Goal: Use online tool/utility: Utilize a website feature to perform a specific function

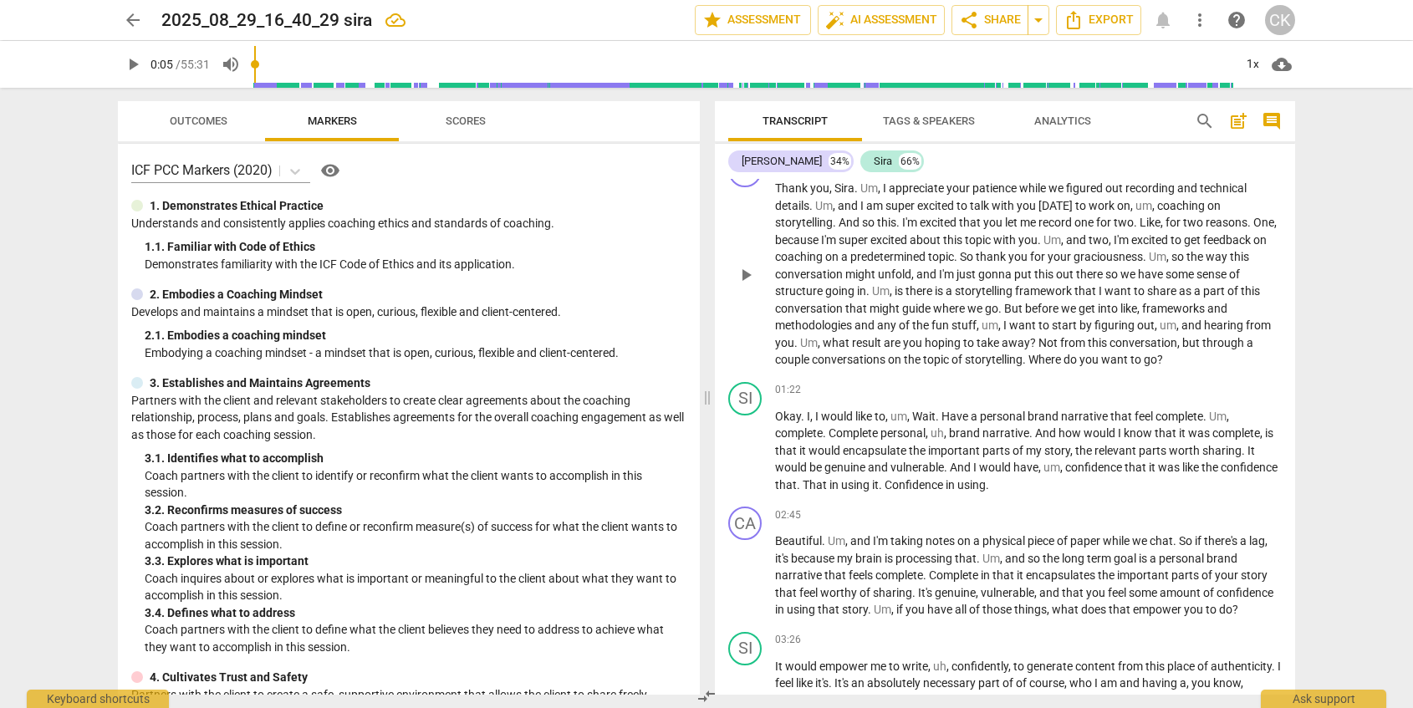
scroll to position [189, 0]
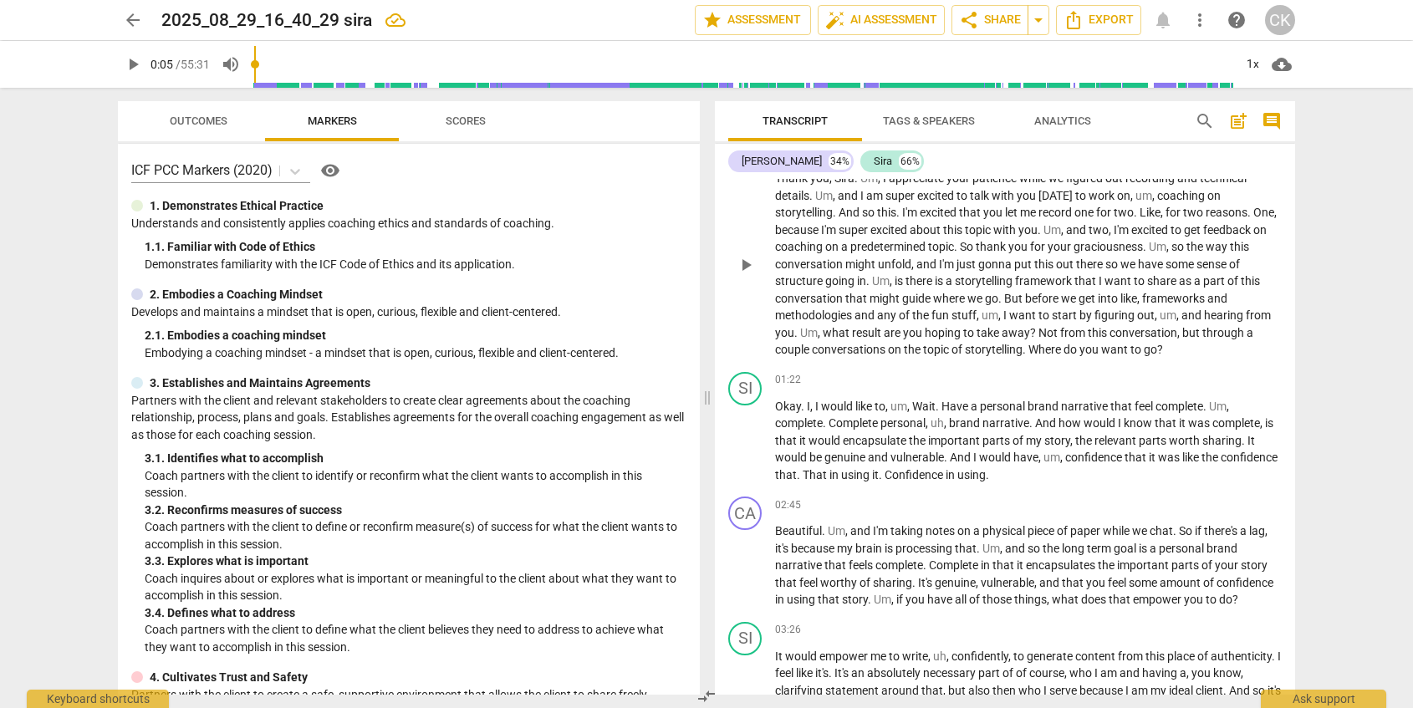
click at [1004, 314] on span "I" at bounding box center [1007, 315] width 6 height 13
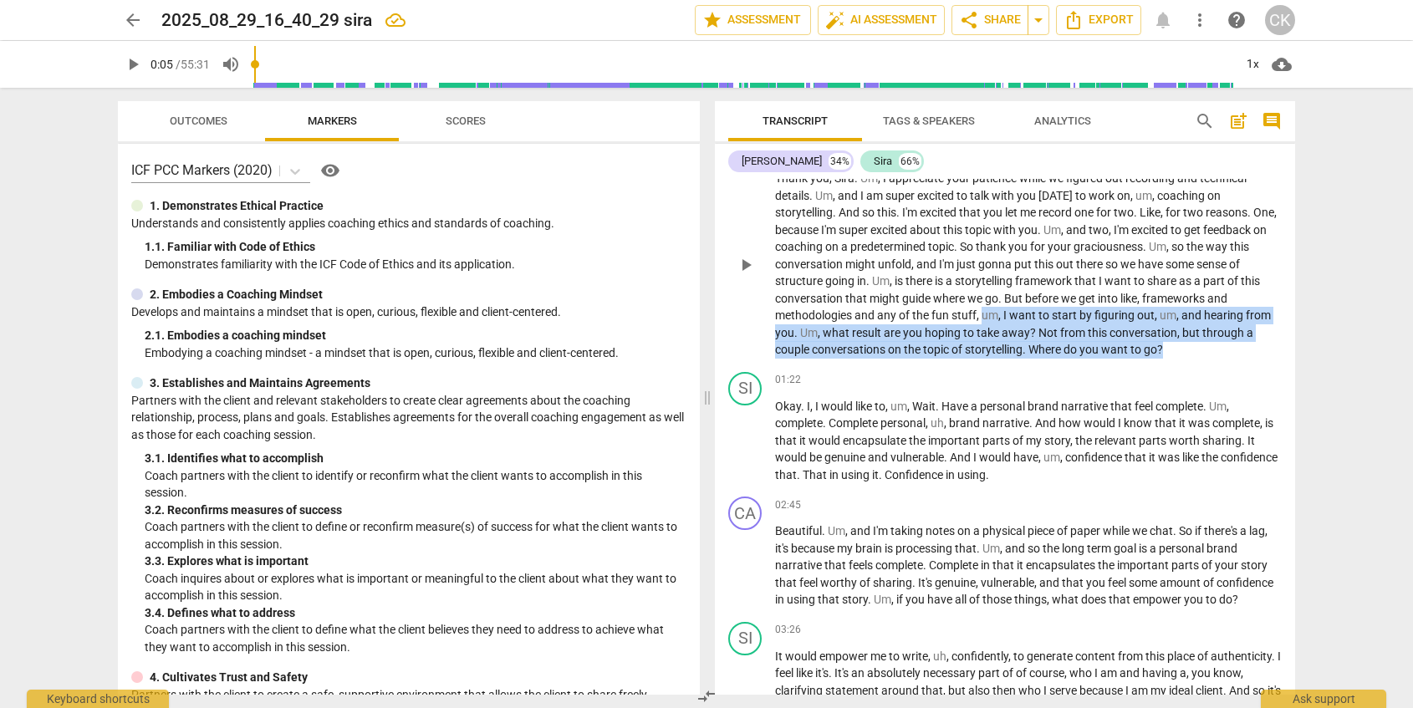
drag, startPoint x: 1163, startPoint y: 354, endPoint x: 981, endPoint y: 317, distance: 186.0
click at [981, 317] on p "Thank you , Sira . Um , I appreciate your patience while we figured out recordi…" at bounding box center [1028, 264] width 507 height 189
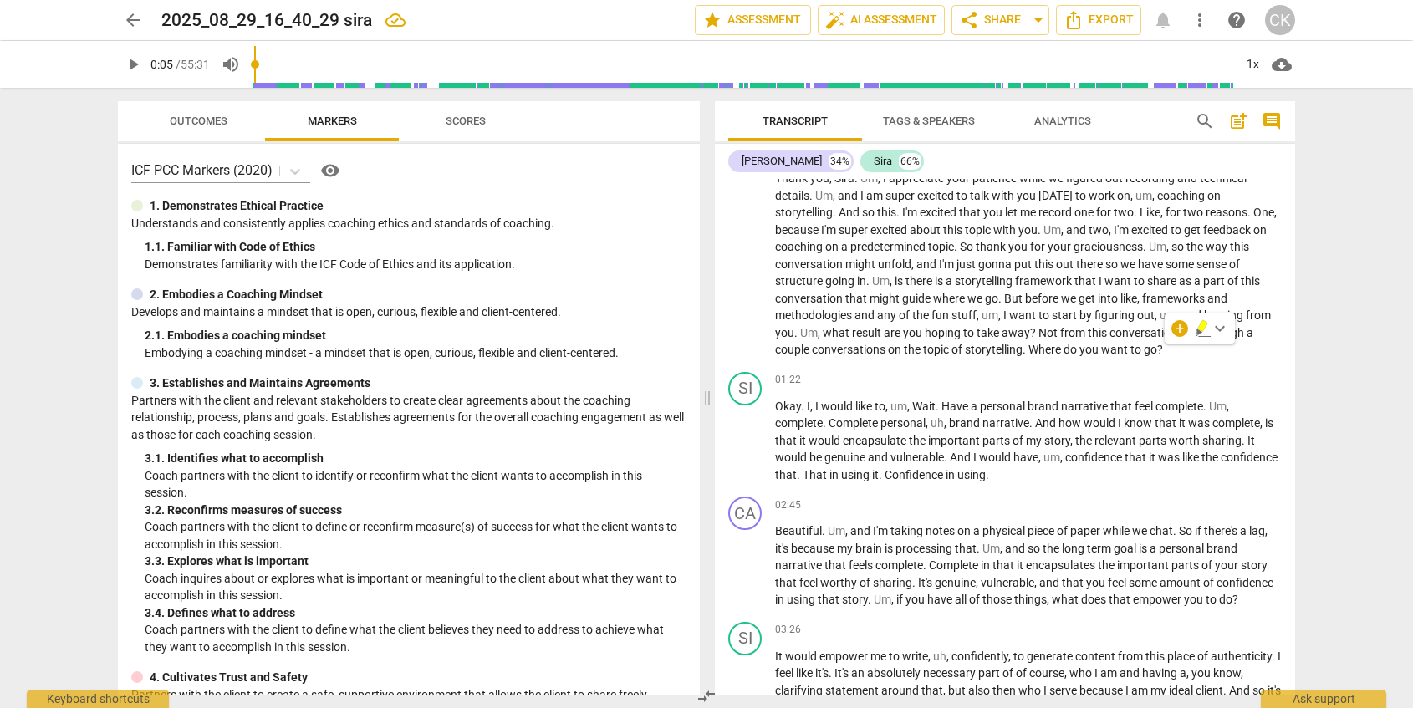
click at [1370, 198] on div "arrow_back 2025_08_29_16_40_29 sira edit star Assessment auto_fix_high AI Asses…" at bounding box center [706, 354] width 1413 height 708
click at [1074, 351] on span "do" at bounding box center [1072, 349] width 16 height 13
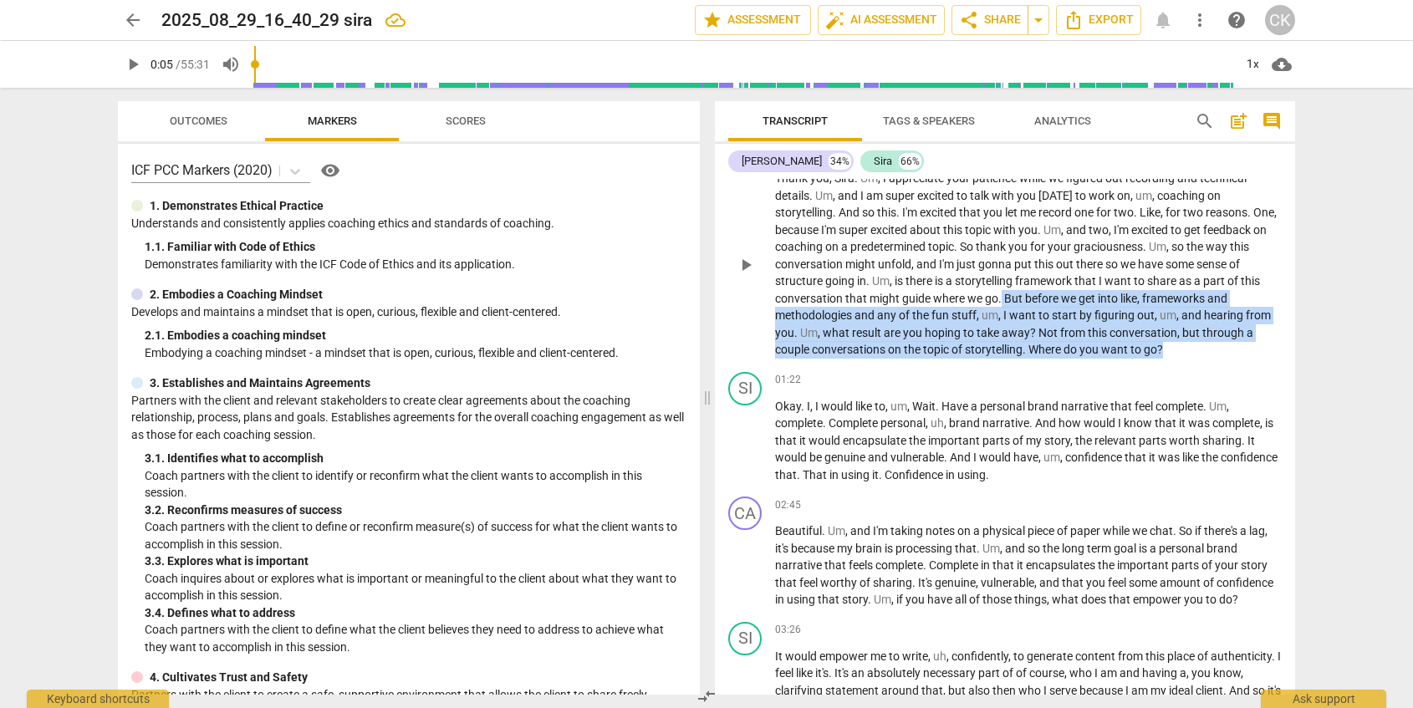
drag, startPoint x: 1003, startPoint y: 296, endPoint x: 1167, endPoint y: 355, distance: 174.0
click at [1167, 355] on p "Thank you , Sira . Um , I appreciate your patience while we figured out recordi…" at bounding box center [1028, 264] width 507 height 189
click at [1180, 329] on div "+" at bounding box center [1180, 328] width 17 height 17
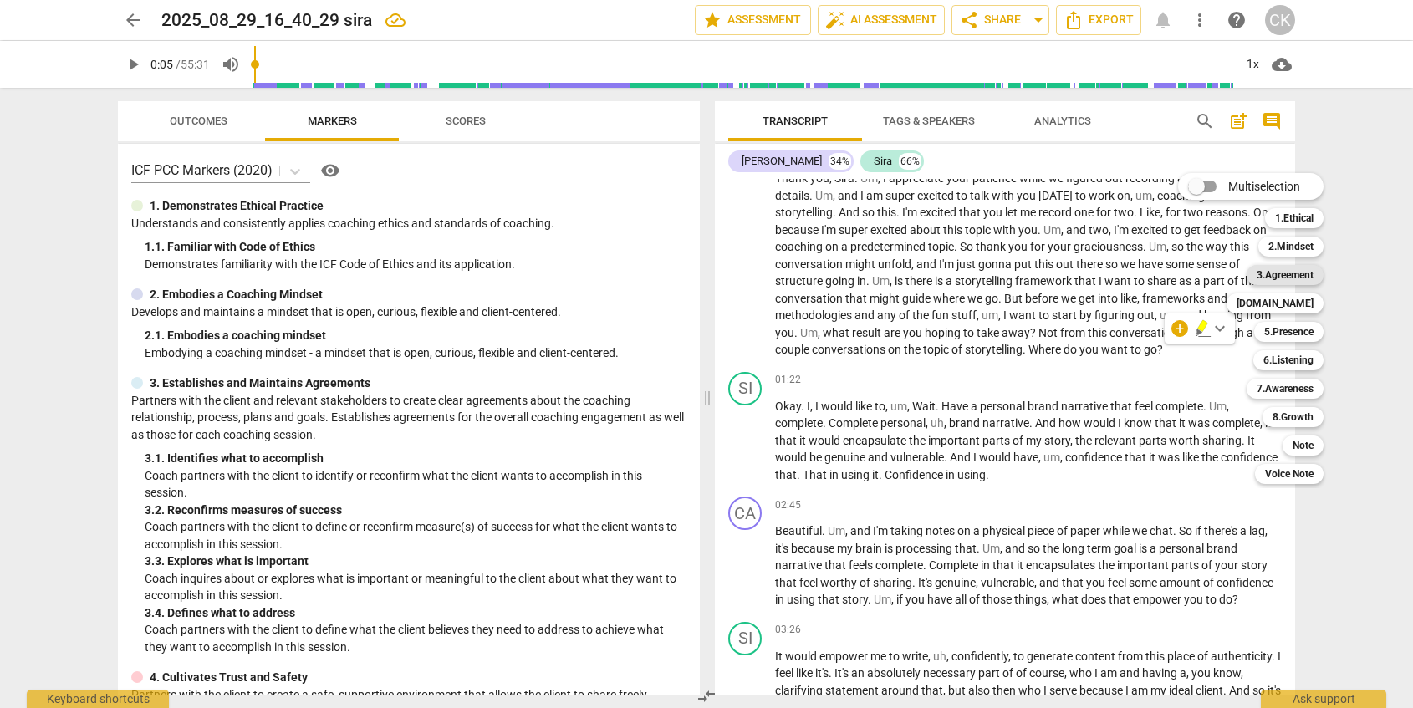
click at [1274, 274] on b "3.Agreement" at bounding box center [1285, 275] width 57 height 20
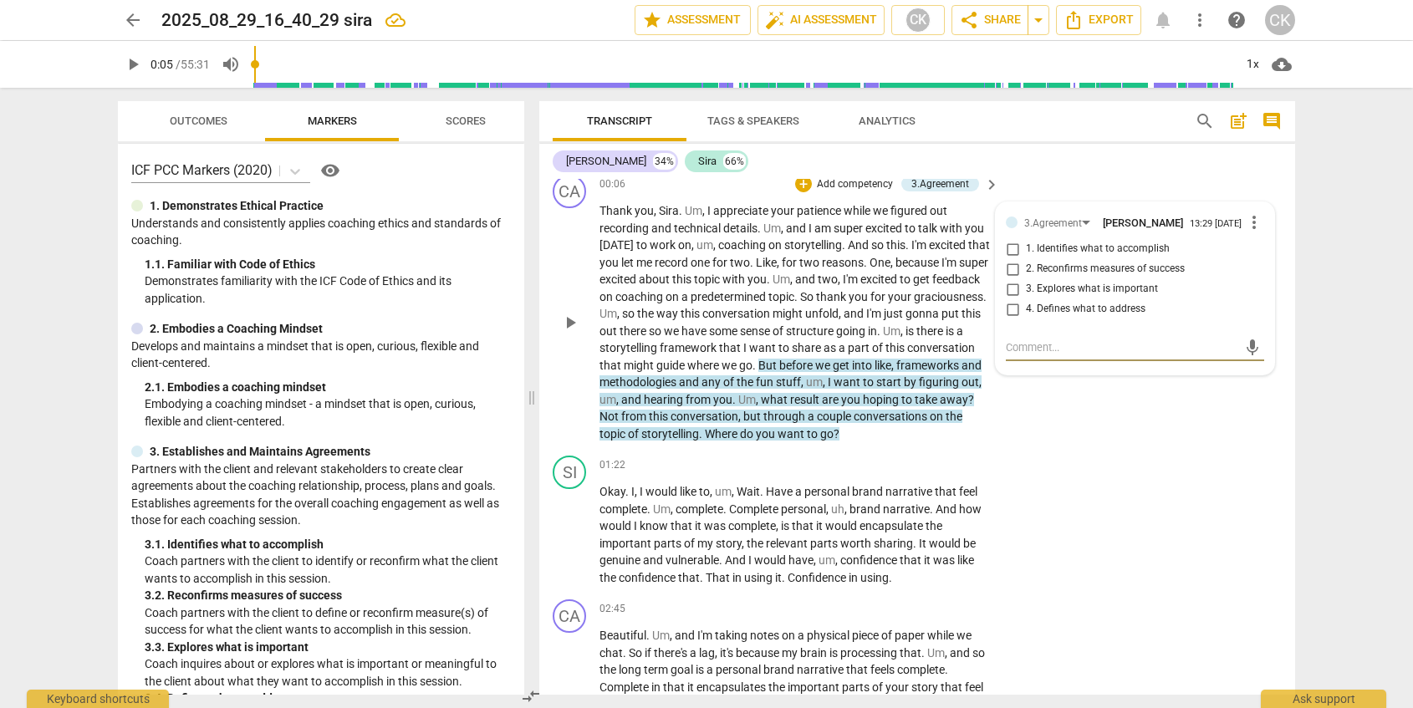
scroll to position [151, 0]
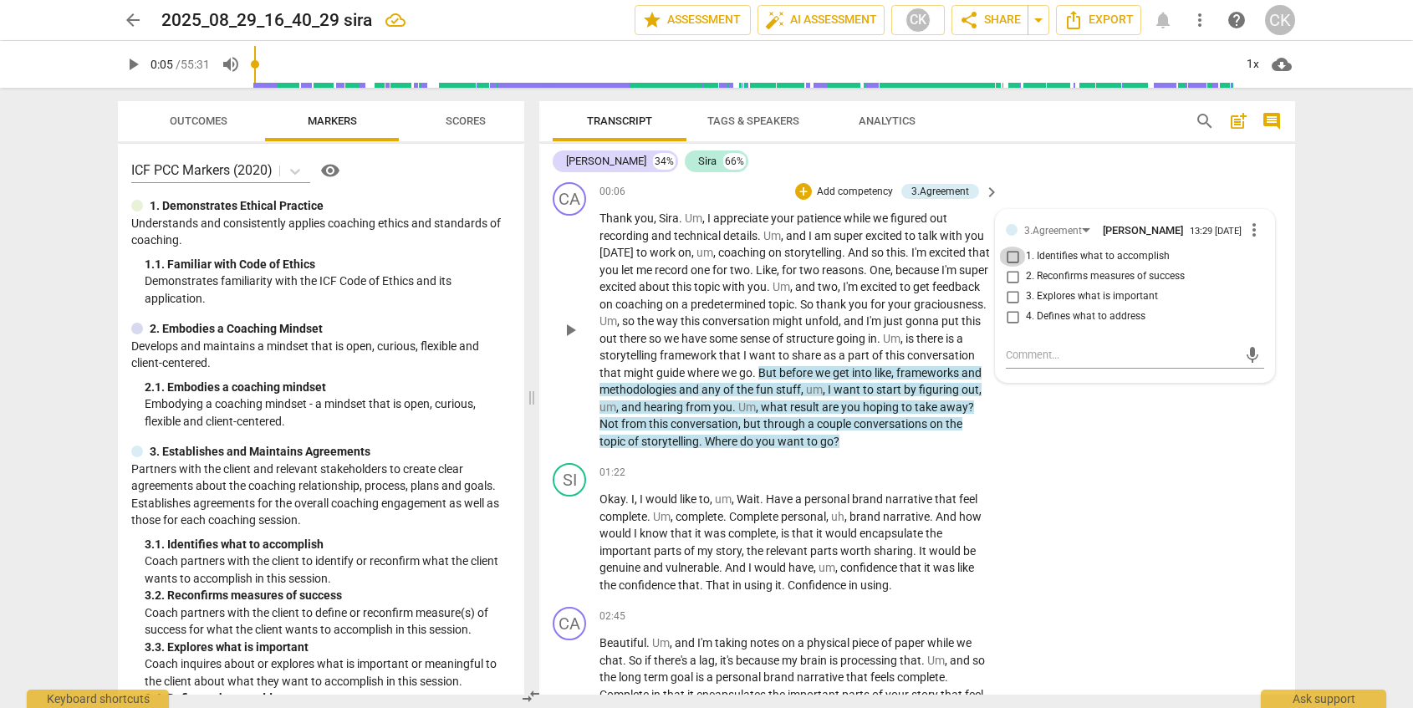
click at [1014, 263] on input "1. Identifies what to accomplish" at bounding box center [1012, 257] width 27 height 20
checkbox input "true"
click at [1012, 454] on div "CA play_arrow pause 00:06 + Add competency 3.Agreement keyboard_arrow_right Tha…" at bounding box center [917, 316] width 756 height 281
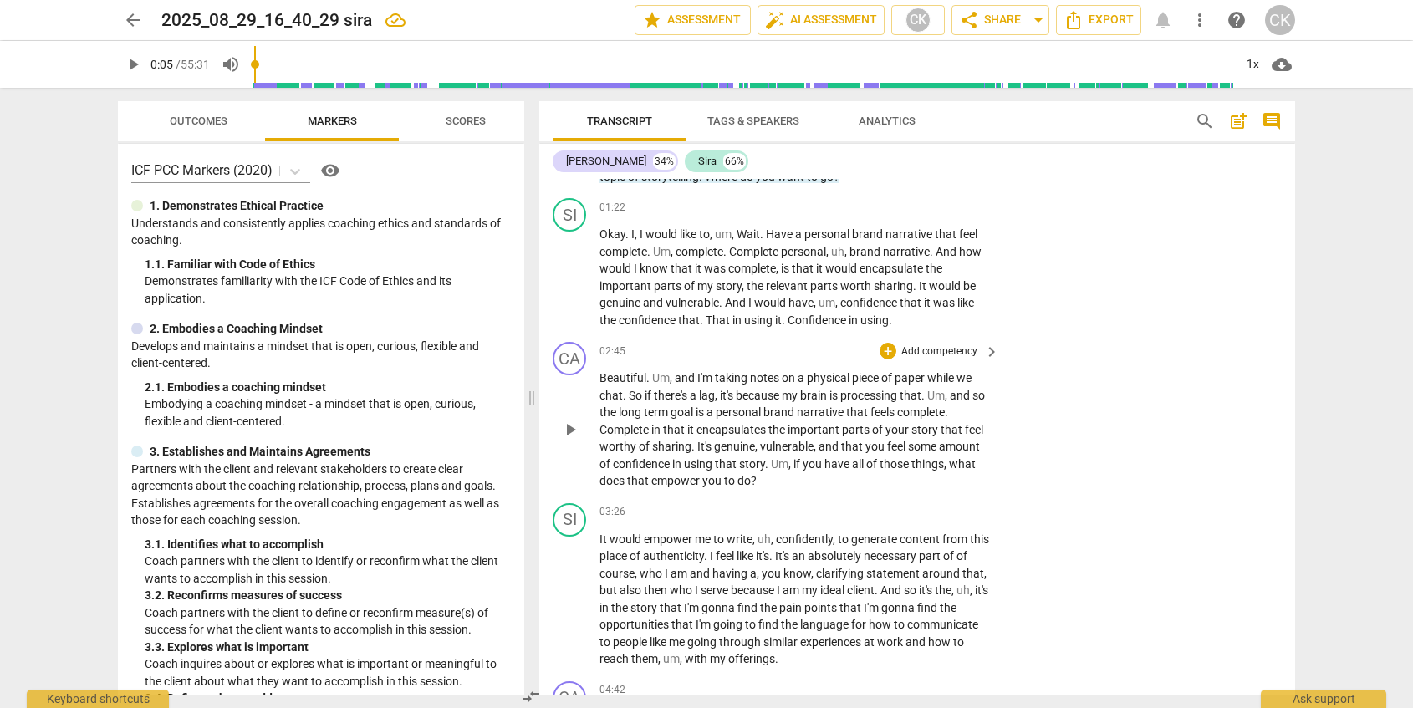
scroll to position [418, 0]
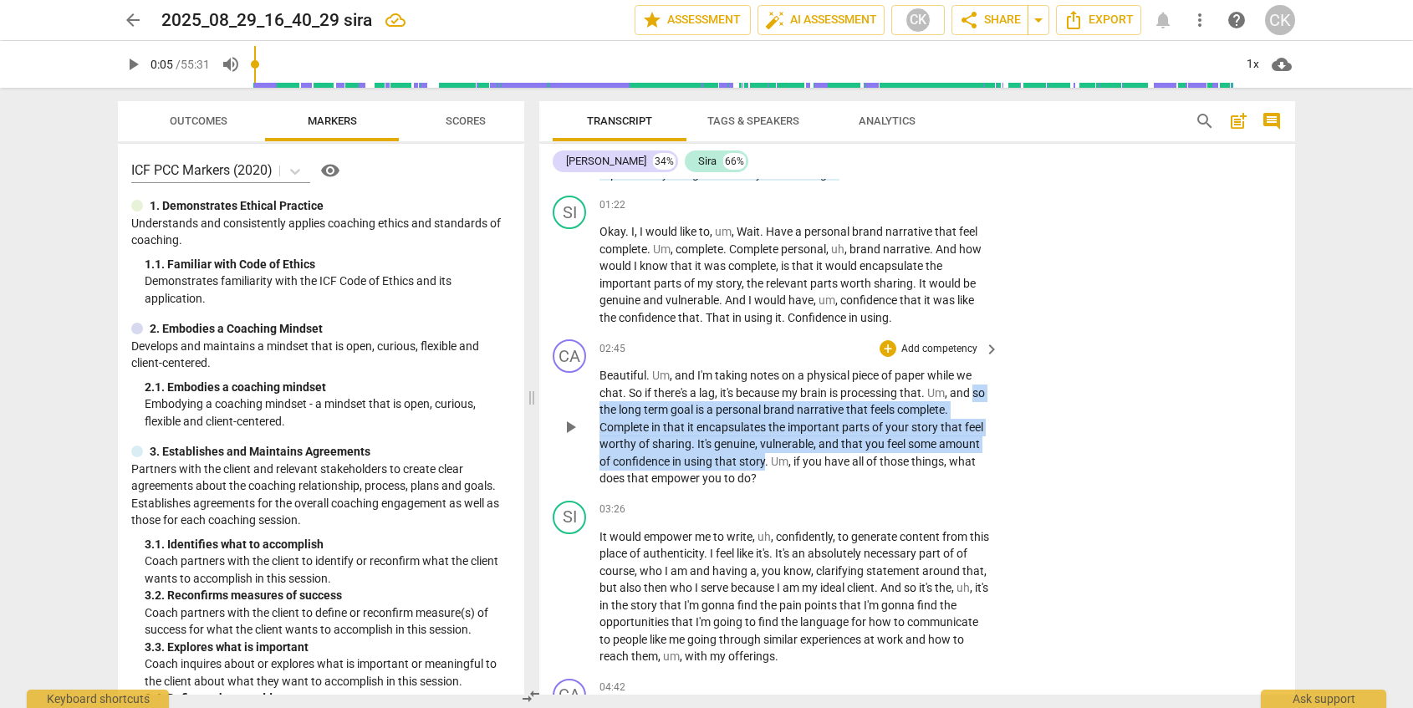
drag, startPoint x: 600, startPoint y: 411, endPoint x: 765, endPoint y: 457, distance: 170.8
click at [765, 457] on p "Beautiful . Um , and I'm taking notes on a physical piece of paper while we cha…" at bounding box center [795, 427] width 391 height 120
click at [907, 350] on p "Add competency" at bounding box center [939, 349] width 79 height 15
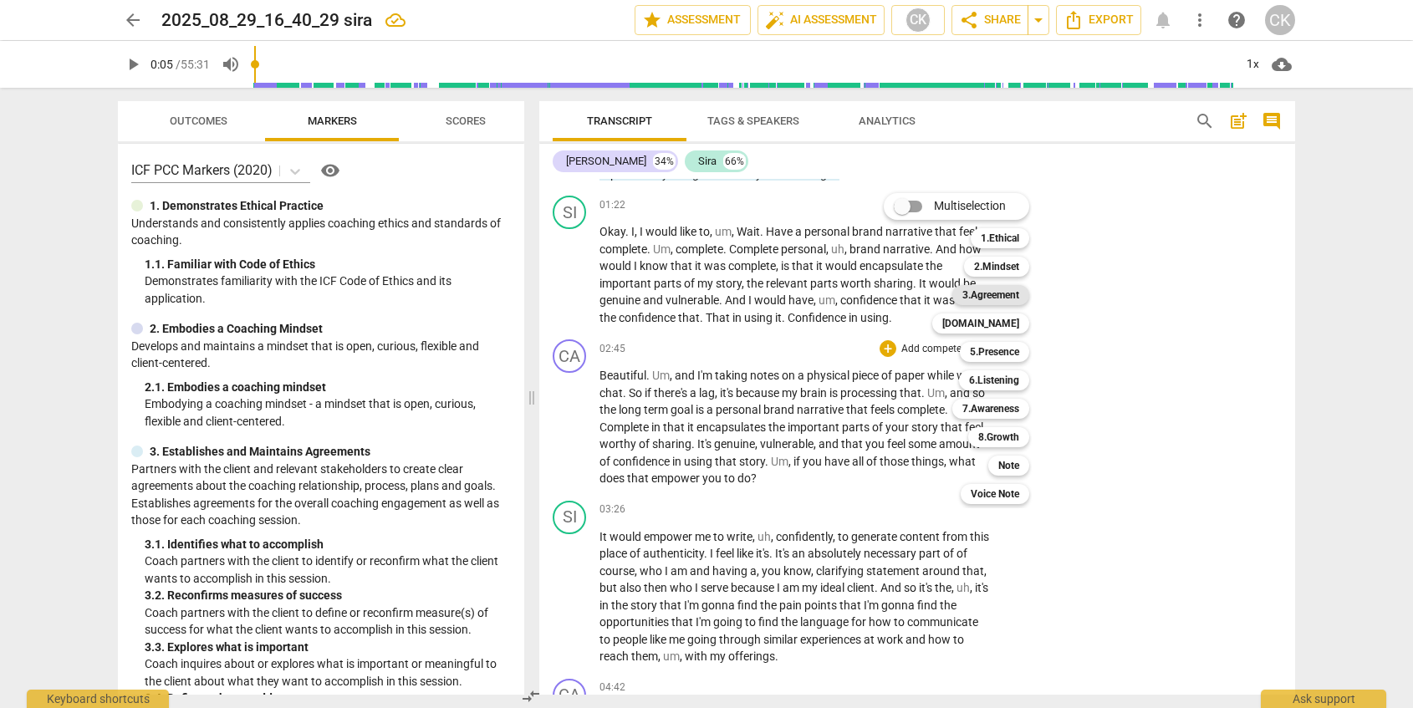
click at [1010, 292] on b "3.Agreement" at bounding box center [991, 295] width 57 height 20
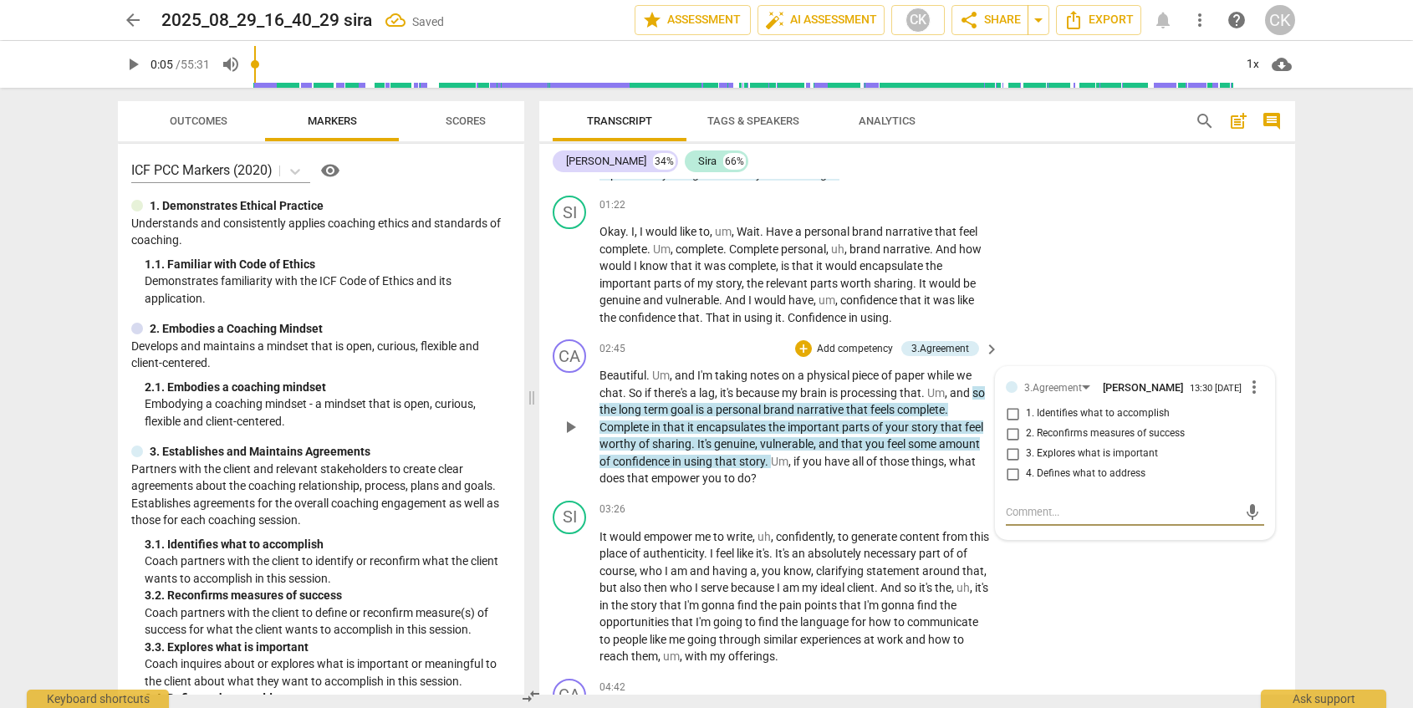
click at [1111, 421] on span "1. Identifies what to accomplish" at bounding box center [1098, 413] width 144 height 15
click at [1026, 421] on input "1. Identifies what to accomplish" at bounding box center [1012, 414] width 27 height 20
checkbox input "true"
click at [757, 575] on span "a" at bounding box center [753, 570] width 7 height 13
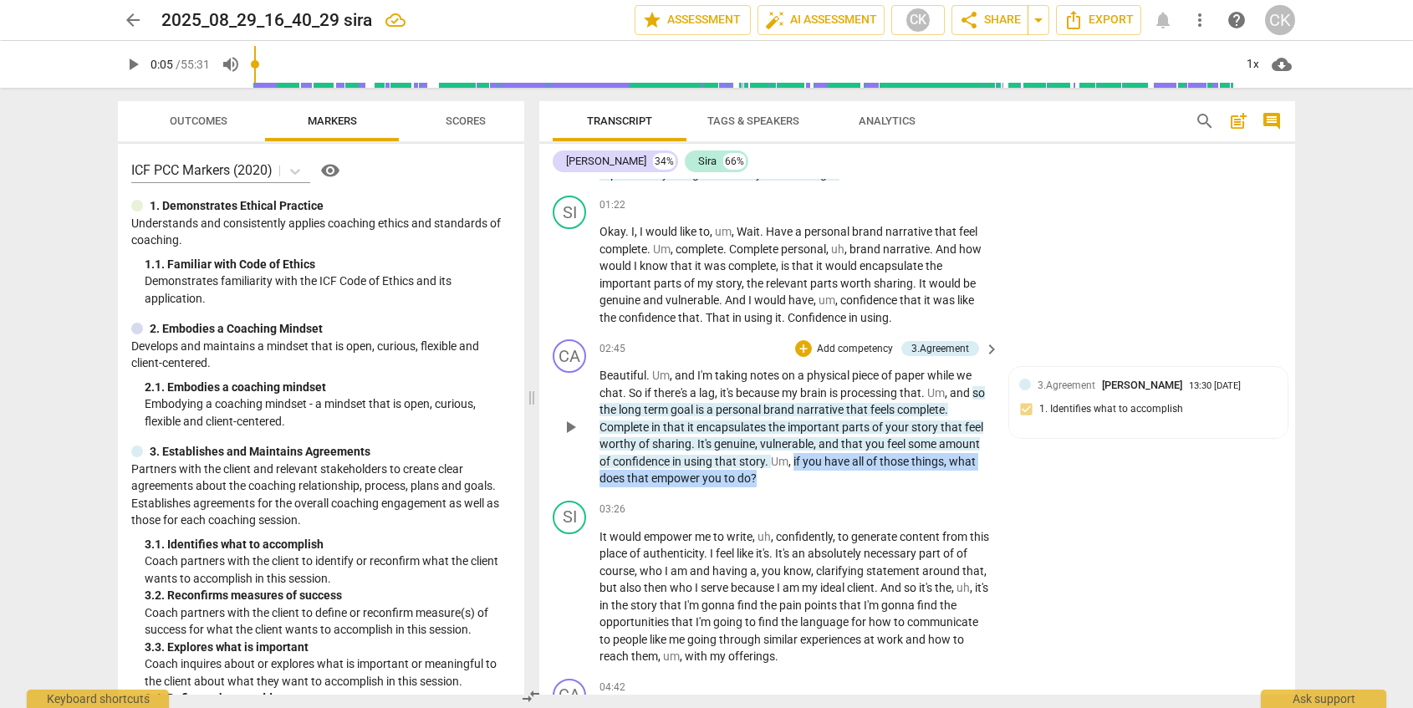
drag, startPoint x: 794, startPoint y: 463, endPoint x: 801, endPoint y: 484, distance: 22.2
click at [801, 482] on p "Beautiful . Um , and I'm taking notes on a physical piece of paper while we cha…" at bounding box center [795, 427] width 391 height 120
click at [769, 461] on div "+" at bounding box center [772, 456] width 17 height 17
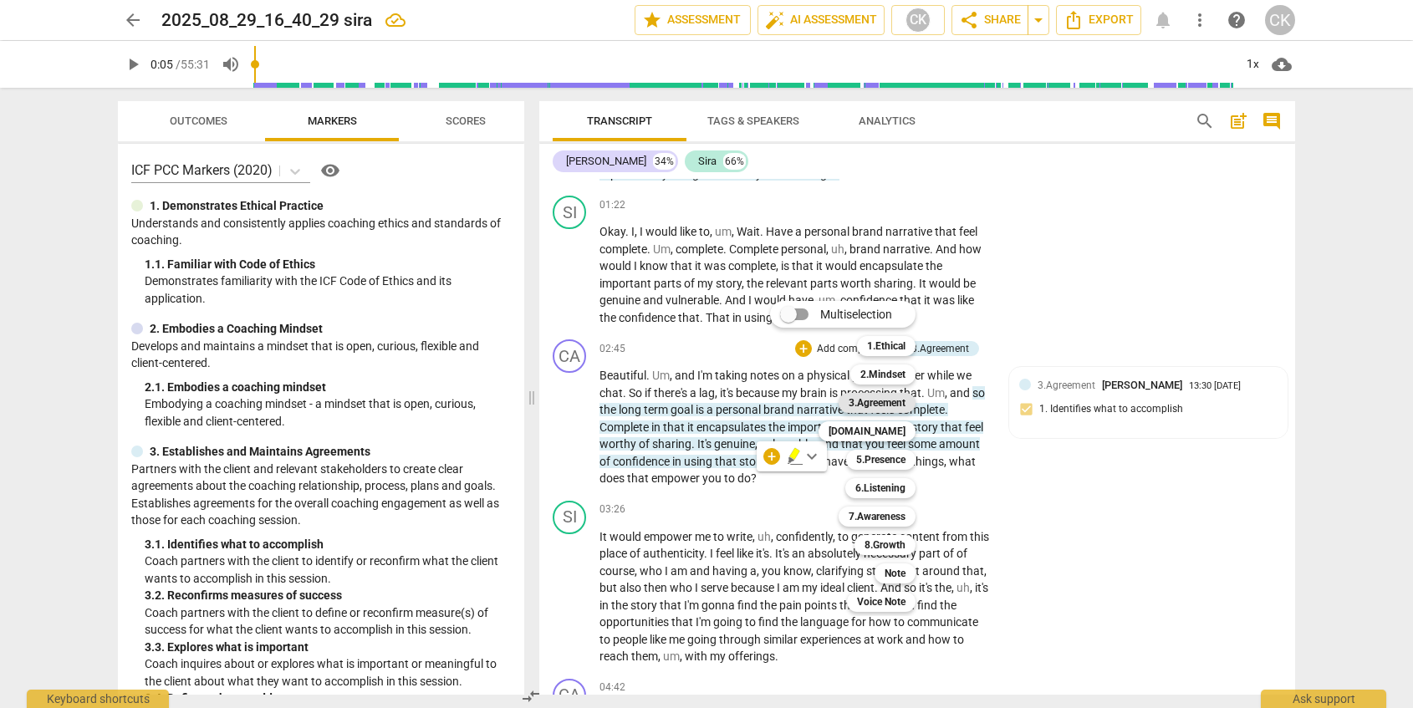
click at [883, 407] on b "3.Agreement" at bounding box center [877, 403] width 57 height 20
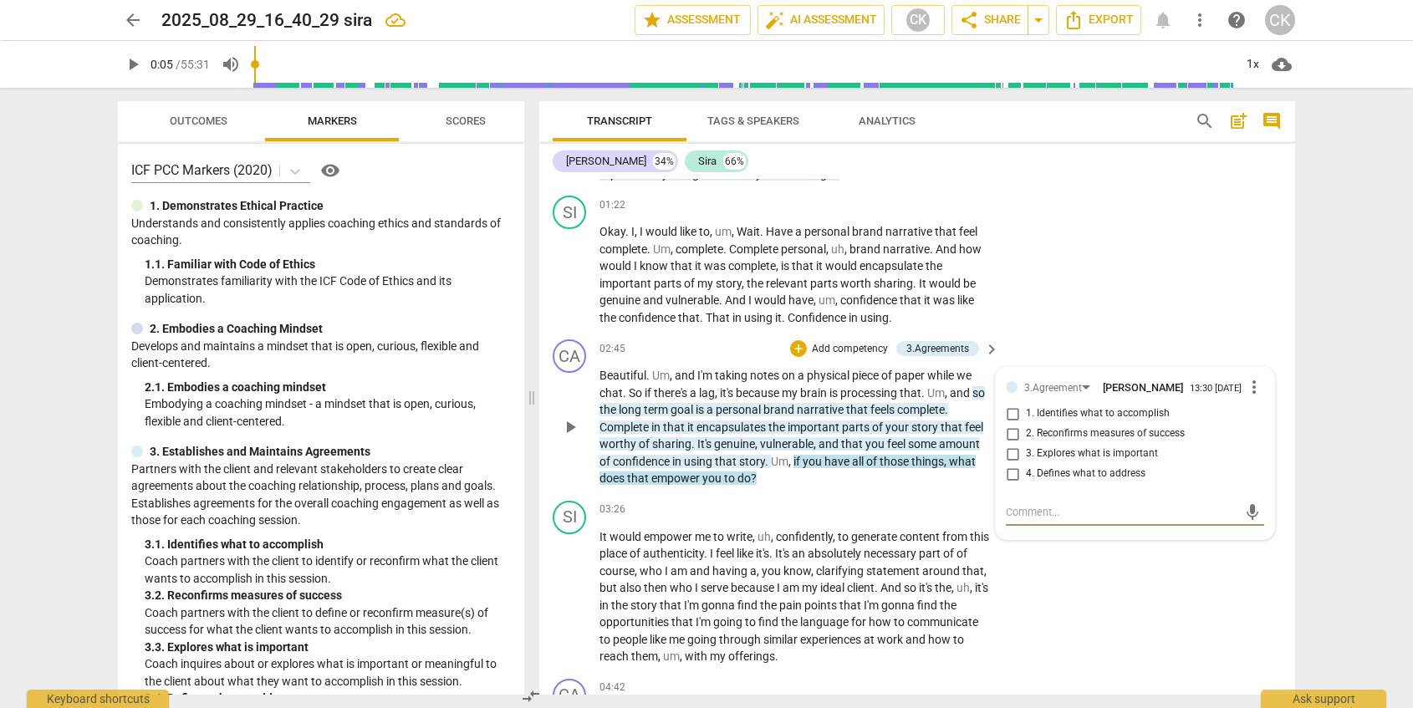
click at [1064, 460] on span "3. Explores what is important" at bounding box center [1092, 454] width 132 height 15
click at [1026, 460] on input "3. Explores what is important" at bounding box center [1012, 454] width 27 height 20
checkbox input "true"
click at [896, 529] on p "It would empower me to write , uh , confidently , to generate content from this…" at bounding box center [795, 597] width 391 height 137
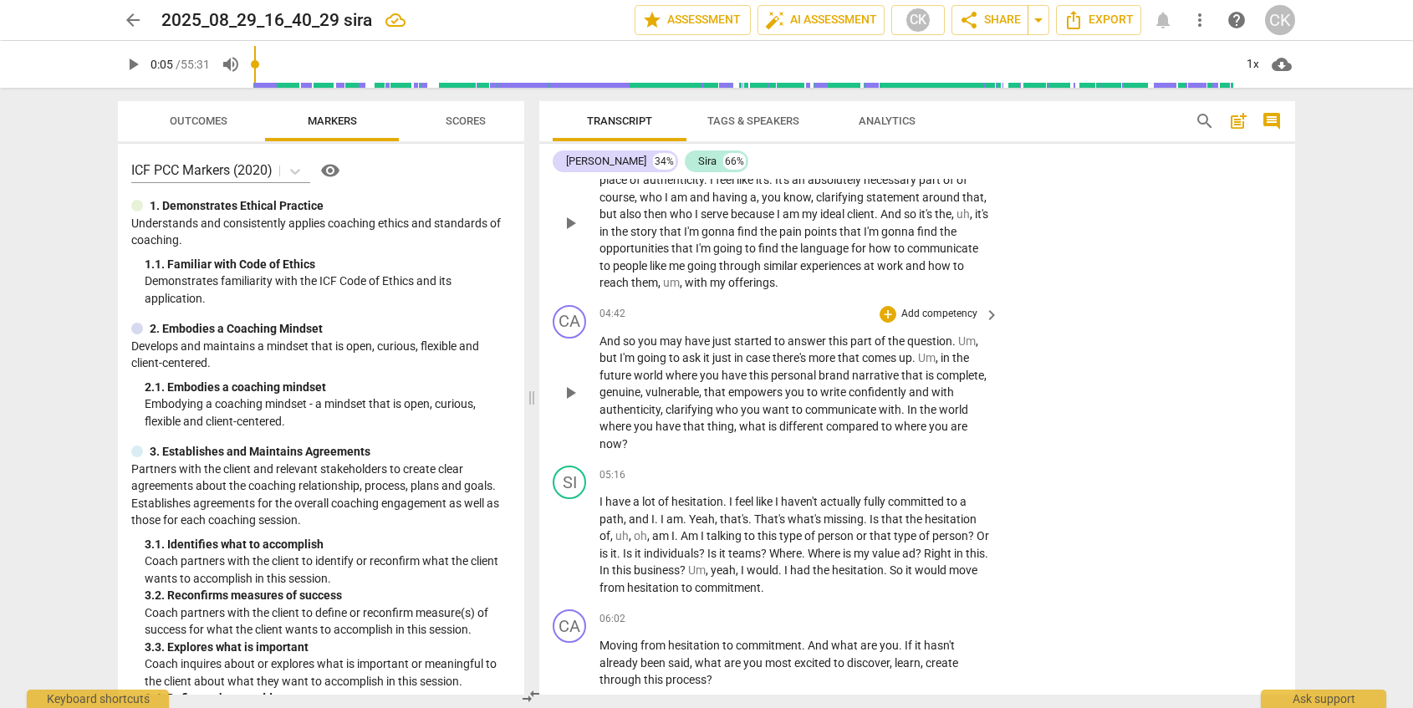
scroll to position [805, 0]
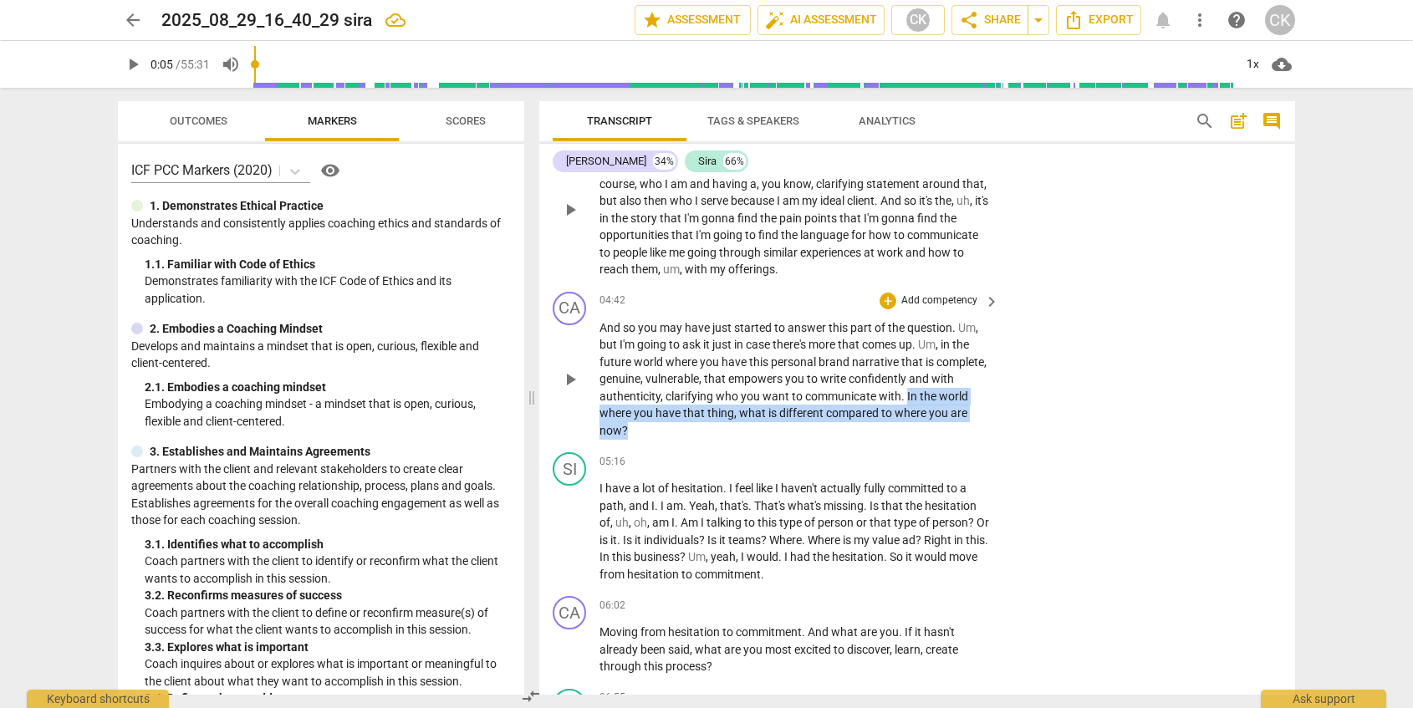
drag, startPoint x: 905, startPoint y: 397, endPoint x: 931, endPoint y: 426, distance: 38.5
click at [931, 426] on p "And so you may have just started to answer this part of the question . Um , but…" at bounding box center [795, 379] width 391 height 120
click at [637, 409] on div "+" at bounding box center [642, 409] width 17 height 17
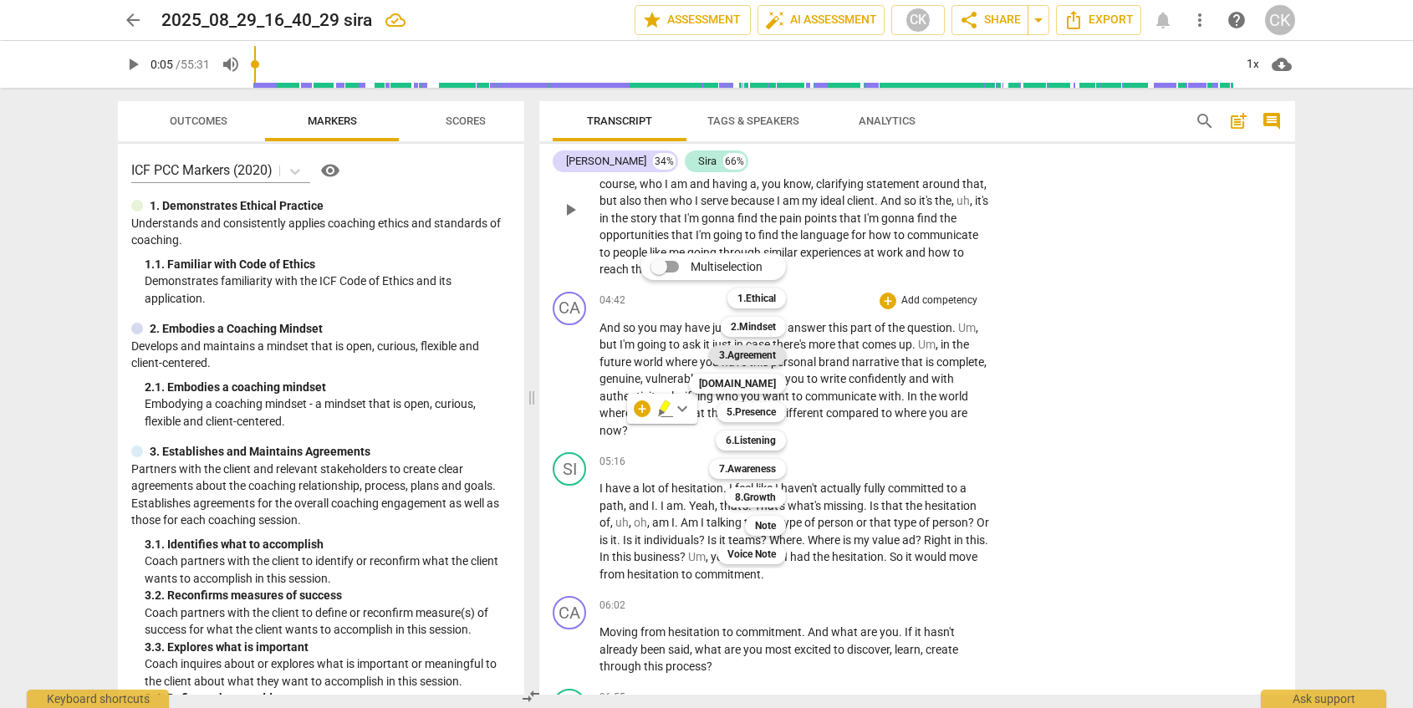
click at [730, 355] on b "3.Agreement" at bounding box center [747, 355] width 57 height 20
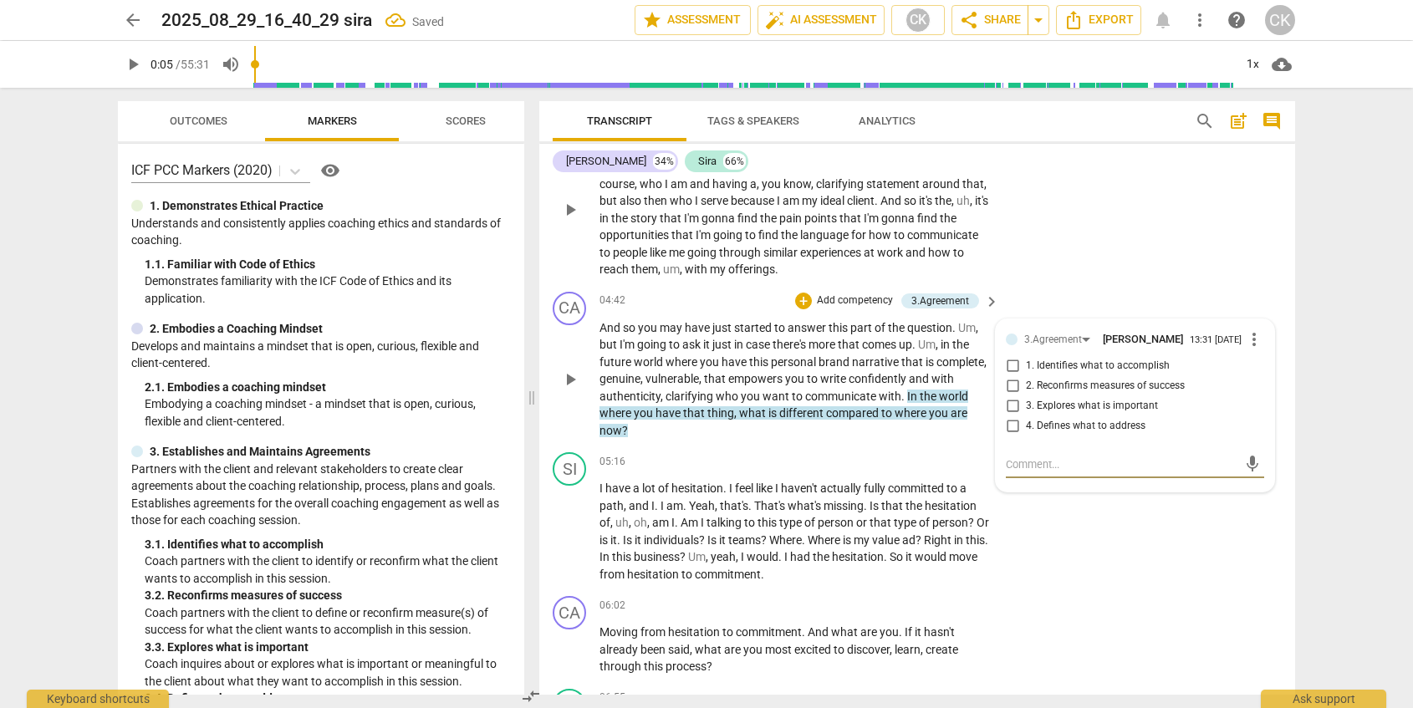
click at [1013, 389] on input "2. Reconfirms measures of success" at bounding box center [1012, 386] width 27 height 20
checkbox input "true"
click at [950, 442] on div "CA play_arrow pause 04:42 + Add competency 3.Agreement keyboard_arrow_right And…" at bounding box center [917, 365] width 756 height 161
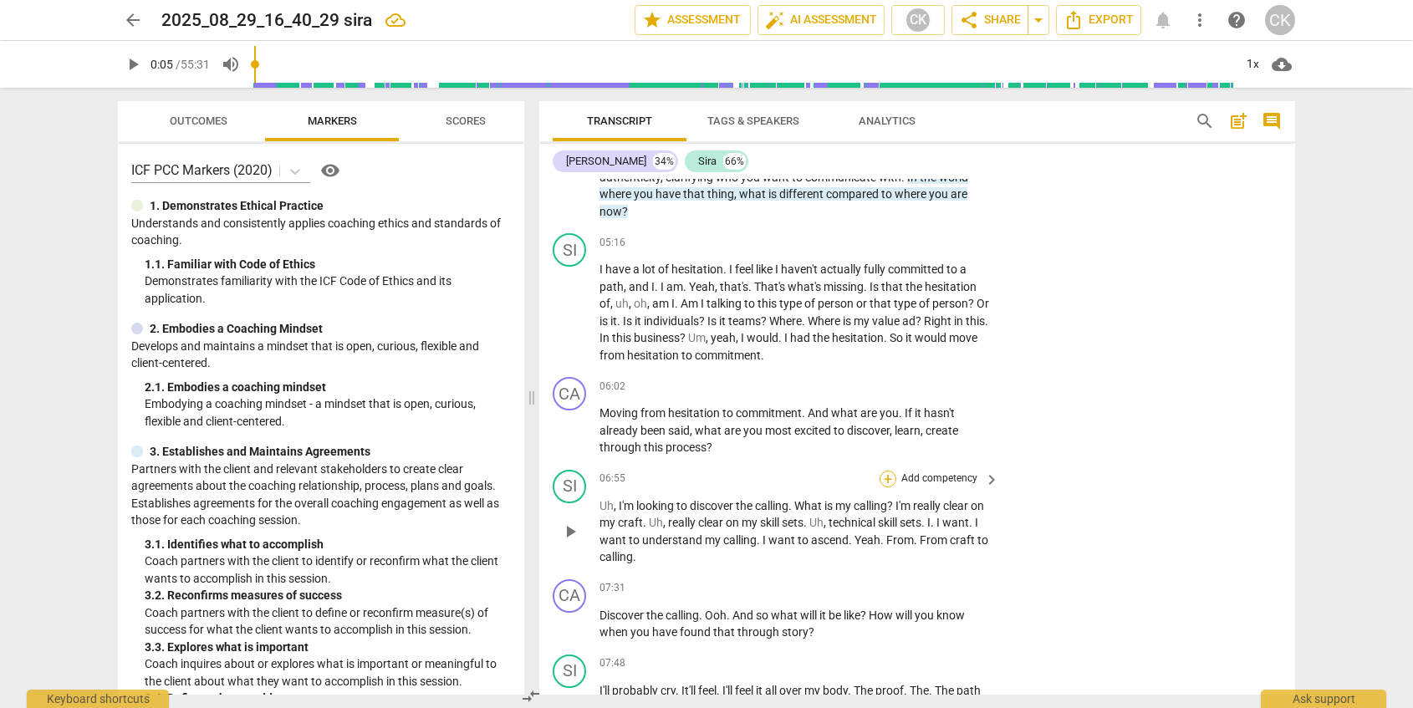
scroll to position [1059, 0]
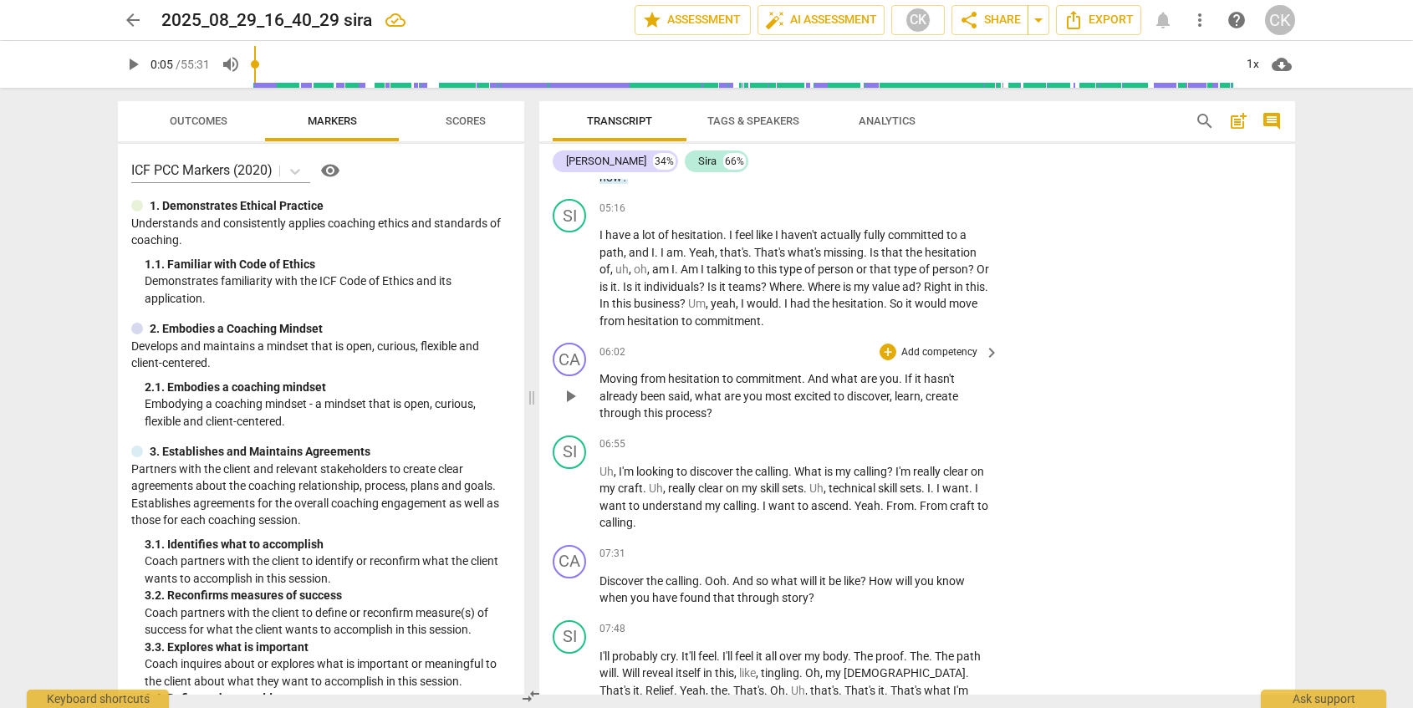
click at [905, 377] on span "If" at bounding box center [910, 378] width 10 height 13
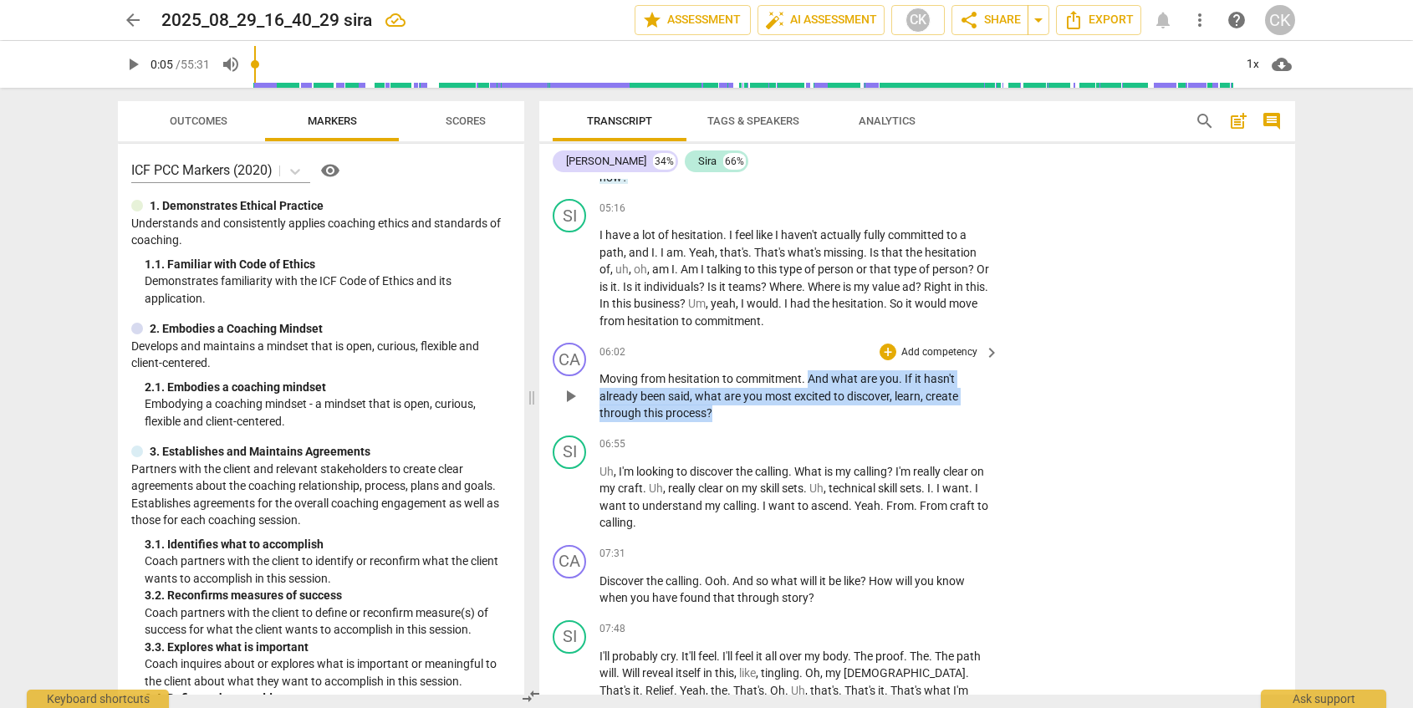
drag, startPoint x: 810, startPoint y: 378, endPoint x: 840, endPoint y: 416, distance: 48.2
click at [840, 416] on p "Moving from hesitation to commitment . And what are you . If it hasn't already …" at bounding box center [795, 396] width 391 height 52
click at [726, 393] on div "+" at bounding box center [726, 391] width 17 height 17
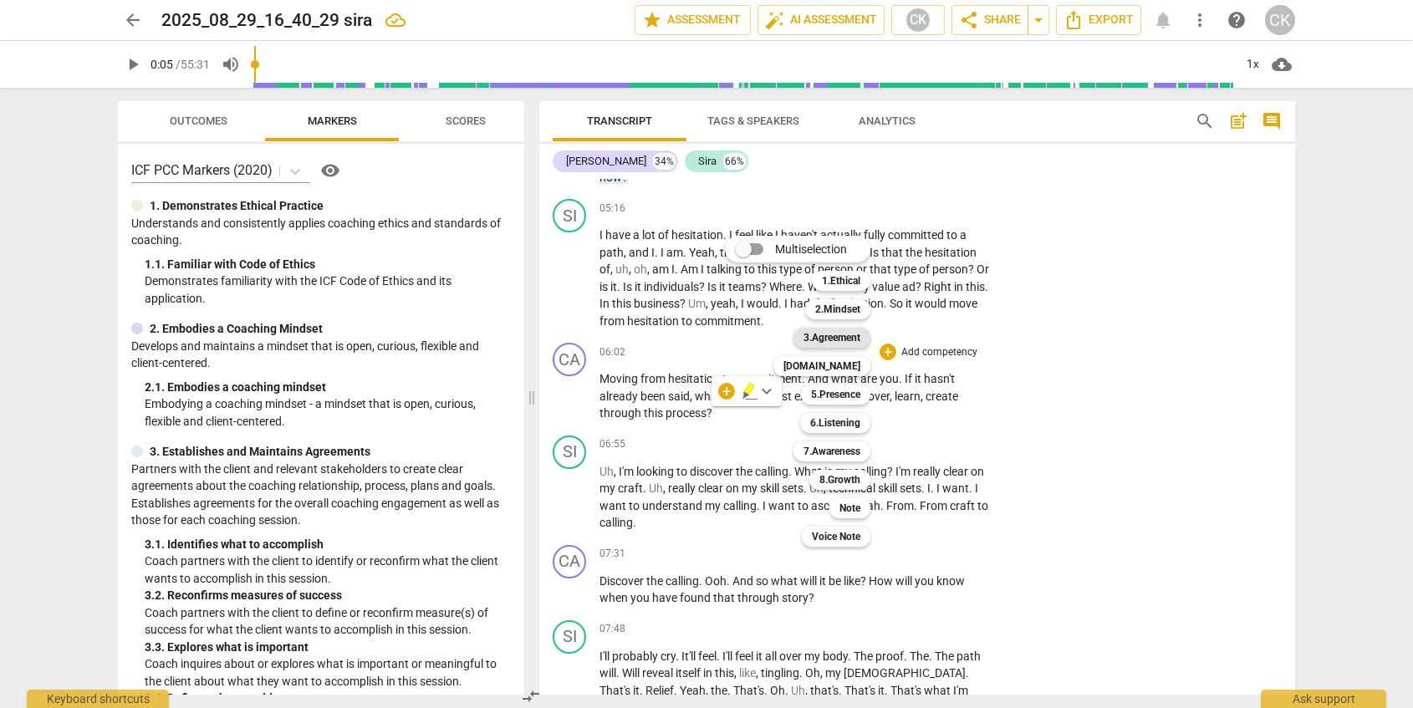
click at [824, 337] on b "3.Agreement" at bounding box center [832, 338] width 57 height 20
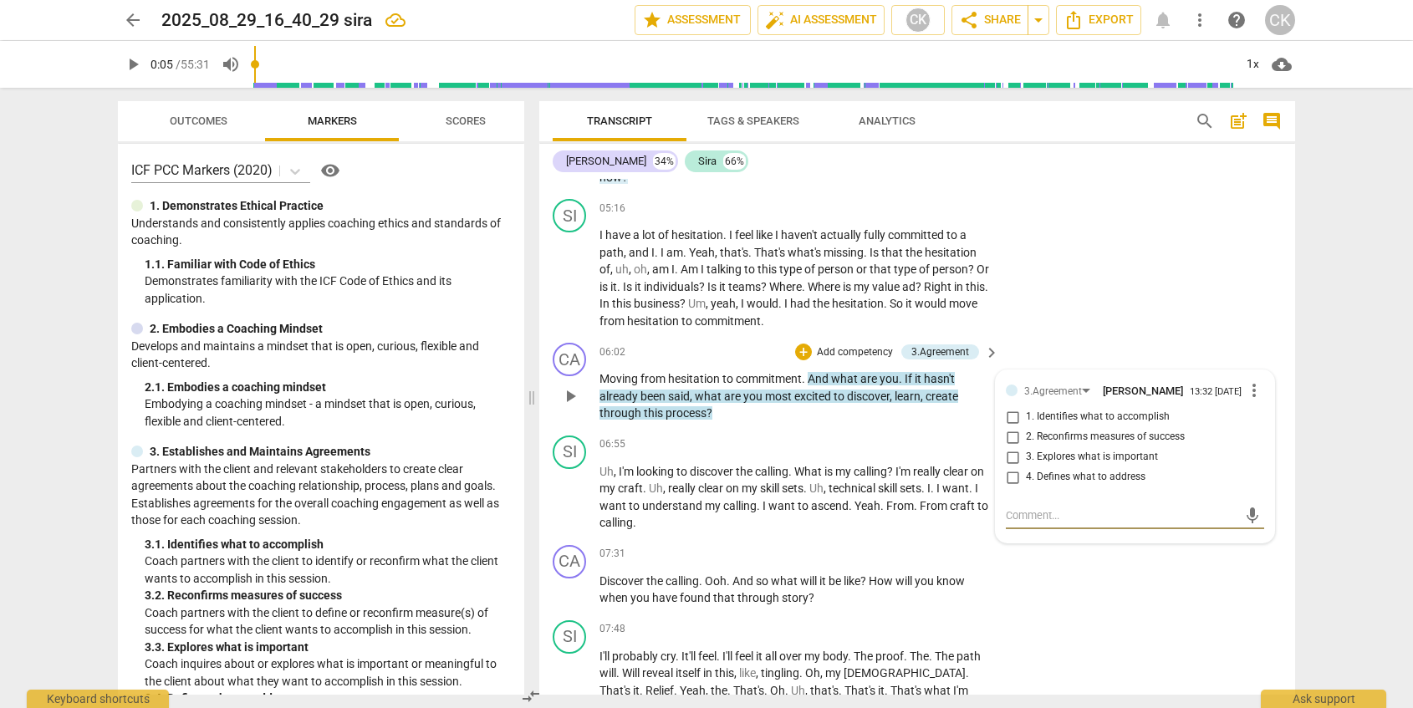
click at [1121, 465] on span "3. Explores what is important" at bounding box center [1092, 457] width 132 height 15
click at [1026, 466] on input "3. Explores what is important" at bounding box center [1012, 457] width 27 height 20
checkbox input "true"
click at [861, 491] on span "technical" at bounding box center [853, 488] width 49 height 13
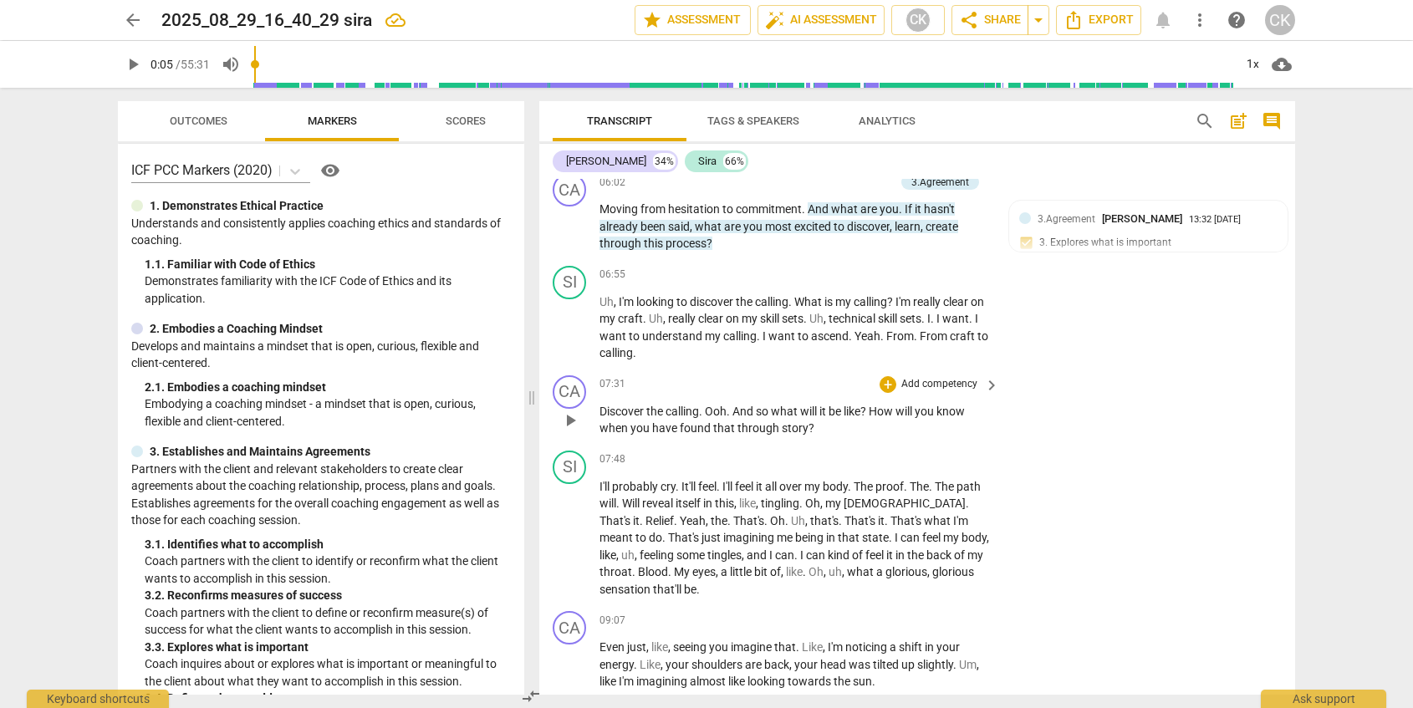
scroll to position [1278, 0]
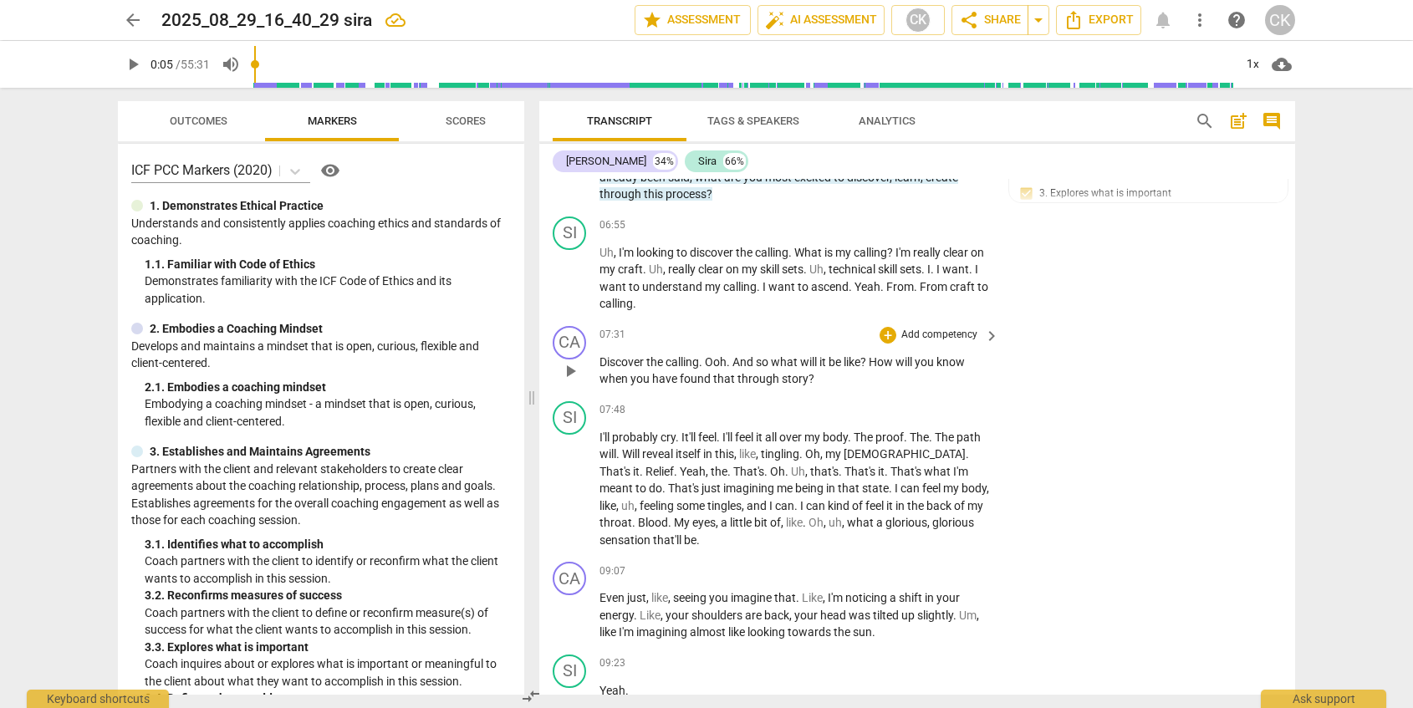
drag, startPoint x: 738, startPoint y: 361, endPoint x: 808, endPoint y: 377, distance: 72.0
click at [808, 377] on p "Discover the calling . Ooh . And so what will it be like ? How will you know wh…" at bounding box center [795, 371] width 391 height 34
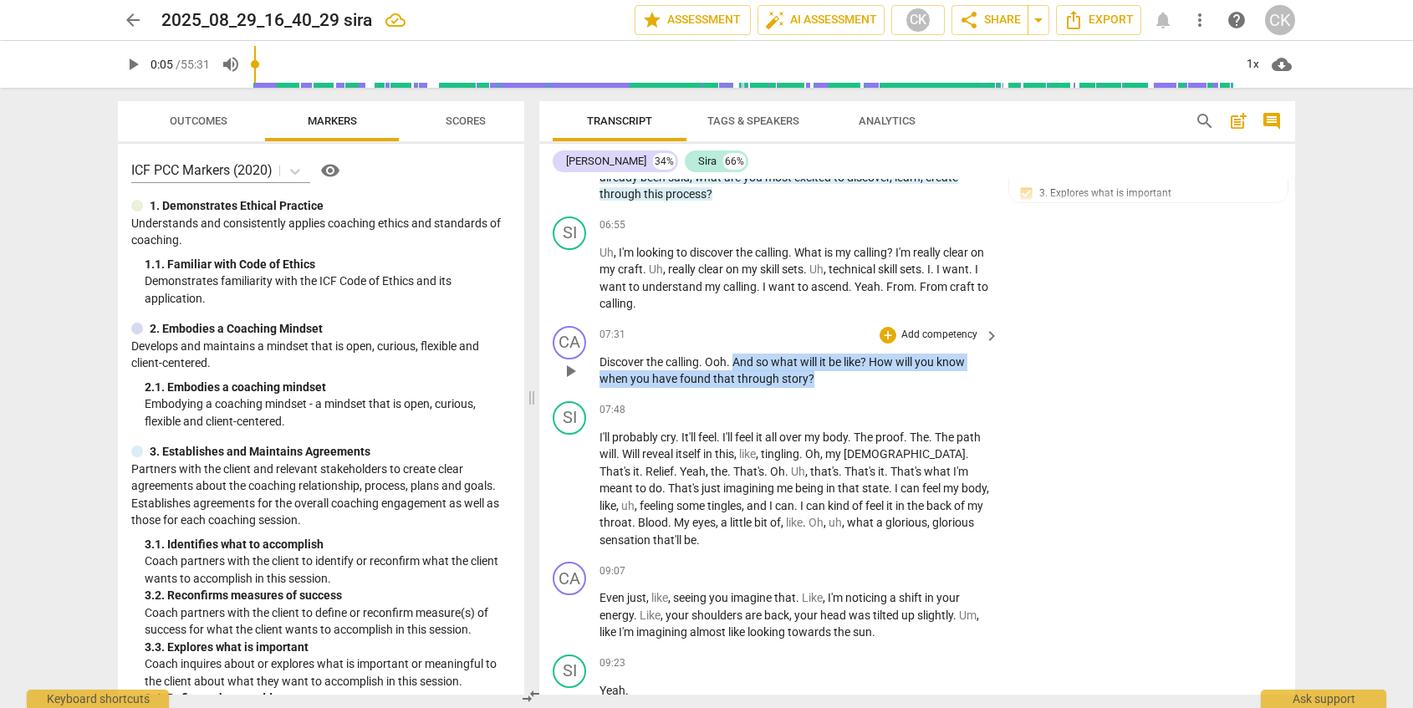
drag, startPoint x: 737, startPoint y: 363, endPoint x: 814, endPoint y: 380, distance: 78.7
click at [814, 380] on p "Discover the calling . Ooh . And so what will it be like ? How will you know wh…" at bounding box center [795, 371] width 391 height 34
click at [822, 358] on div "+" at bounding box center [825, 357] width 17 height 17
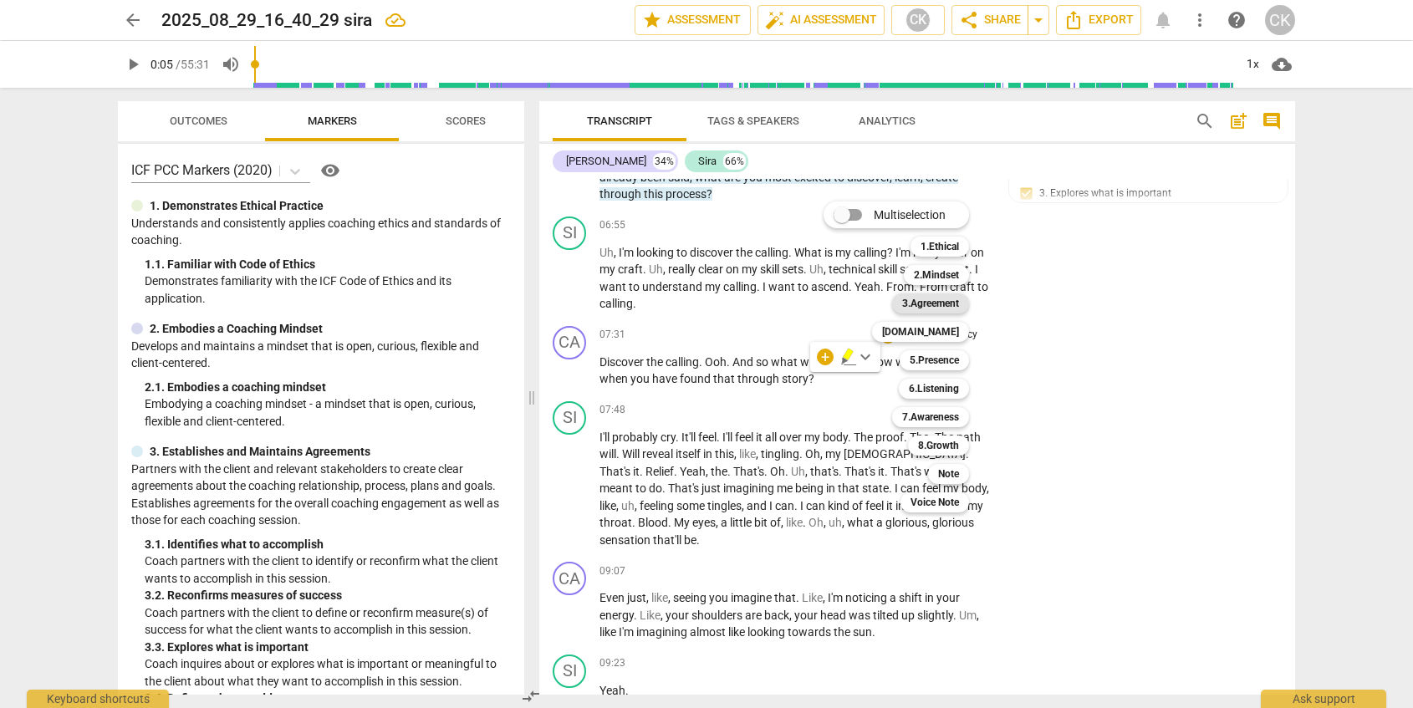
click at [932, 294] on b "3.Agreement" at bounding box center [930, 304] width 57 height 20
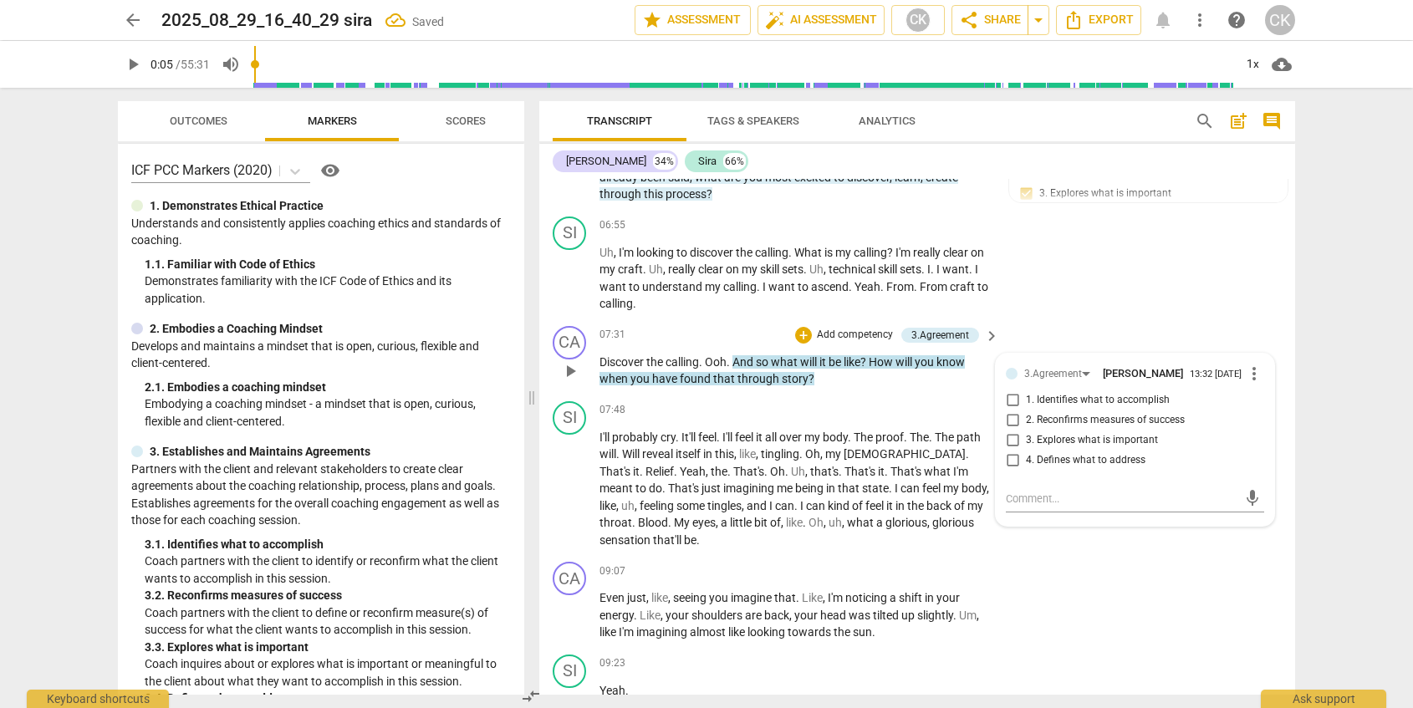
click at [1153, 428] on span "2. Reconfirms measures of success" at bounding box center [1105, 420] width 159 height 15
click at [1026, 431] on input "2. Reconfirms measures of success" at bounding box center [1012, 421] width 27 height 20
checkbox input "true"
click at [1014, 448] on input "3. Explores what is important" at bounding box center [1012, 441] width 27 height 20
checkbox input "true"
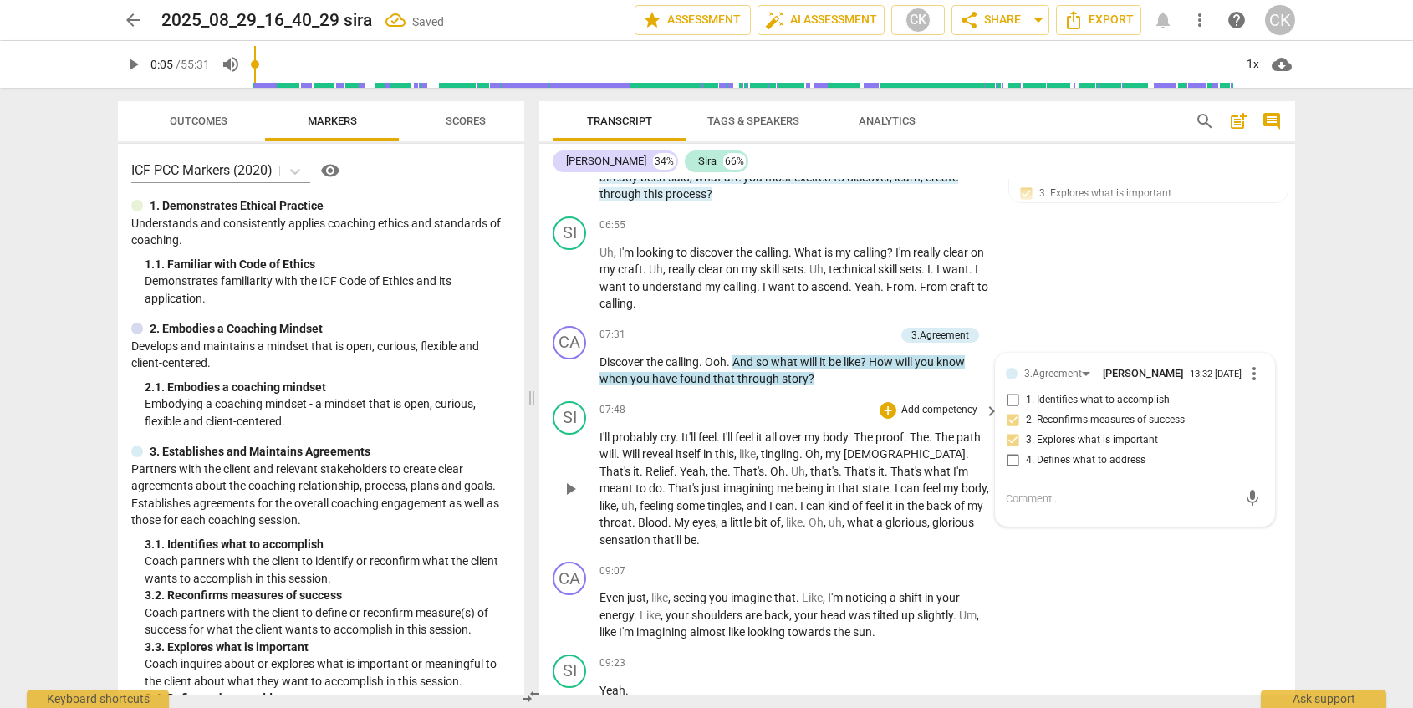
click at [796, 459] on span "tingling" at bounding box center [780, 453] width 38 height 13
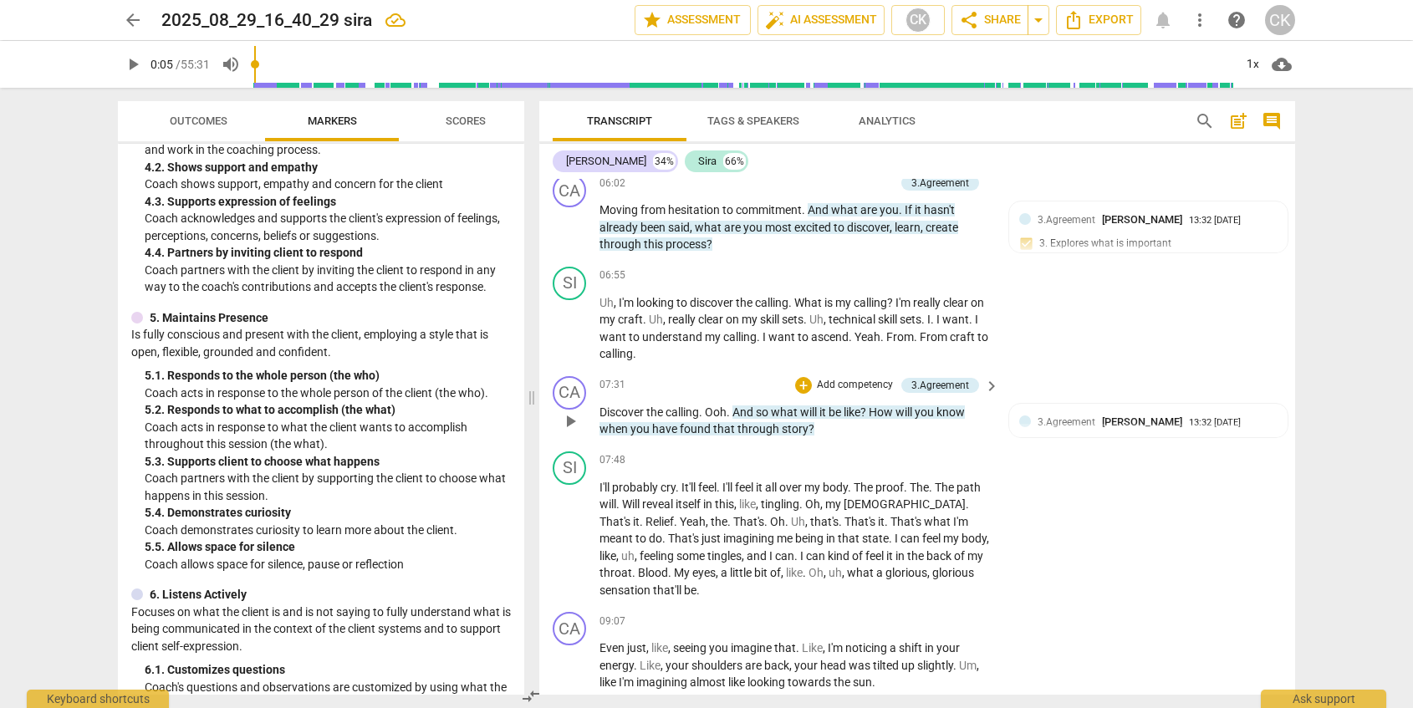
scroll to position [1224, 0]
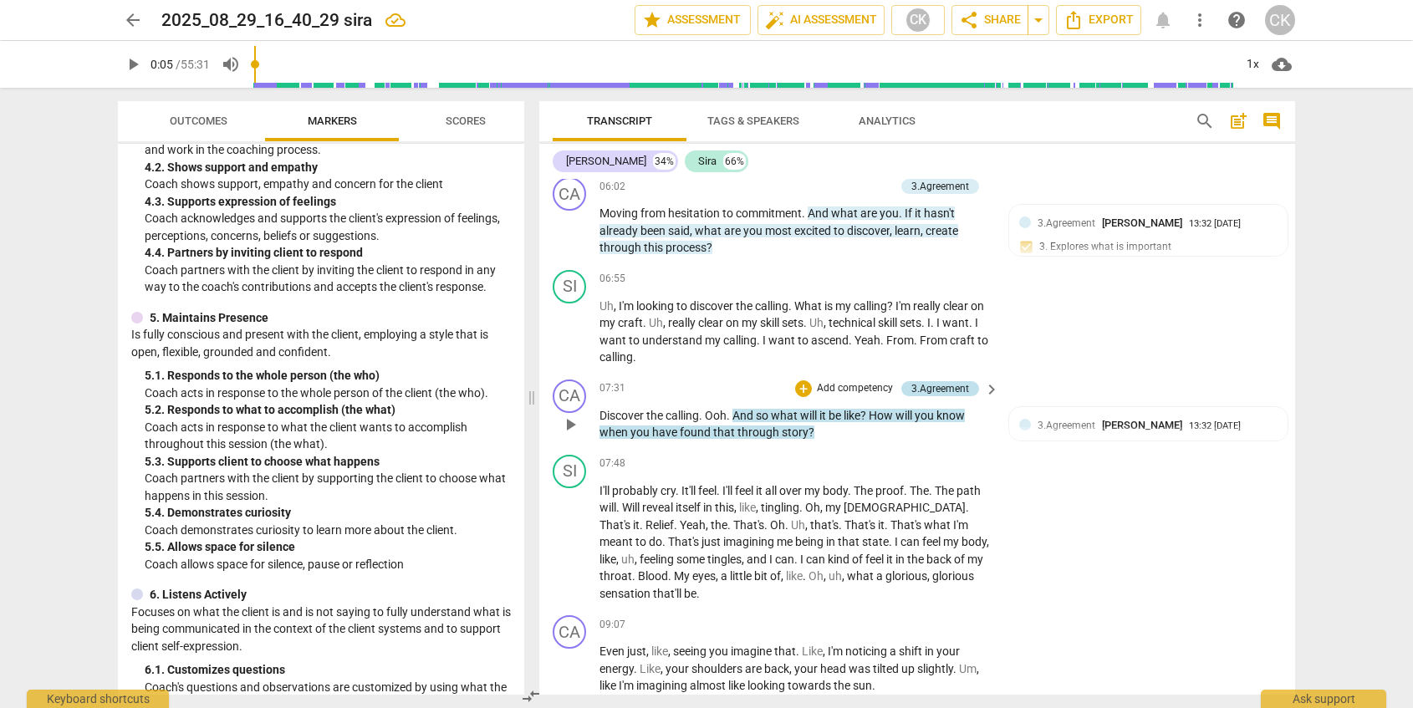
click at [967, 385] on div "3.Agreement" at bounding box center [941, 388] width 78 height 15
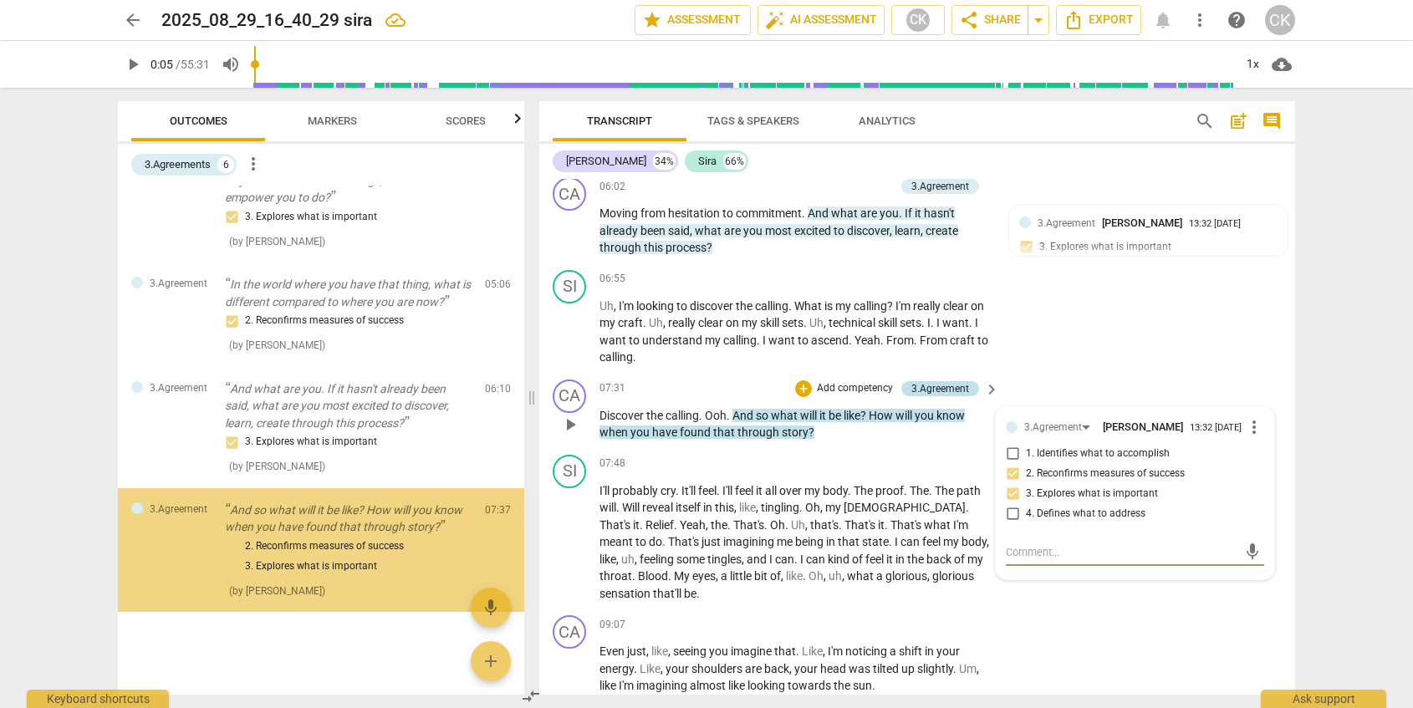
scroll to position [391, 0]
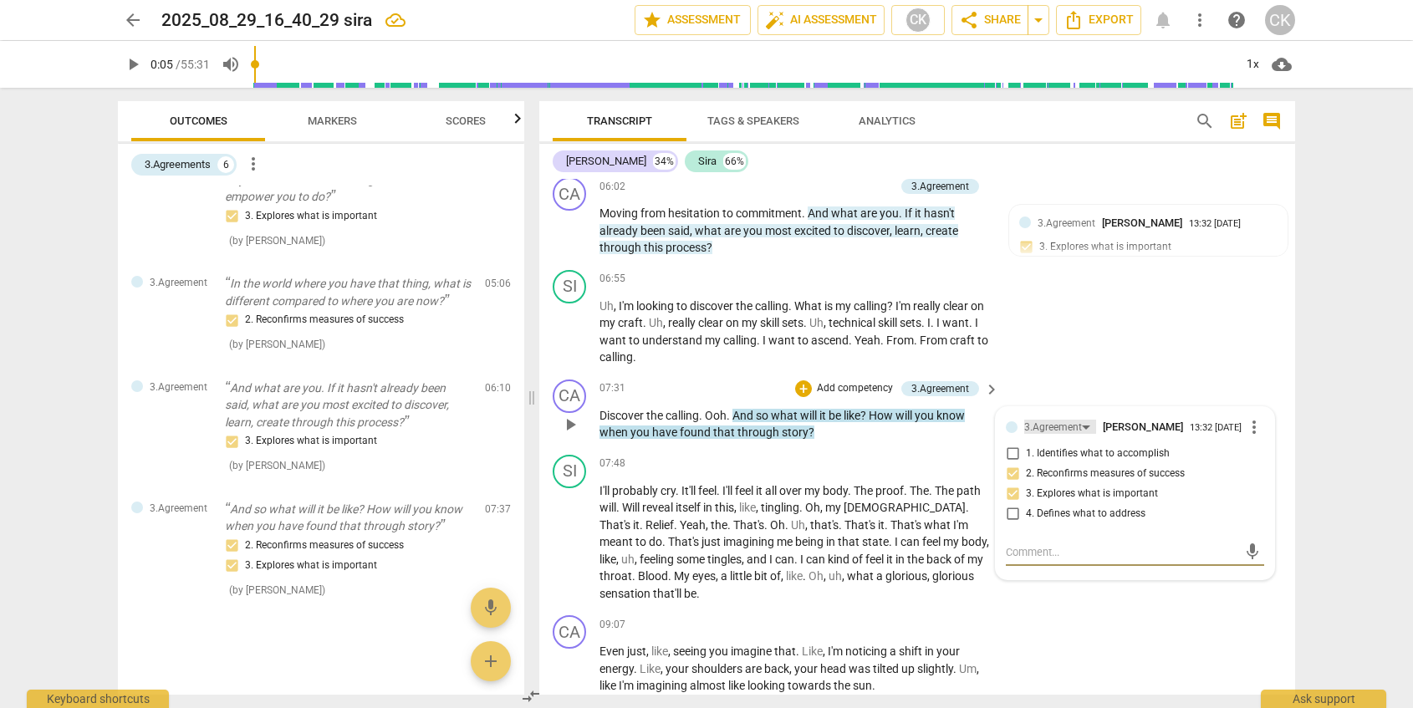
click at [1083, 426] on div "3.Agreement" at bounding box center [1060, 427] width 72 height 14
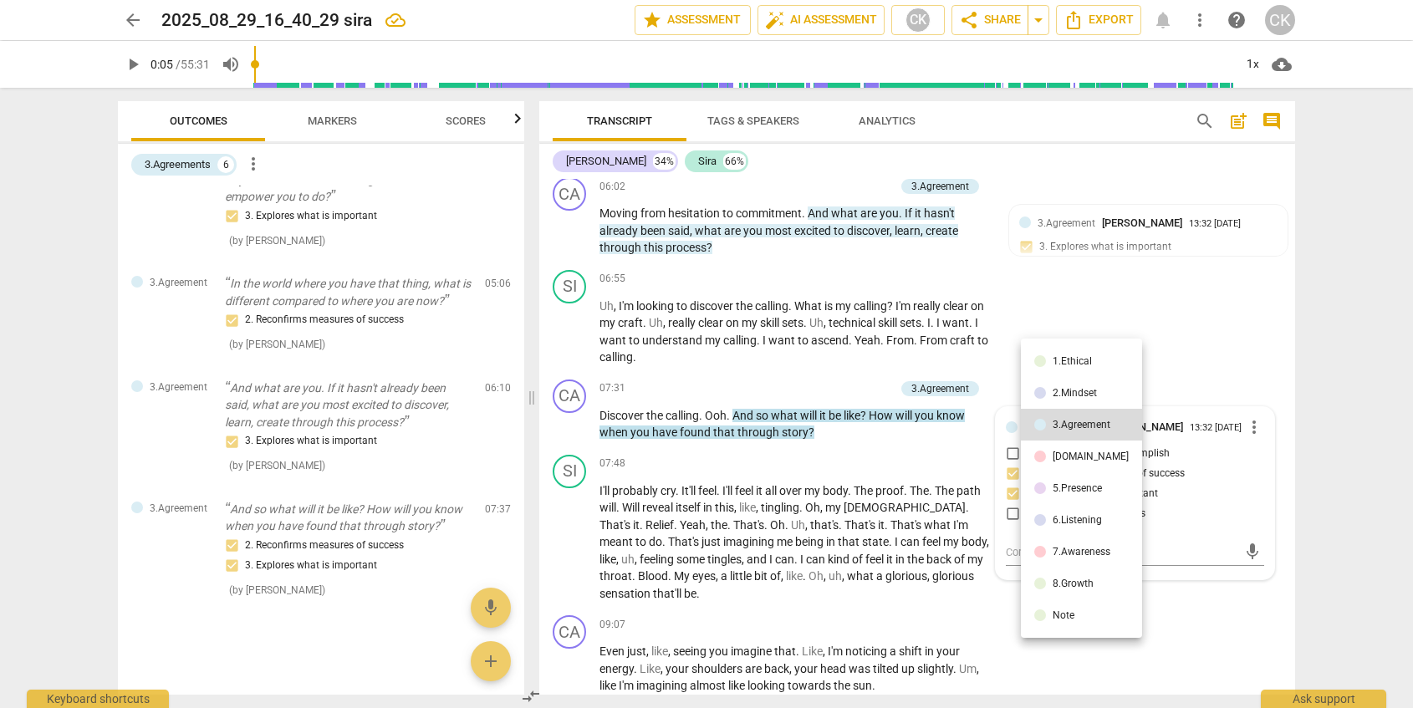
click at [786, 375] on div at bounding box center [706, 354] width 1413 height 708
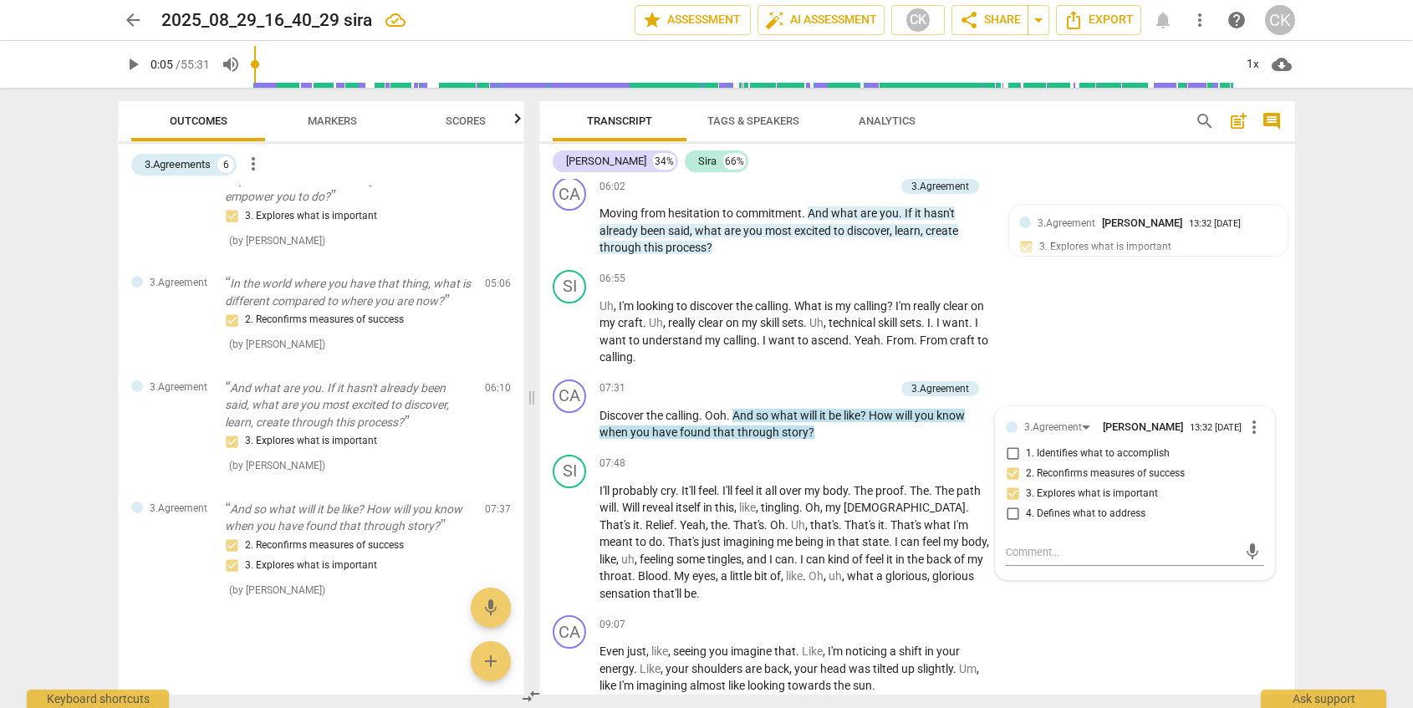
click at [28, 321] on div "arrow_back 2025_08_29_16_40_29 sira edit star Assessment auto_fix_high AI Asses…" at bounding box center [706, 354] width 1413 height 708
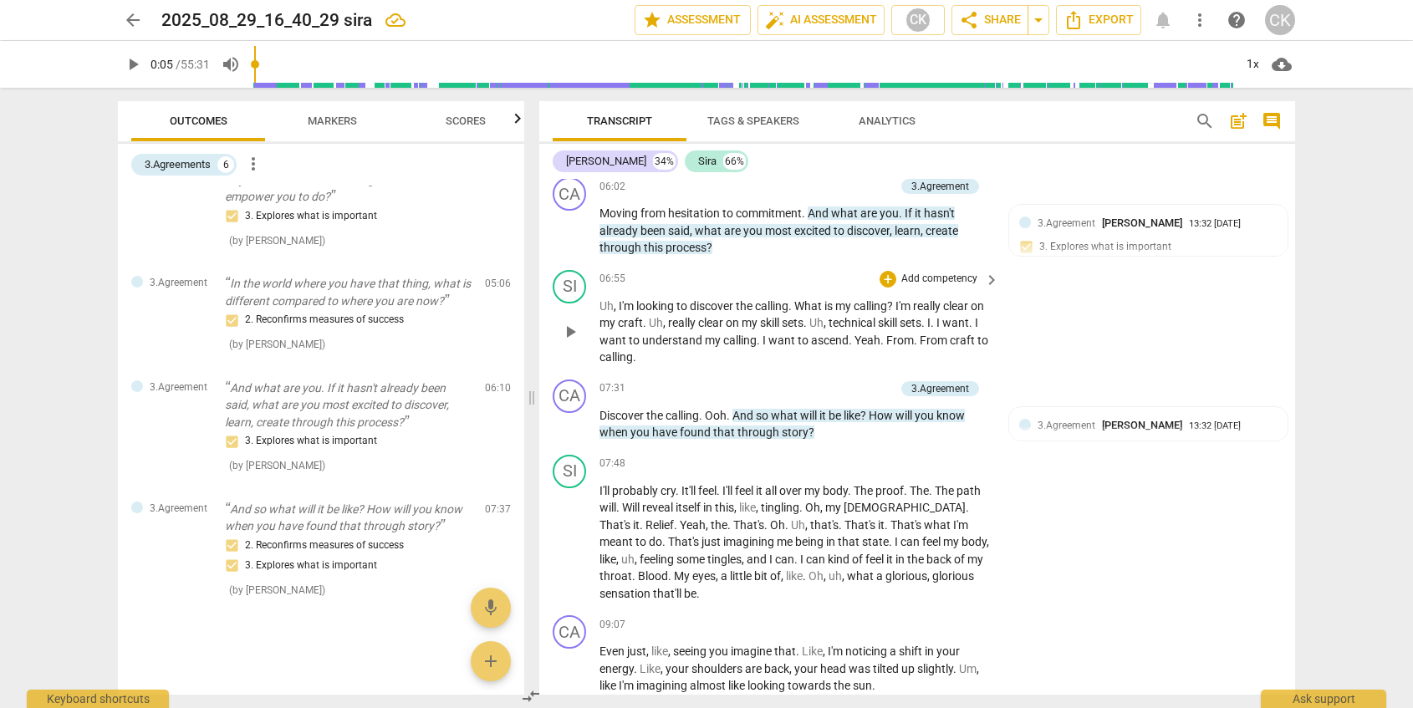
click at [682, 367] on div "SI play_arrow pause 06:55 + Add competency keyboard_arrow_right Uh , I'm lookin…" at bounding box center [917, 318] width 756 height 110
click at [343, 124] on span "Markers" at bounding box center [332, 121] width 49 height 13
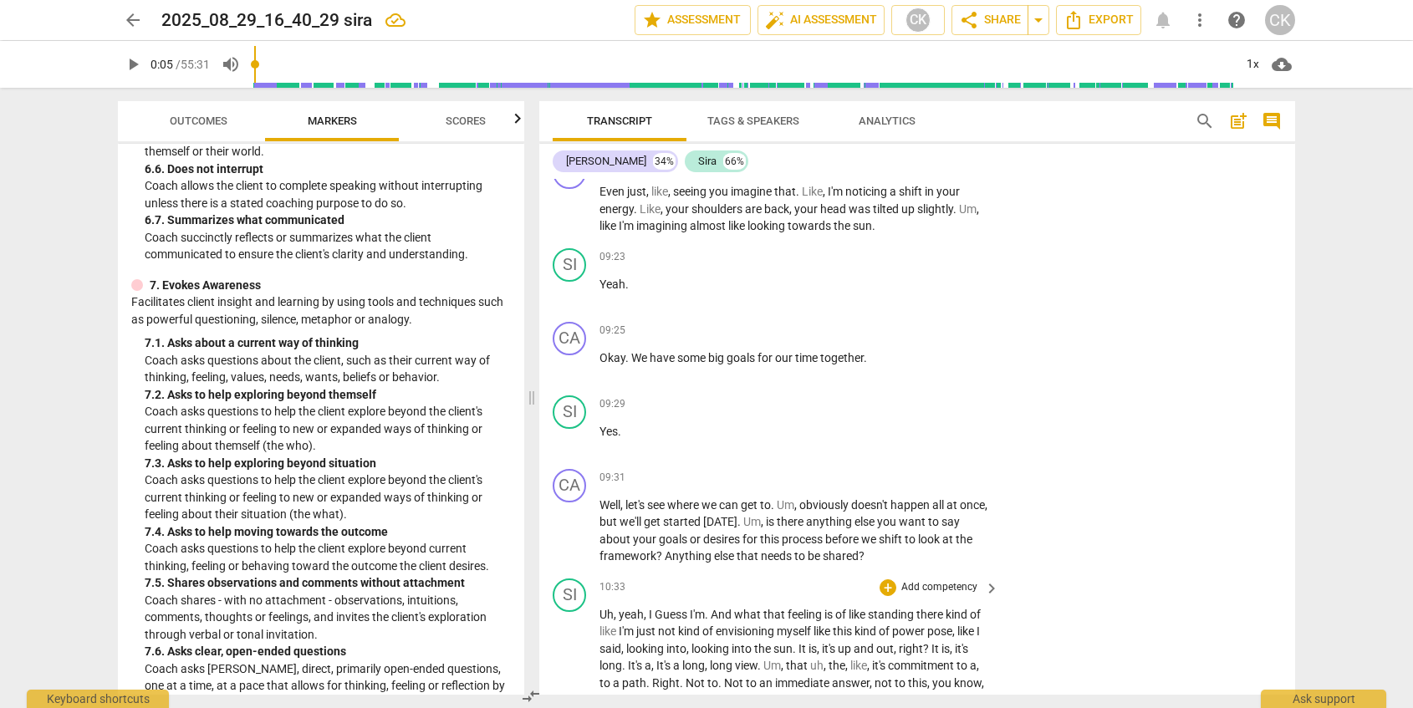
scroll to position [1677, 0]
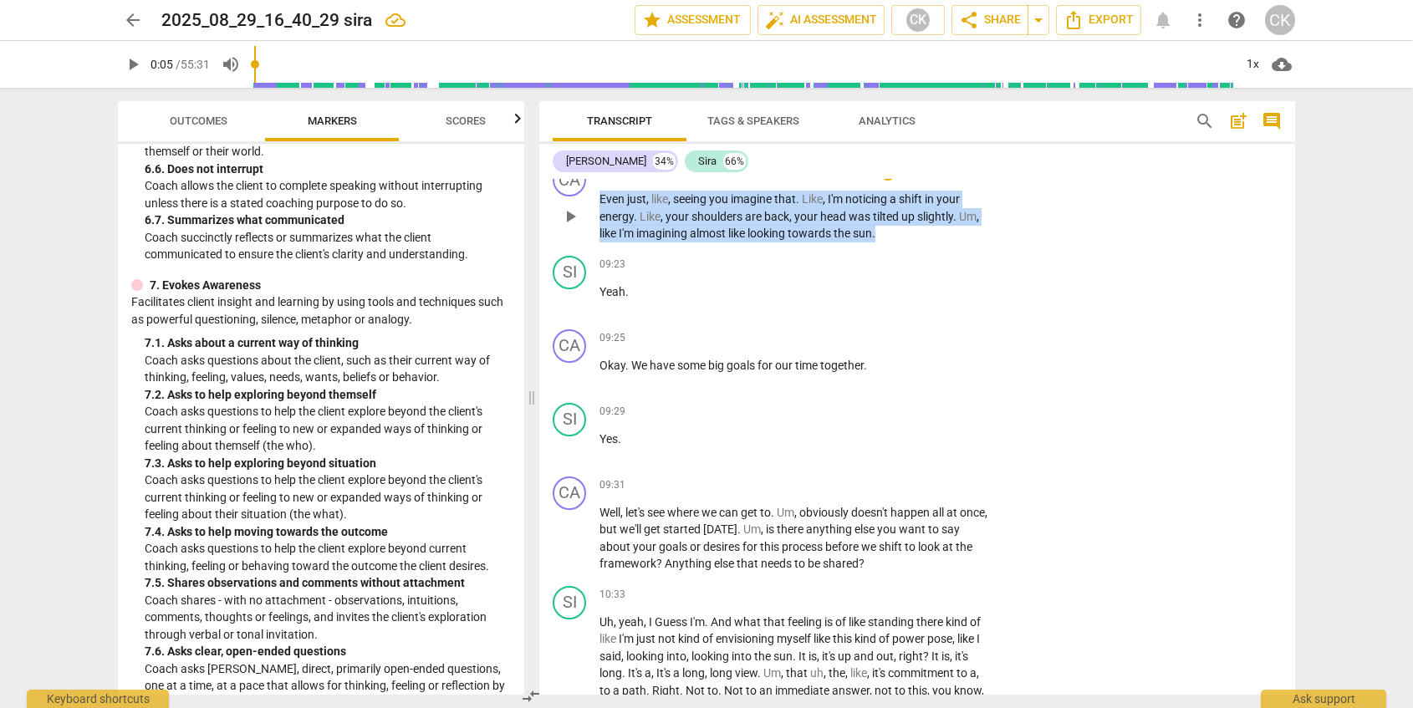
drag, startPoint x: 600, startPoint y: 202, endPoint x: 882, endPoint y: 238, distance: 285.0
click at [882, 238] on p "Even just , like , seeing you imagine that . Like , I'm noticing a shift in you…" at bounding box center [795, 217] width 391 height 52
click at [900, 212] on div "+" at bounding box center [894, 211] width 17 height 17
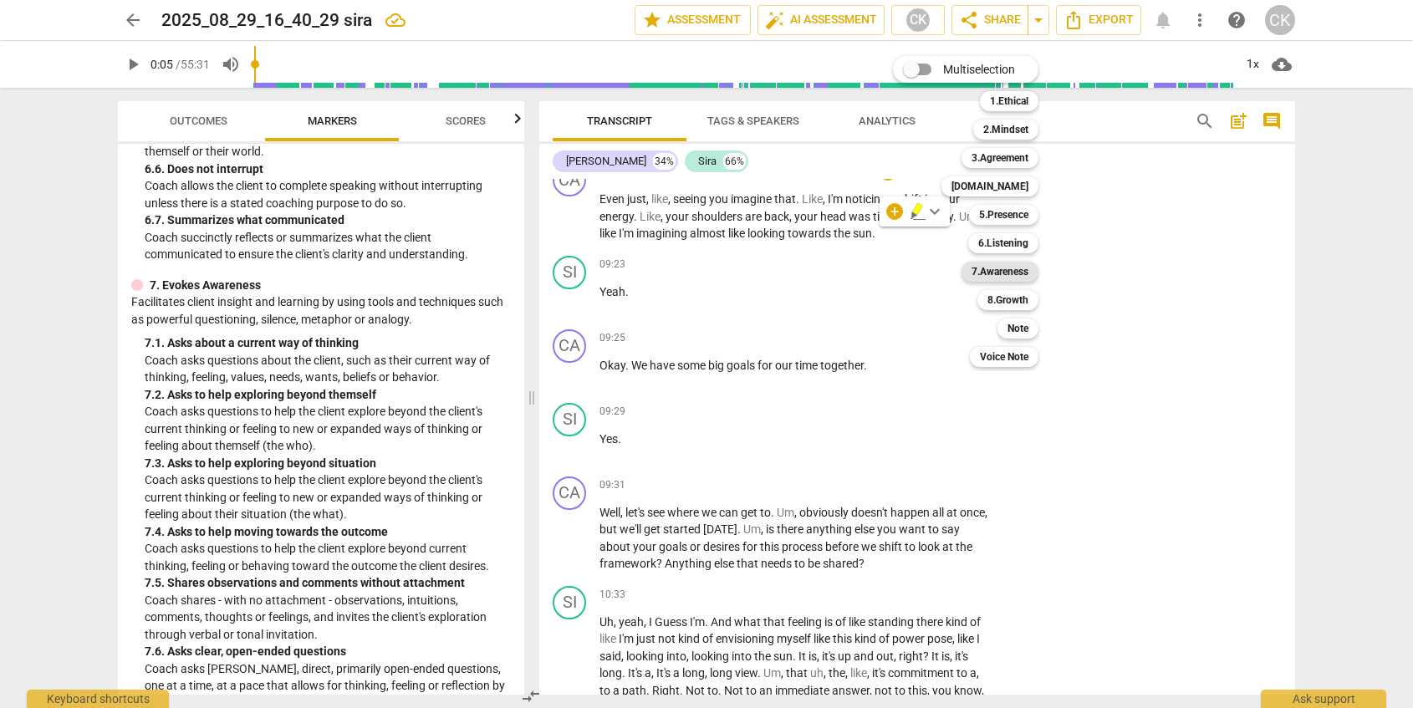
click at [973, 273] on b "7.Awareness" at bounding box center [1000, 272] width 57 height 20
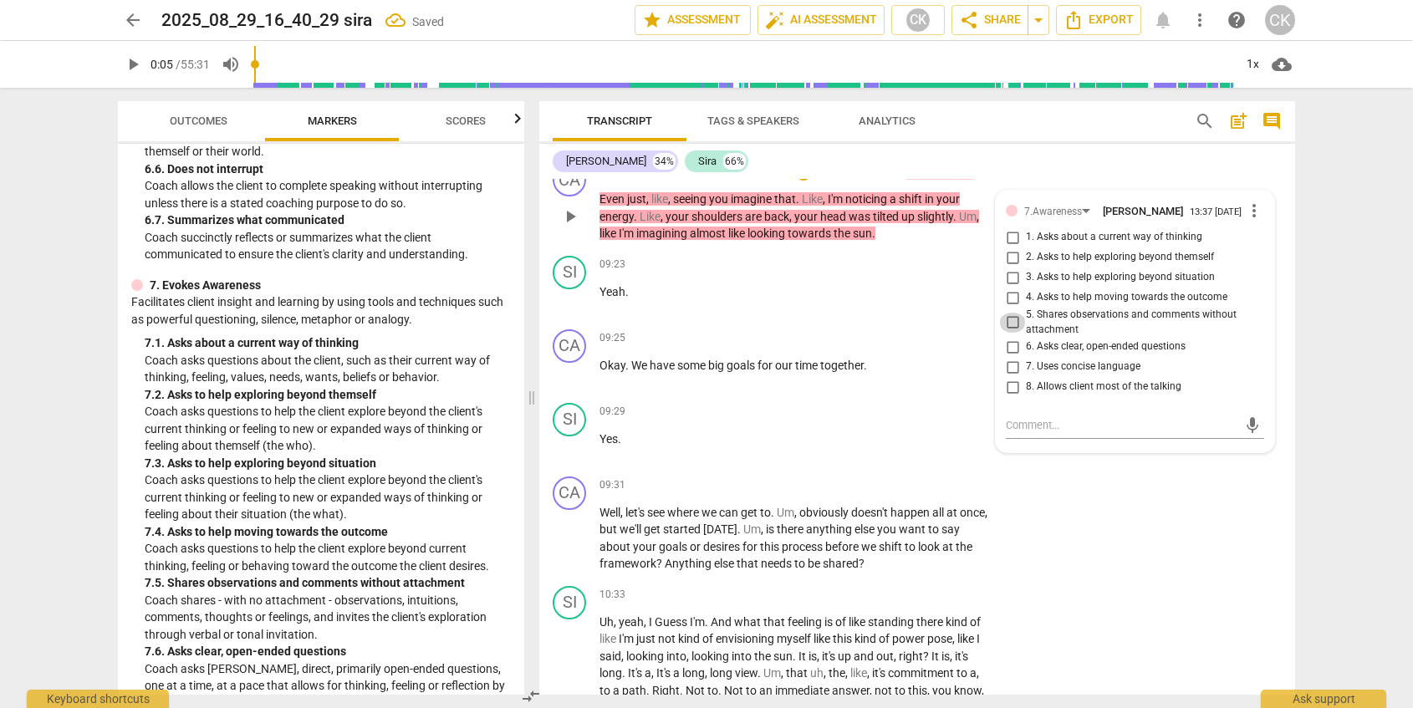
click at [1009, 319] on input "5. Shares observations and comments without attachment" at bounding box center [1012, 323] width 27 height 20
checkbox input "true"
click at [1186, 571] on div "CA play_arrow pause 09:31 + Add competency keyboard_arrow_right Well , let's se…" at bounding box center [917, 525] width 756 height 110
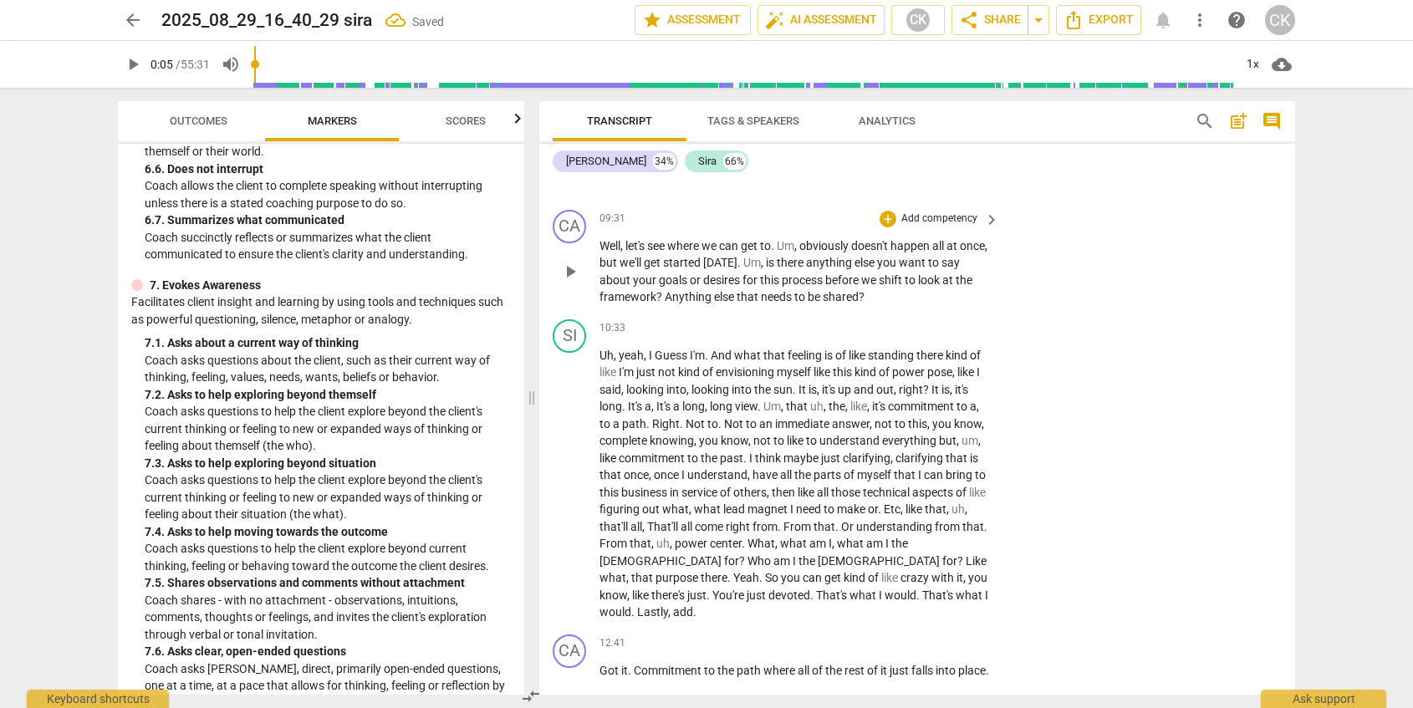
scroll to position [1952, 0]
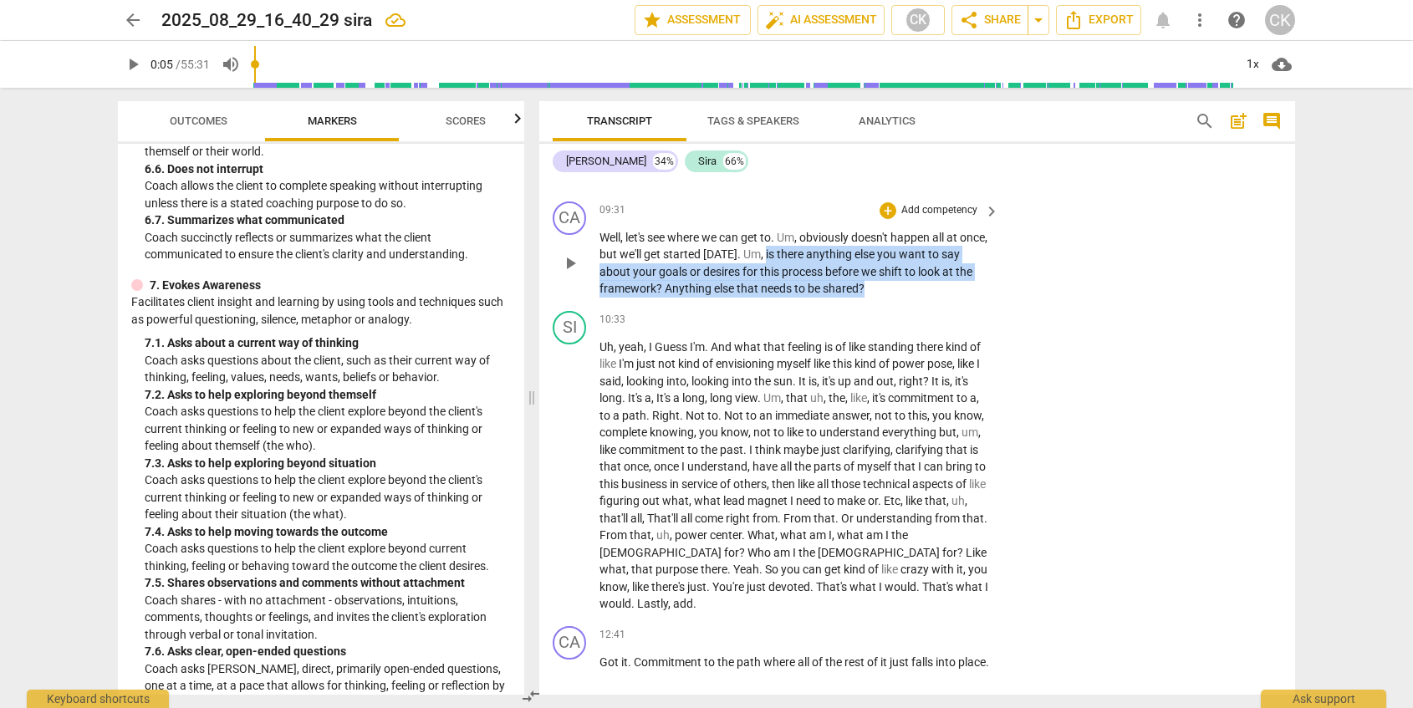
drag, startPoint x: 791, startPoint y: 257, endPoint x: 883, endPoint y: 289, distance: 97.3
click at [883, 289] on p "Well , let's see where we can get to . Um , obviously doesn't happen all at onc…" at bounding box center [795, 263] width 391 height 69
click at [911, 212] on p "Add competency" at bounding box center [939, 210] width 79 height 15
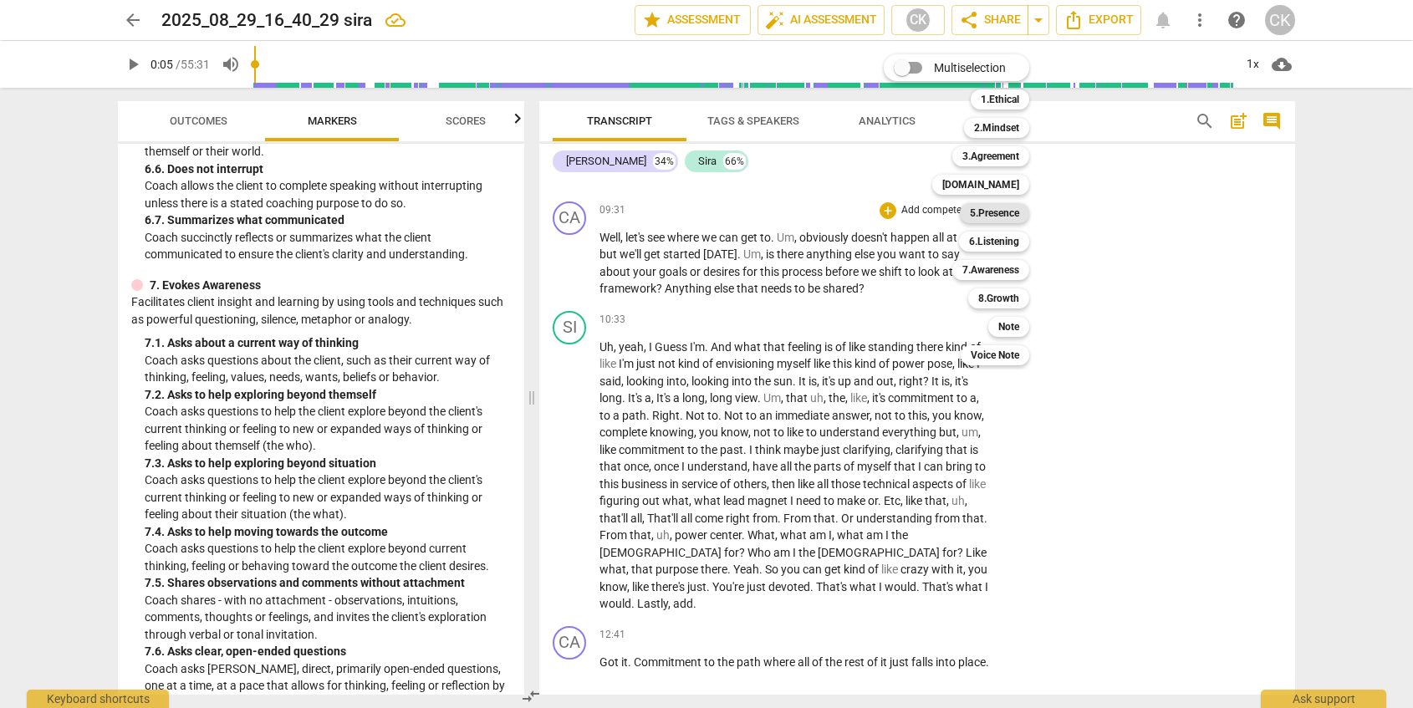
click at [1009, 216] on b "5.Presence" at bounding box center [994, 213] width 49 height 20
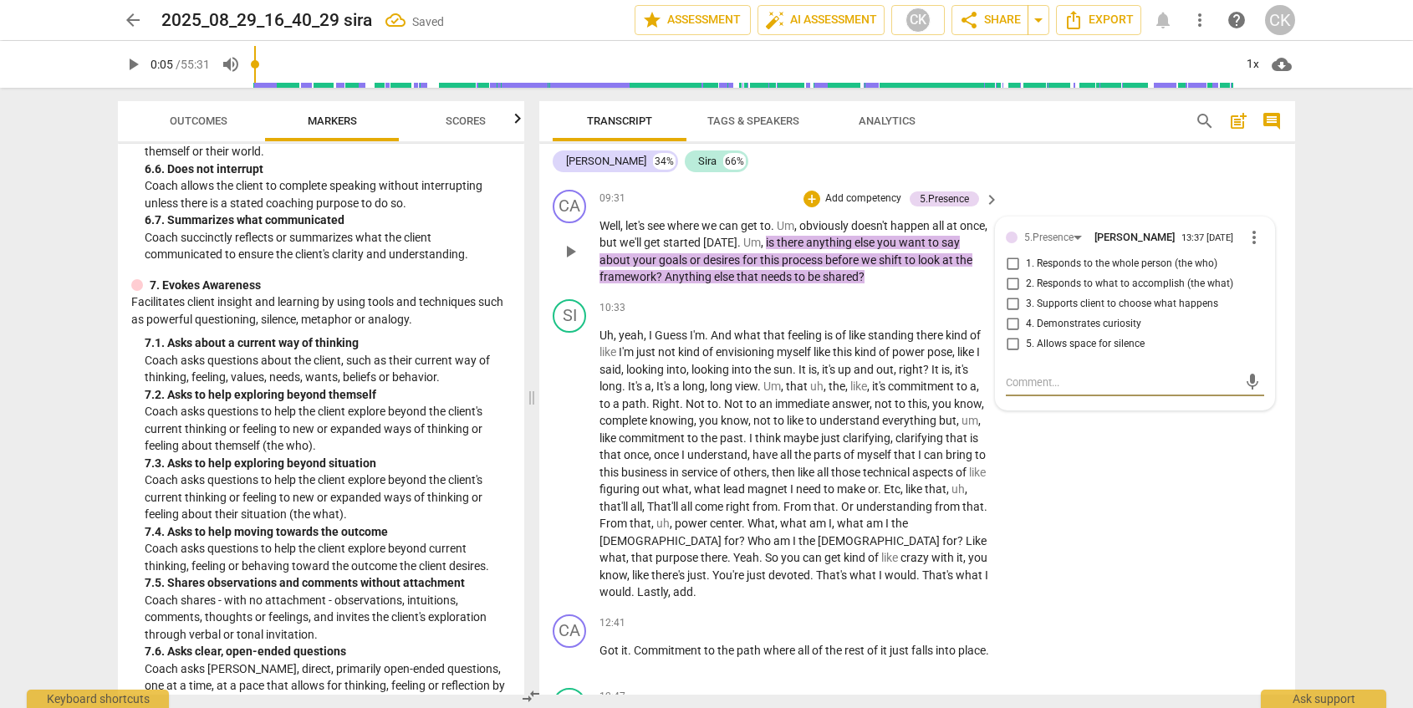
scroll to position [1973, 0]
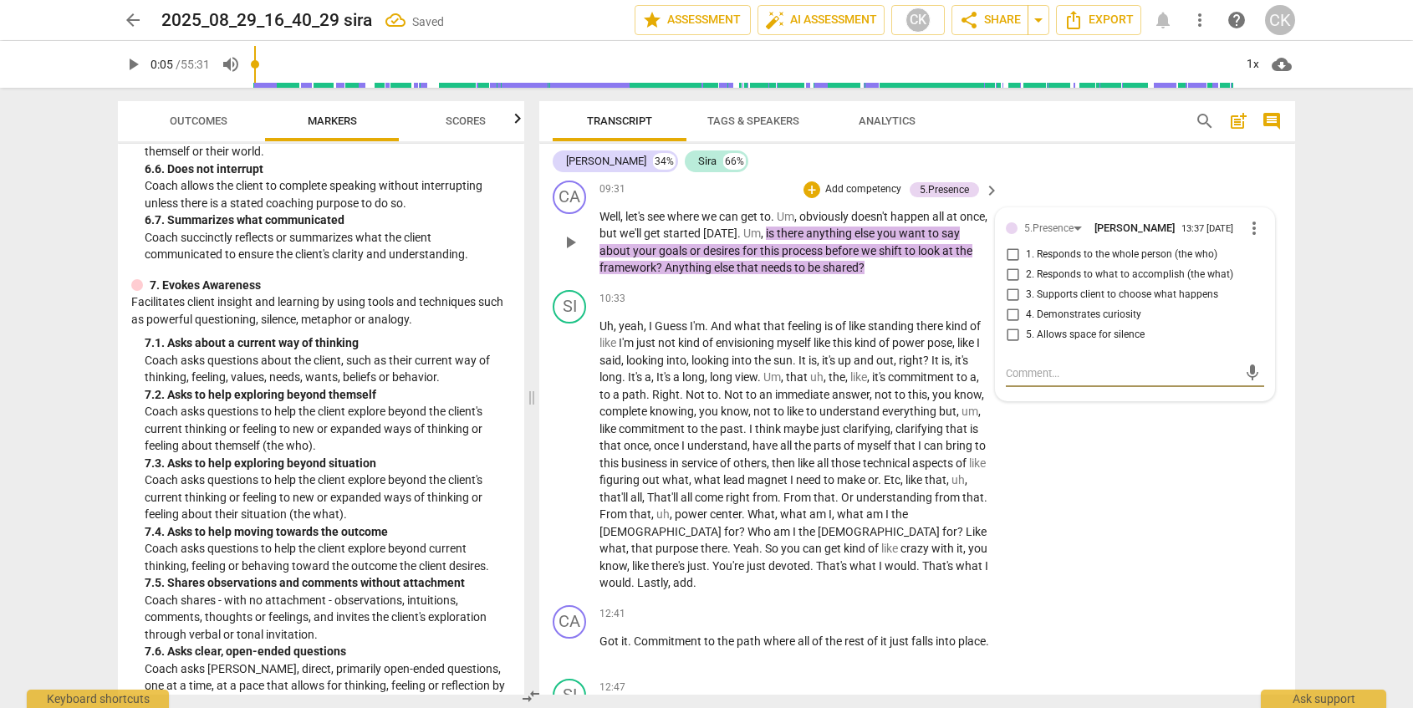
click at [1014, 318] on input "4. Demonstrates curiosity" at bounding box center [1012, 315] width 27 height 20
checkbox input "true"
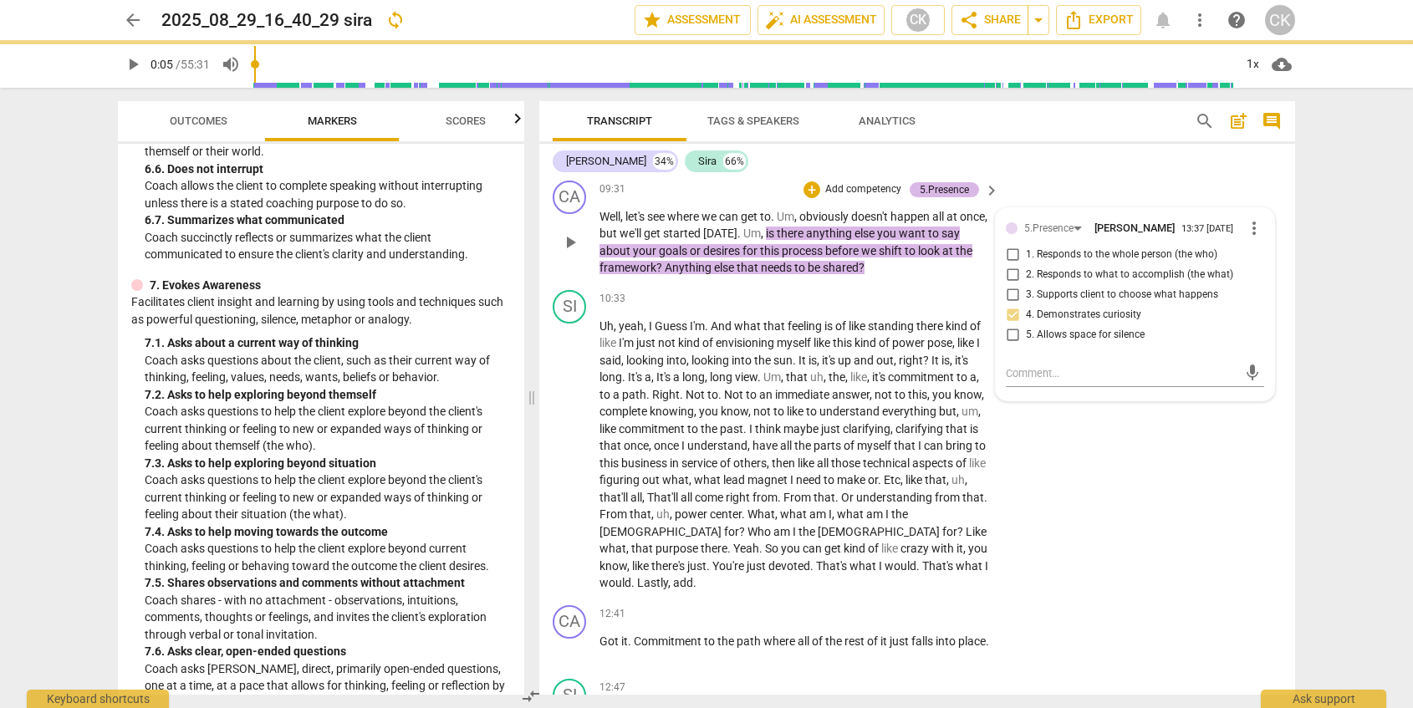
click at [948, 187] on div "5.Presence" at bounding box center [944, 189] width 49 height 15
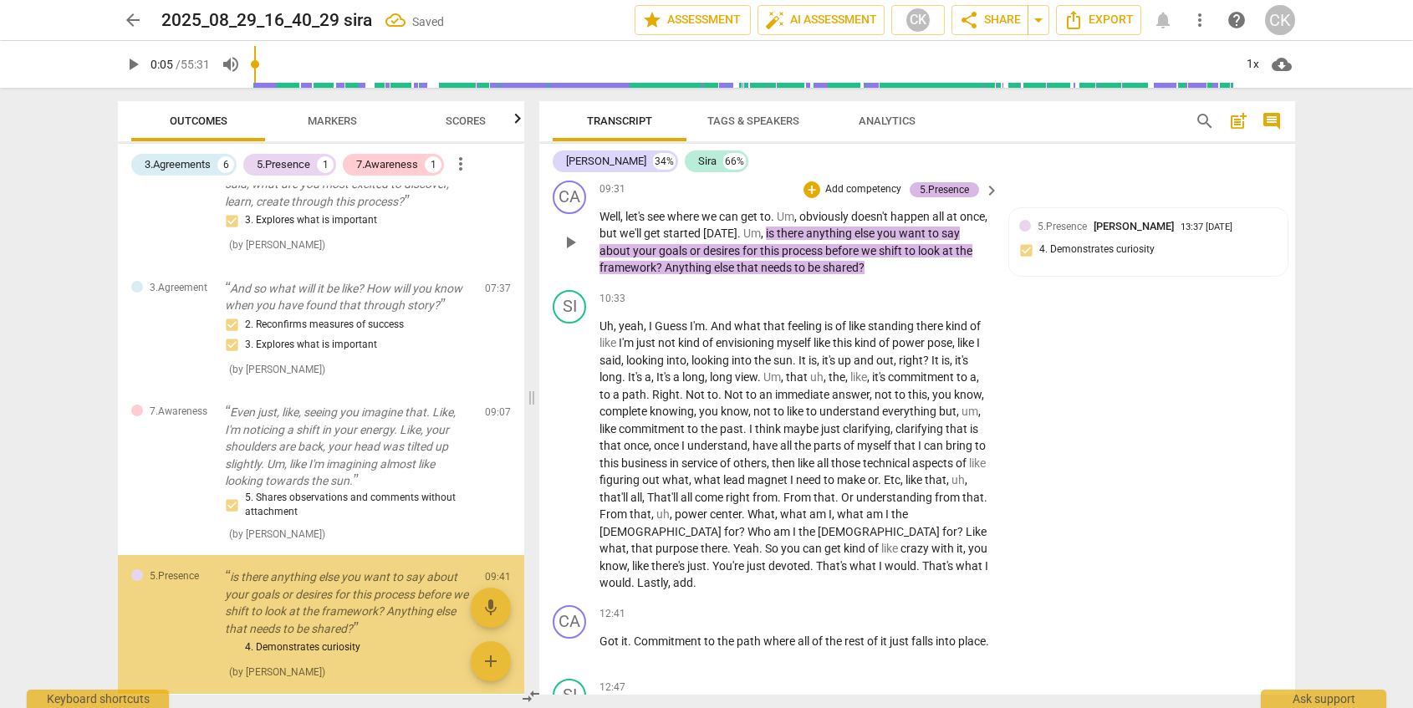
scroll to position [672, 0]
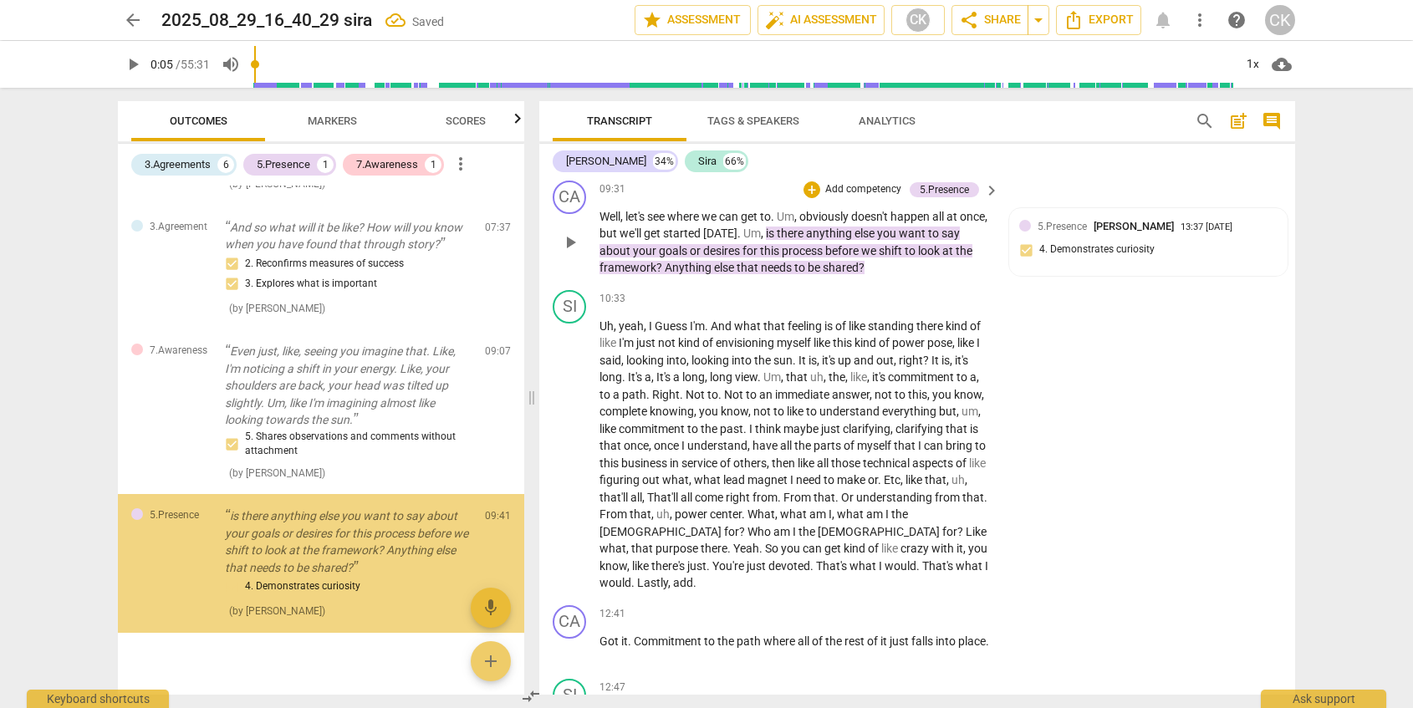
click at [876, 189] on p "Add competency" at bounding box center [863, 189] width 79 height 15
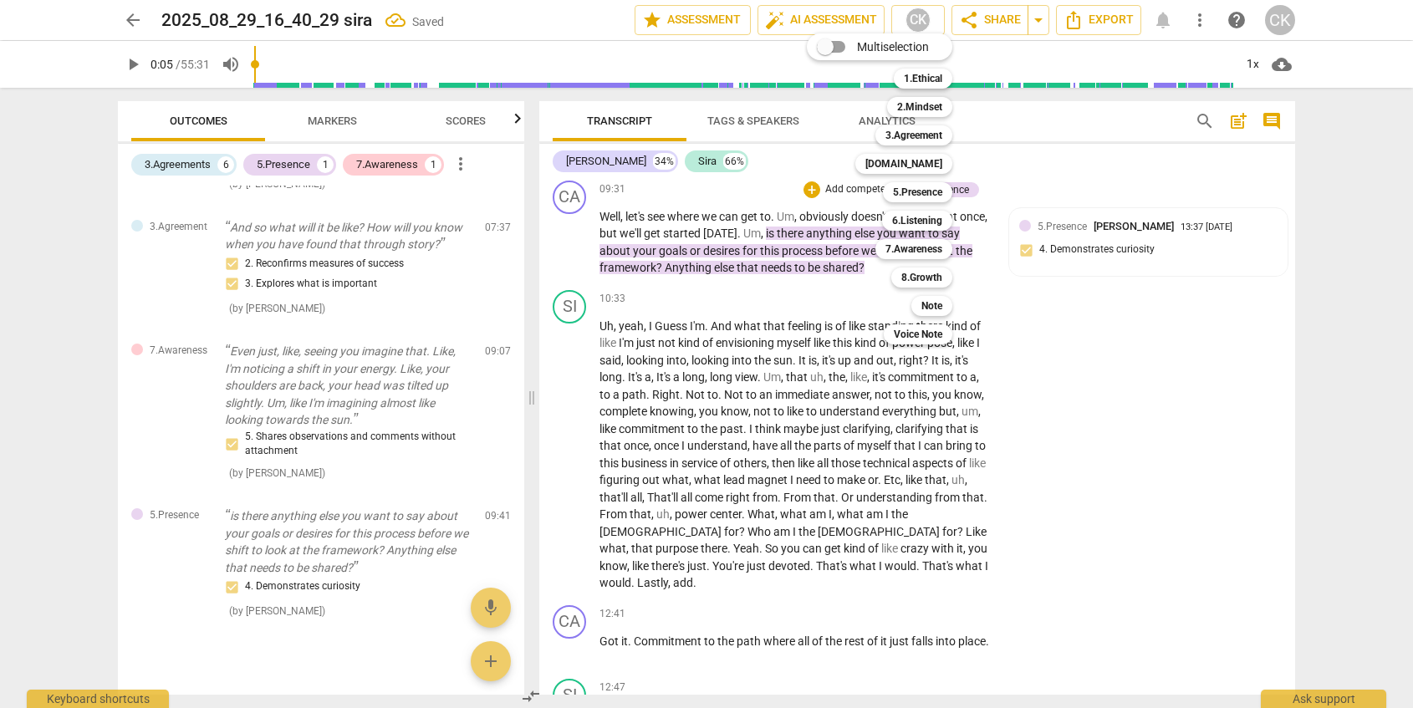
click at [325, 117] on div at bounding box center [706, 354] width 1413 height 708
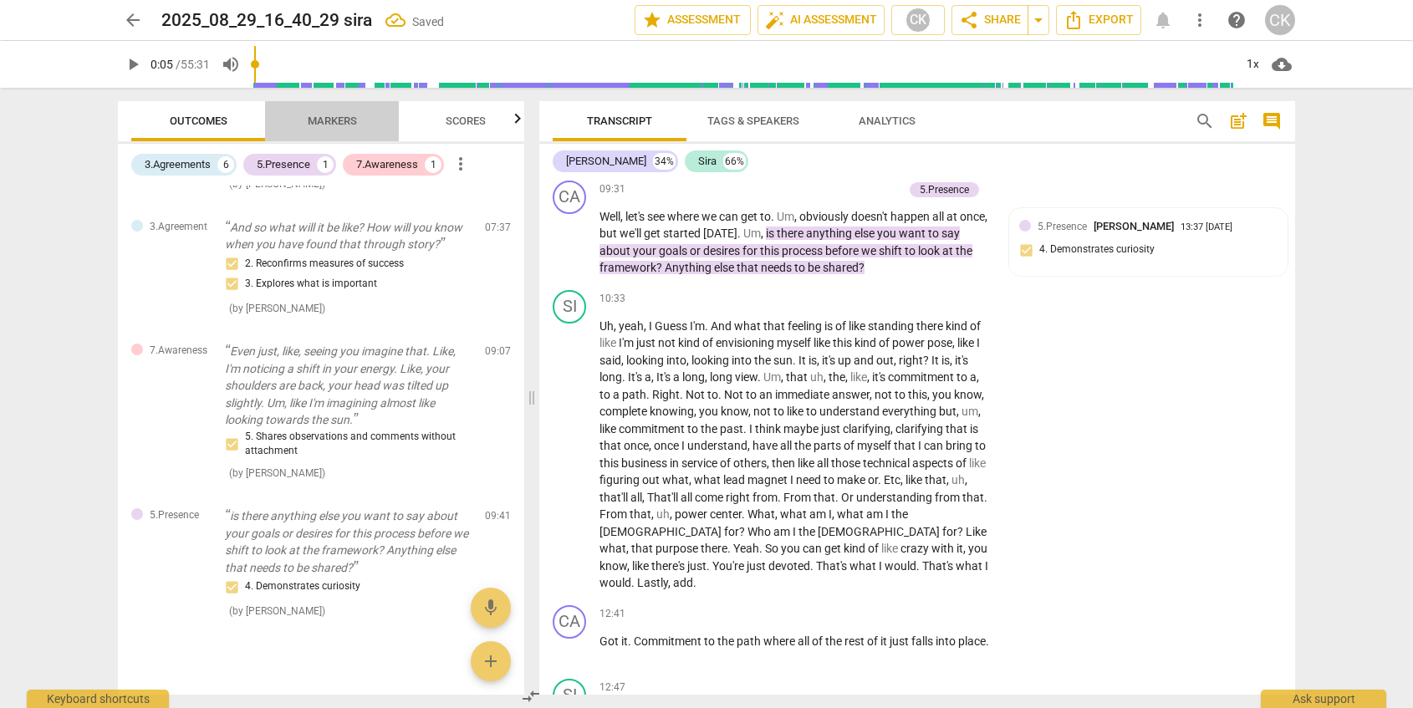
click at [334, 121] on span "Markers" at bounding box center [332, 121] width 49 height 13
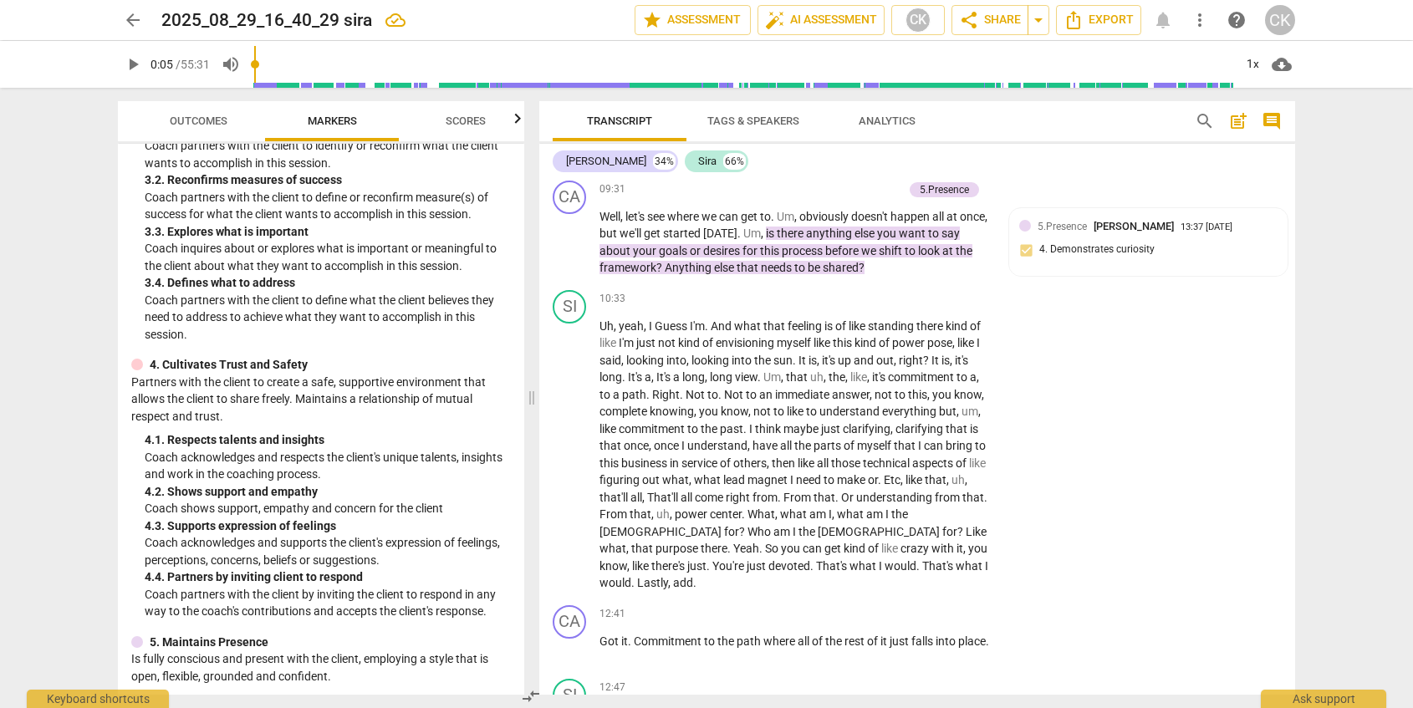
scroll to position [417, 0]
click at [853, 186] on p "Add competency" at bounding box center [863, 189] width 79 height 15
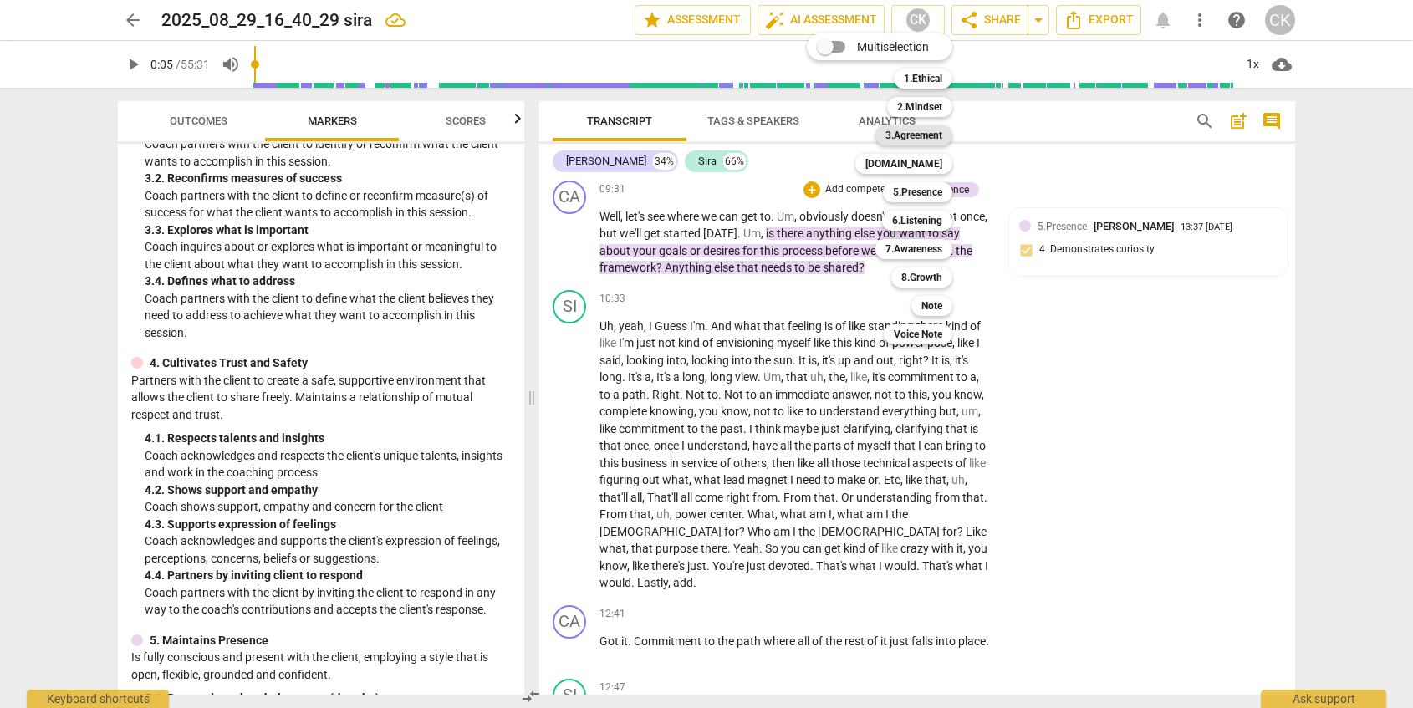
click at [919, 130] on b "3.Agreement" at bounding box center [914, 135] width 57 height 20
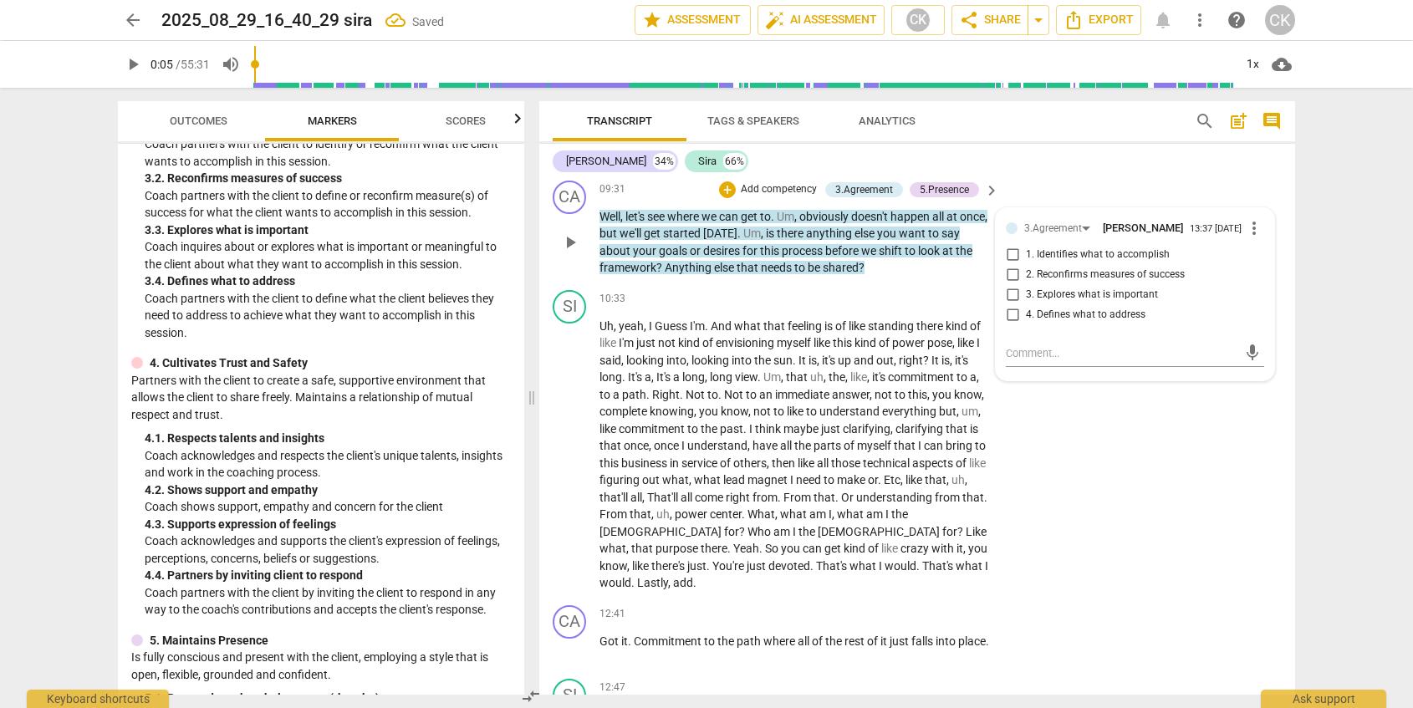
click at [1060, 296] on span "3. Explores what is important" at bounding box center [1092, 295] width 132 height 15
click at [1026, 296] on input "3. Explores what is important" at bounding box center [1012, 295] width 27 height 20
checkbox input "true"
click at [1045, 432] on div "SI play_arrow pause 10:33 + Add competency keyboard_arrow_right Uh , yeah , I G…" at bounding box center [917, 440] width 756 height 315
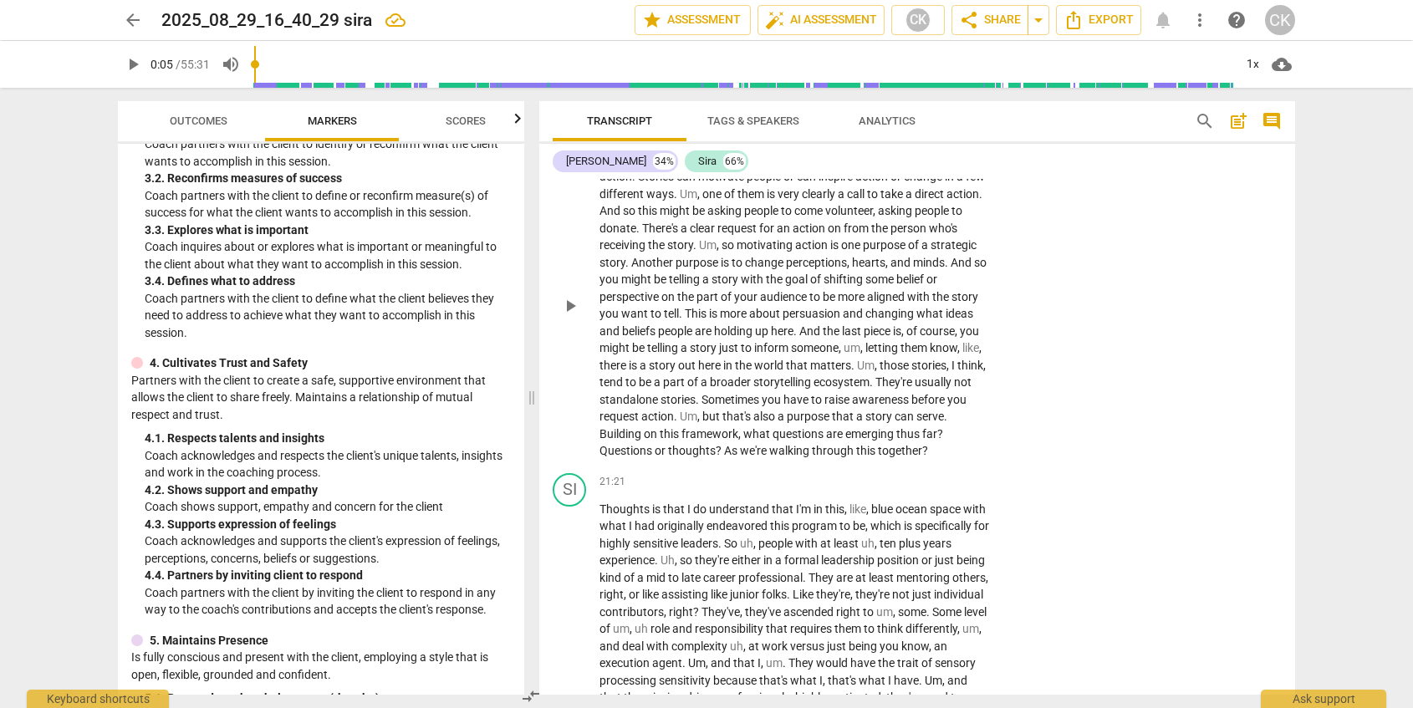
scroll to position [4385, 0]
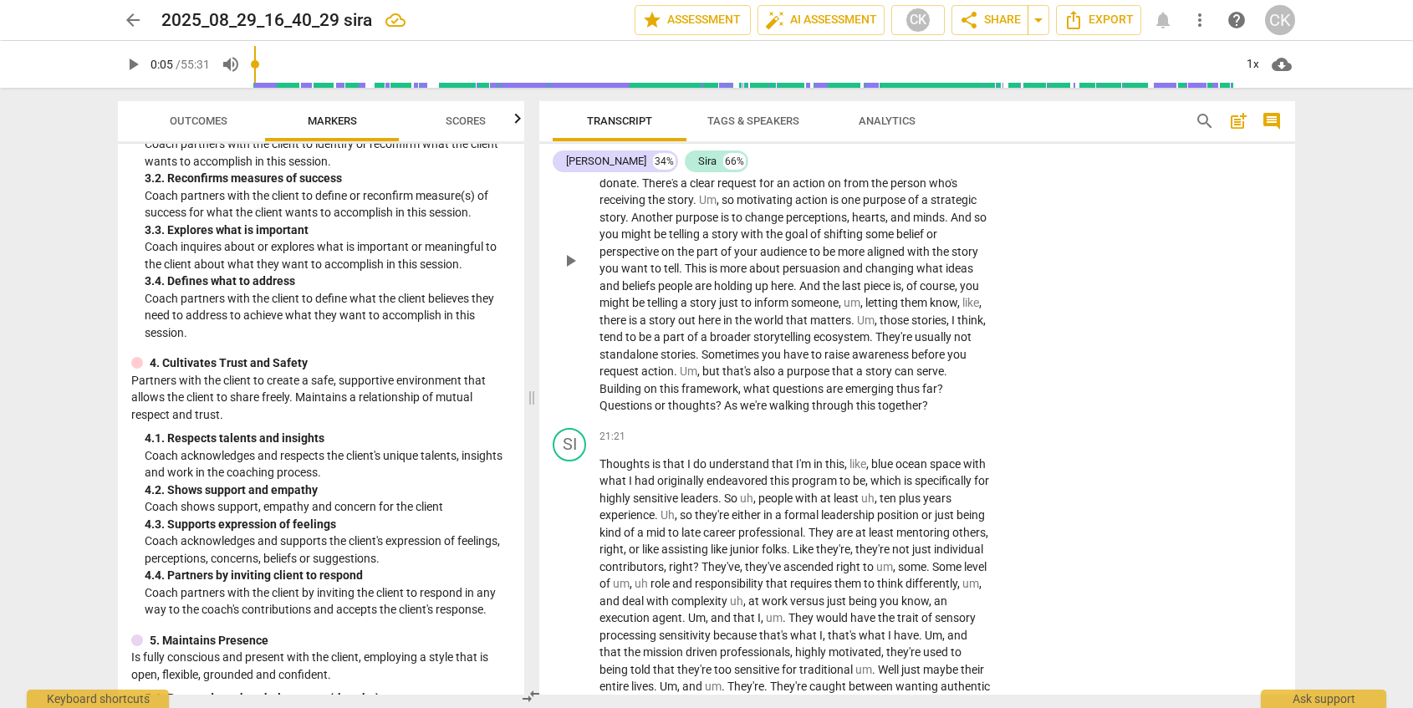
click at [644, 394] on span "Building" at bounding box center [622, 388] width 44 height 13
drag, startPoint x: 684, startPoint y: 391, endPoint x: 646, endPoint y: 412, distance: 43.5
click at [646, 412] on p "And then the last piece is what makes this a strategic story . The call to acti…" at bounding box center [795, 260] width 391 height 309
click at [718, 503] on span "leaders" at bounding box center [700, 498] width 38 height 13
drag, startPoint x: 682, startPoint y: 390, endPoint x: 907, endPoint y: 391, distance: 224.1
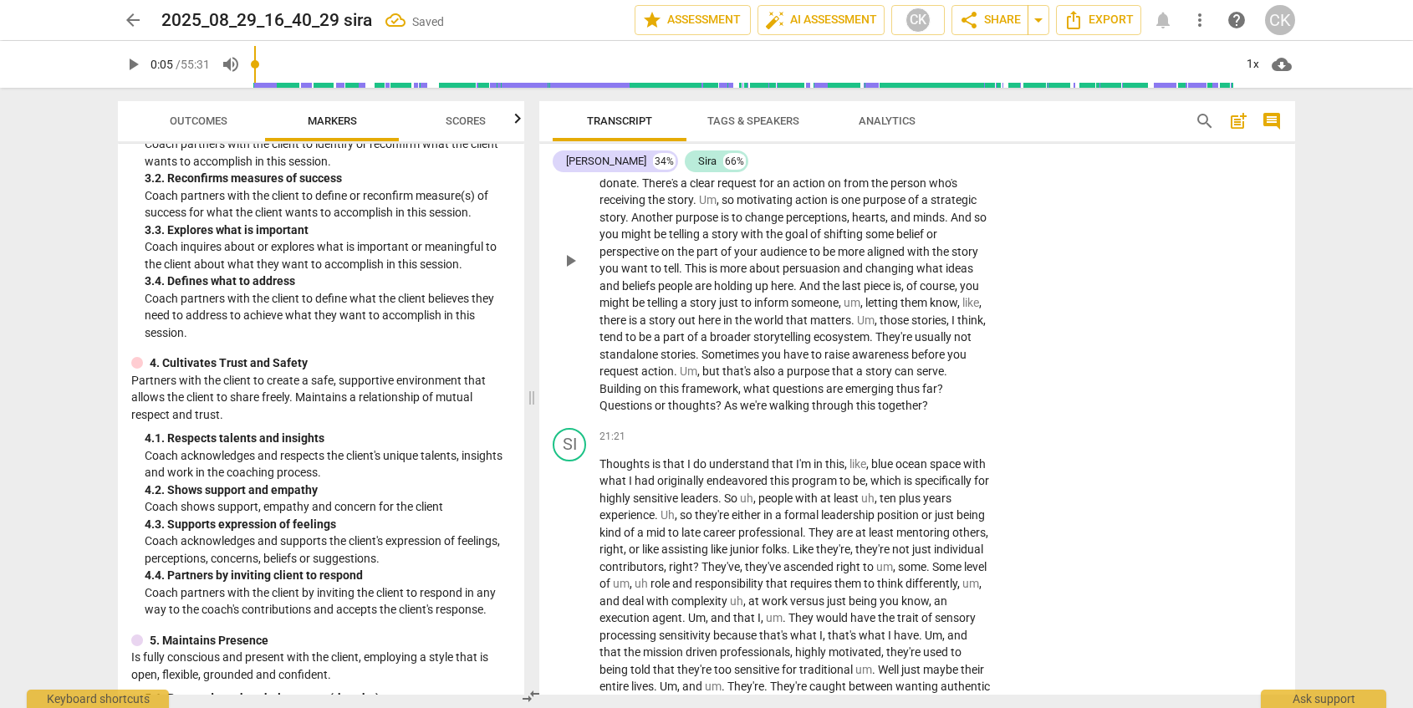
click at [907, 391] on p "And then the last piece is what makes this a strategic story . The call to acti…" at bounding box center [795, 260] width 391 height 309
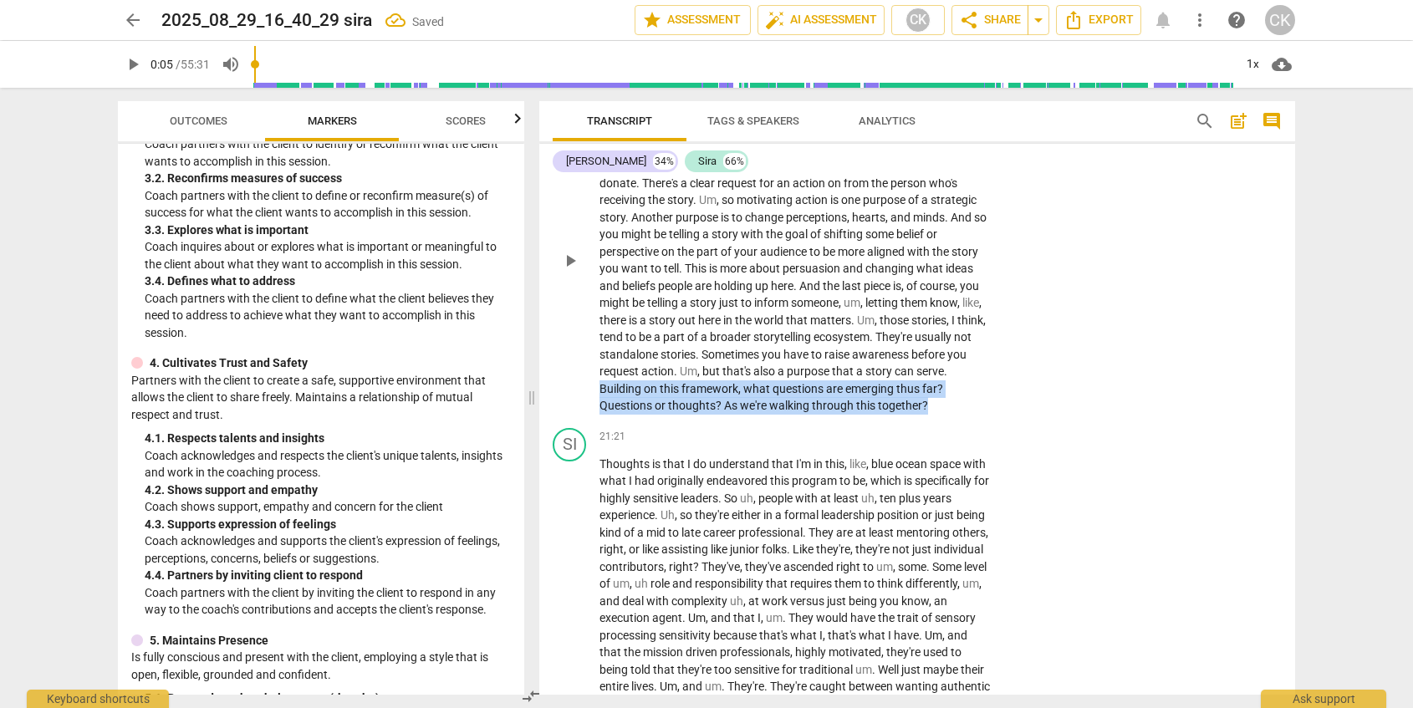
drag, startPoint x: 686, startPoint y: 390, endPoint x: 984, endPoint y: 414, distance: 299.5
click at [984, 414] on p "And then the last piece is what makes this a strategic story . The call to acti…" at bounding box center [795, 260] width 391 height 309
click at [993, 390] on div "+" at bounding box center [991, 385] width 17 height 17
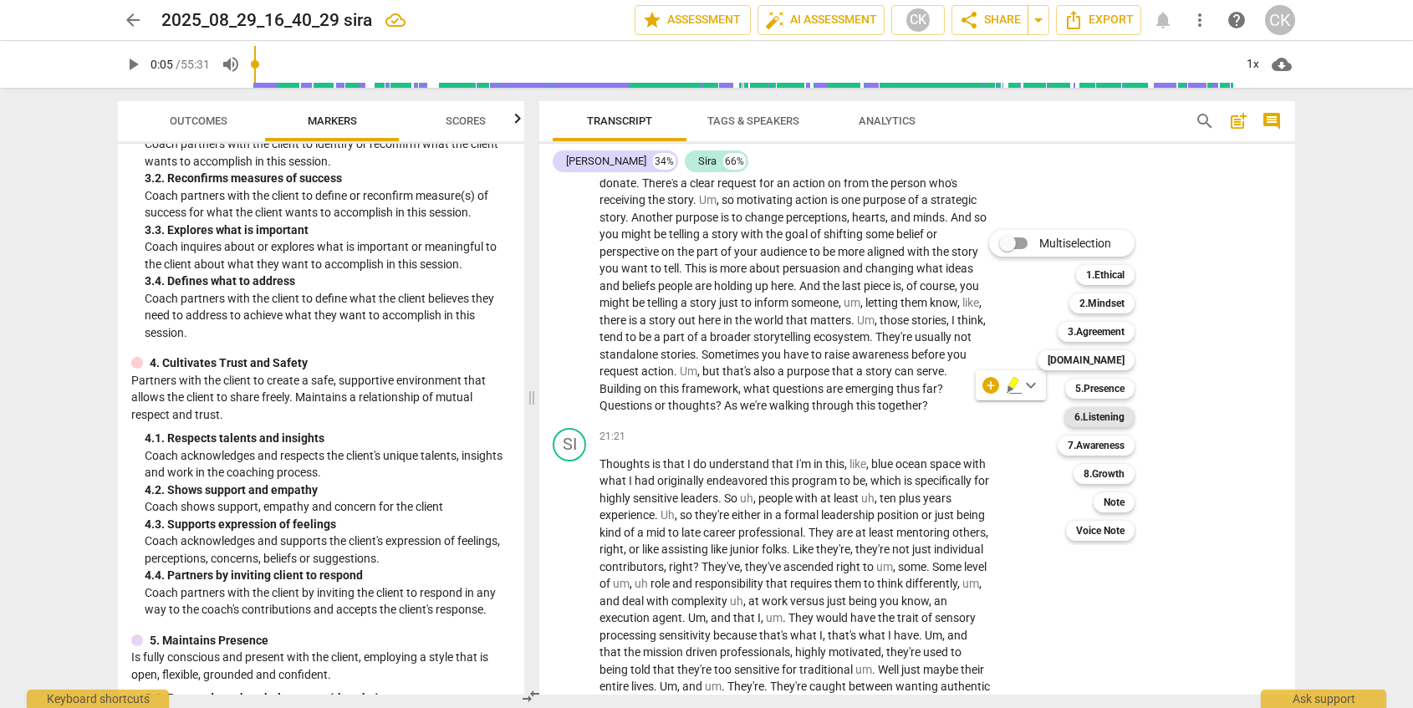
click at [1120, 415] on b "6.Listening" at bounding box center [1100, 417] width 50 height 20
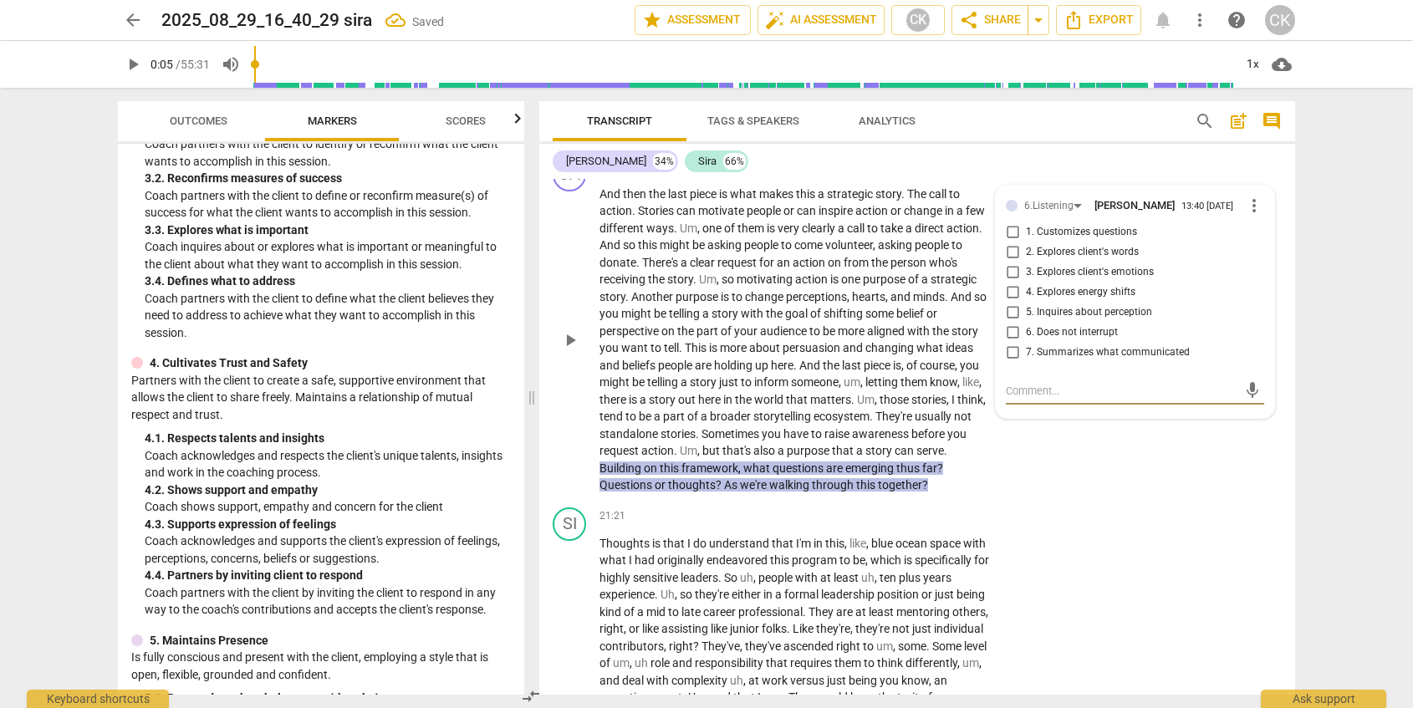
scroll to position [4300, 0]
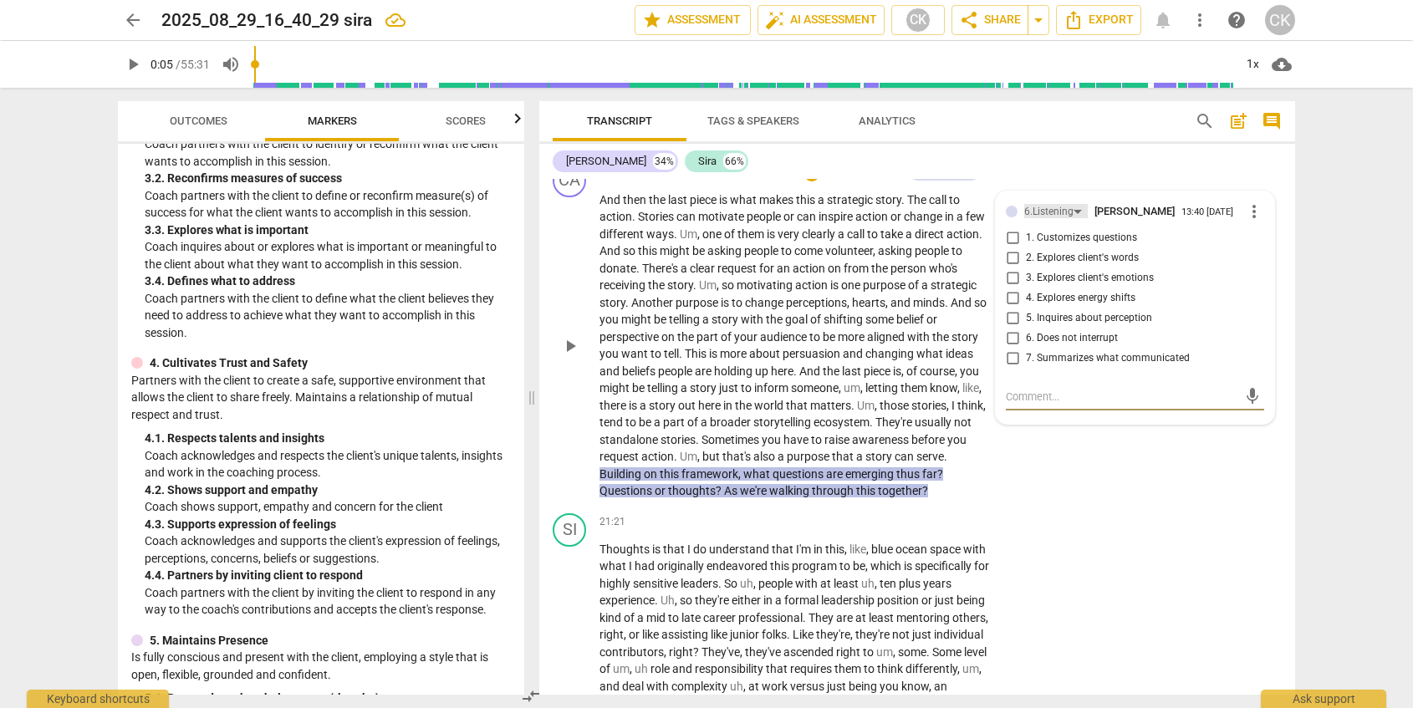
click at [1075, 212] on div "6.Listening" at bounding box center [1056, 211] width 64 height 14
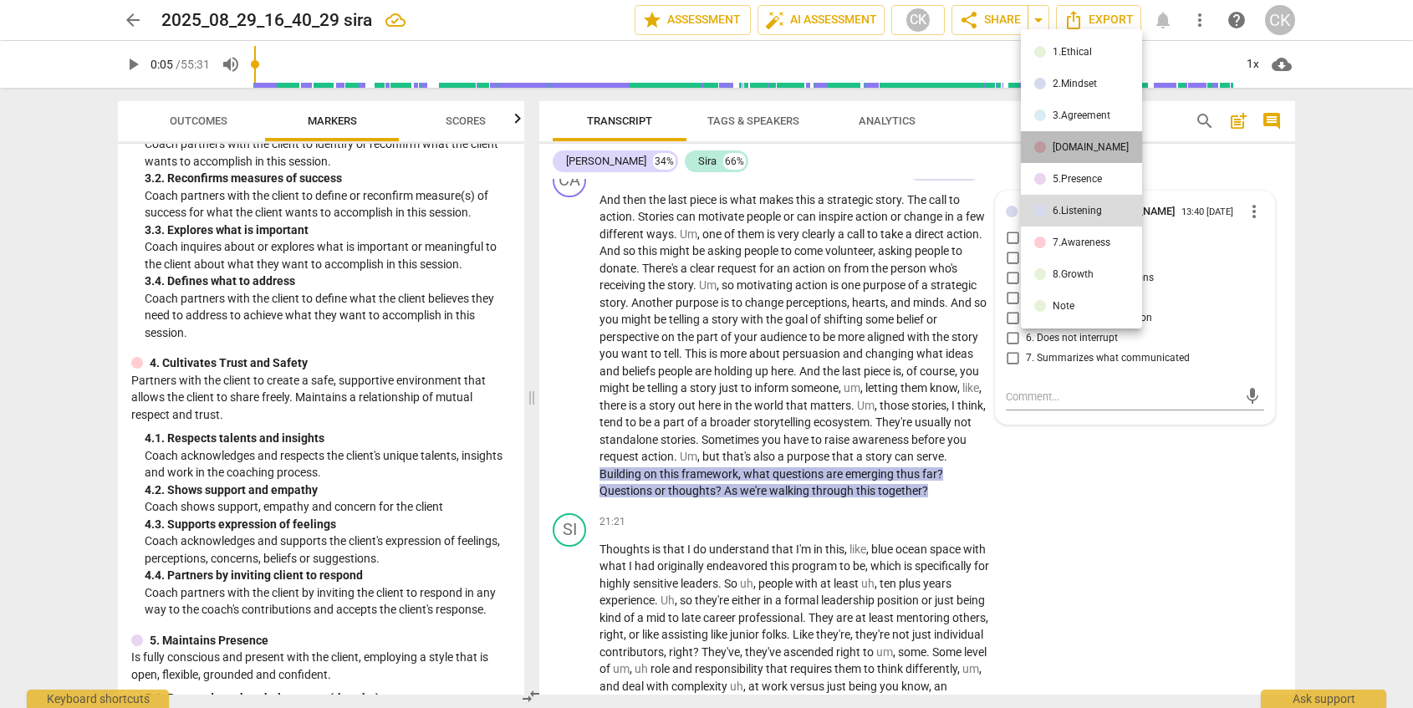
click at [1088, 145] on li "[DOMAIN_NAME]" at bounding box center [1081, 147] width 121 height 32
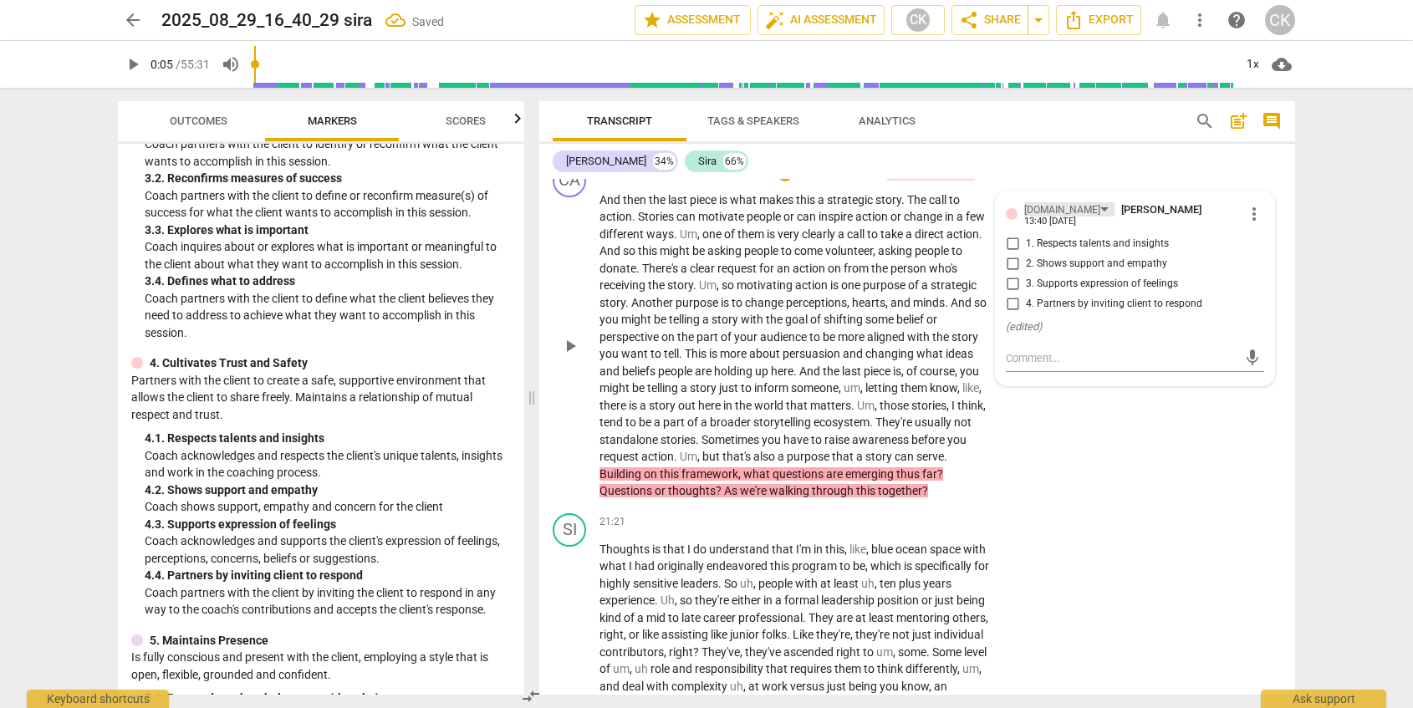
click at [1059, 210] on div "[DOMAIN_NAME]" at bounding box center [1069, 209] width 90 height 14
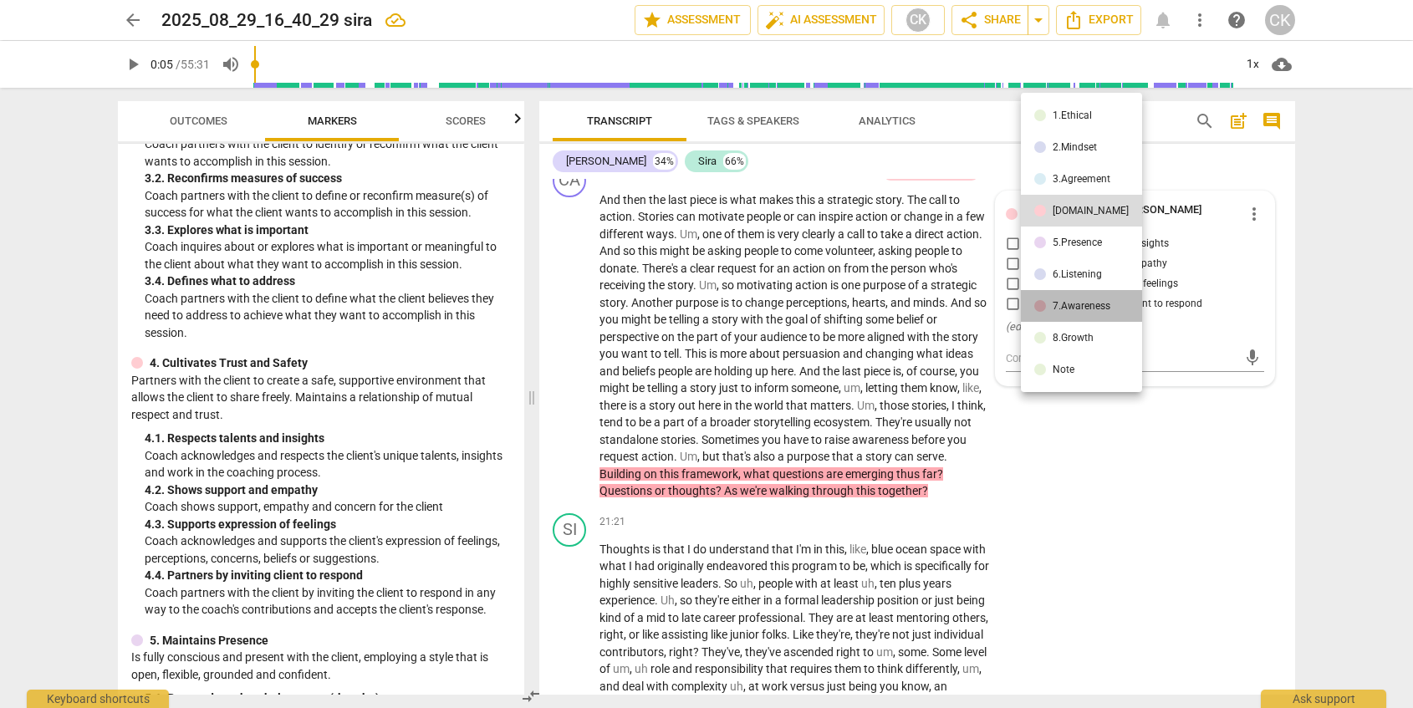
click at [1085, 305] on div "7.Awareness" at bounding box center [1082, 306] width 58 height 10
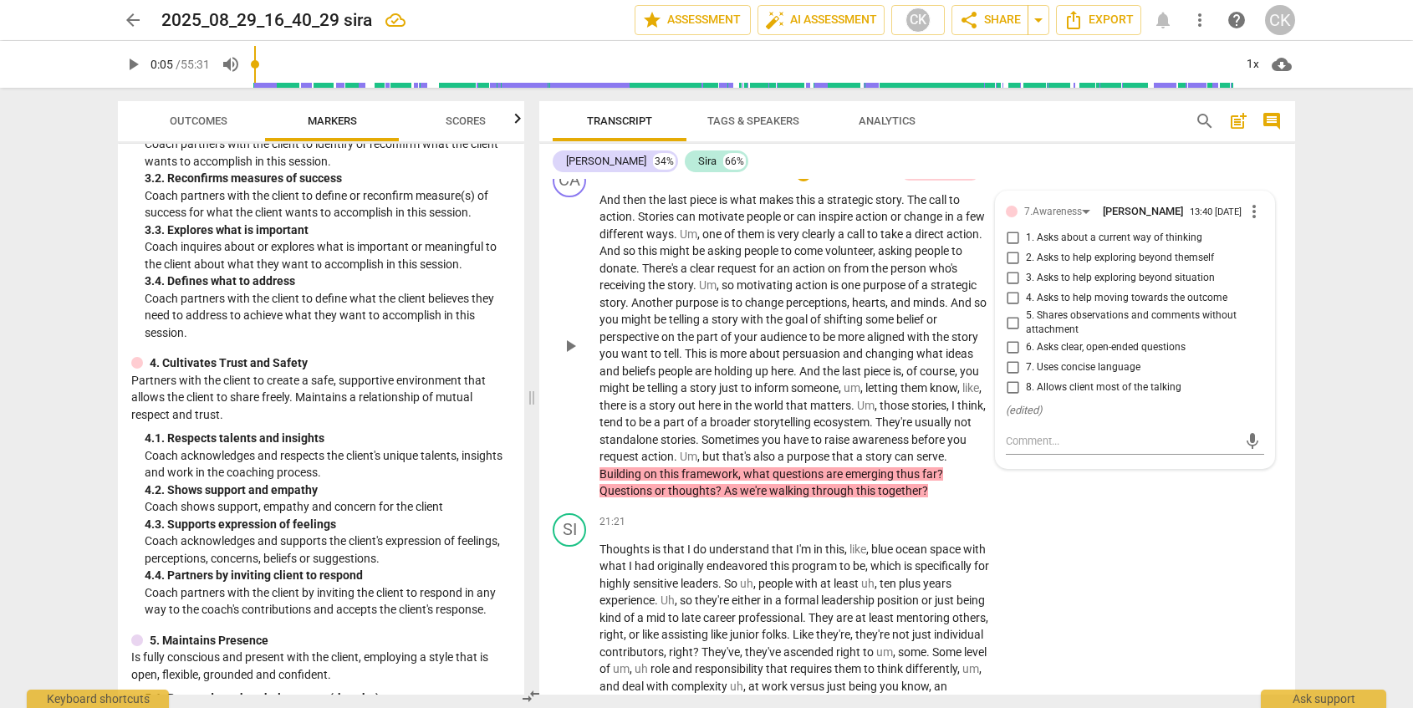
click at [1138, 246] on span "1. Asks about a current way of thinking" at bounding box center [1114, 238] width 176 height 15
click at [1026, 248] on input "1. Asks about a current way of thinking" at bounding box center [1012, 238] width 27 height 20
checkbox input "true"
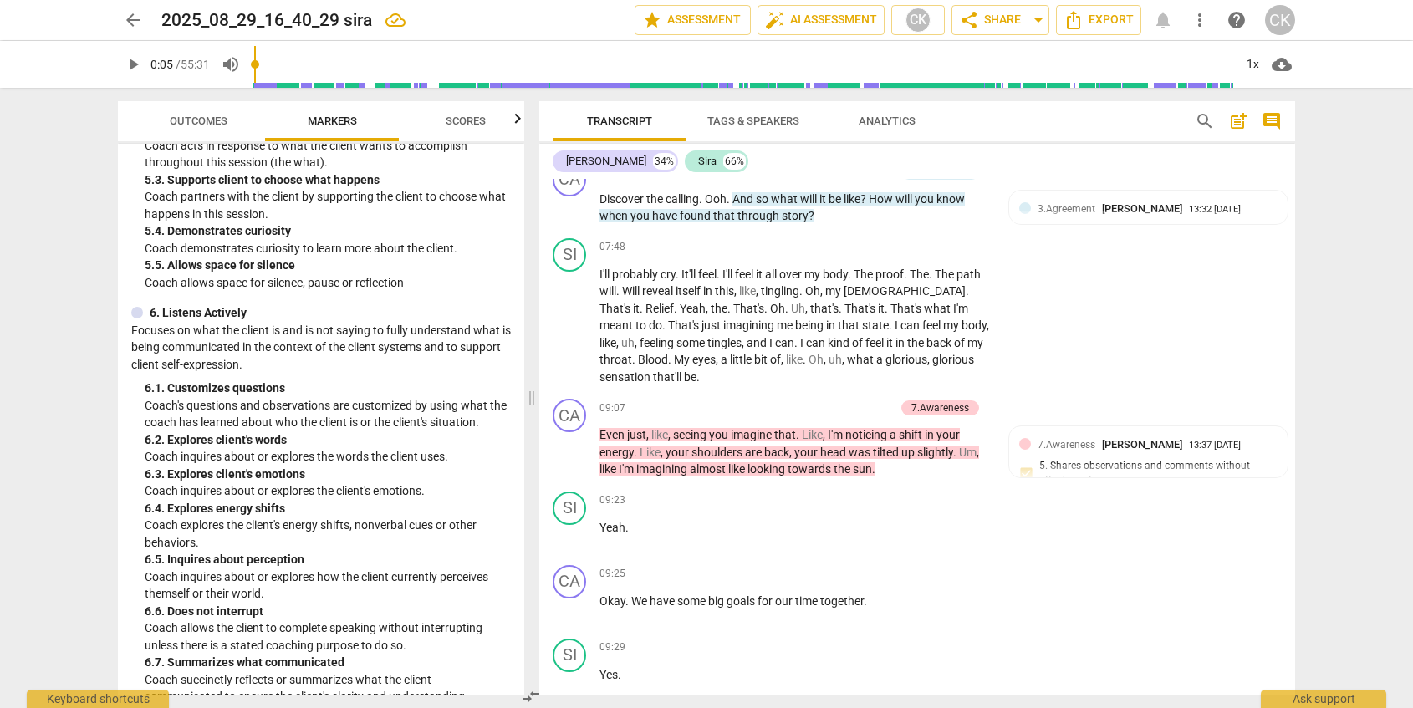
scroll to position [1436, 0]
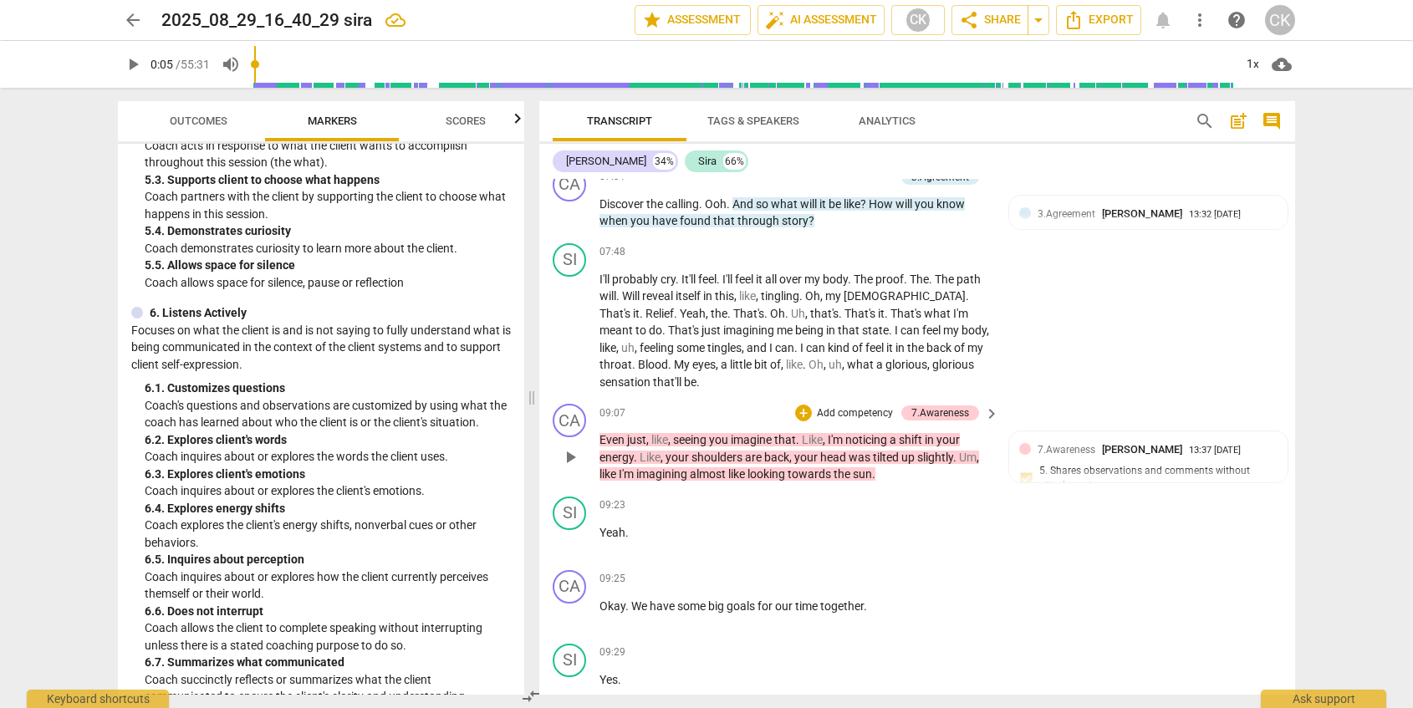
click at [862, 415] on p "Add competency" at bounding box center [854, 413] width 79 height 15
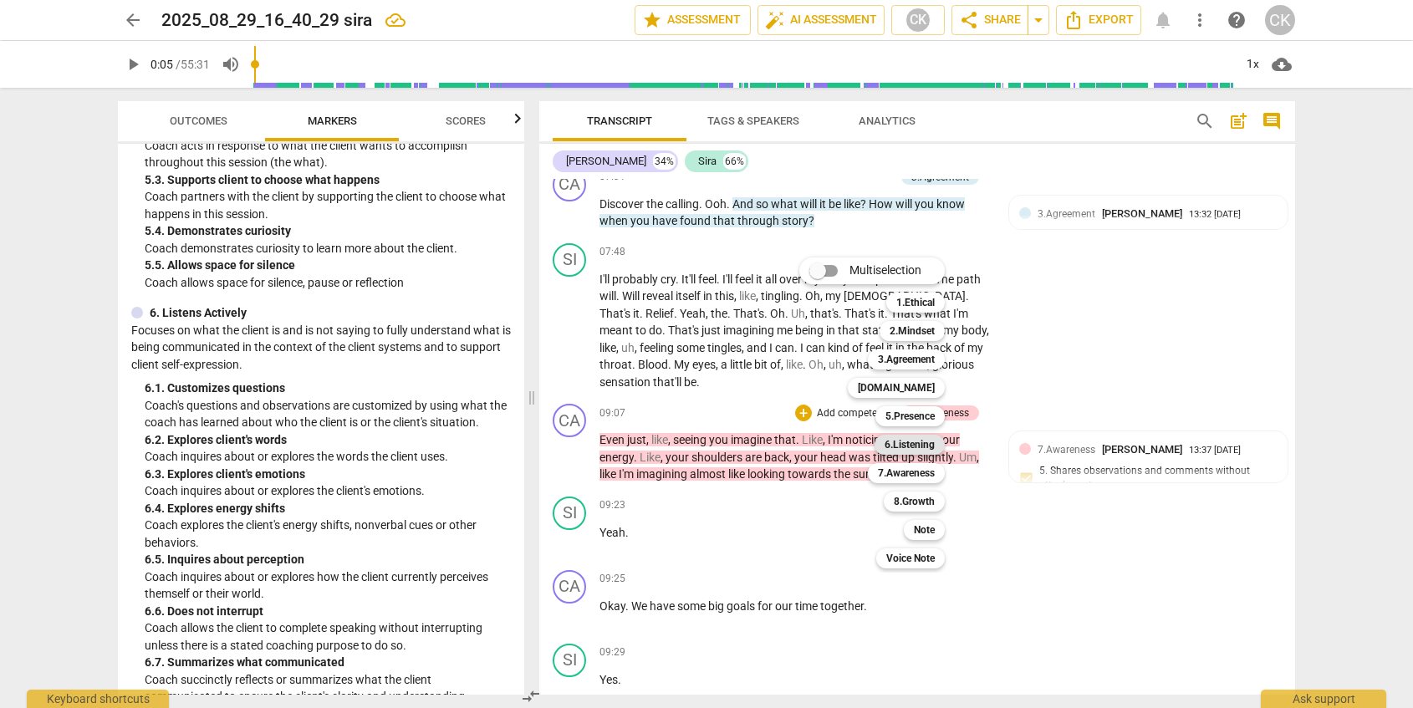
click at [916, 441] on b "6.Listening" at bounding box center [910, 445] width 50 height 20
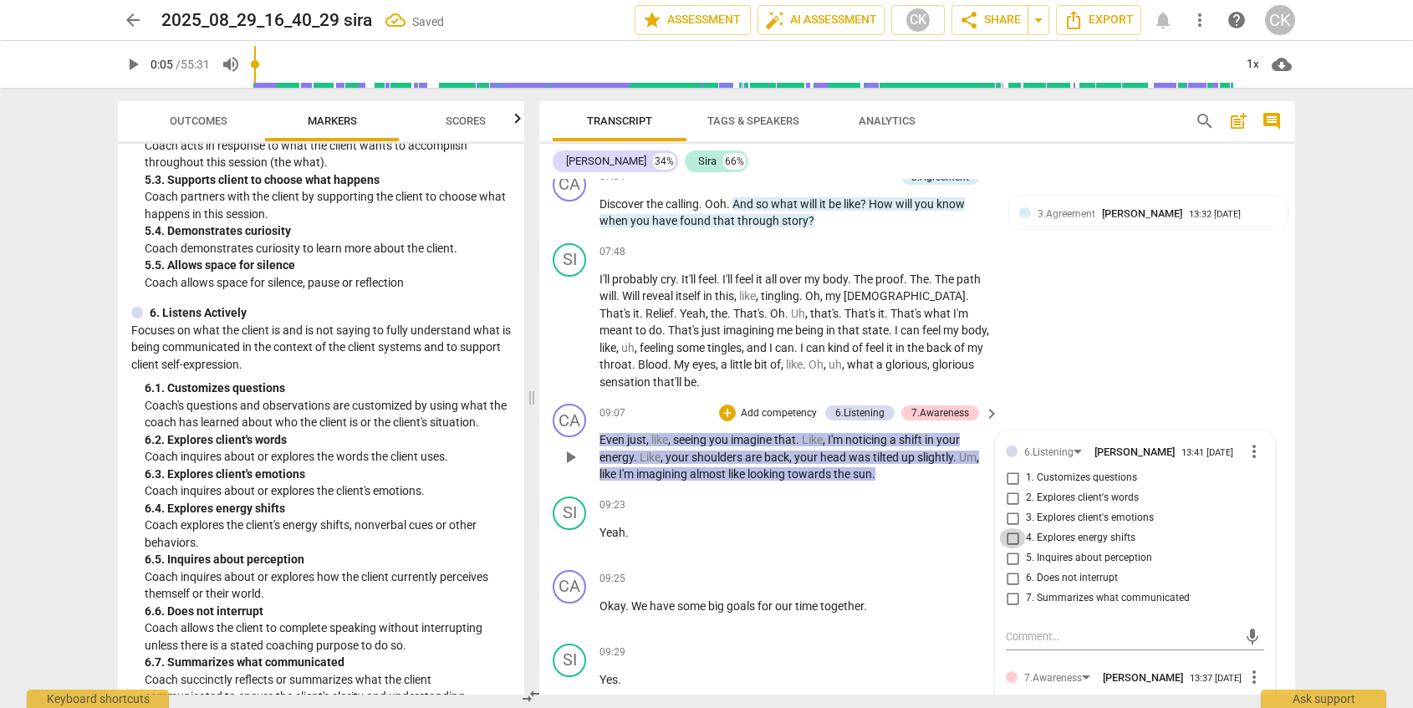
click at [1014, 543] on input "4. Explores energy shifts" at bounding box center [1012, 539] width 27 height 20
checkbox input "true"
click at [947, 550] on div "09:23 + Add competency keyboard_arrow_right Yeah ." at bounding box center [800, 527] width 401 height 60
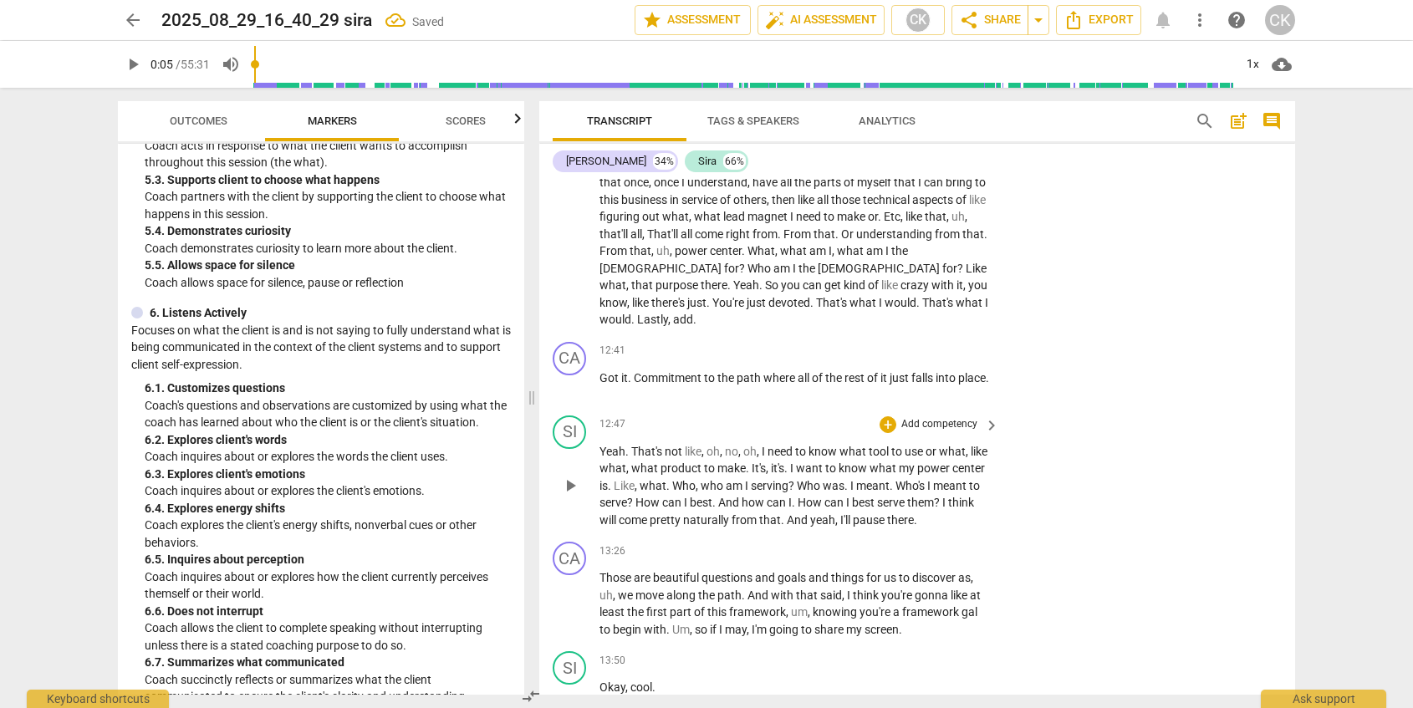
scroll to position [2230, 0]
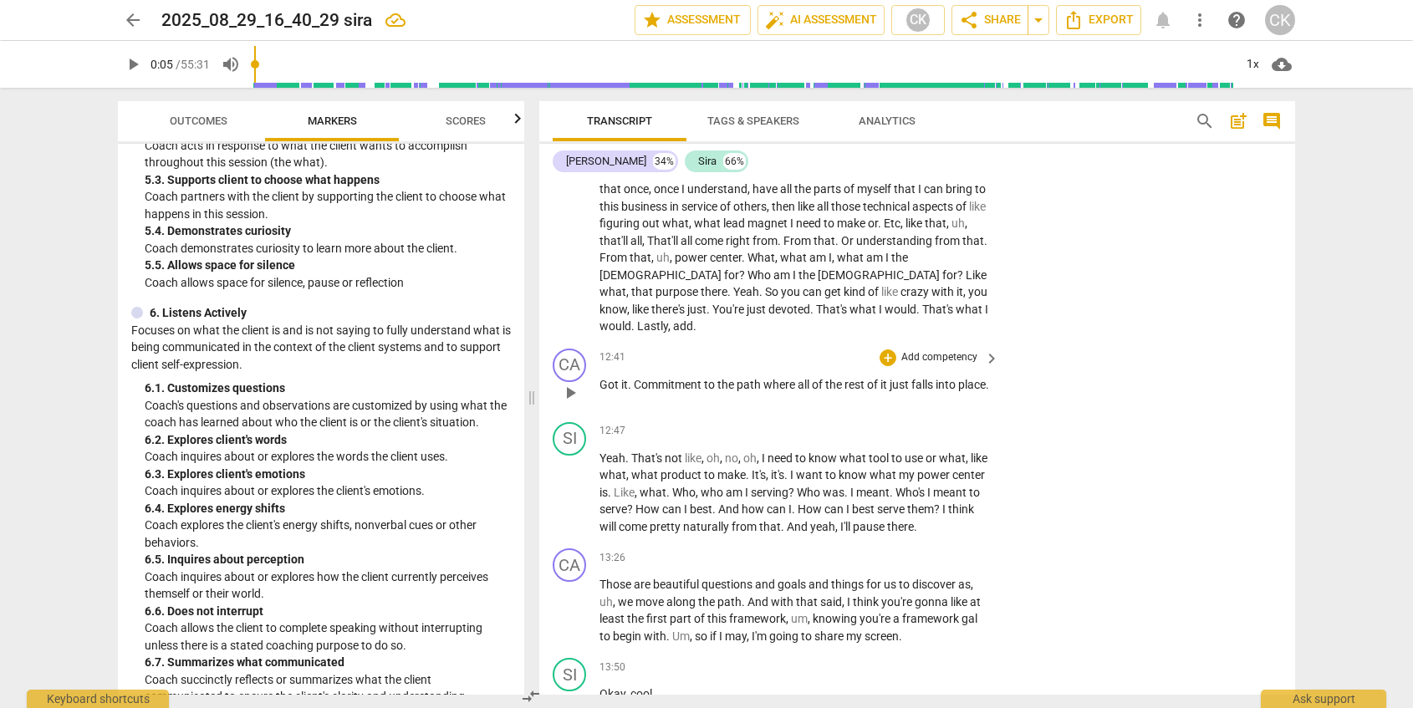
click at [746, 378] on span "path" at bounding box center [750, 384] width 27 height 13
click at [888, 350] on div "+" at bounding box center [888, 358] width 17 height 17
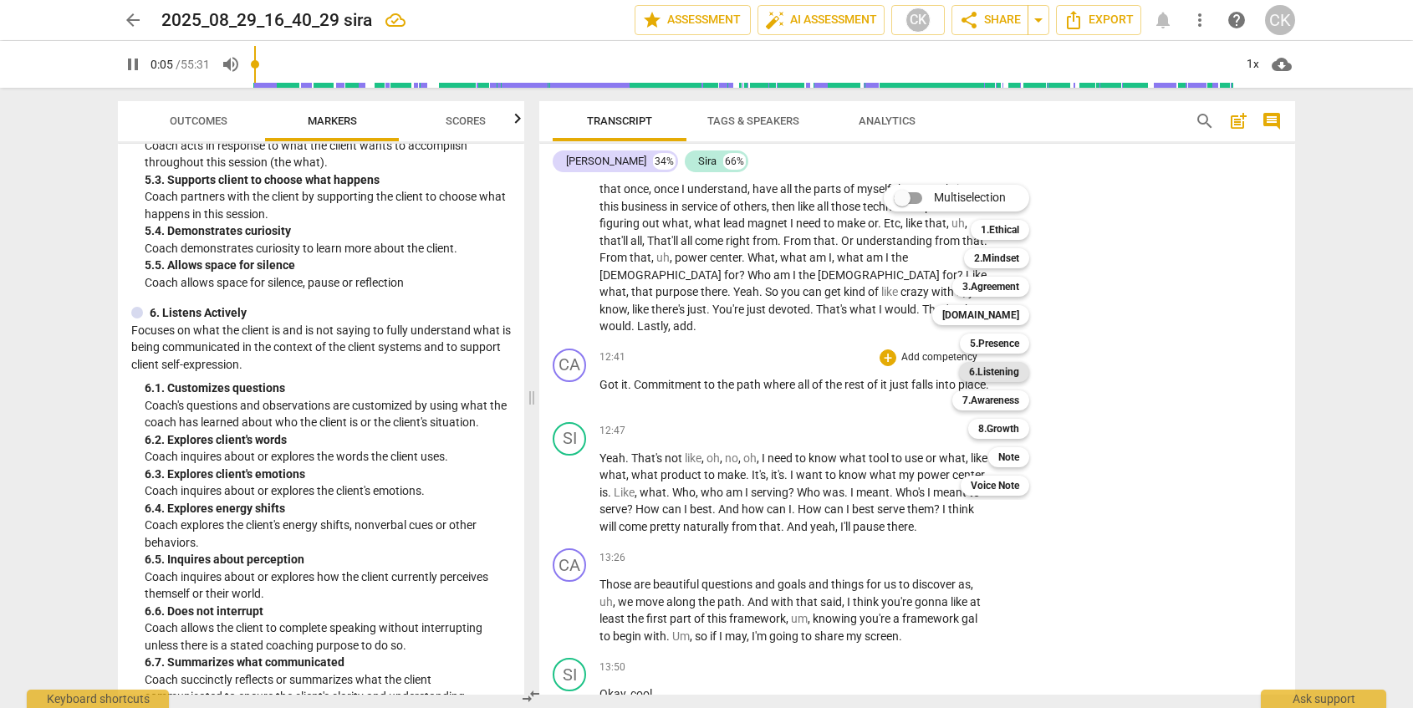
click at [996, 365] on b "6.Listening" at bounding box center [994, 372] width 50 height 20
type input "763"
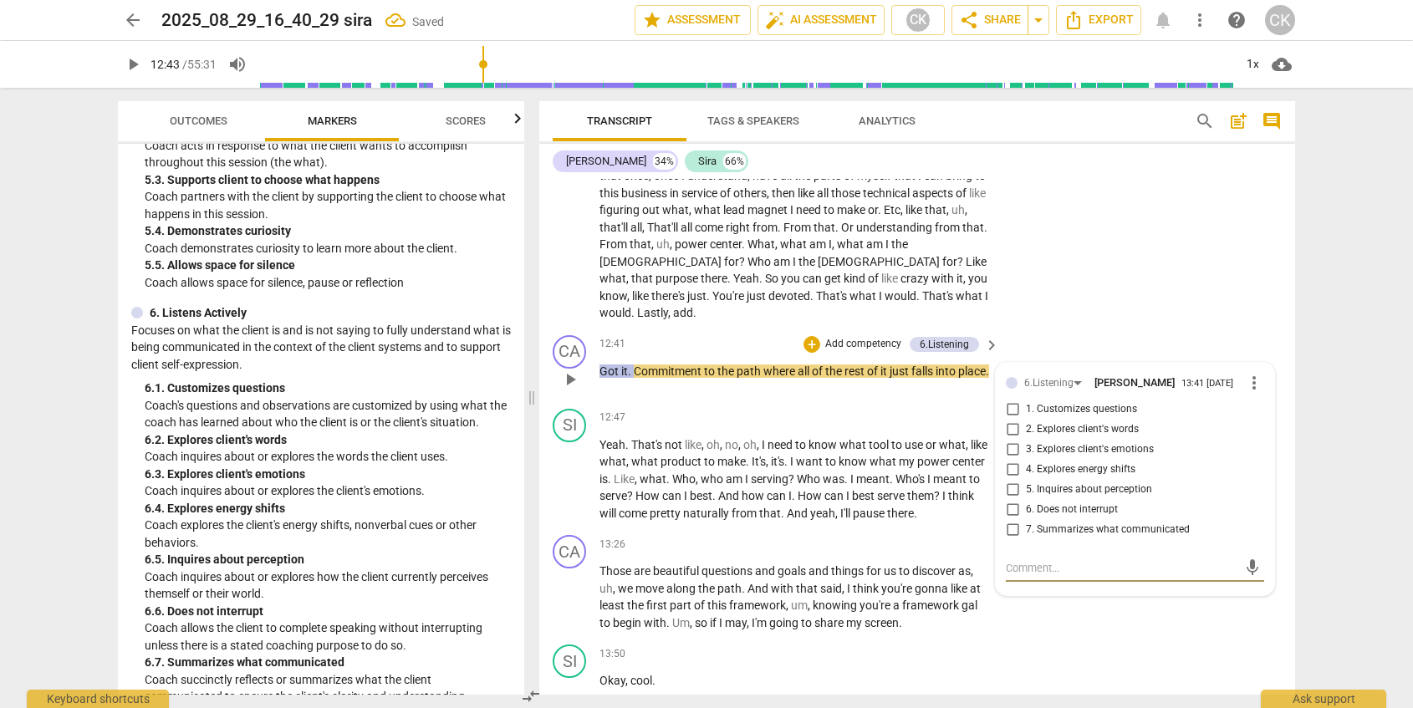
scroll to position [2249, 0]
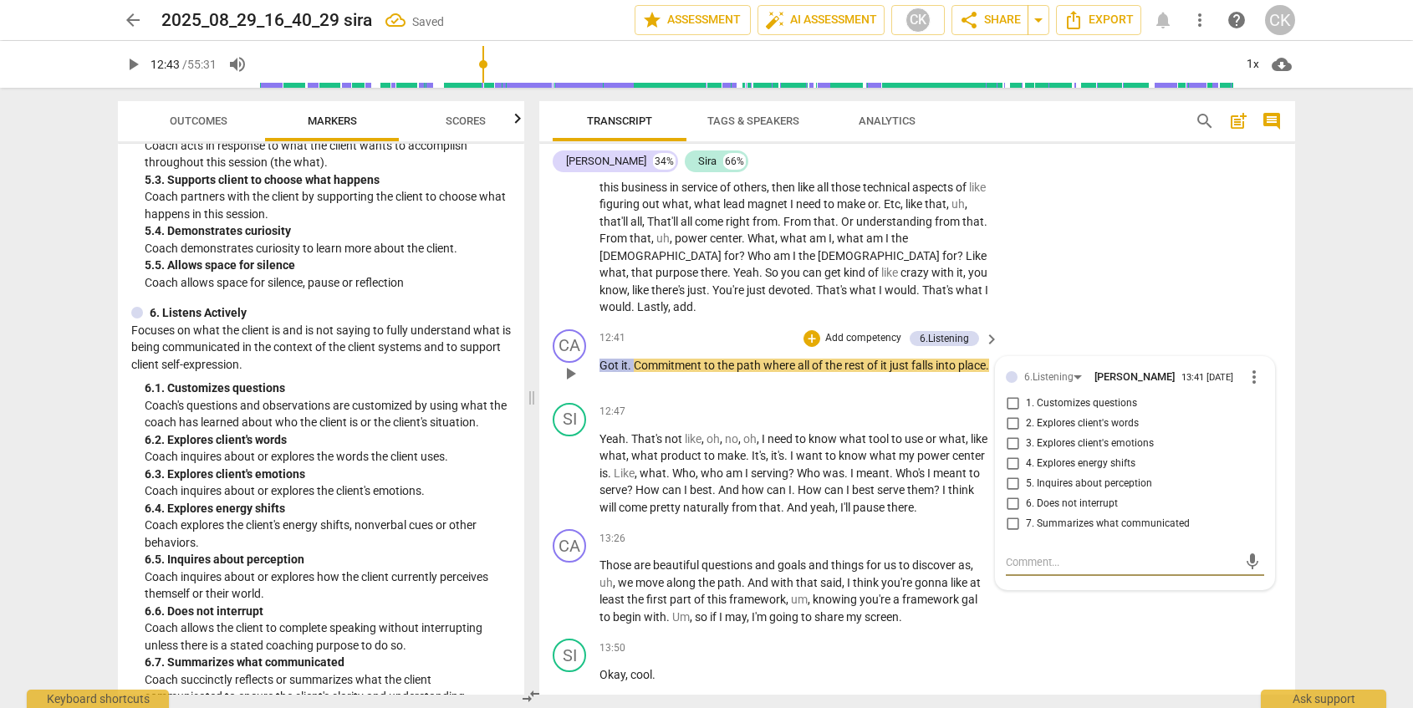
click at [1067, 517] on span "7. Summarizes what communicated" at bounding box center [1108, 524] width 164 height 15
click at [1026, 514] on input "7. Summarizes what communicated" at bounding box center [1012, 524] width 27 height 20
checkbox input "true"
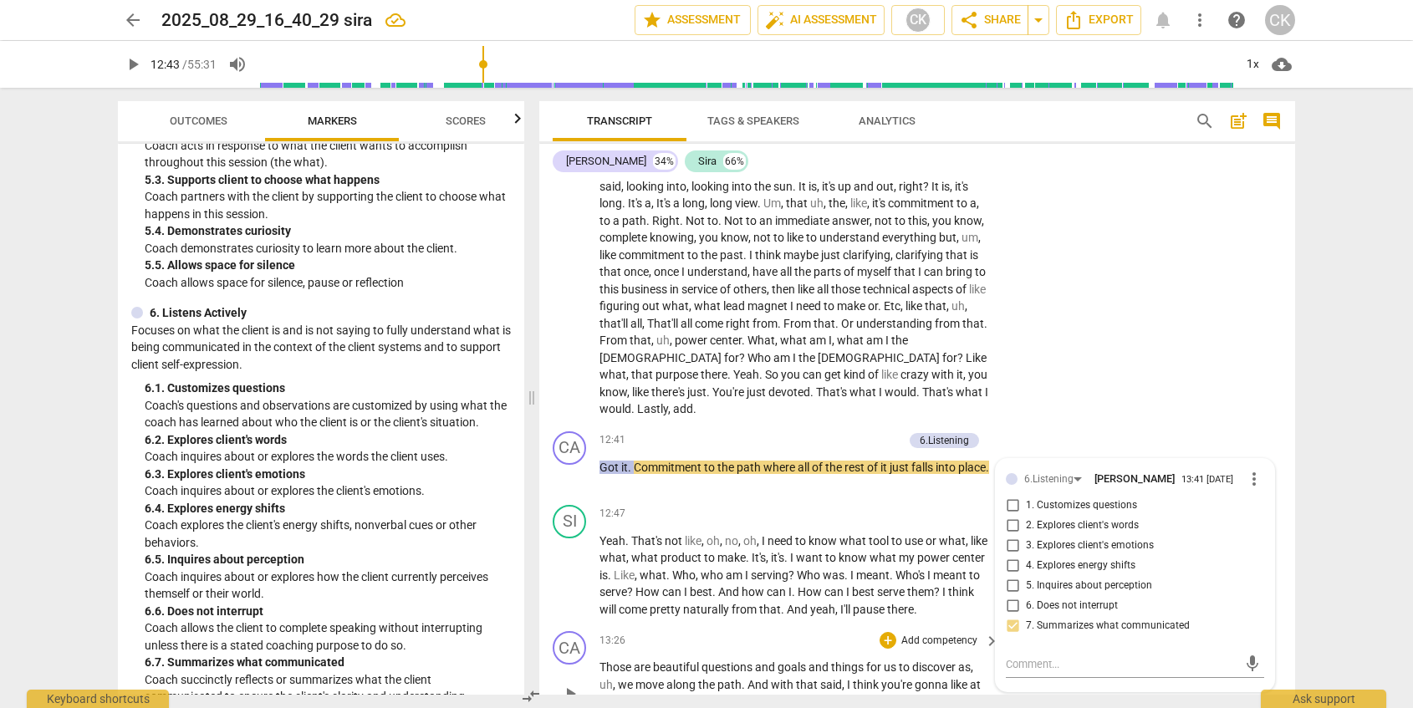
scroll to position [2140, 0]
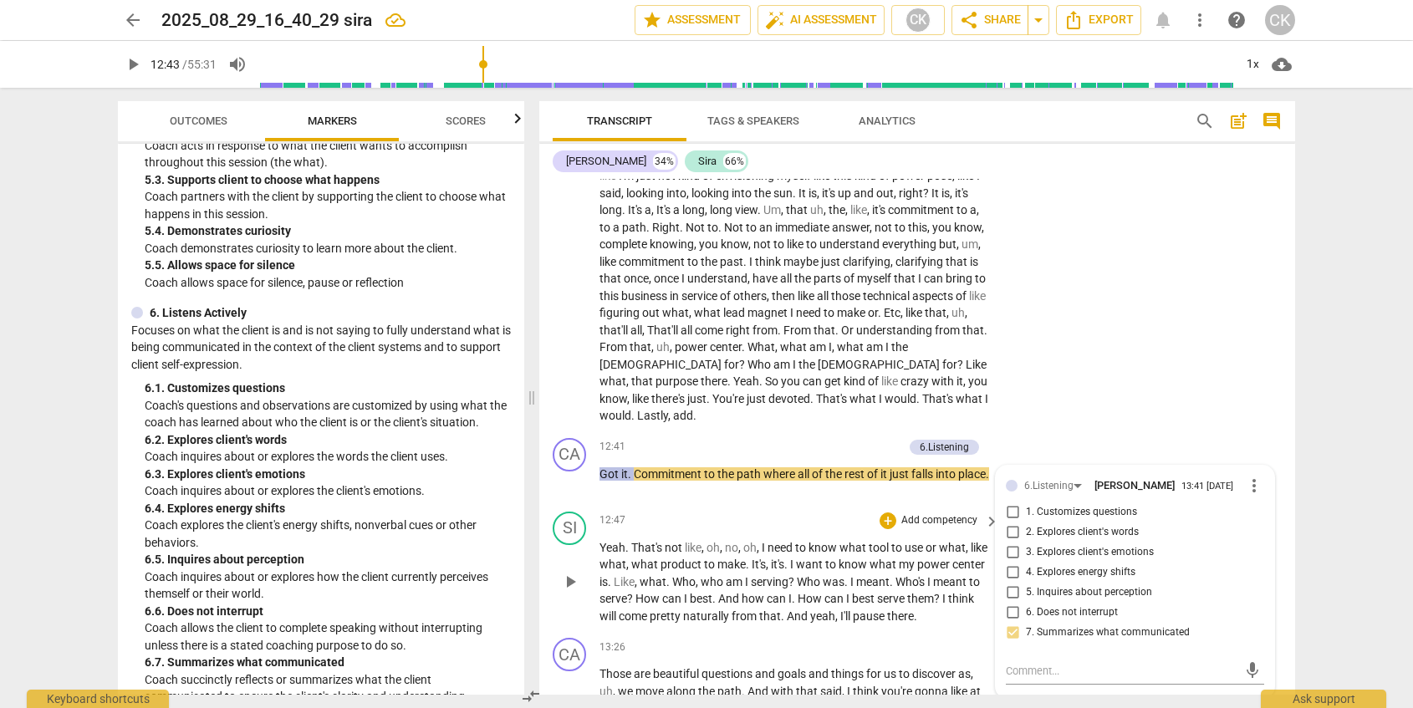
click at [907, 592] on span "serve" at bounding box center [892, 598] width 30 height 13
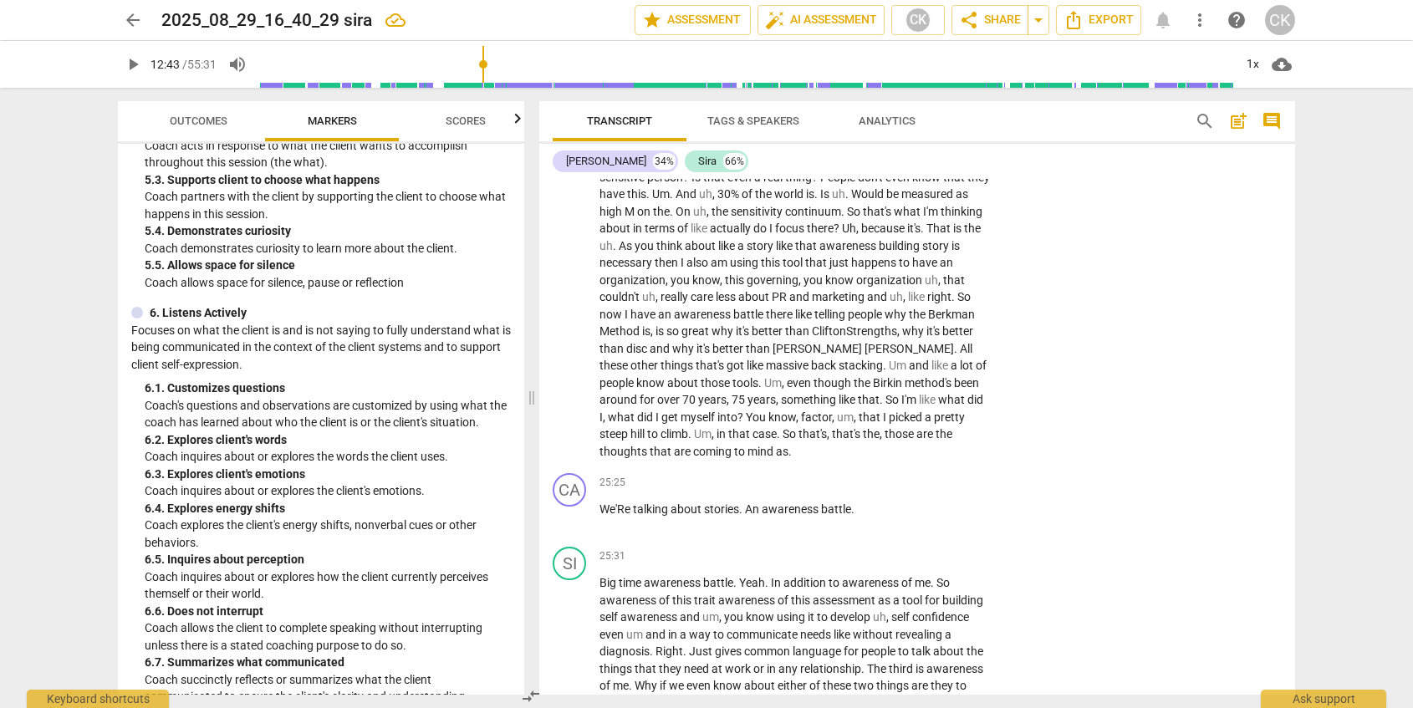
scroll to position [5160, 0]
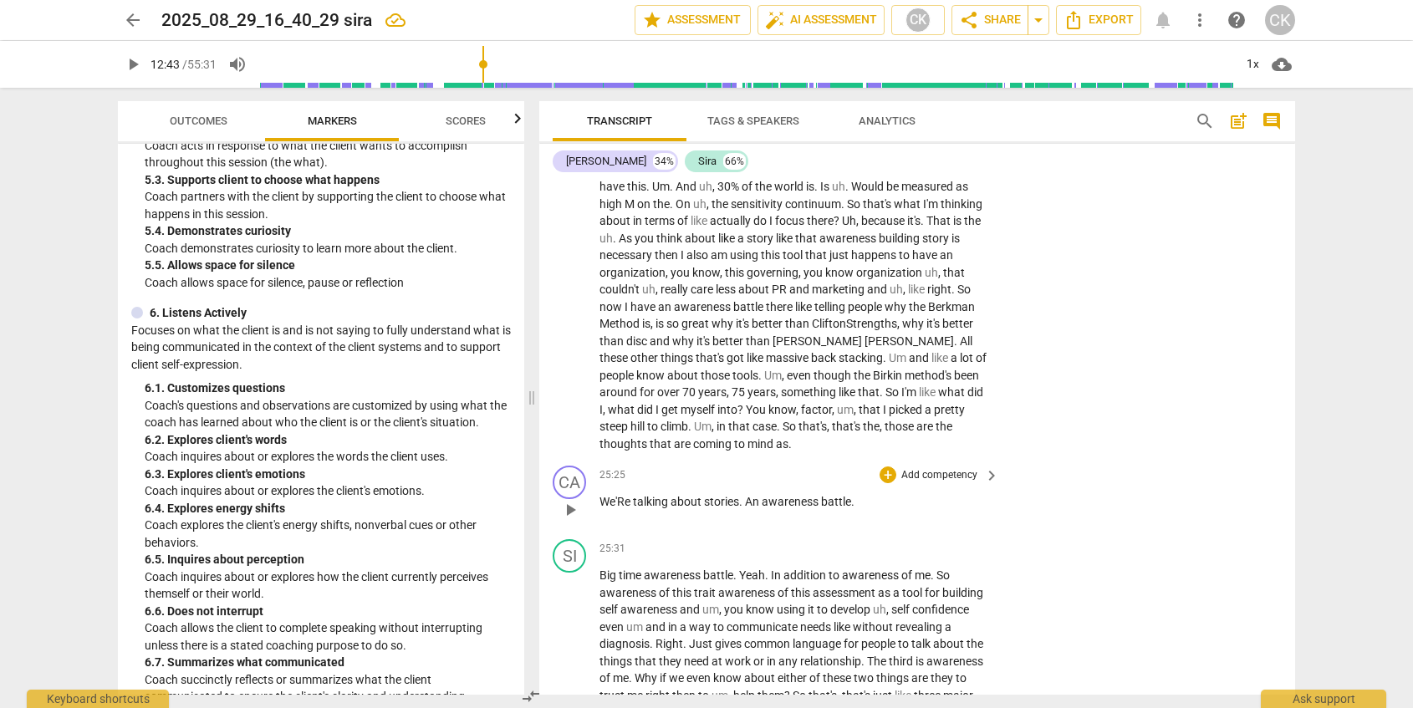
click at [832, 502] on span "battle" at bounding box center [836, 501] width 30 height 13
click at [887, 472] on div "+" at bounding box center [888, 475] width 17 height 17
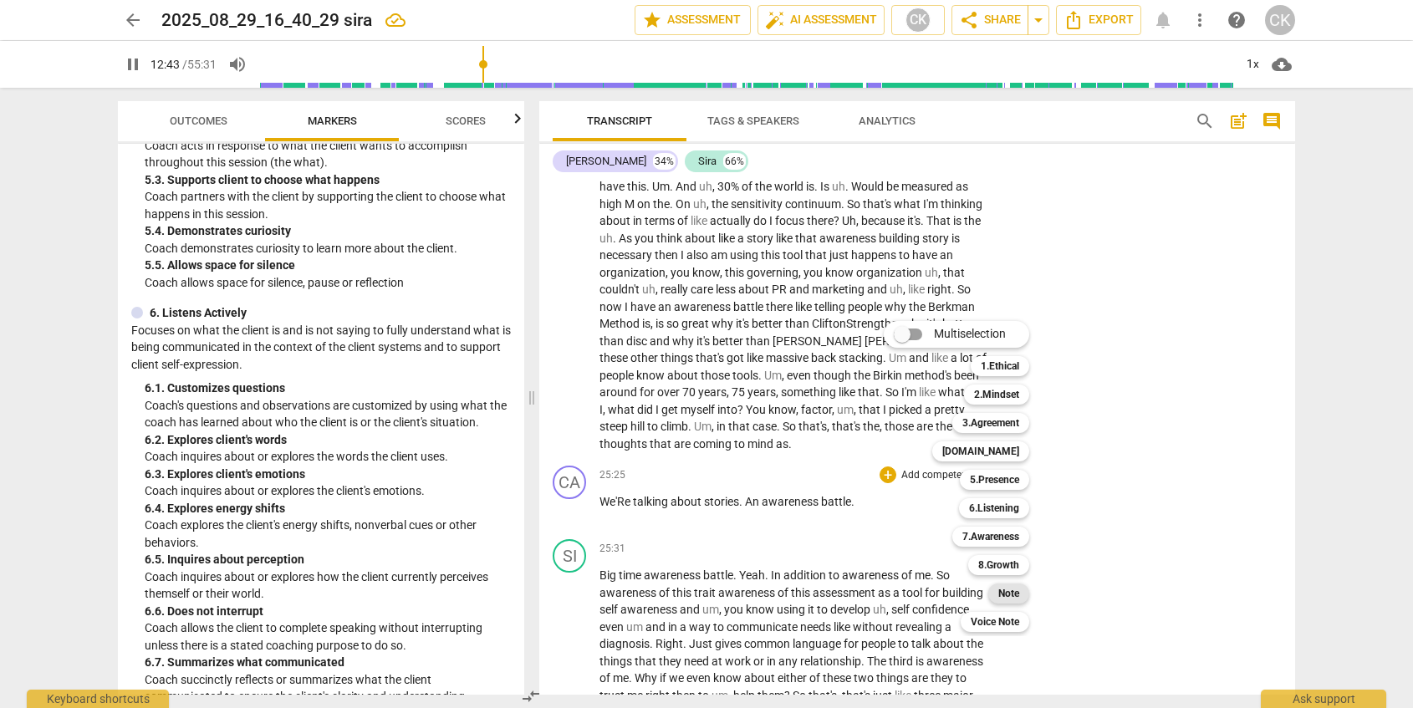
click at [1016, 597] on b "Note" at bounding box center [1009, 594] width 21 height 20
type input "1531"
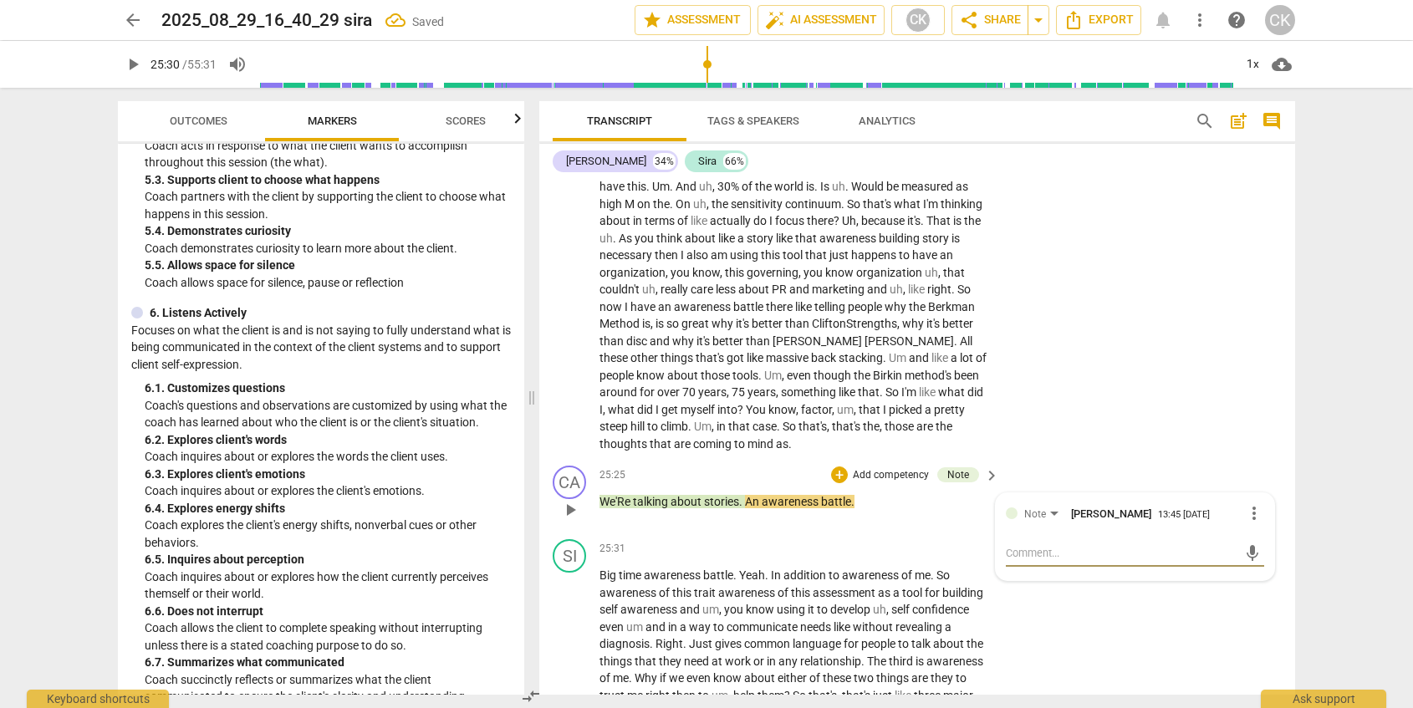
type textarea "T"
type textarea "Th"
type textarea "Thi"
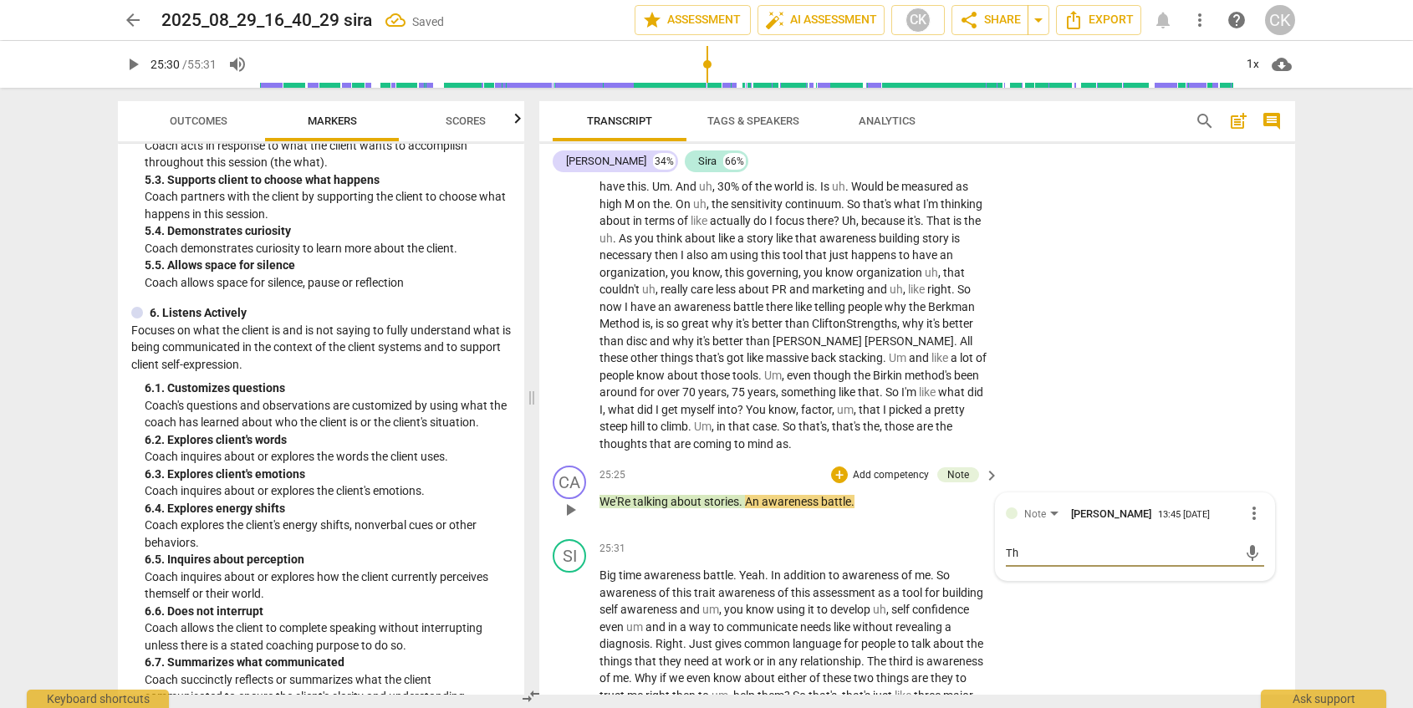
type textarea "Thi"
type textarea "This"
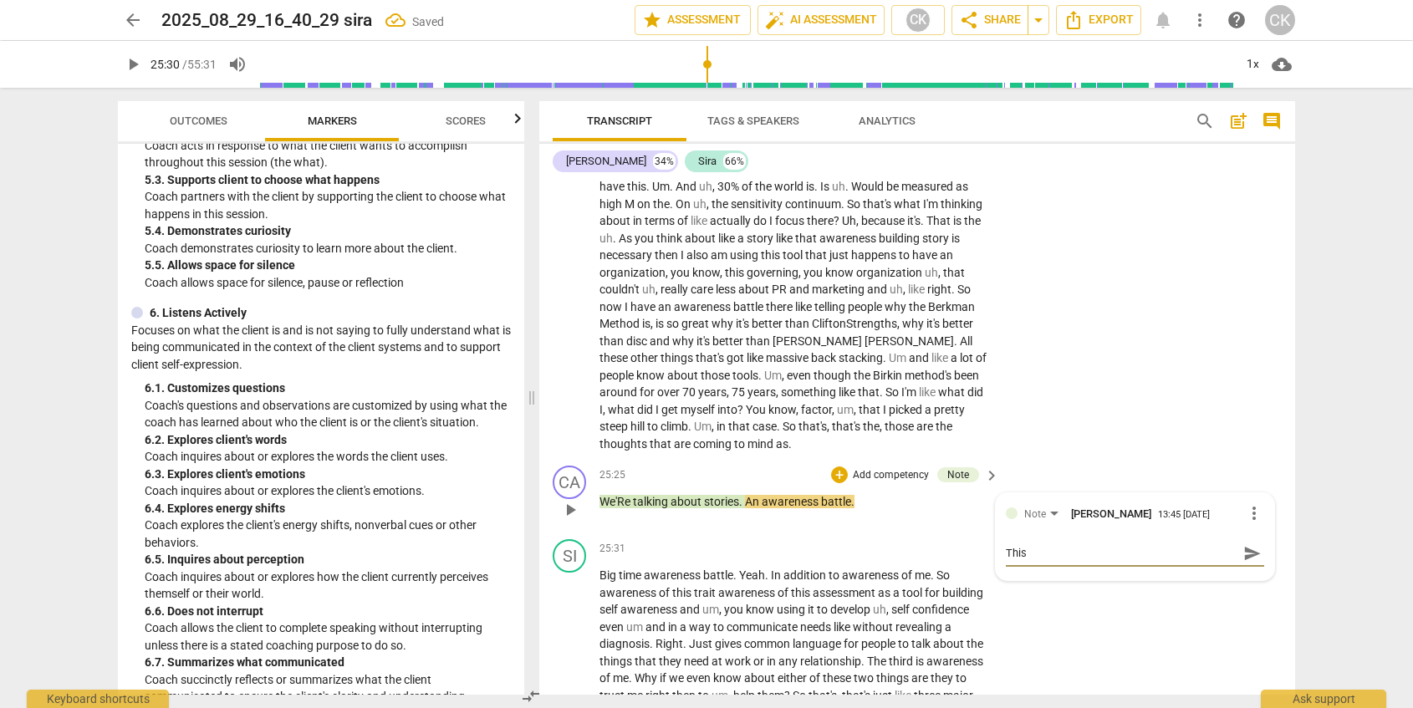
type textarea "This C"
type textarea "This CO"
type textarea "This COU"
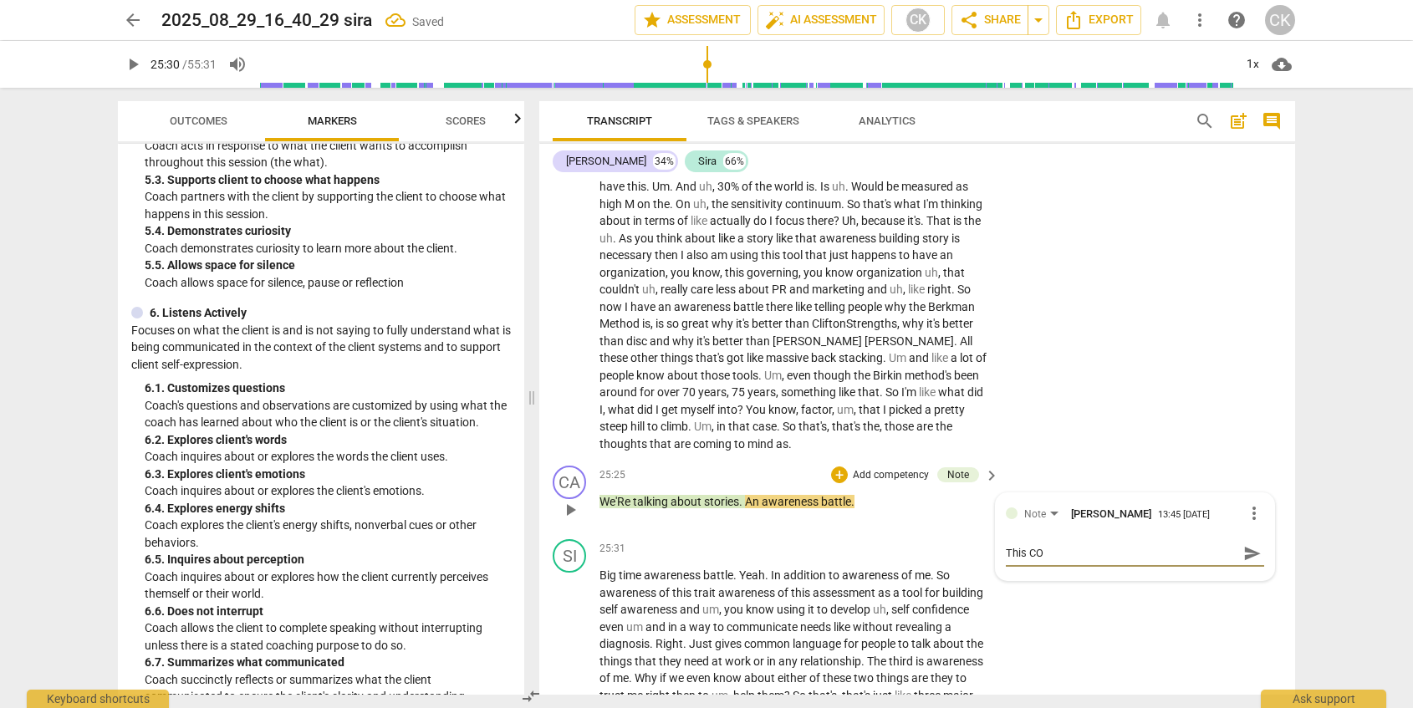
type textarea "This COU"
type textarea "This COUL"
type textarea "This COULD"
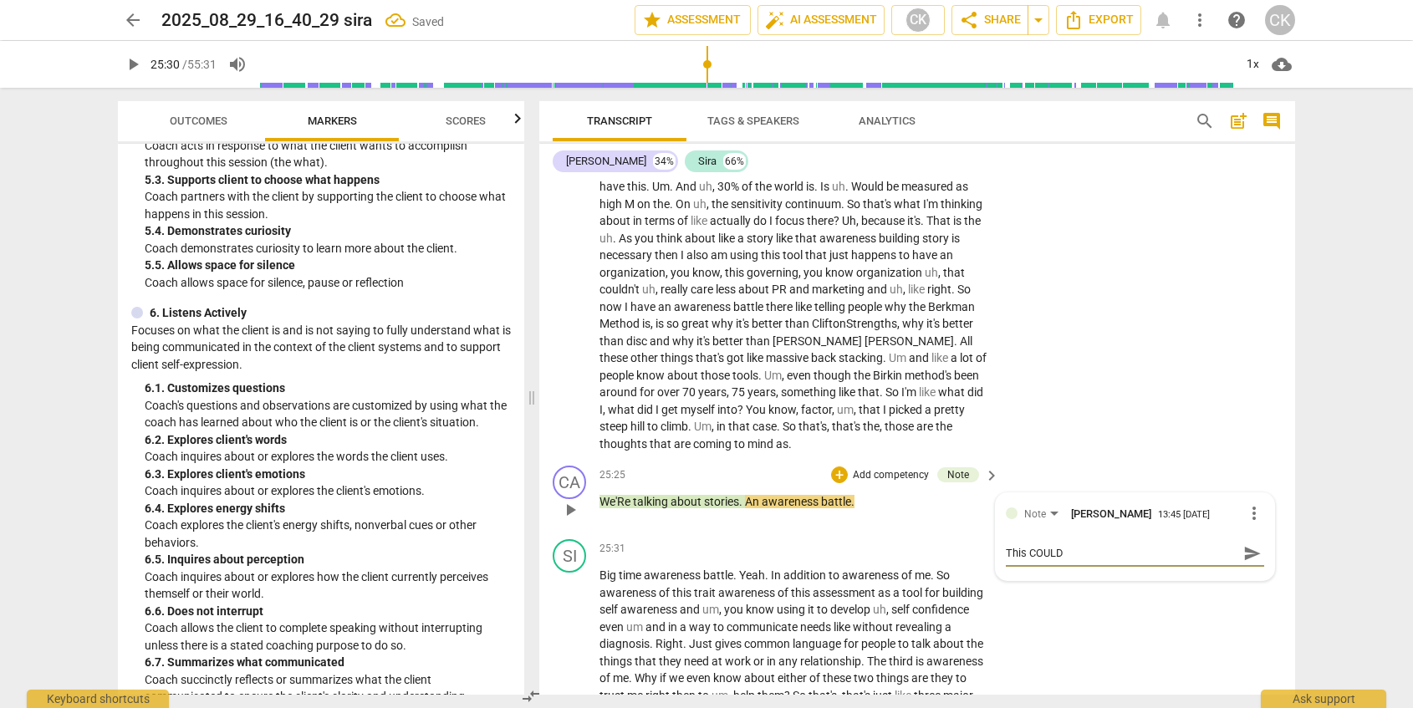
type textarea "This COULD"
type textarea "This COULD b"
type textarea "This COULD be"
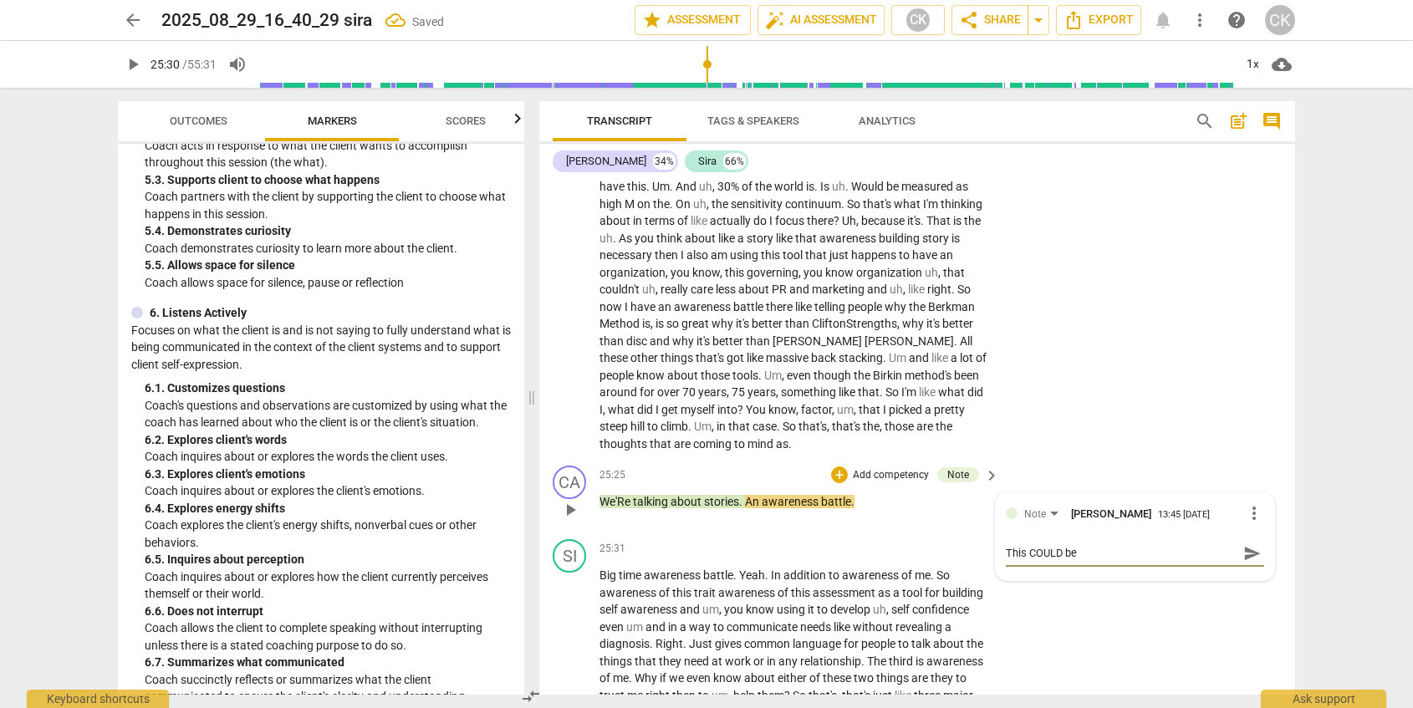
type textarea "This COULD be"
type textarea "This COULD be s"
type textarea "This COULD be su"
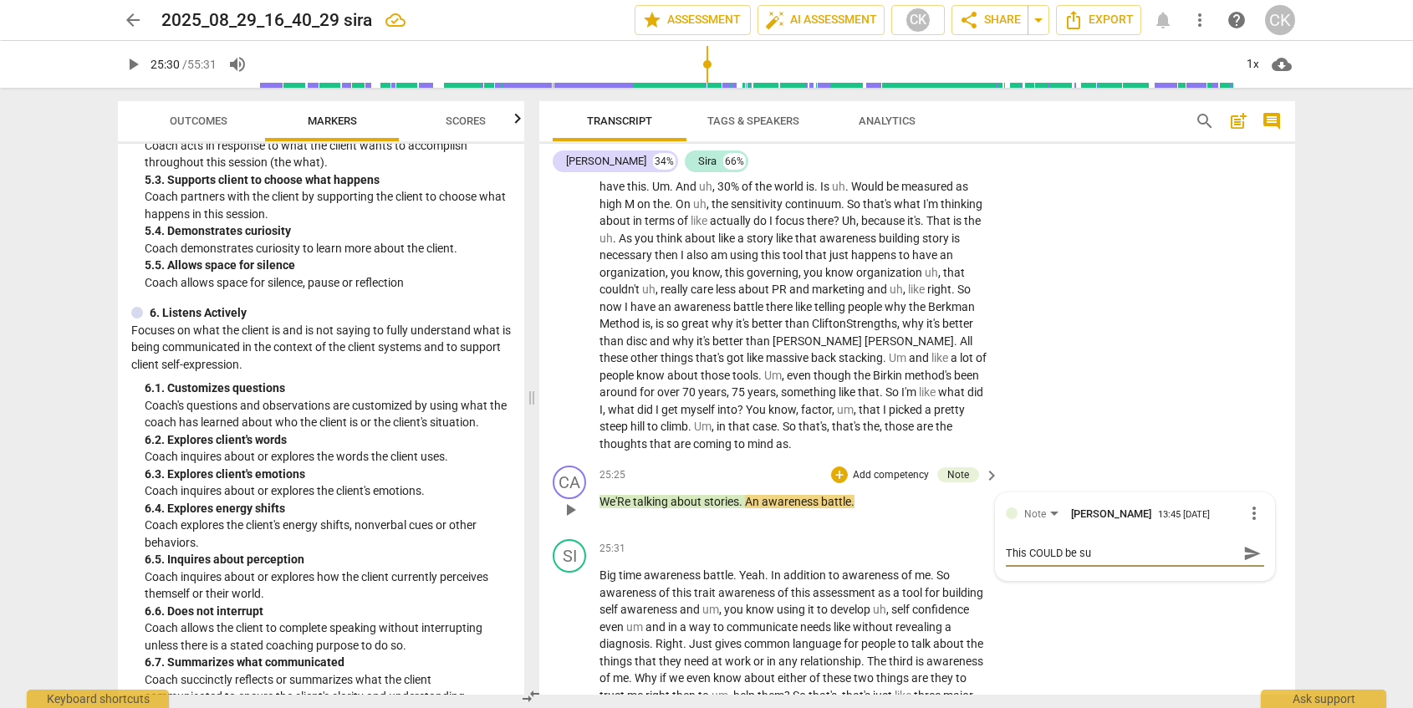
type textarea "This COULD be sum"
type textarea "This COULD be summ"
type textarea "This COULD be summa"
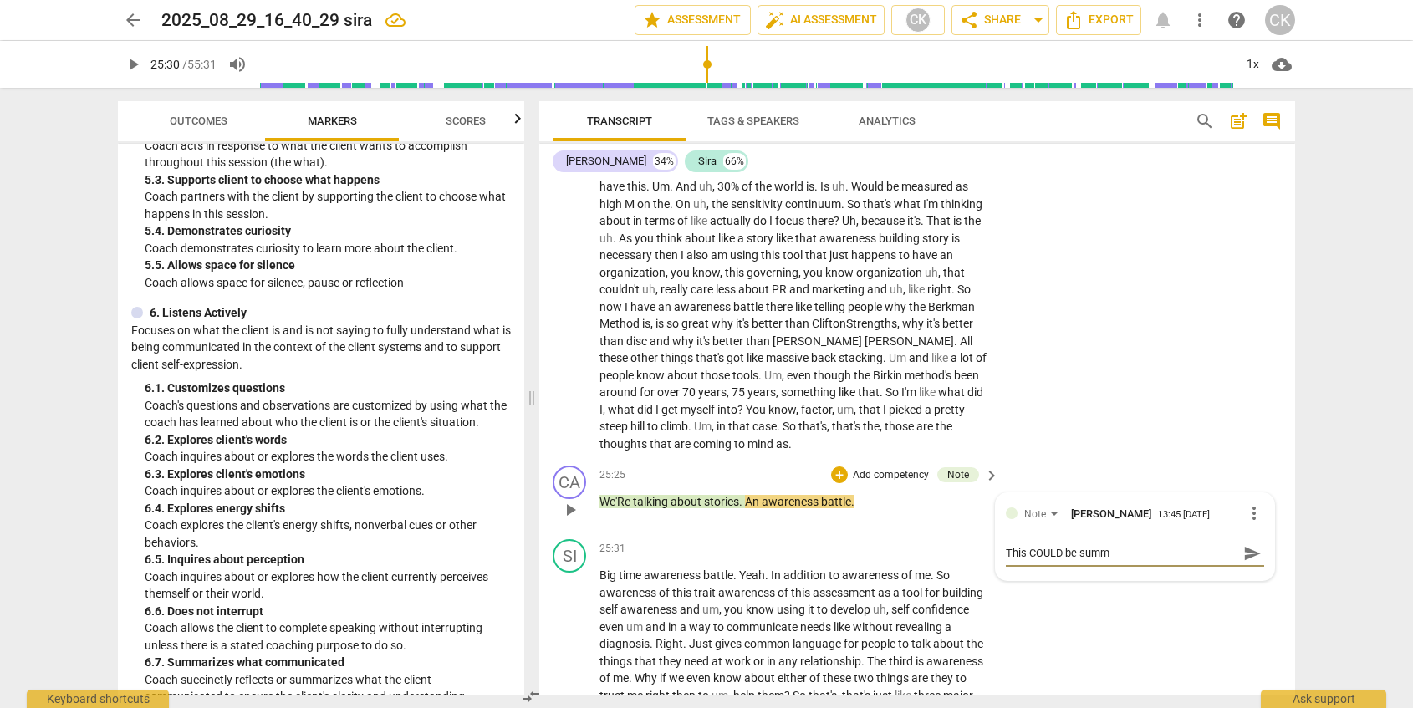
type textarea "This COULD be summa"
type textarea "This COULD be [PERSON_NAME]"
type textarea "This COULD be summari"
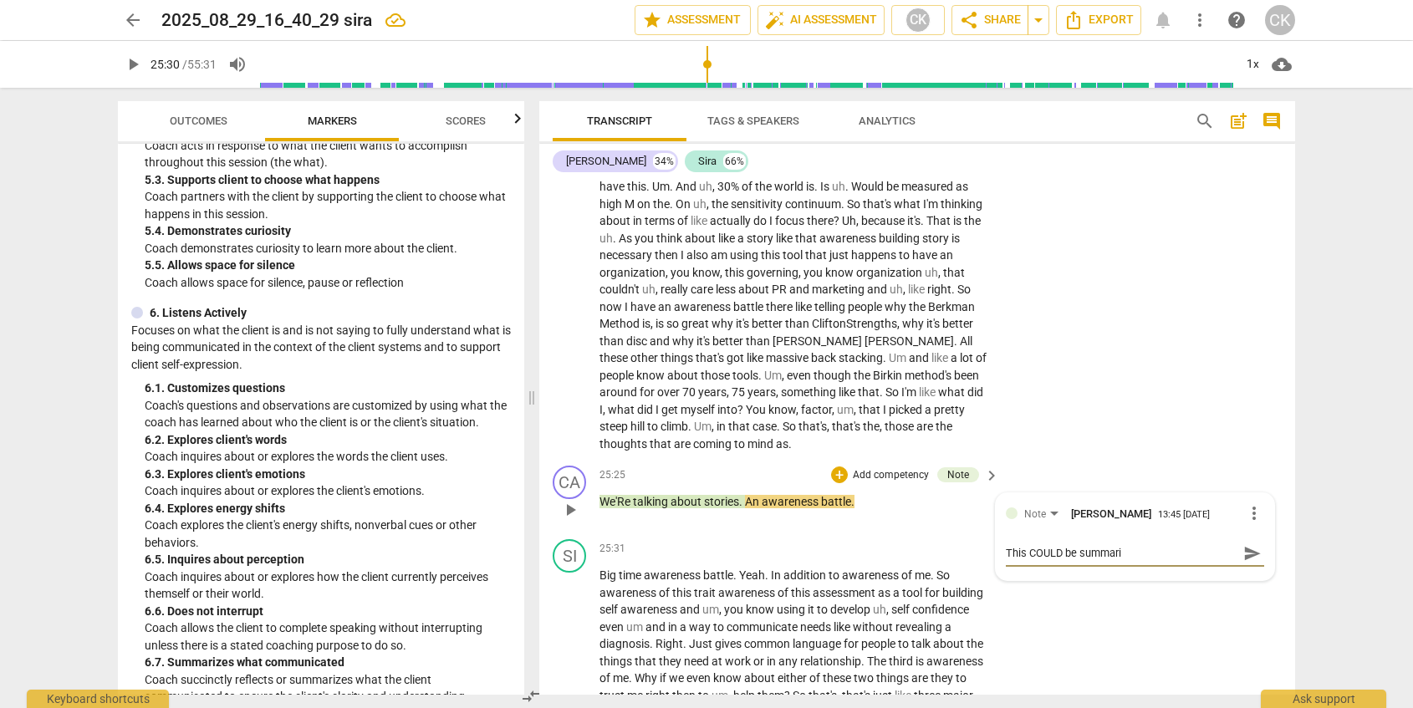
type textarea "This COULD be summariz"
type textarea "This COULD be summarizi"
type textarea "This COULD be summarizin"
type textarea "This COULD be summarizing"
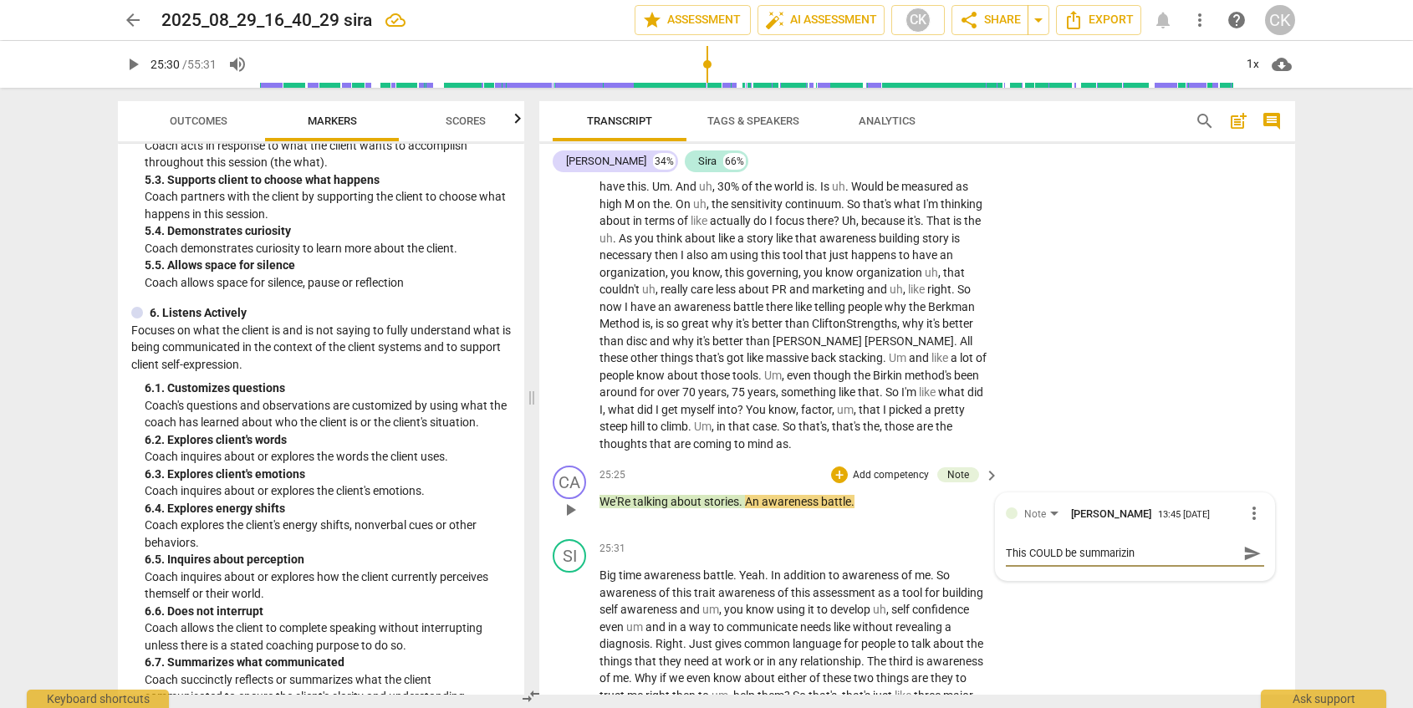
type textarea "This COULD be summarizing"
type textarea "This COULD be summarizing."
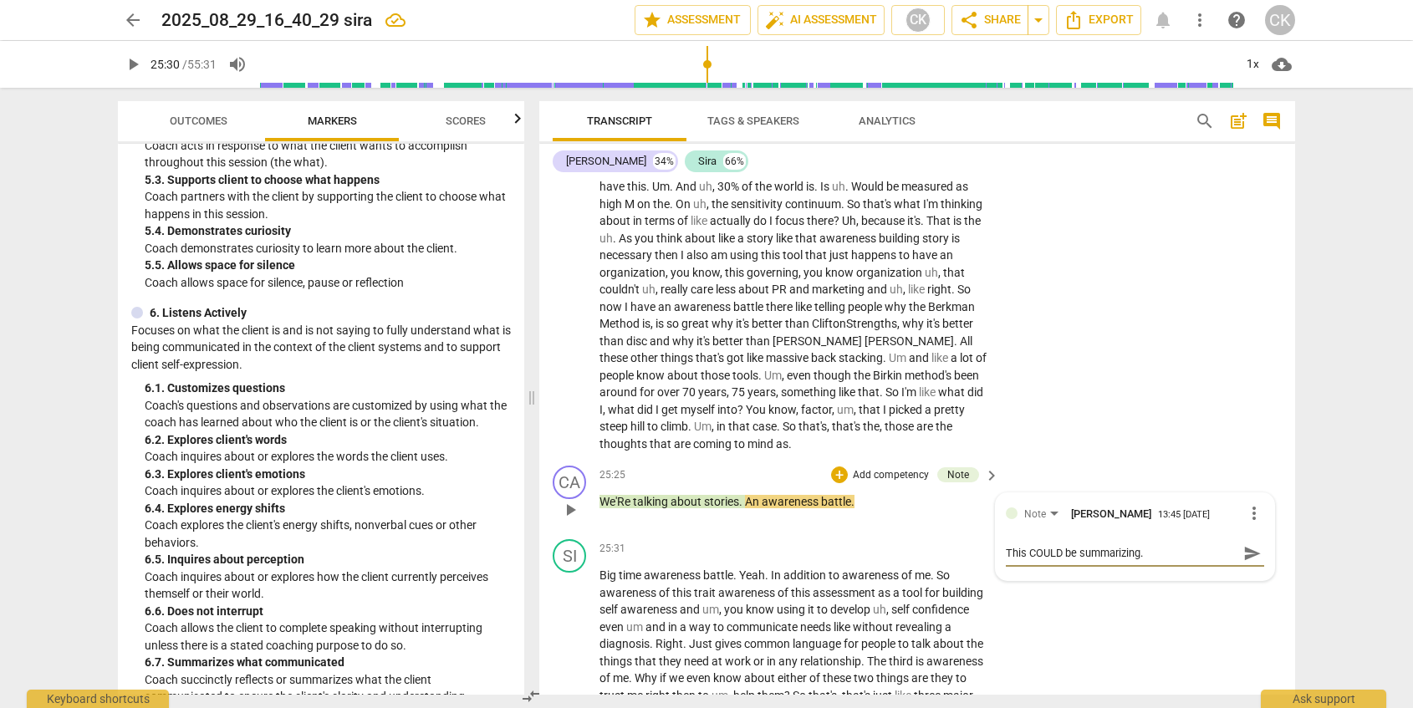
type textarea "This COULD be summarizing. I"
type textarea "This COULD be summarizing. I k"
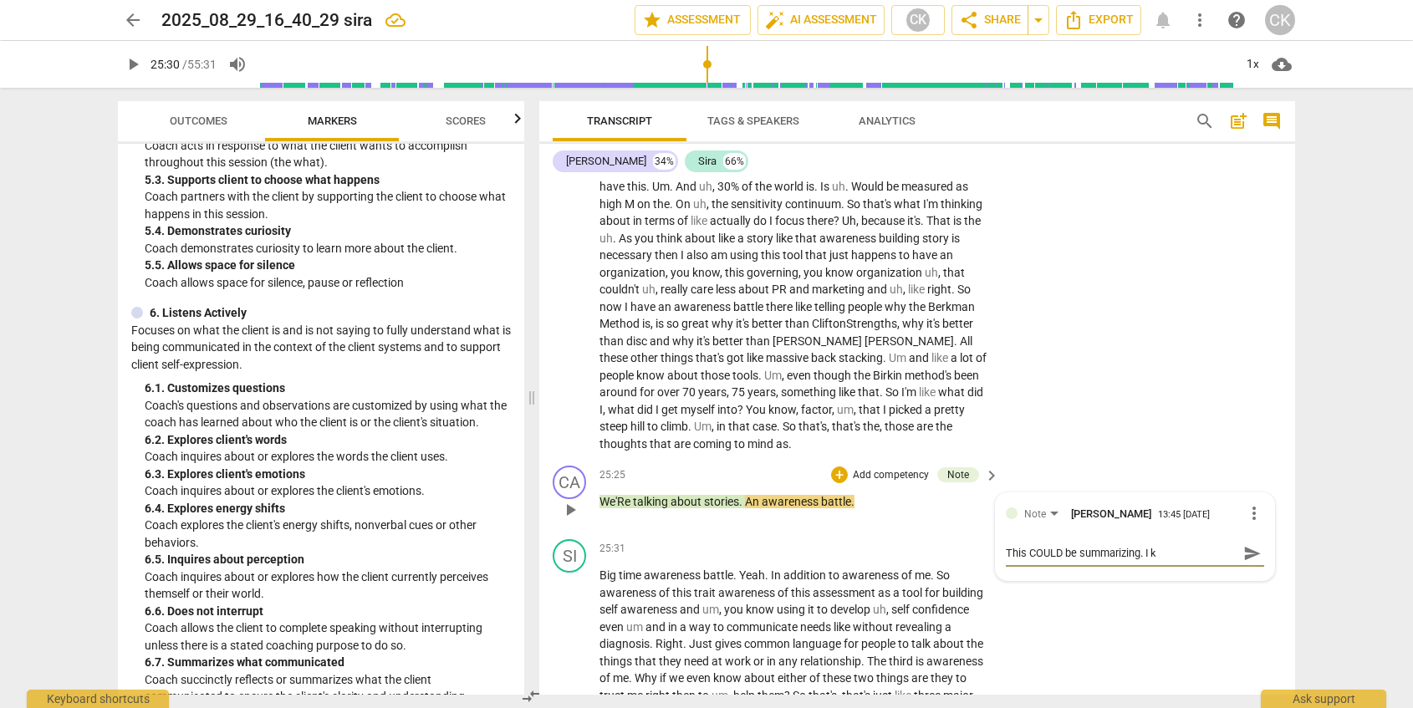
type textarea "This COULD be summarizing. I kn"
type textarea "This COULD be summarizing. I kno"
type textarea "This COULD be summarizing. I know"
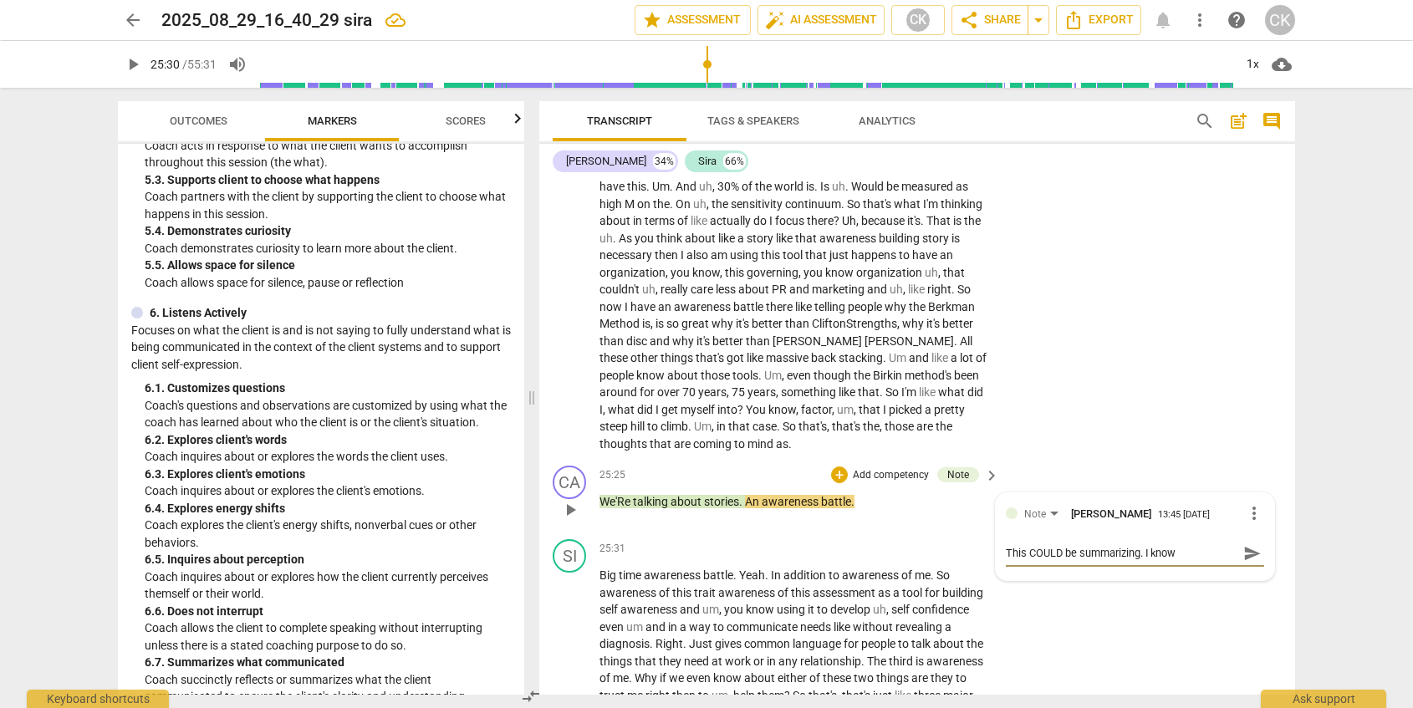
type textarea "This COULD be summarizing. I know"
type textarea "This COULD be summarizing. I know t"
type textarea "This COULD be summarizing. I know th"
type textarea "This COULD be summarizing. I know tha"
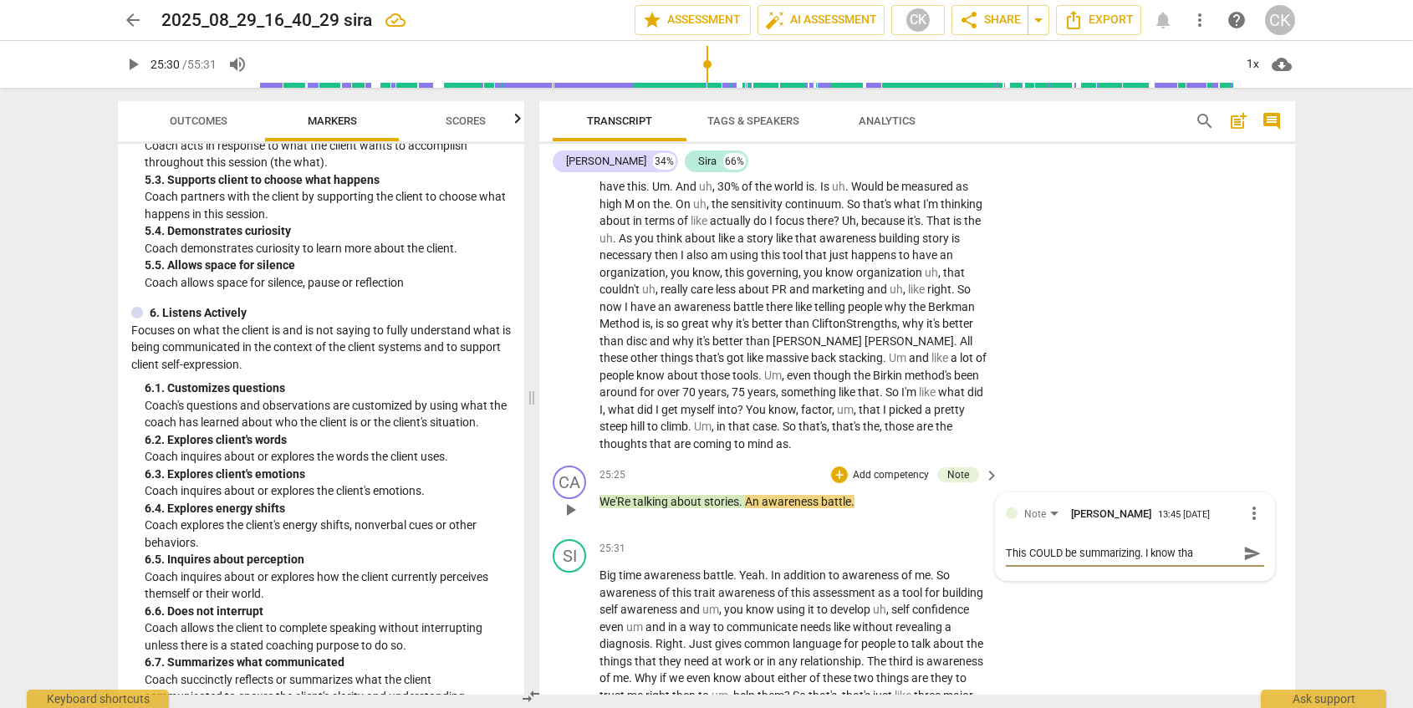
type textarea "This COULD be summarizing. I know that"
type textarea "This COULD be summarizing. I know that S"
type textarea "This COULD be summarizing. I know that Si"
type textarea "This COULD be summarizing. I know that Sir"
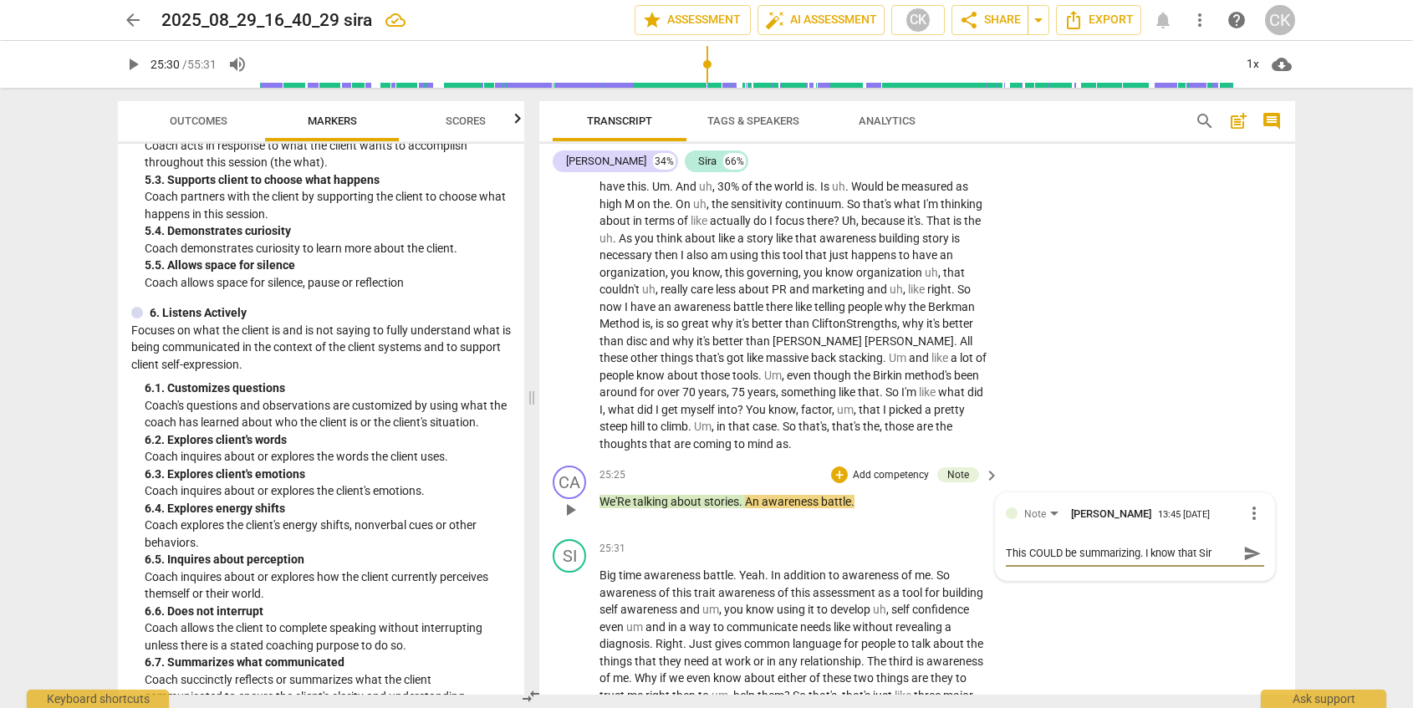
type textarea "This COULD be summarizing. I know that Sira"
type textarea "This COULD be summarizing. I know that Sira r"
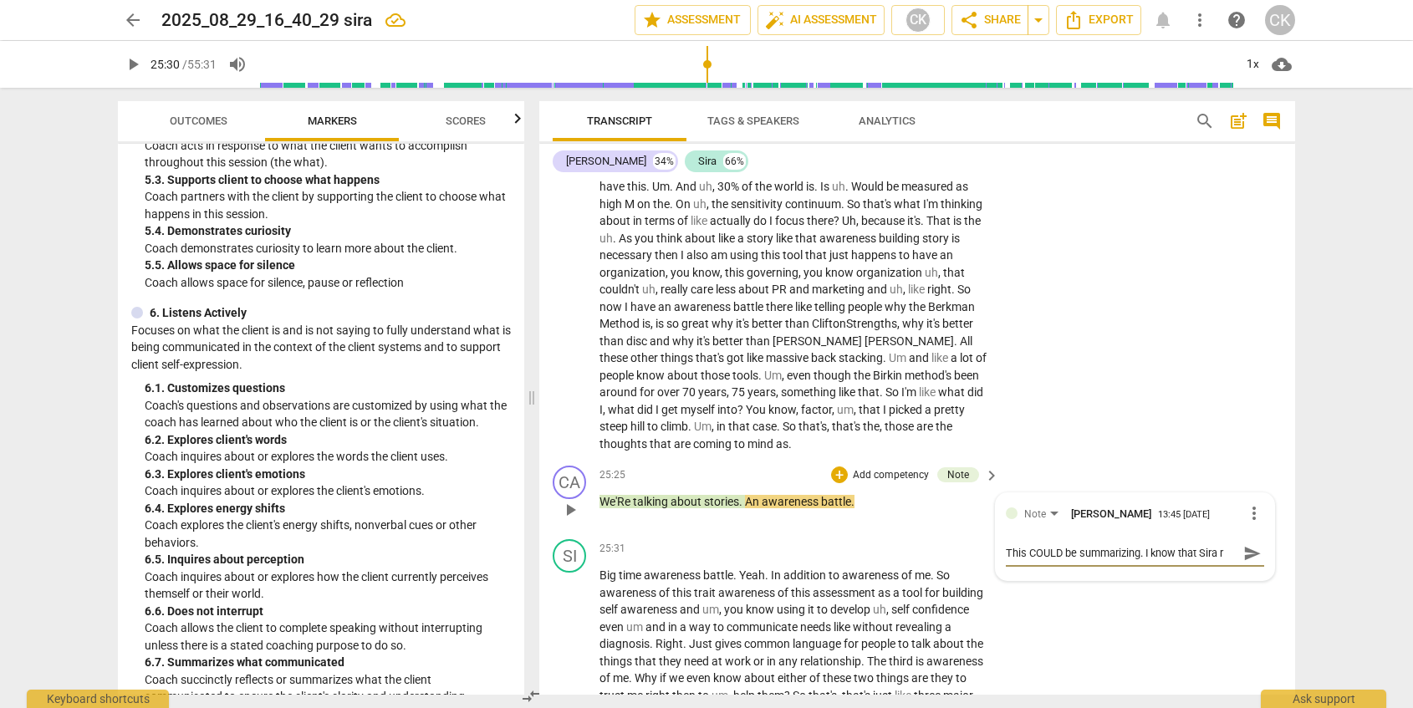
type textarea "This COULD be summarizing. I know that Sira re"
type textarea "This COULD be summarizing. I know that Sira res"
type textarea "This COULD be summarizing. I know that Sira resp"
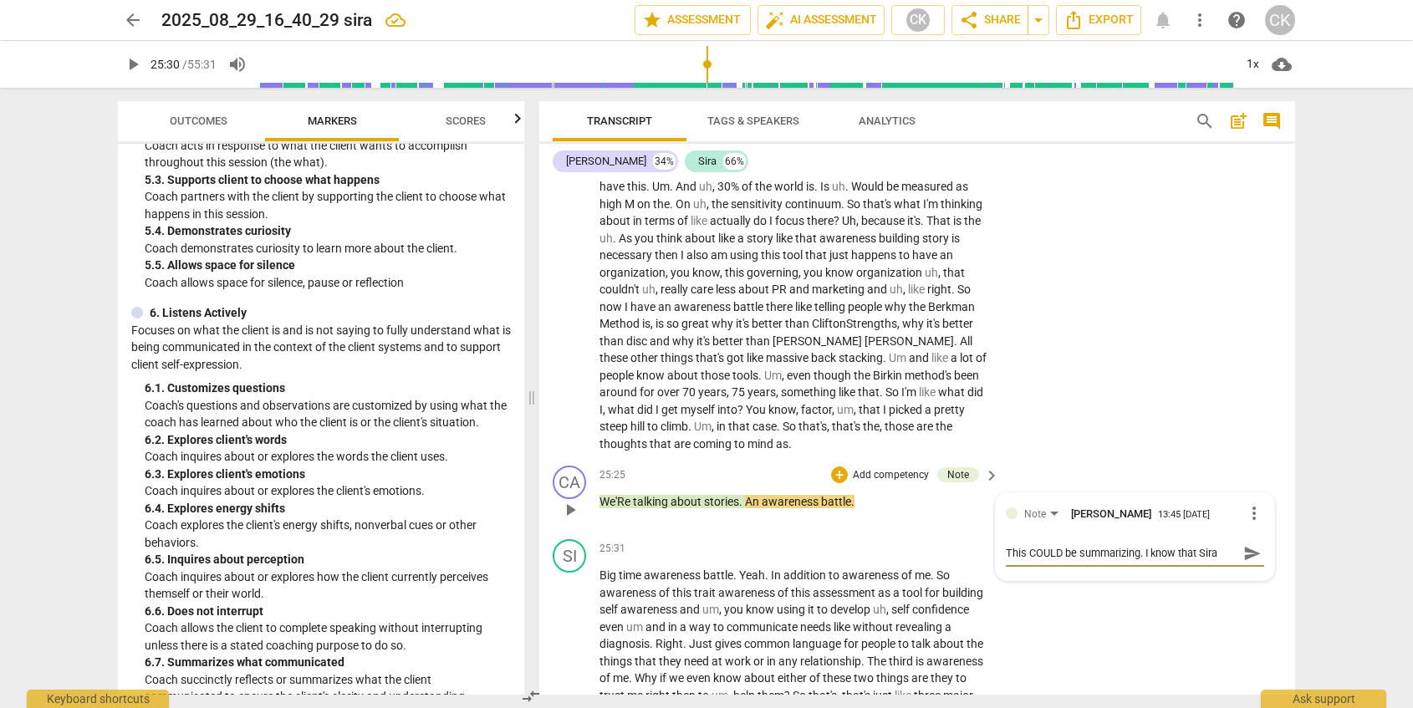
scroll to position [14, 0]
type textarea "This COULD be summarizing. I know that Sira respo"
type textarea "This COULD be summarizing. I know that Sira respon"
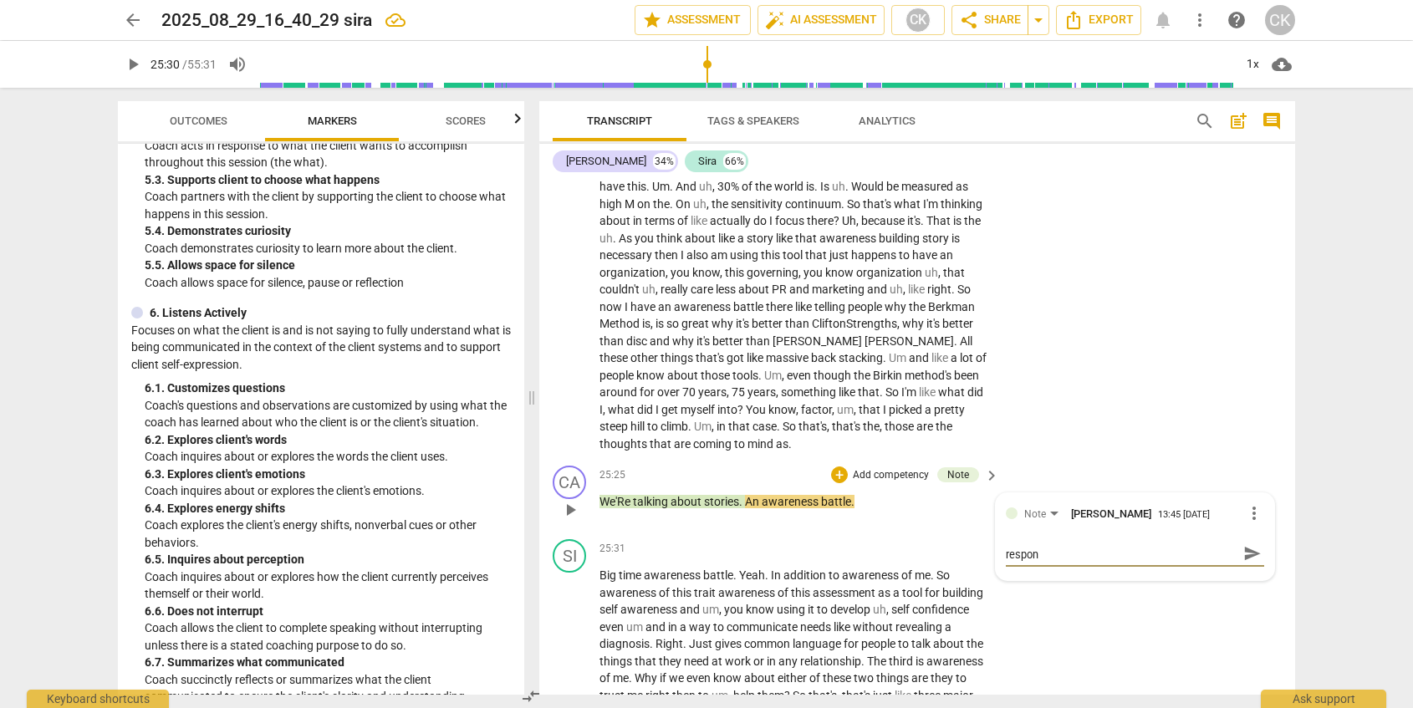
type textarea "This COULD be summarizing. I know that Sira respond"
type textarea "This COULD be summarizing. I know that Sira responds"
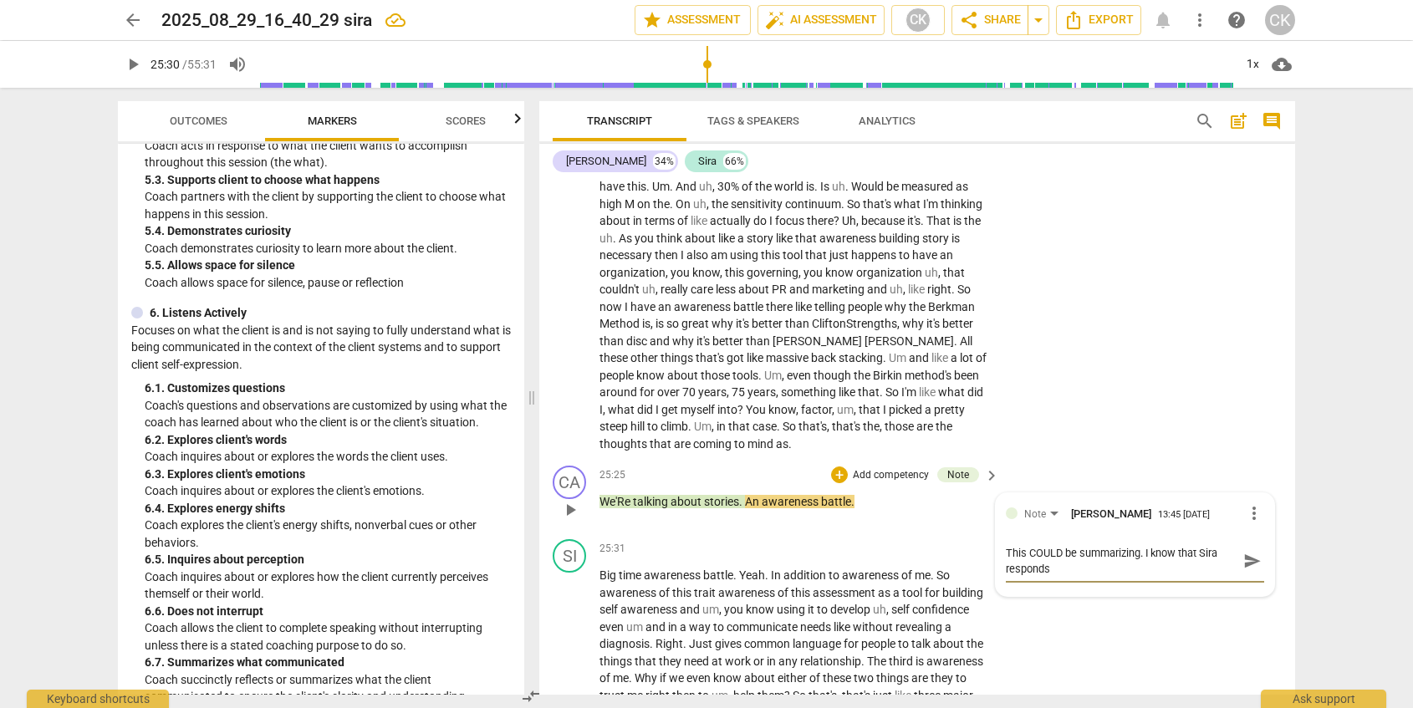
type textarea "This COULD be summarizing. I know that Sira responds"
type textarea "This COULD be summarizing. I know that [PERSON_NAME] responds w"
type textarea "This COULD be summarizing. I know that [PERSON_NAME] responds wi"
type textarea "This COULD be summarizing. I know that [PERSON_NAME] responds wil"
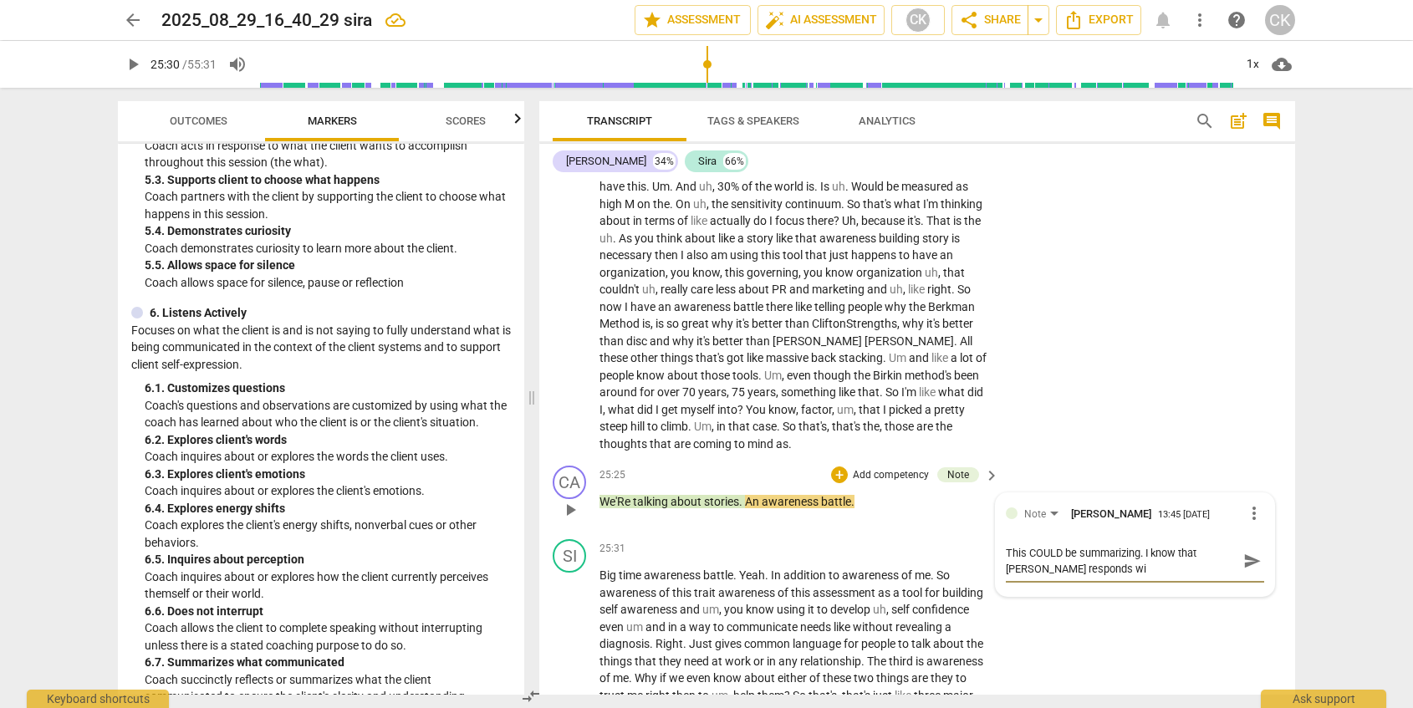
type textarea "This COULD be summarizing. I know that [PERSON_NAME] responds wil"
type textarea "This COULD be summarizing. I know that [PERSON_NAME] responds wi"
type textarea "This COULD be summarizing. I know that [PERSON_NAME] responds w"
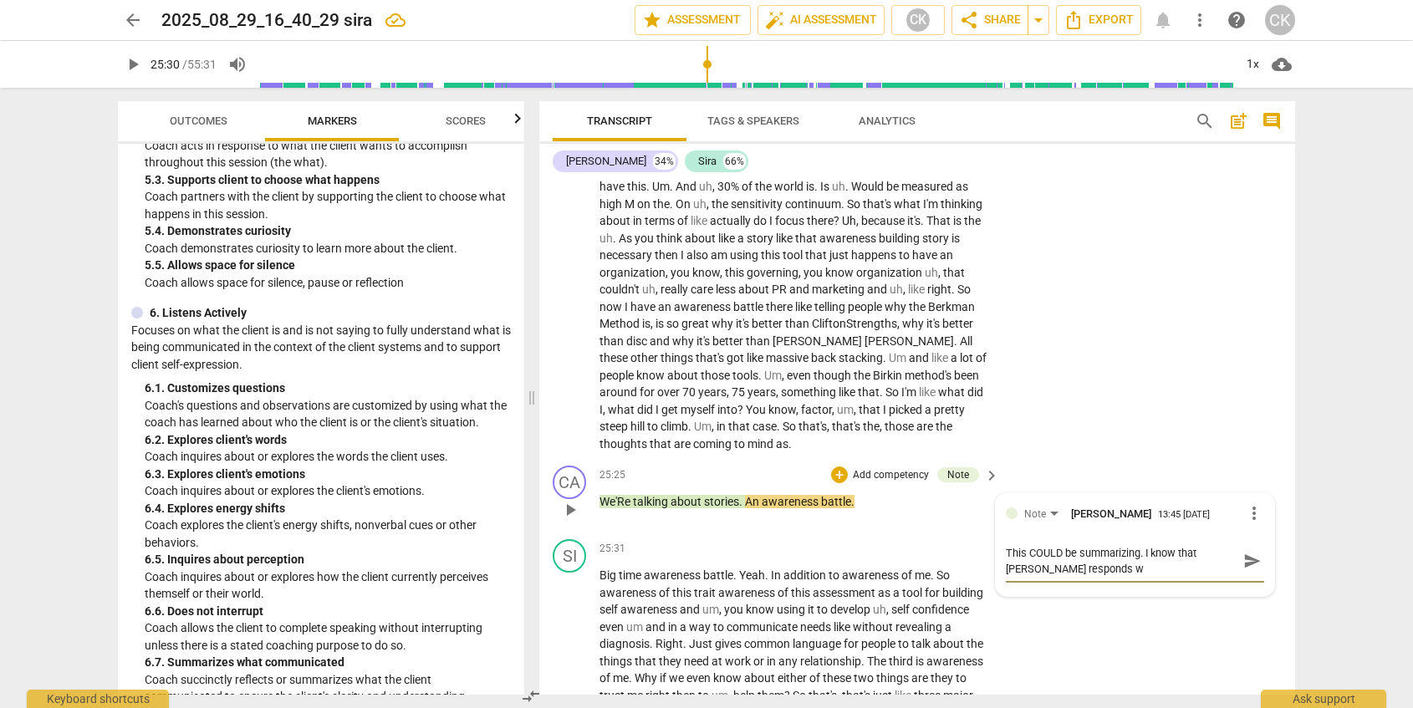
type textarea "This COULD be summarizing. I know that Sira responds"
type textarea "This COULD be summarizing. I know that [PERSON_NAME] responds r"
type textarea "This COULD be summarizing. I know that [PERSON_NAME] responds re"
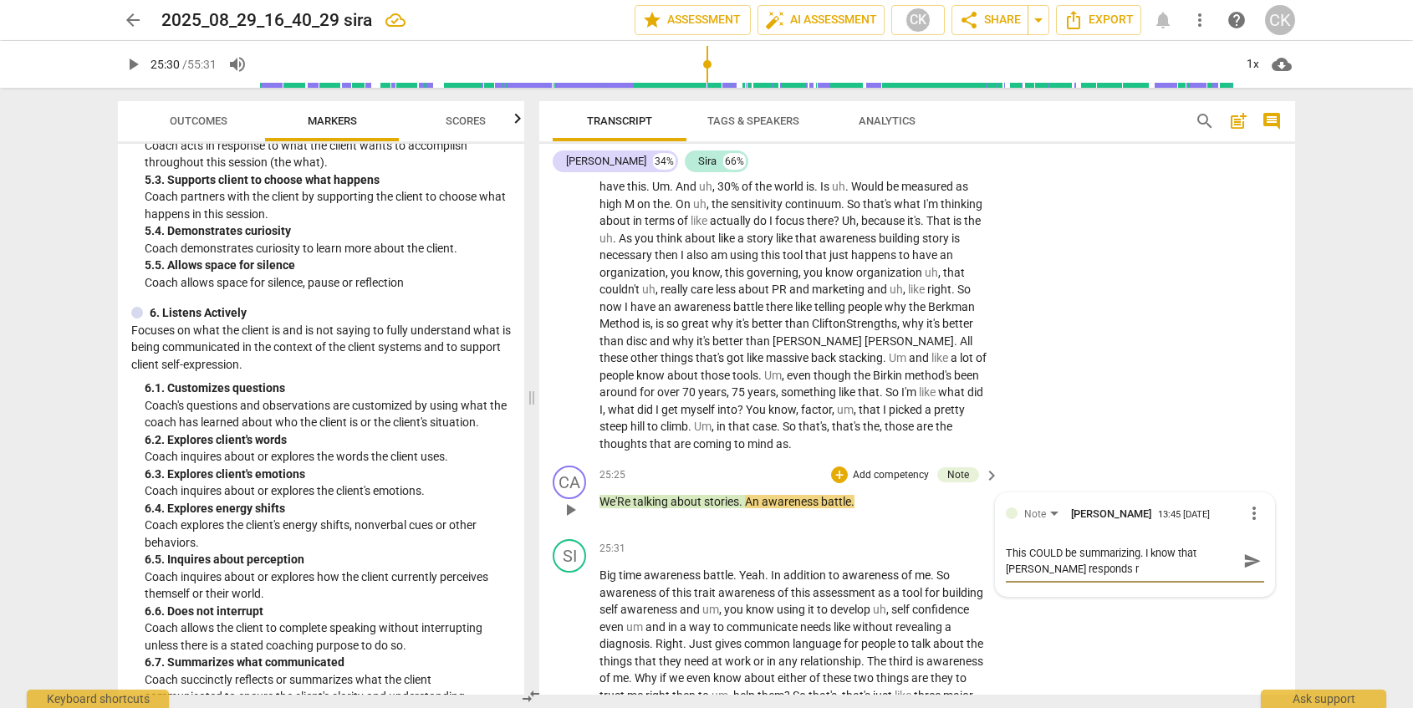
type textarea "This COULD be summarizing. I know that [PERSON_NAME] responds re"
type textarea "This COULD be summarizing. I know that [PERSON_NAME] responds rea"
type textarea "This COULD be summarizing. I know that [PERSON_NAME] responds real"
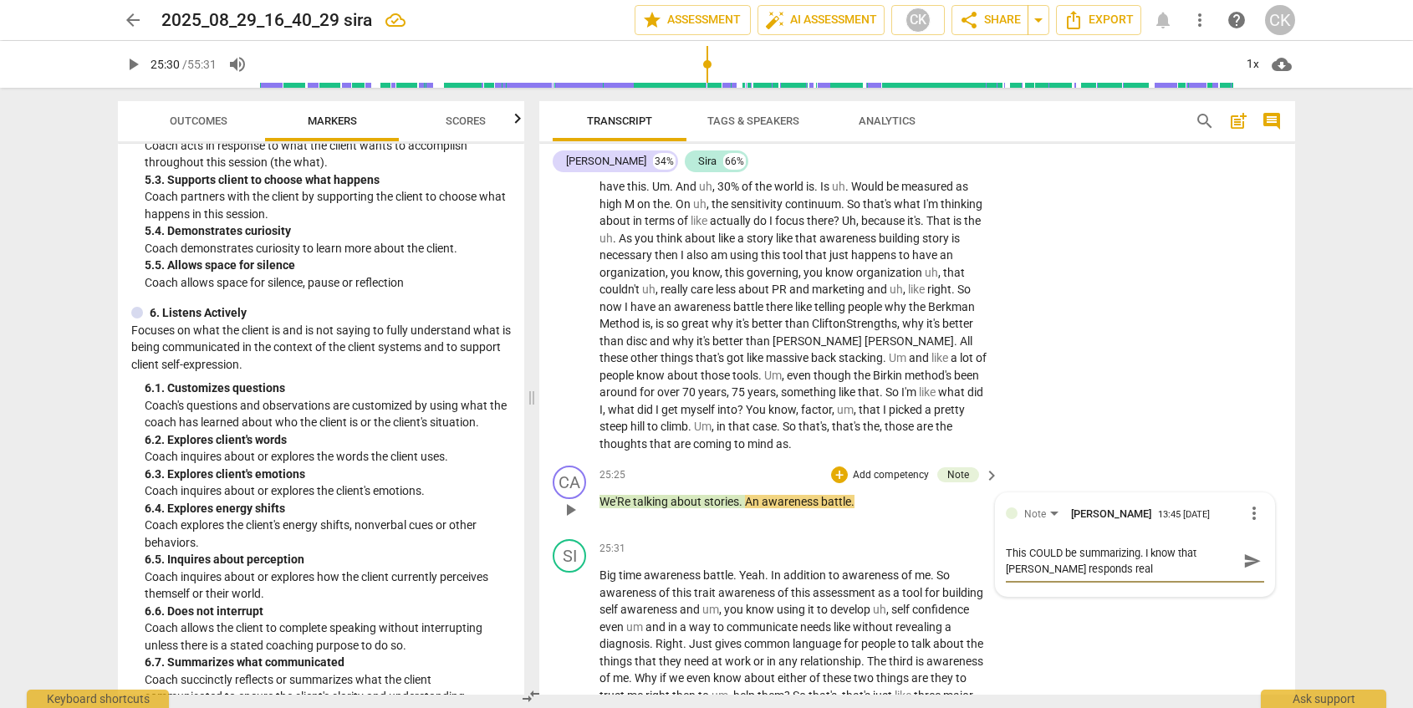
type textarea "This COULD be summarizing. I know that [PERSON_NAME] responds reall"
type textarea "This COULD be summarizing. I know that [PERSON_NAME] responds really"
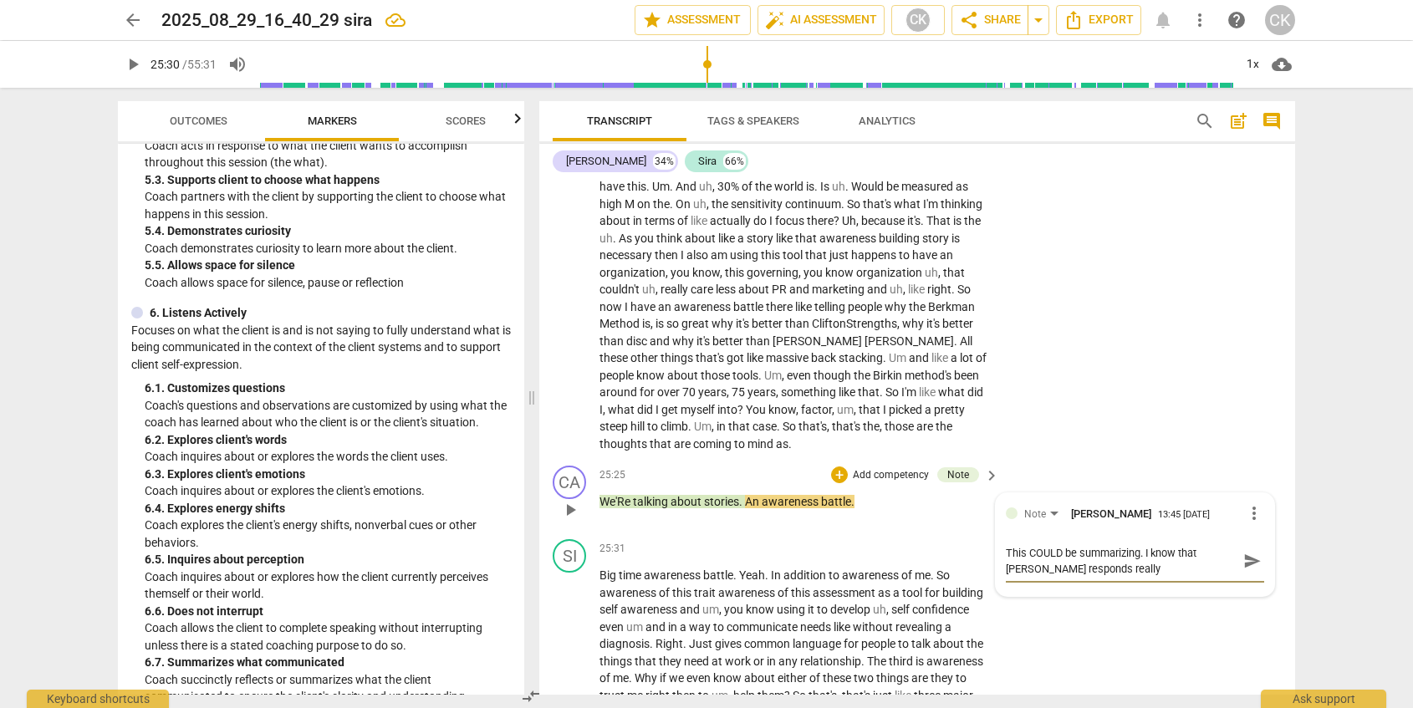
type textarea "This COULD be summarizing. I know that [PERSON_NAME] responds really"
type textarea "This COULD be summarizing. I know that [PERSON_NAME] responds really w"
type textarea "This COULD be summarizing. I know that [PERSON_NAME] responds really we"
type textarea "This COULD be summarizing. I know that Sira responds really wel"
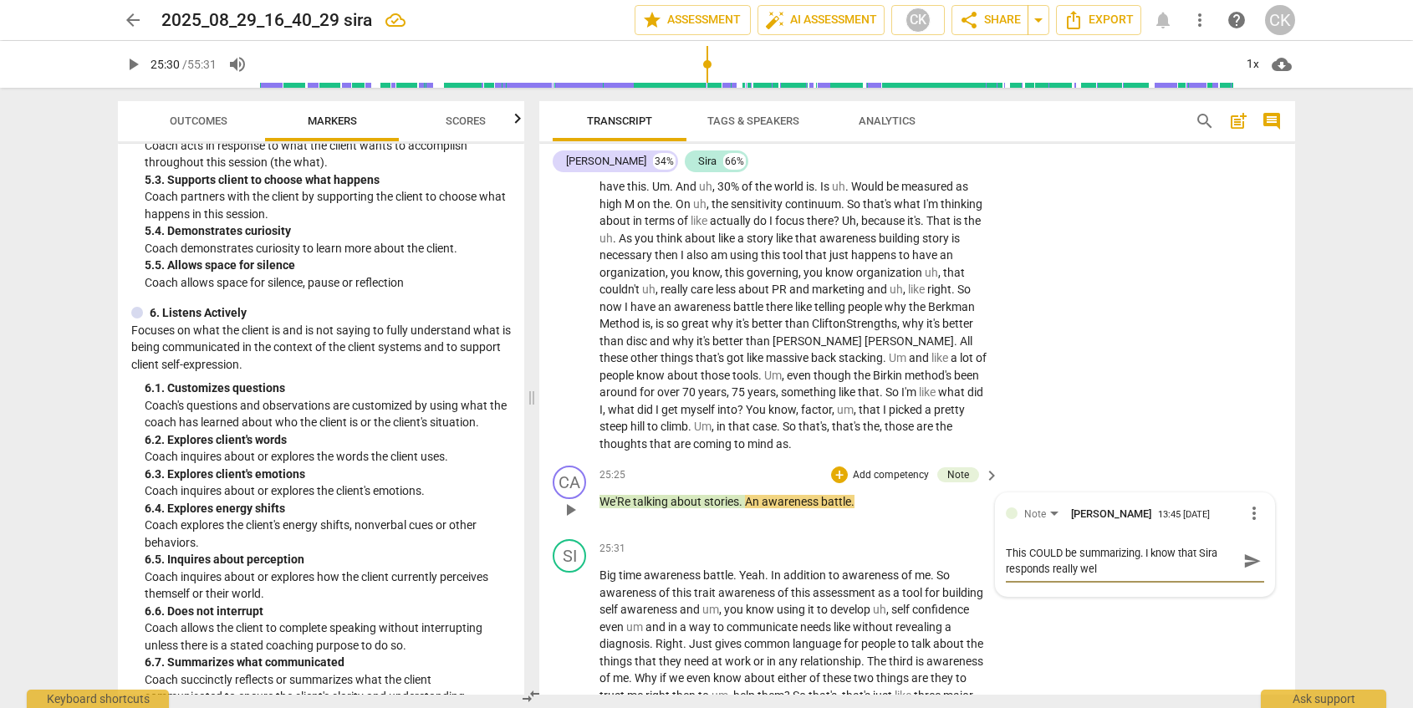
type textarea "This COULD be summarizing. I know that [PERSON_NAME] responds really well"
type textarea "This COULD be summarizing. I know that [PERSON_NAME] responds really well t"
type textarea "This COULD be summarizing. I know that [PERSON_NAME] responds really well to"
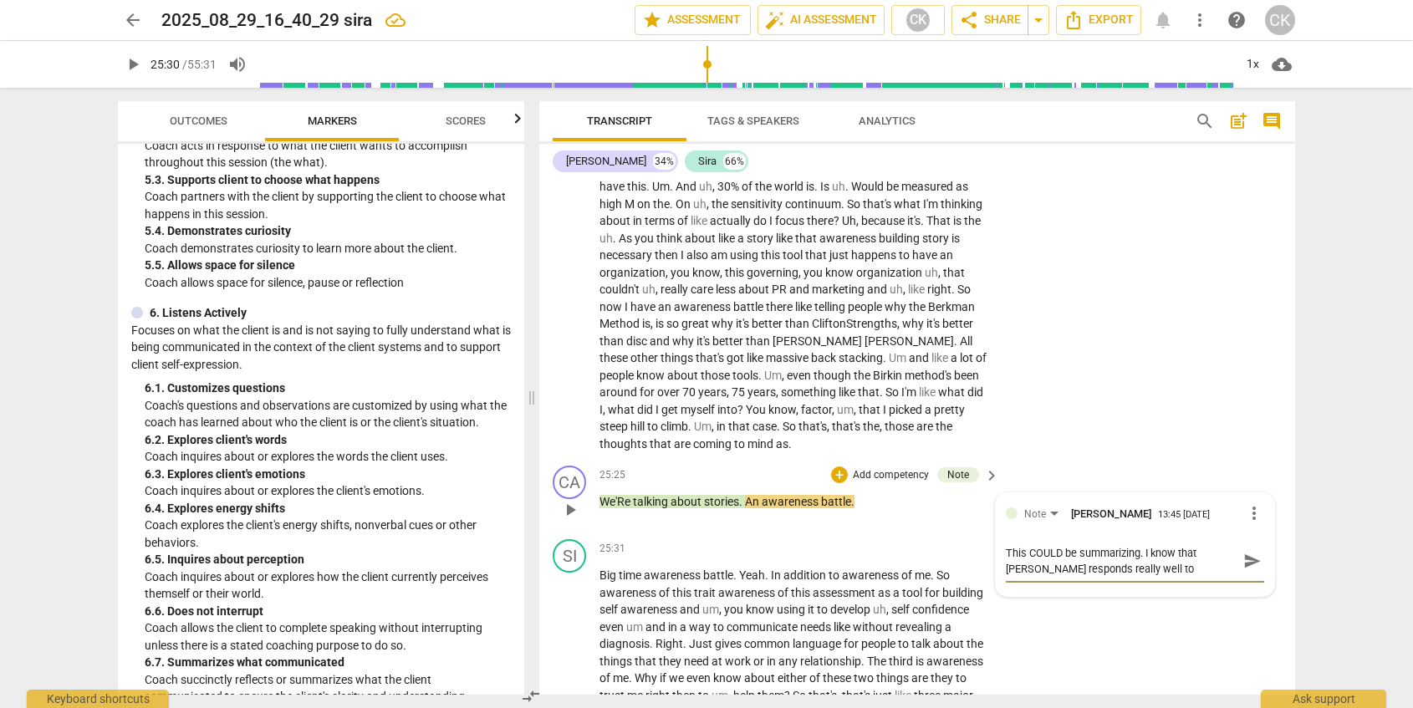
type textarea "This COULD be summarizing. I know that [PERSON_NAME] responds really well to"
type textarea "This COULD be summarizing. I know that [PERSON_NAME] responds really well to a"
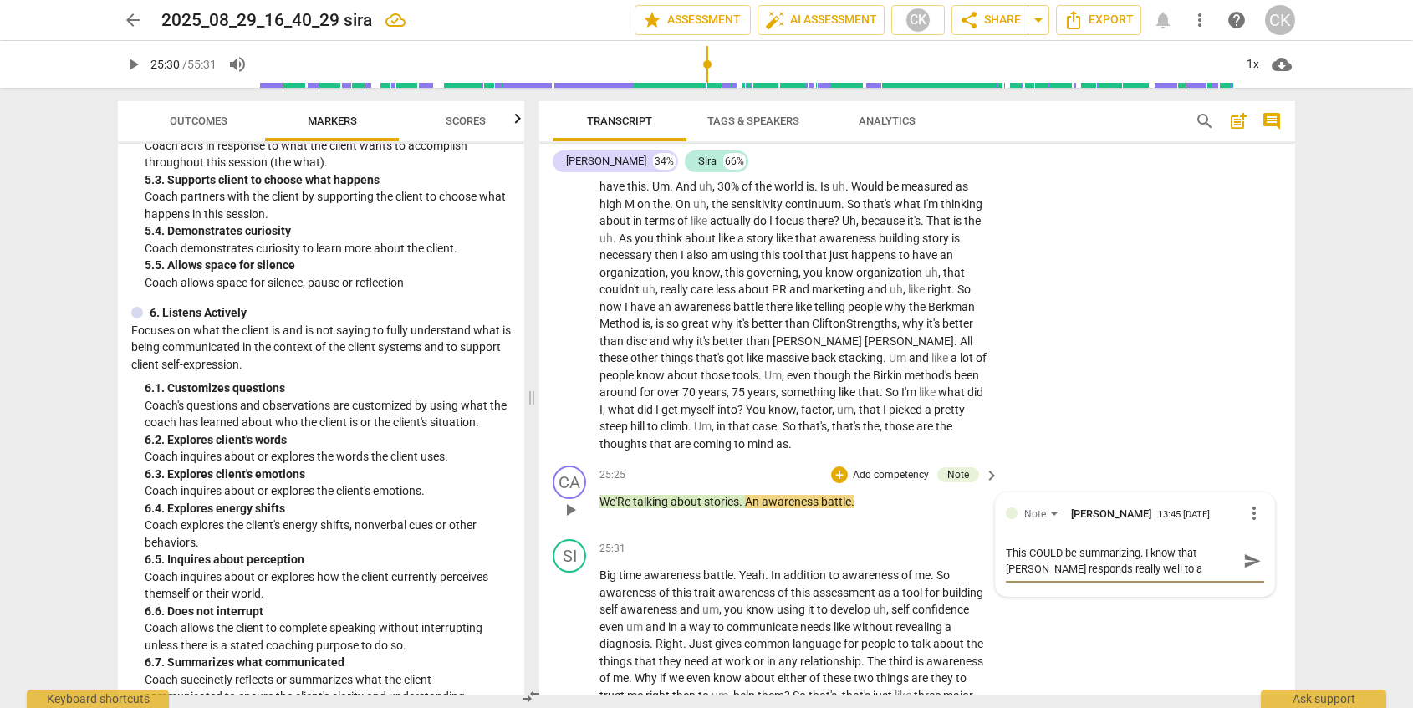
type textarea "This COULD be summarizing. I know that [PERSON_NAME] responds really well to a s"
type textarea "This COULD be summarizing. I know that [PERSON_NAME] responds really well to a …"
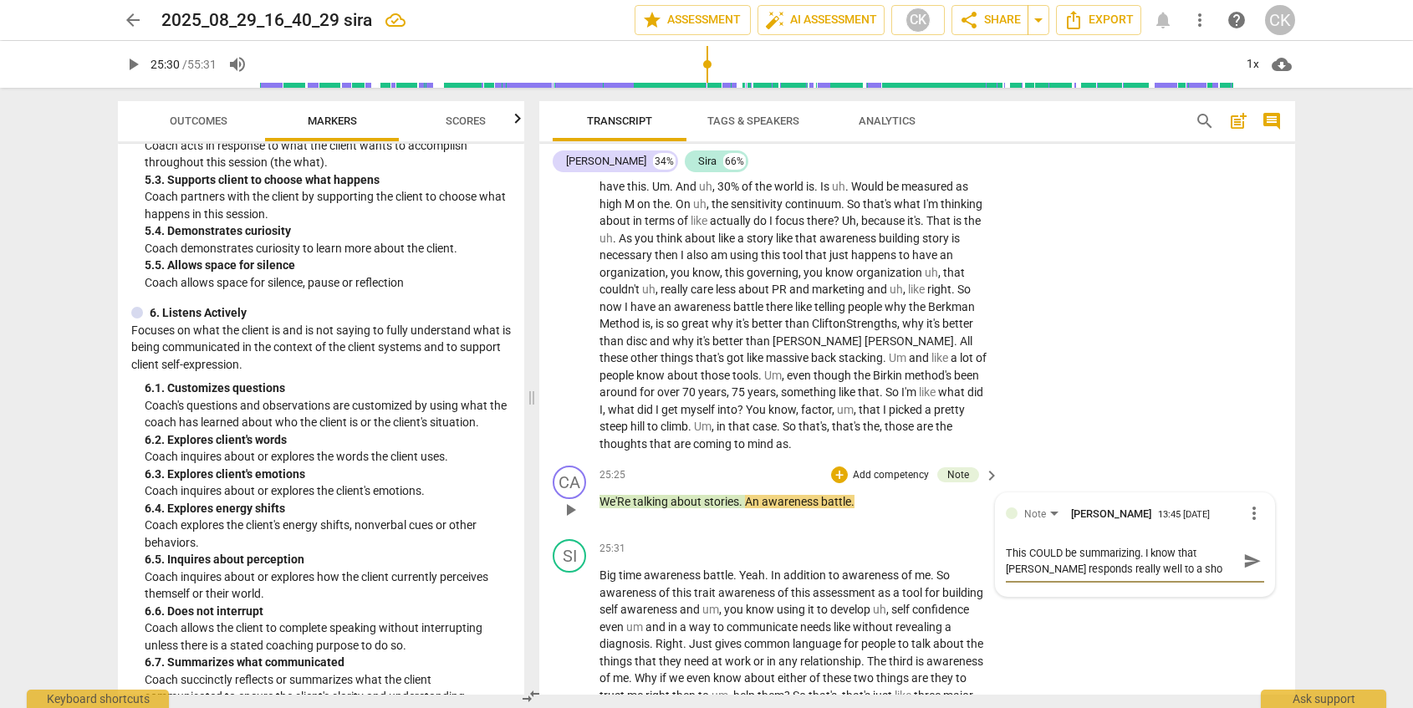
type textarea "This COULD be summarizing. I know that [PERSON_NAME] responds really well to a …"
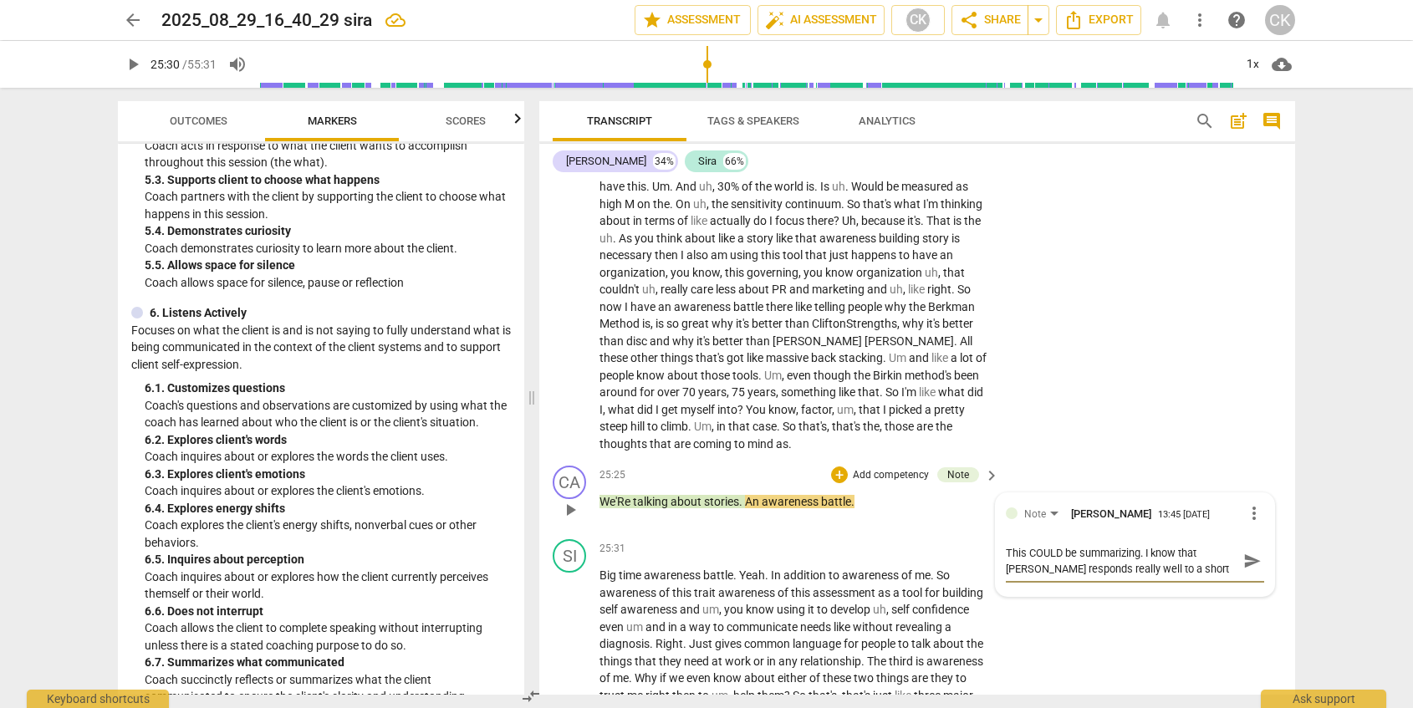
type textarea "This COULD be summarizing. I know that [PERSON_NAME] responds really well to a …"
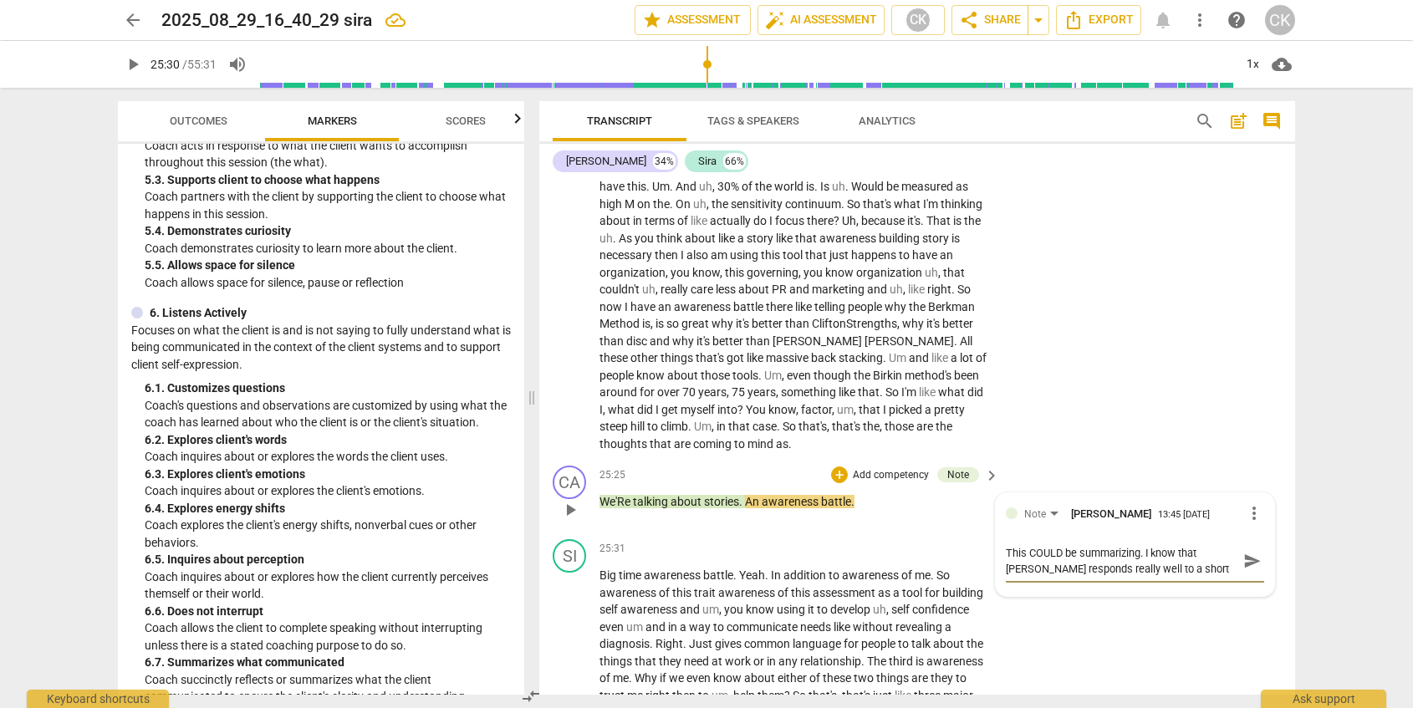
type textarea "This COULD be summarizing. I know that [PERSON_NAME] responds really well to a …"
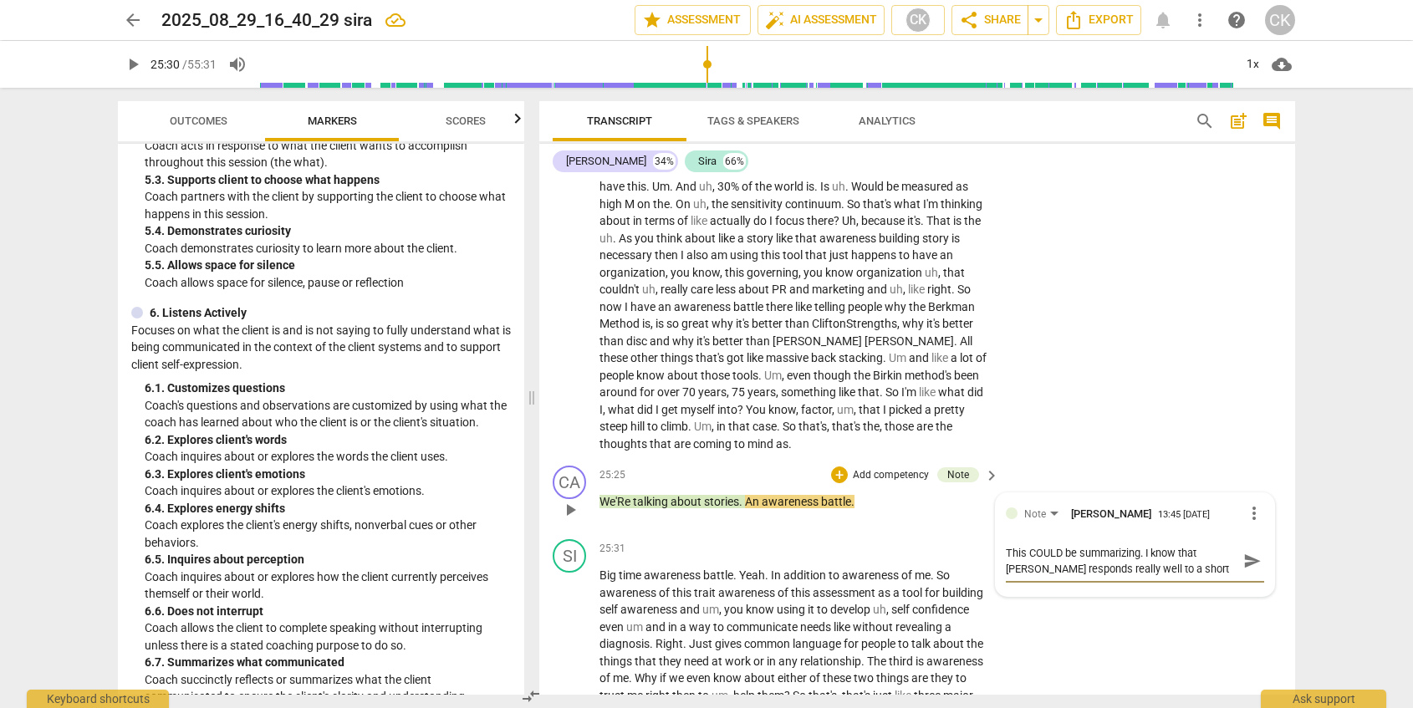
type textarea "This COULD be summarizing. I know that [PERSON_NAME] responds really well to a …"
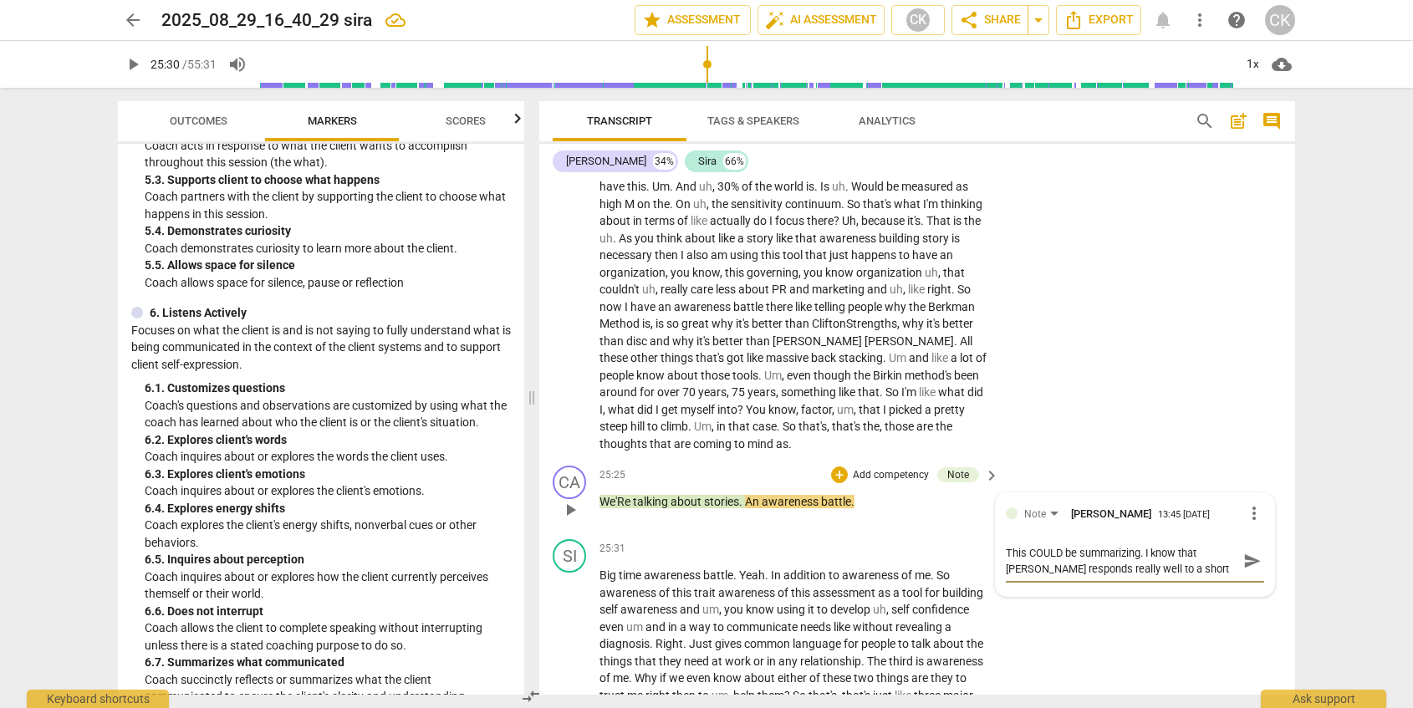
type textarea "This COULD be summarizing. I know that [PERSON_NAME] responds really well to a …"
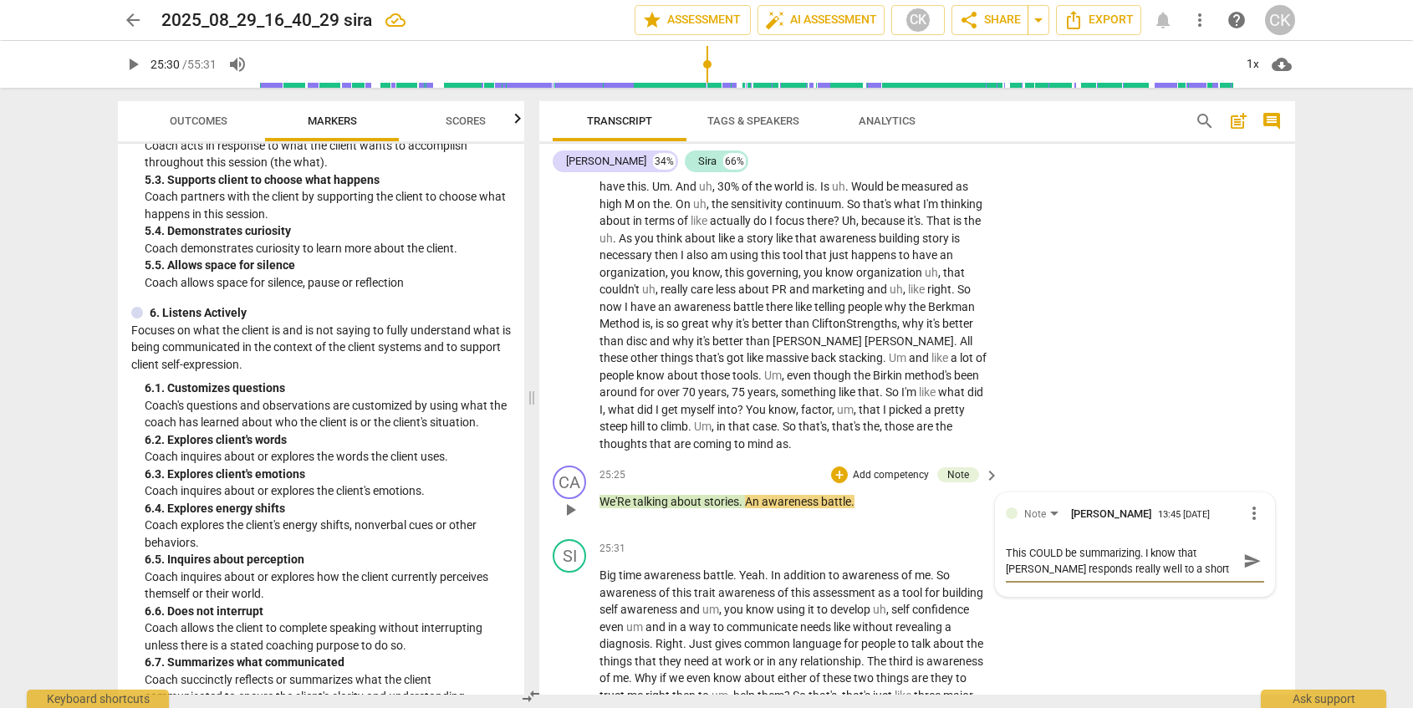
type textarea "This COULD be summarizing. I know that [PERSON_NAME] responds really well to a …"
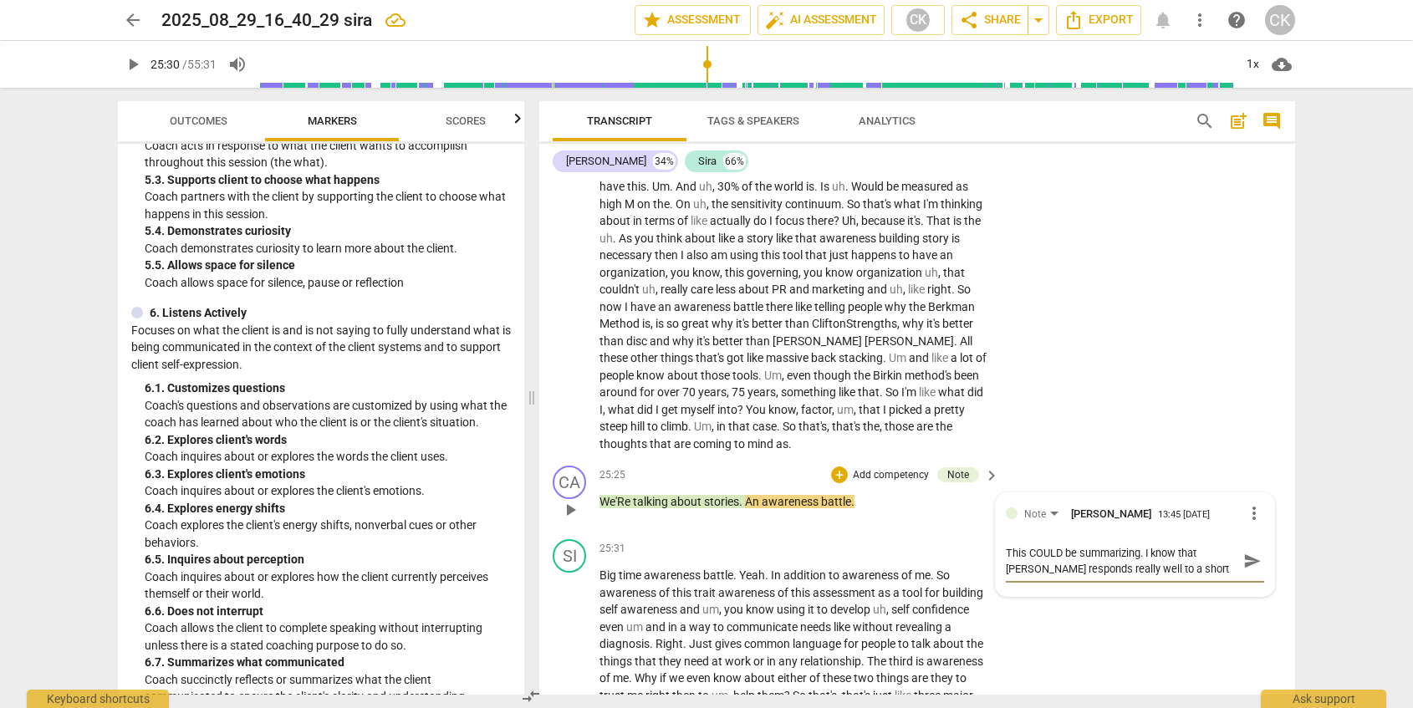
type textarea "This COULD be summarizing. I know that [PERSON_NAME] responds really well to a …"
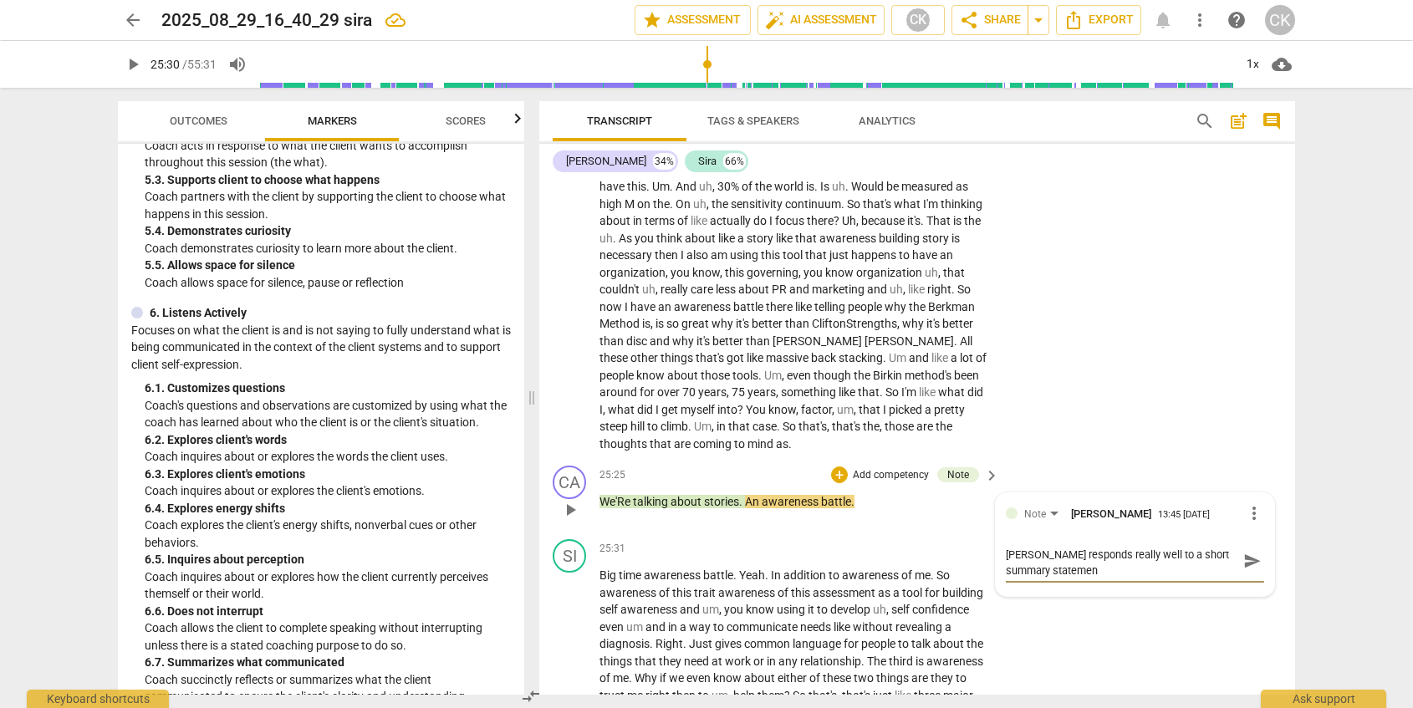
type textarea "This COULD be summarizing. I know that [PERSON_NAME] responds really well to a …"
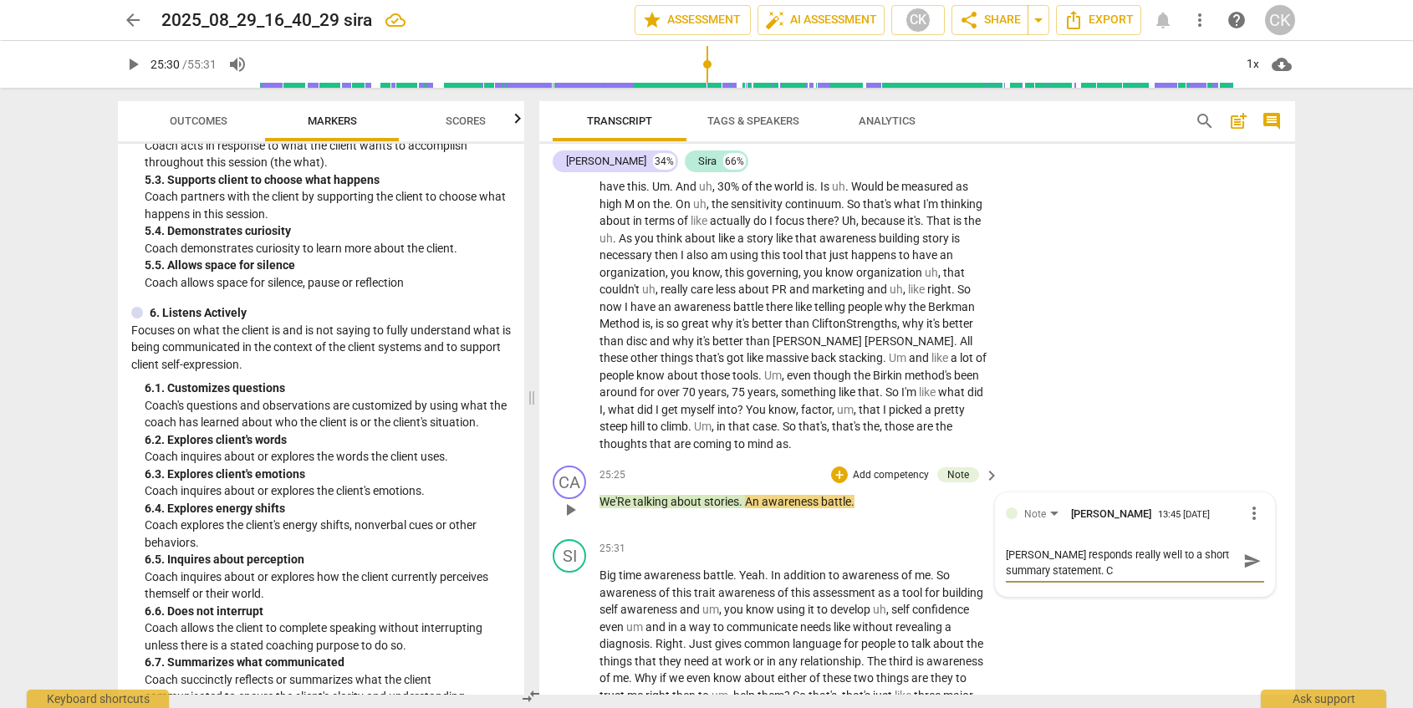
type textarea "This COULD be summarizing. I know that [PERSON_NAME] responds really well to a …"
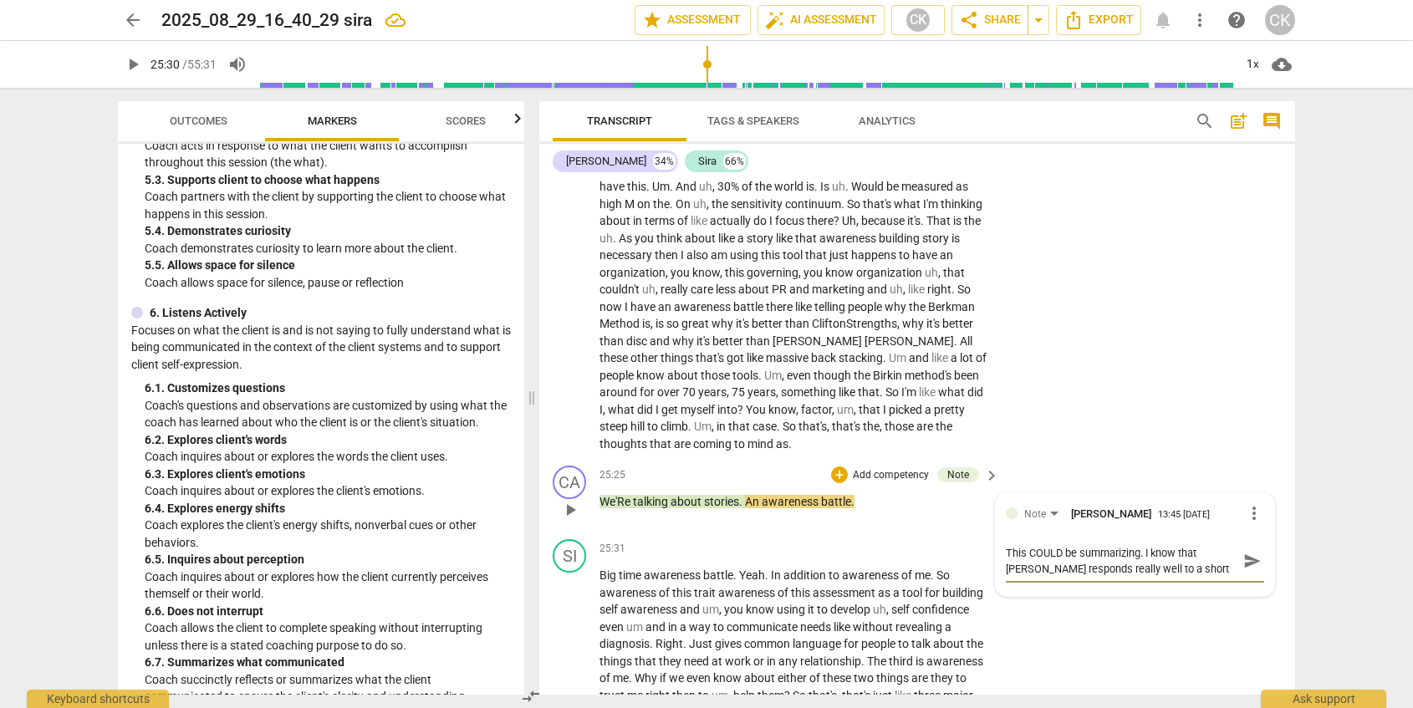
type textarea "This COULD be summarizing. I know that [PERSON_NAME] responds really well to a …"
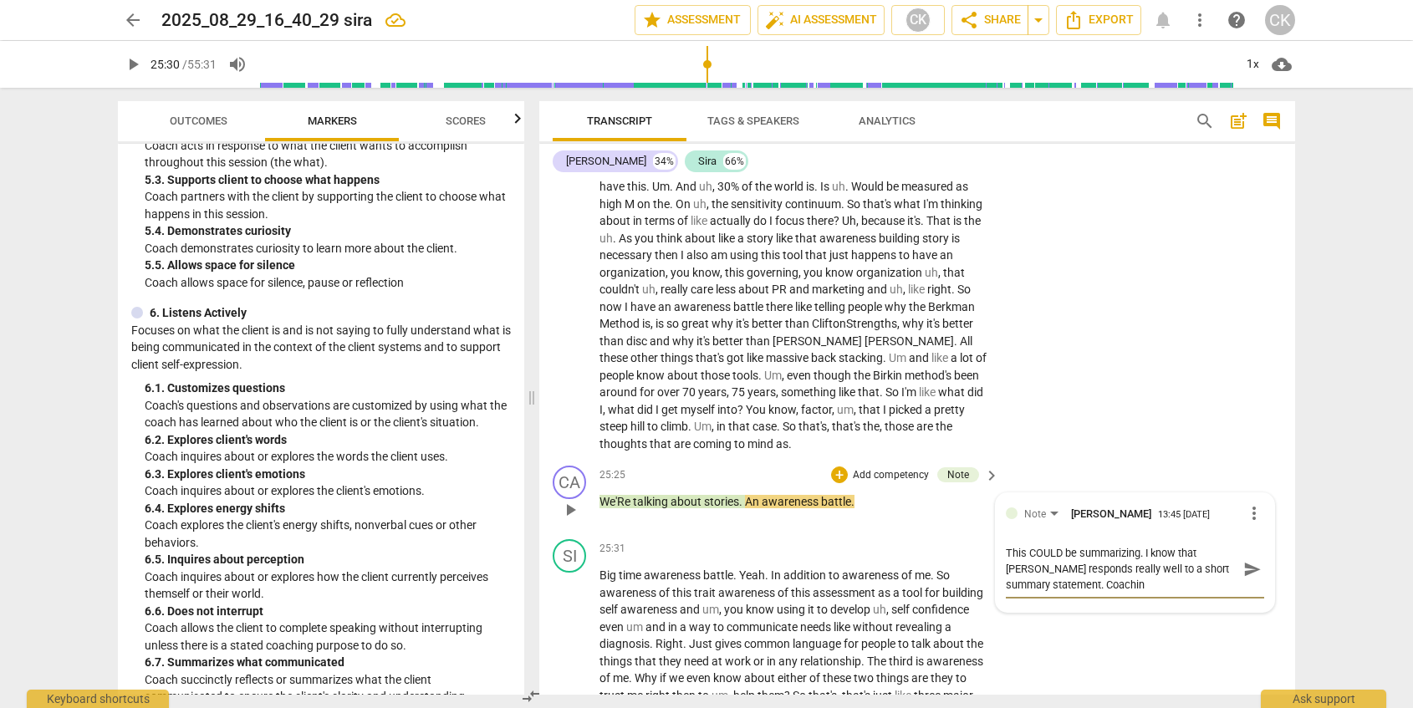
type textarea "This COULD be summarizing. I know that [PERSON_NAME] responds really well to a …"
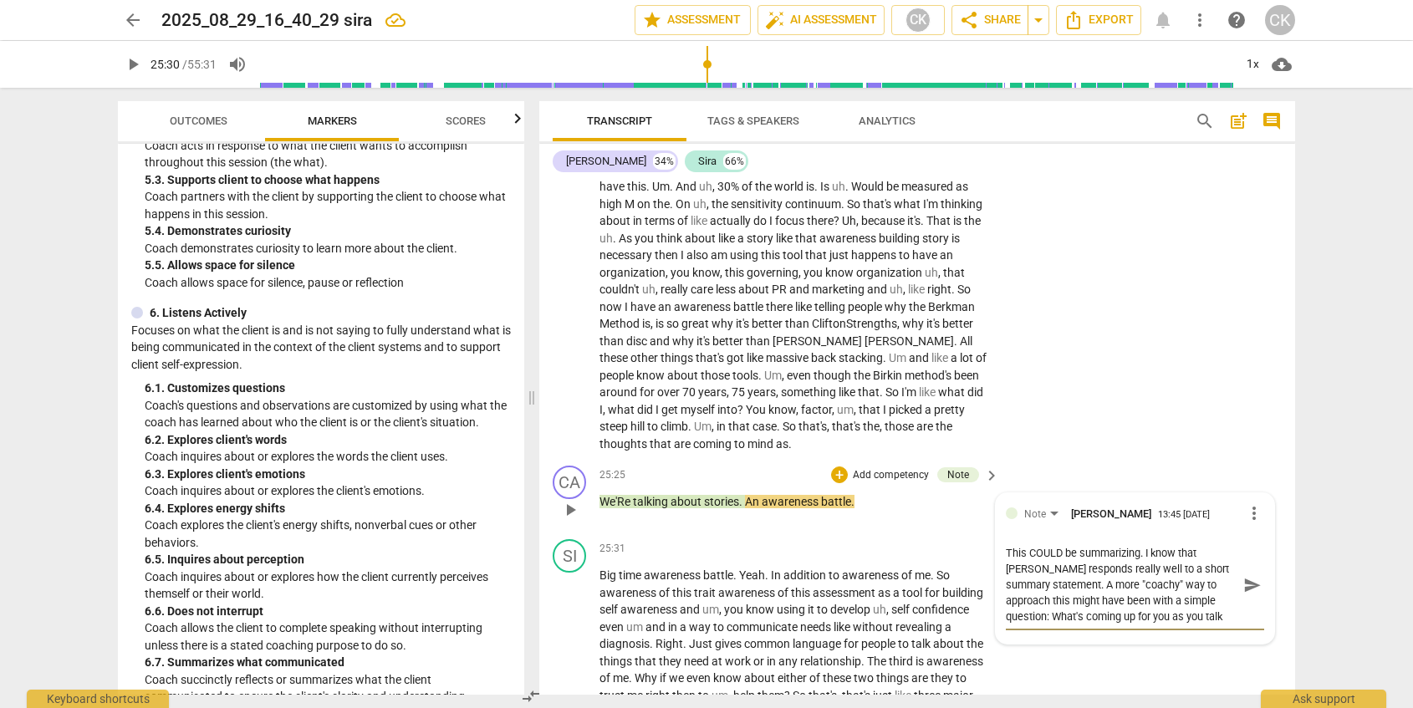
scroll to position [14, 0]
click at [1252, 588] on span "send" at bounding box center [1253, 585] width 18 height 18
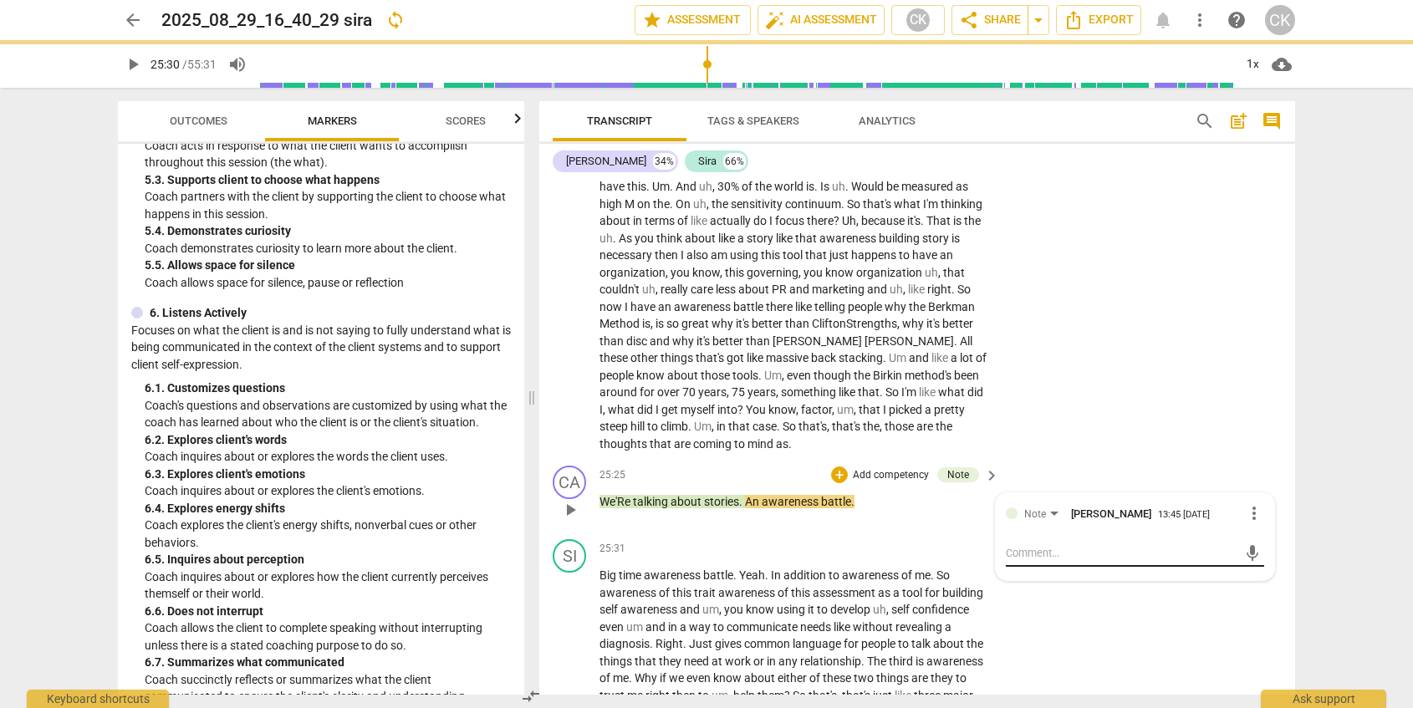
scroll to position [0, 0]
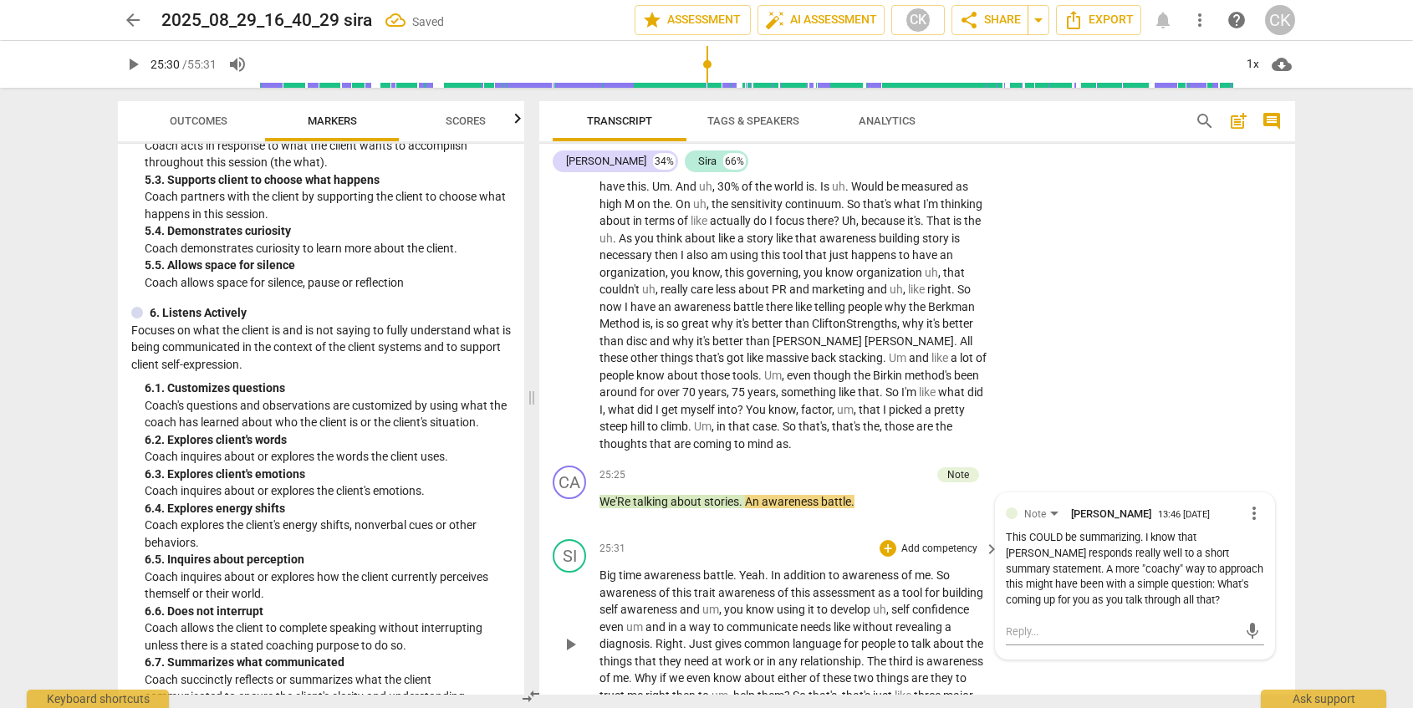
click at [815, 641] on span "language" at bounding box center [818, 643] width 51 height 13
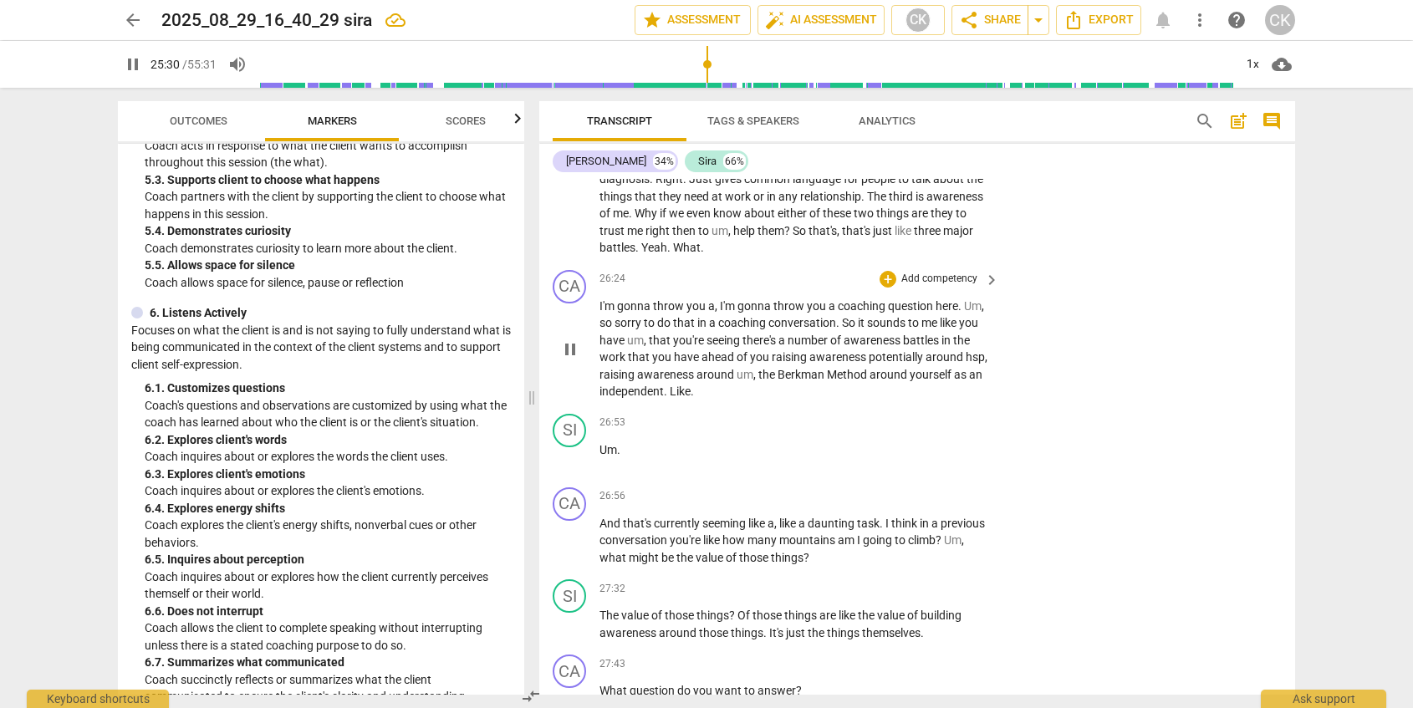
scroll to position [5631, 0]
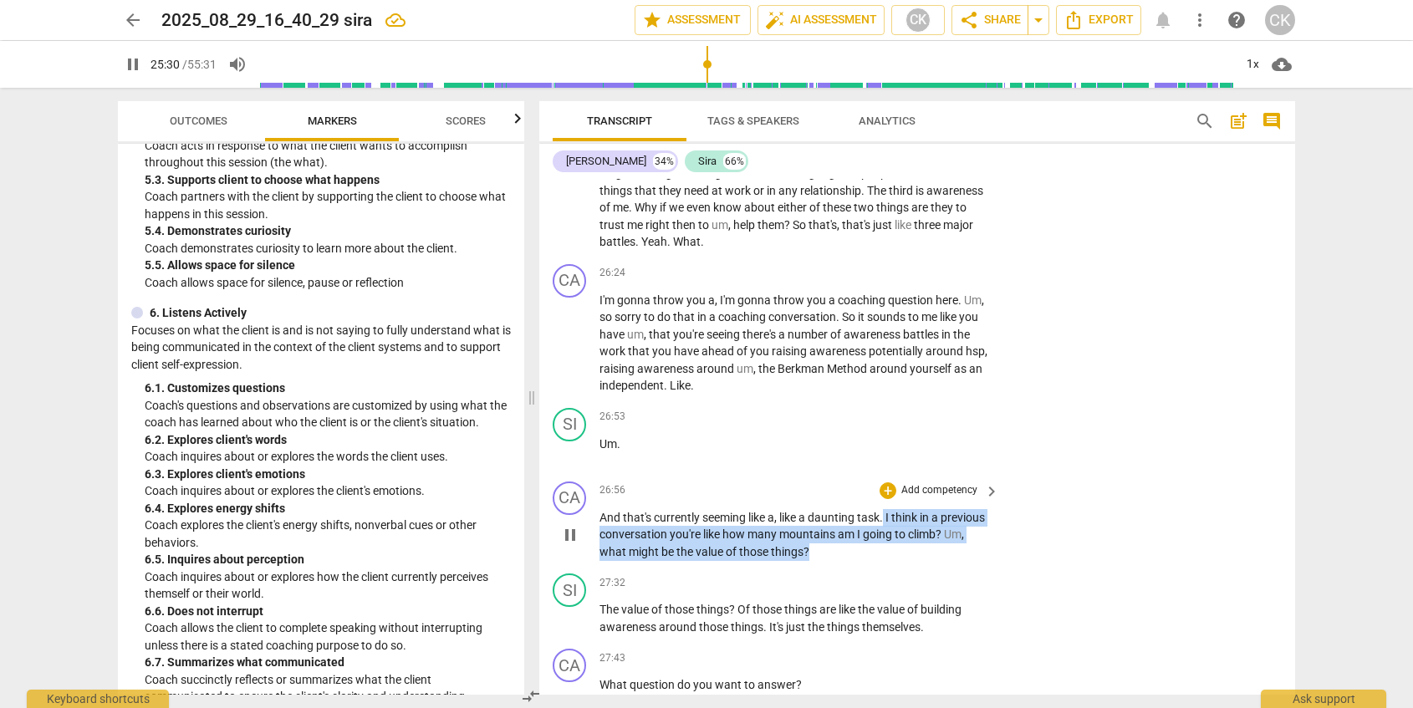
drag, startPoint x: 885, startPoint y: 523, endPoint x: 901, endPoint y: 556, distance: 37.0
click at [901, 556] on p "And that's currently seeming like a , like a daunting task . I think in a previ…" at bounding box center [795, 535] width 391 height 52
click at [883, 534] on div "+" at bounding box center [884, 532] width 17 height 17
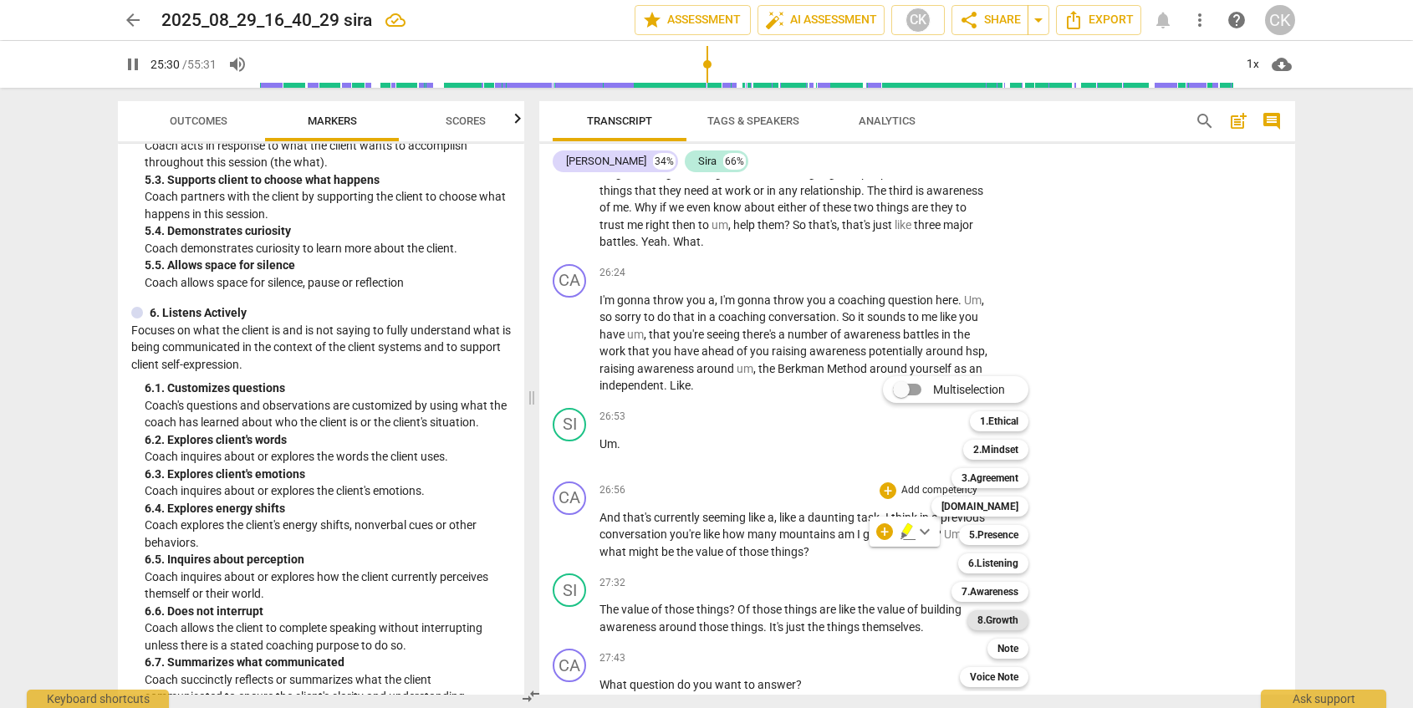
click at [1009, 623] on b "8.Growth" at bounding box center [998, 620] width 41 height 20
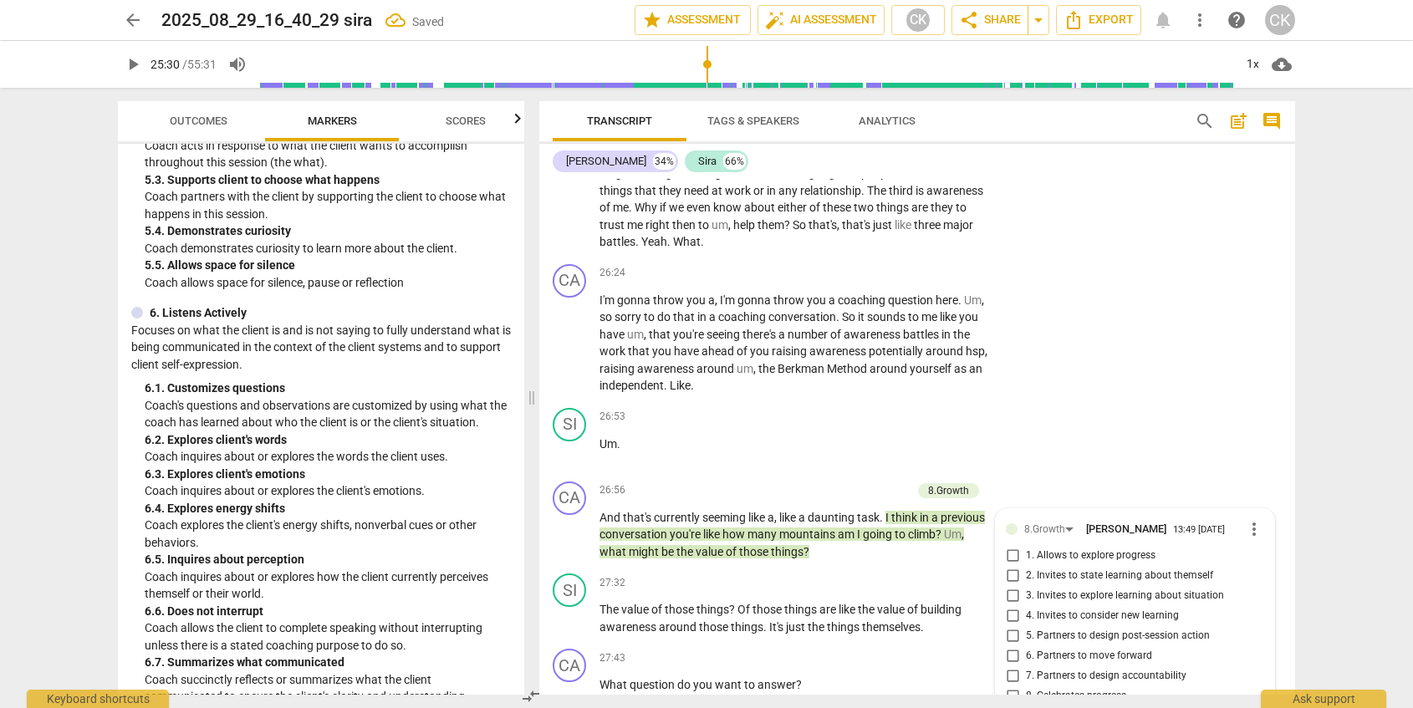
scroll to position [5956, 0]
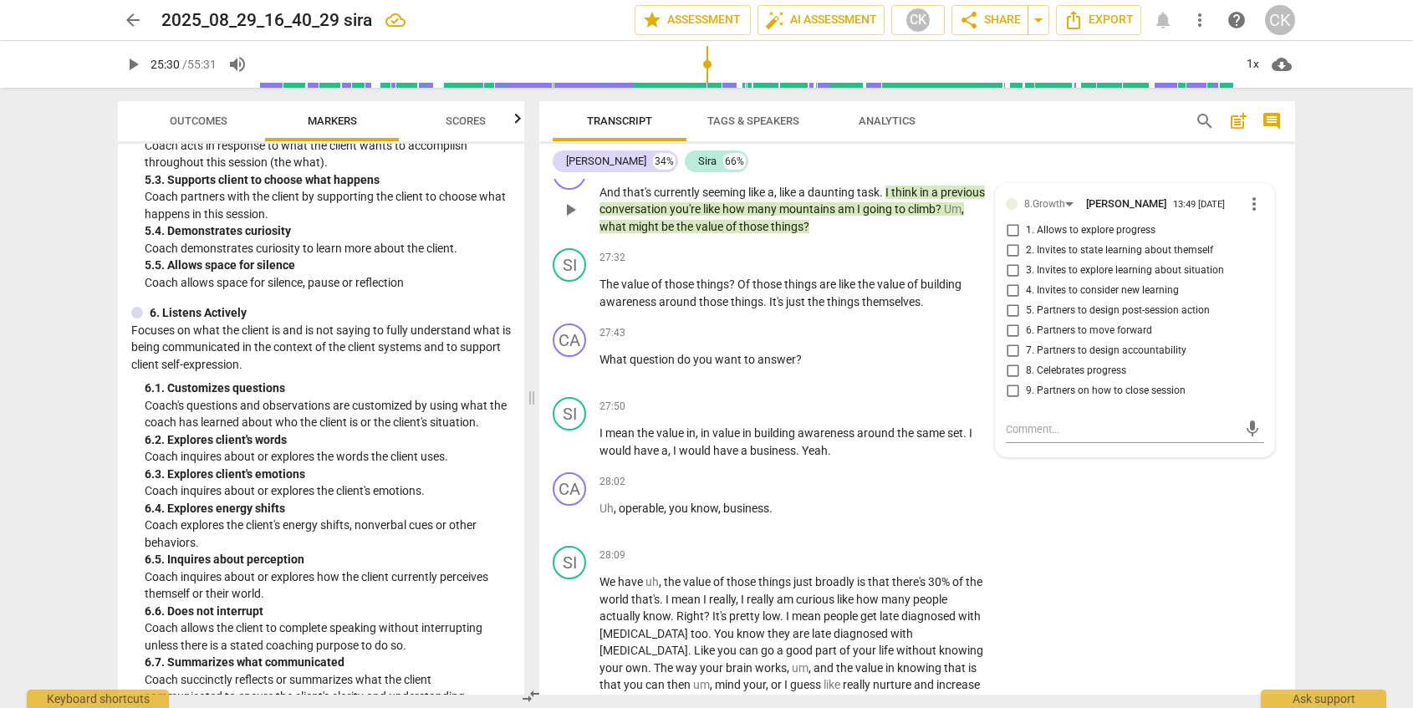
click at [1193, 275] on span "3. Invites to explore learning about situation" at bounding box center [1125, 270] width 198 height 15
click at [1026, 275] on input "3. Invites to explore learning about situation" at bounding box center [1012, 271] width 27 height 20
click at [1057, 428] on textarea at bounding box center [1122, 429] width 232 height 16
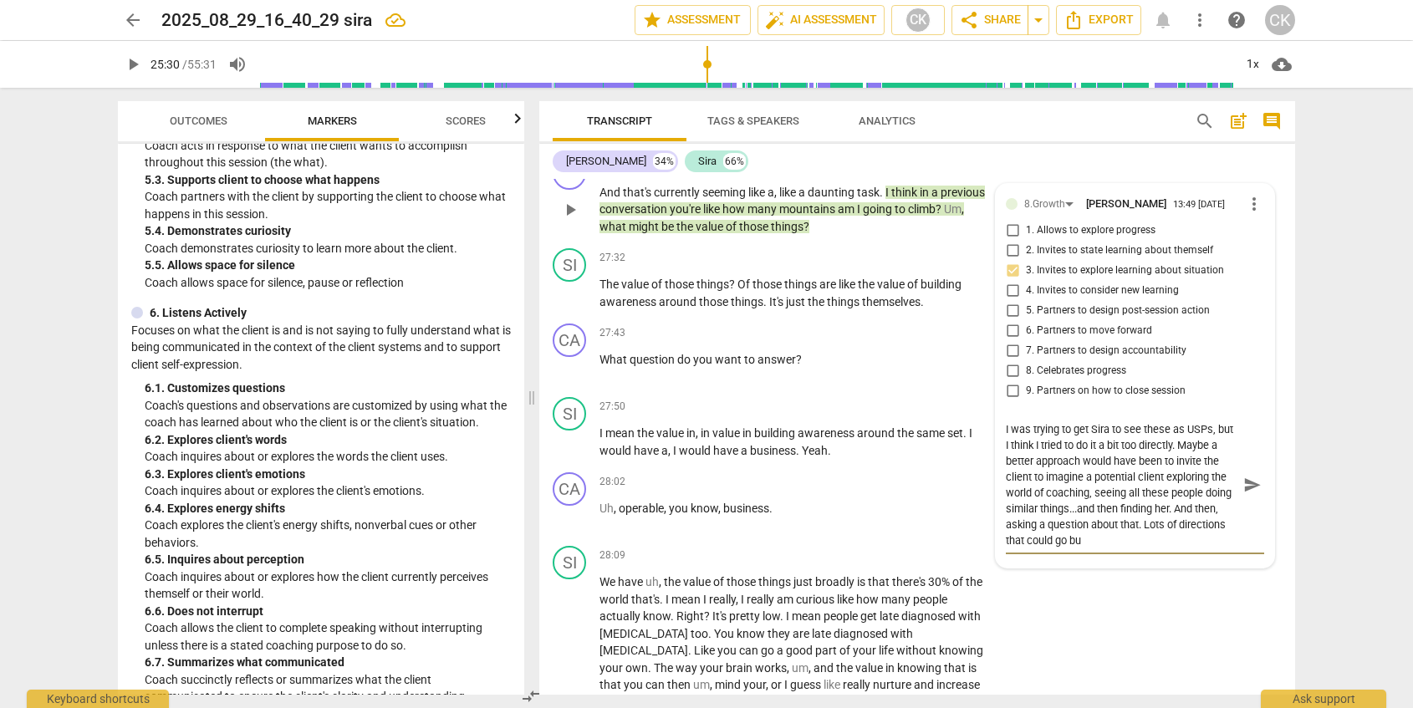
scroll to position [0, 0]
click at [1252, 494] on span "send" at bounding box center [1253, 485] width 18 height 18
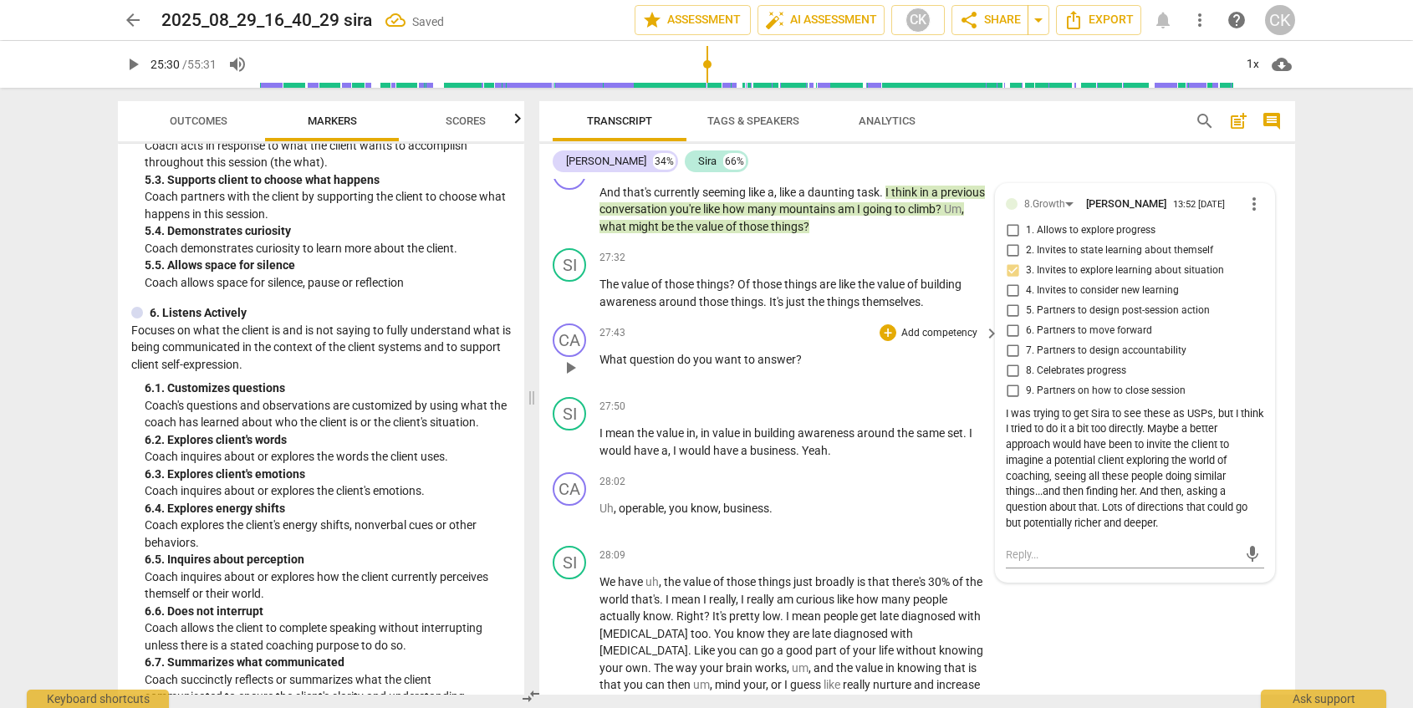
click at [803, 344] on div "27:43 + Add competency keyboard_arrow_right What question do you want to answer…" at bounding box center [800, 354] width 401 height 60
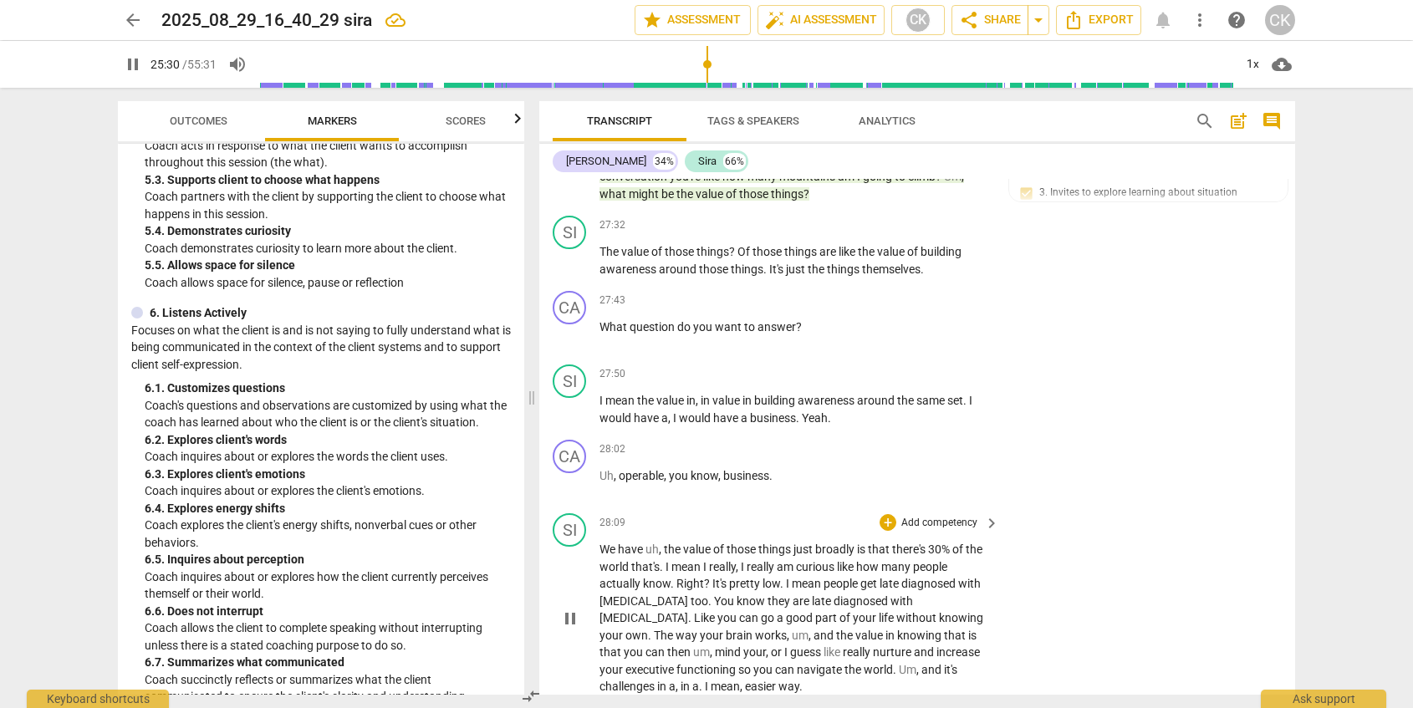
scroll to position [5991, 0]
click at [751, 326] on span "to" at bounding box center [750, 324] width 13 height 13
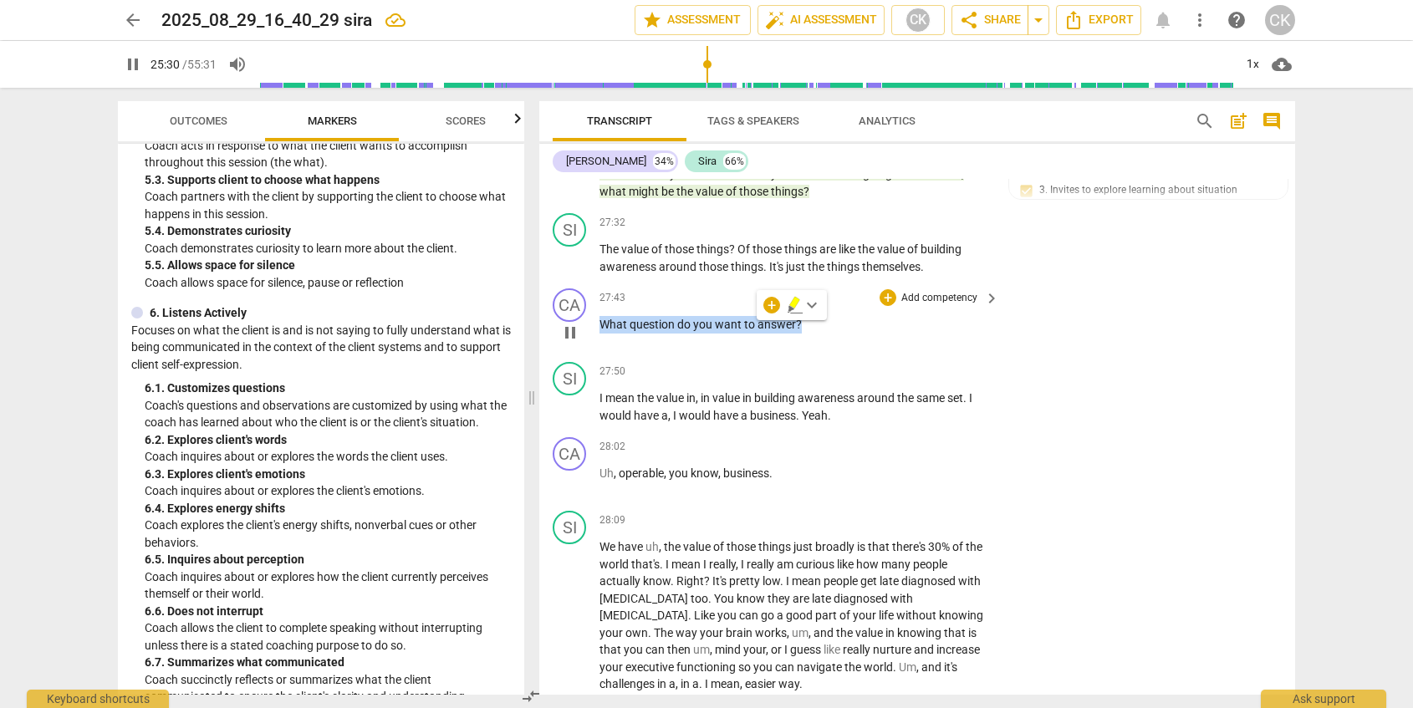
click at [751, 326] on span "to" at bounding box center [750, 324] width 13 height 13
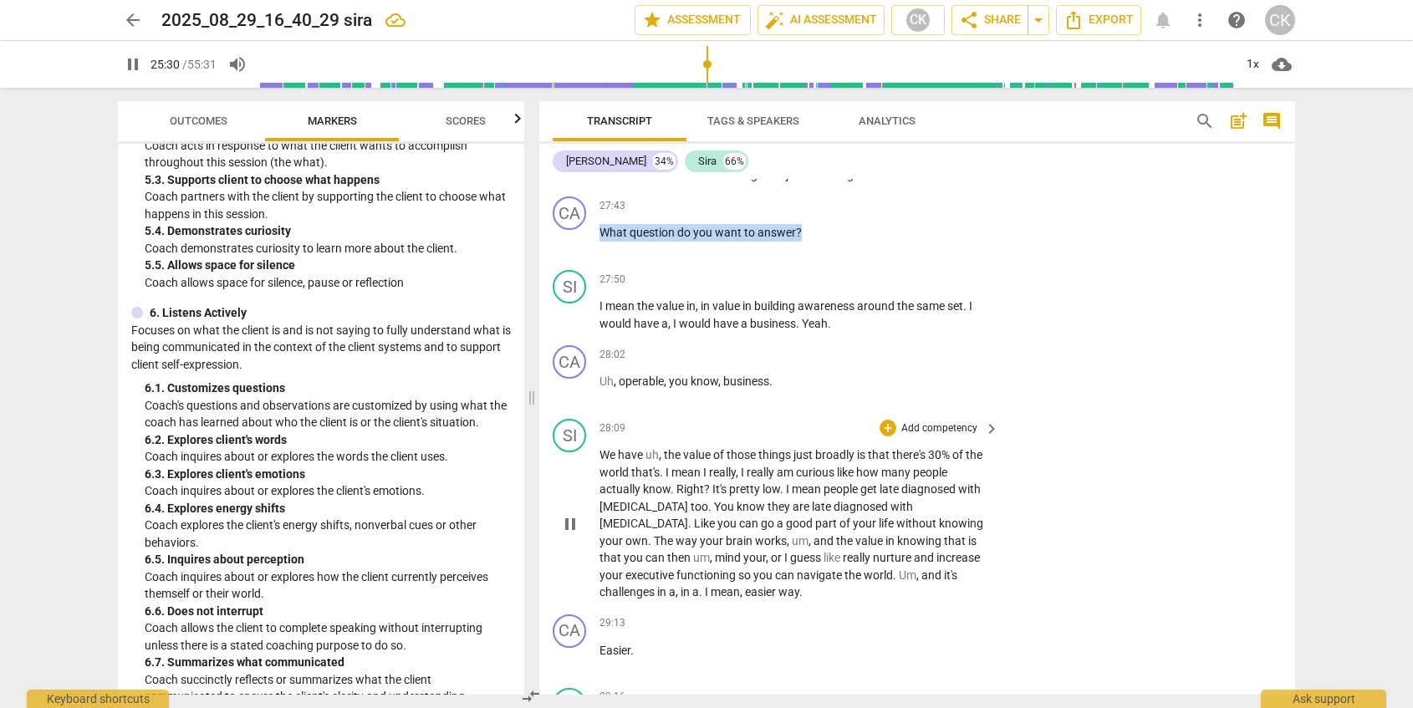
scroll to position [6081, 0]
click at [891, 210] on div "+" at bounding box center [888, 208] width 17 height 17
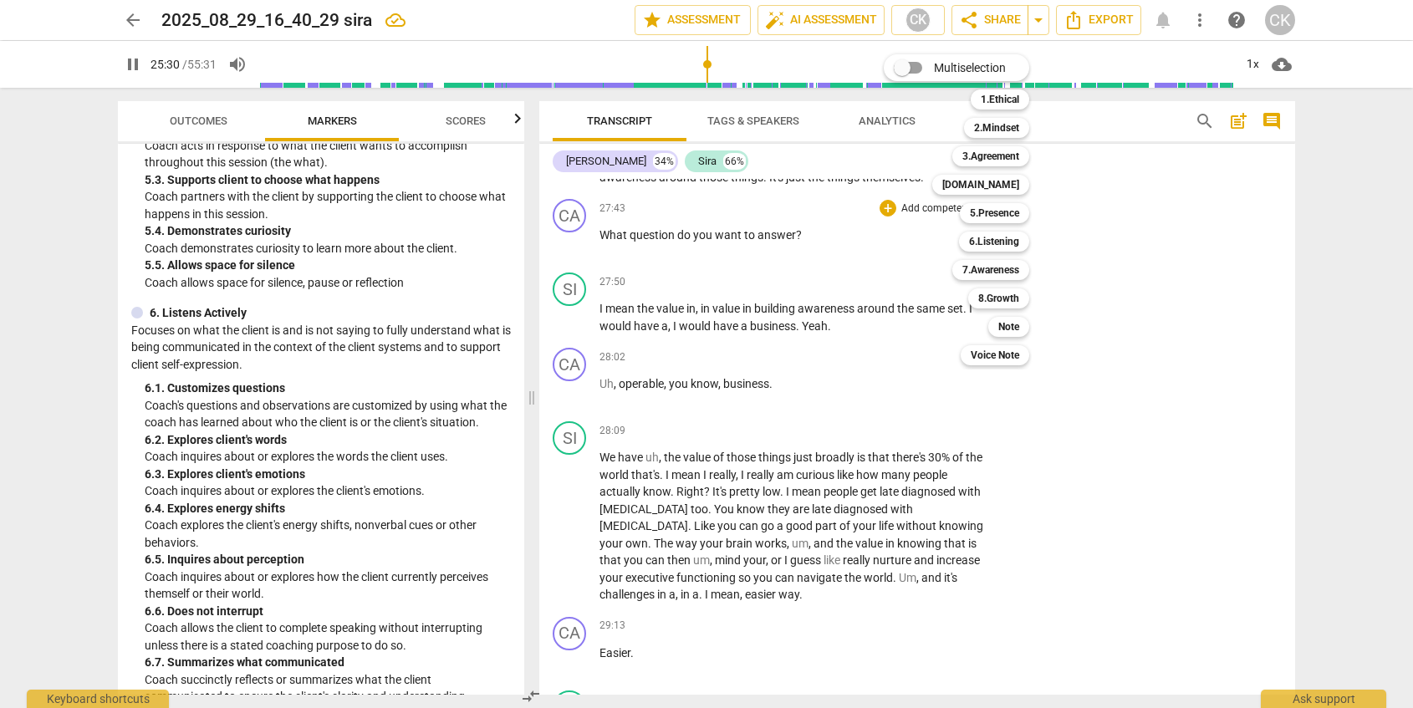
click at [927, 416] on div at bounding box center [706, 354] width 1413 height 708
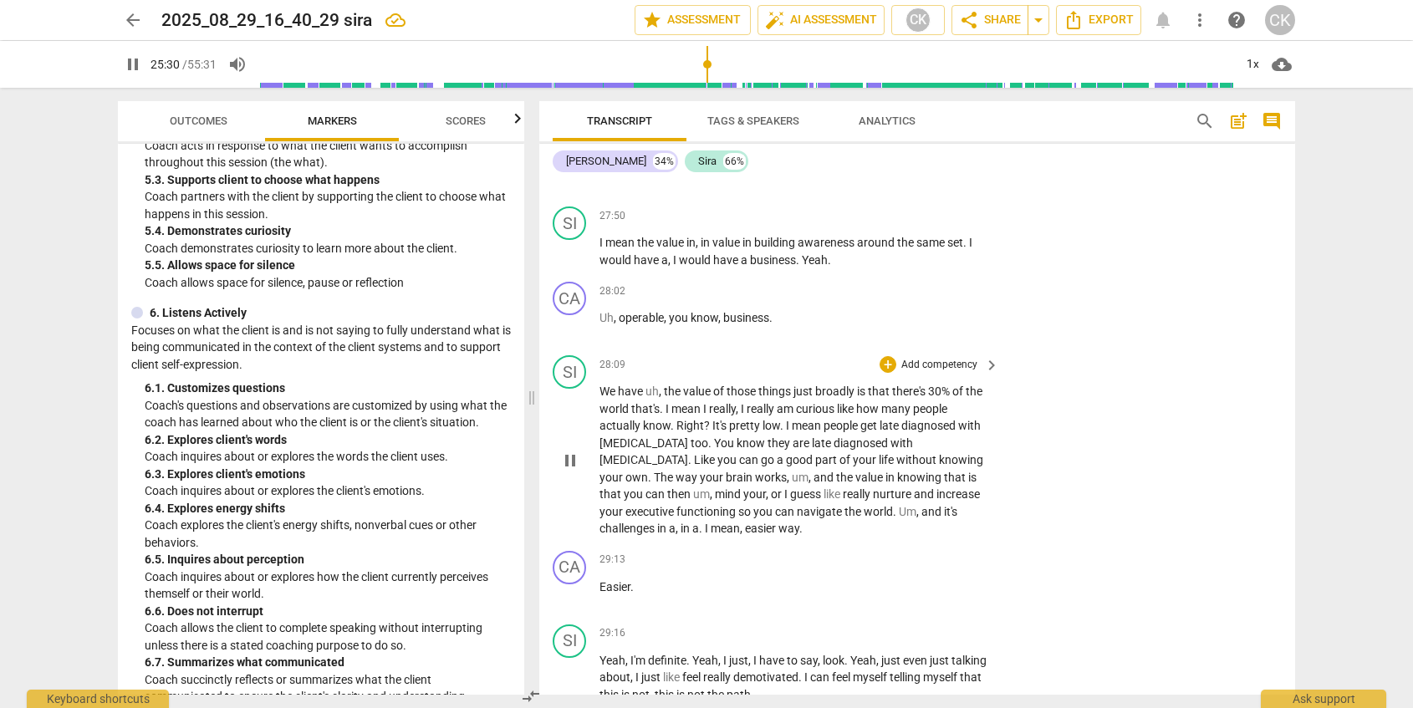
scroll to position [6151, 0]
drag, startPoint x: 708, startPoint y: 406, endPoint x: 752, endPoint y: 453, distance: 64.5
click at [752, 453] on p "We have uh , the value of those things just broadly is that there's 30 % of the…" at bounding box center [795, 456] width 391 height 155
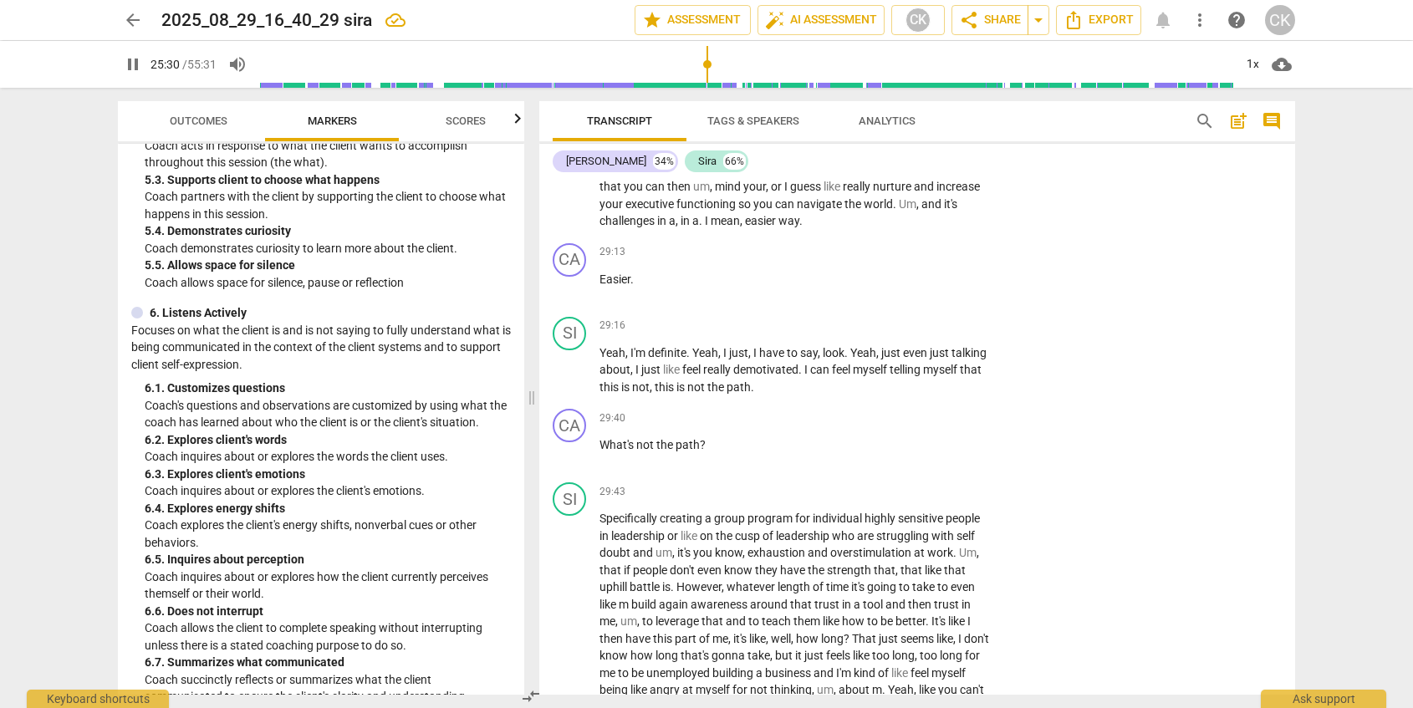
scroll to position [6477, 0]
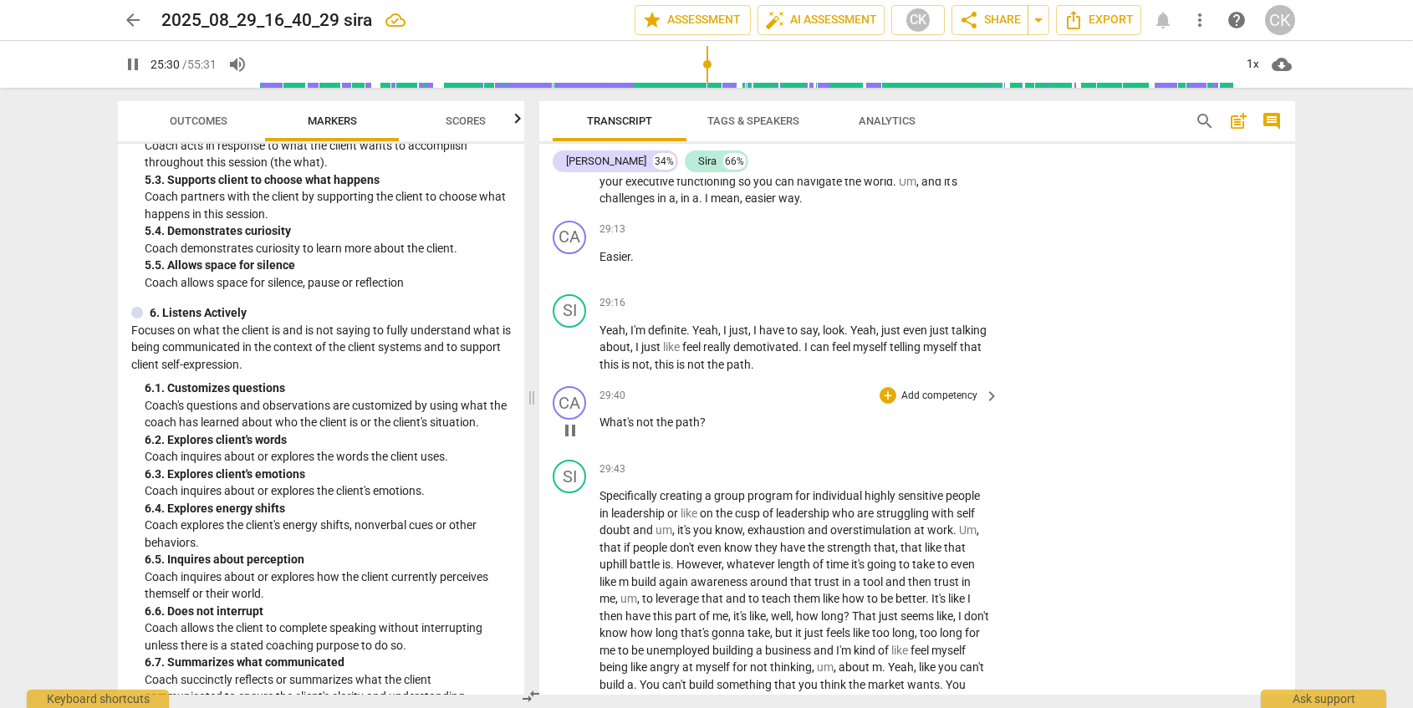
click at [678, 419] on span "path" at bounding box center [688, 422] width 24 height 13
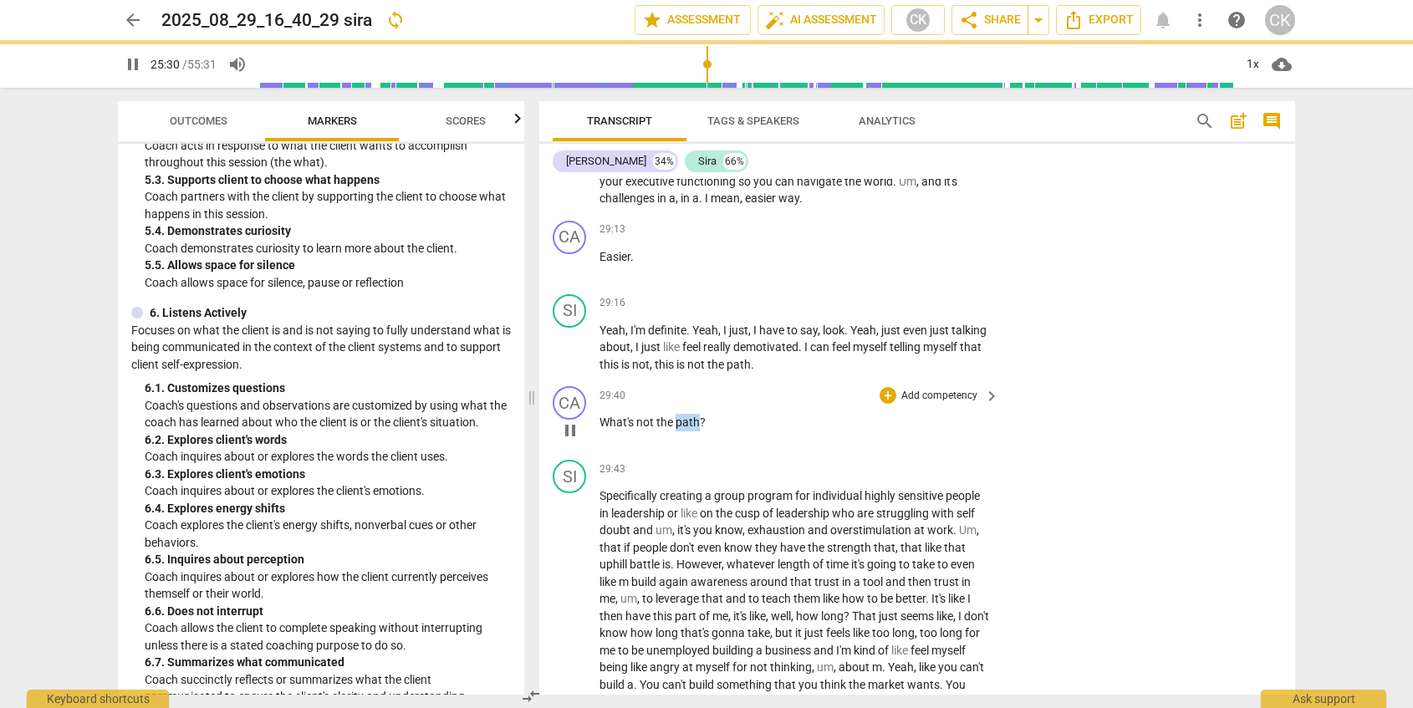
click at [678, 419] on span "path" at bounding box center [688, 422] width 24 height 13
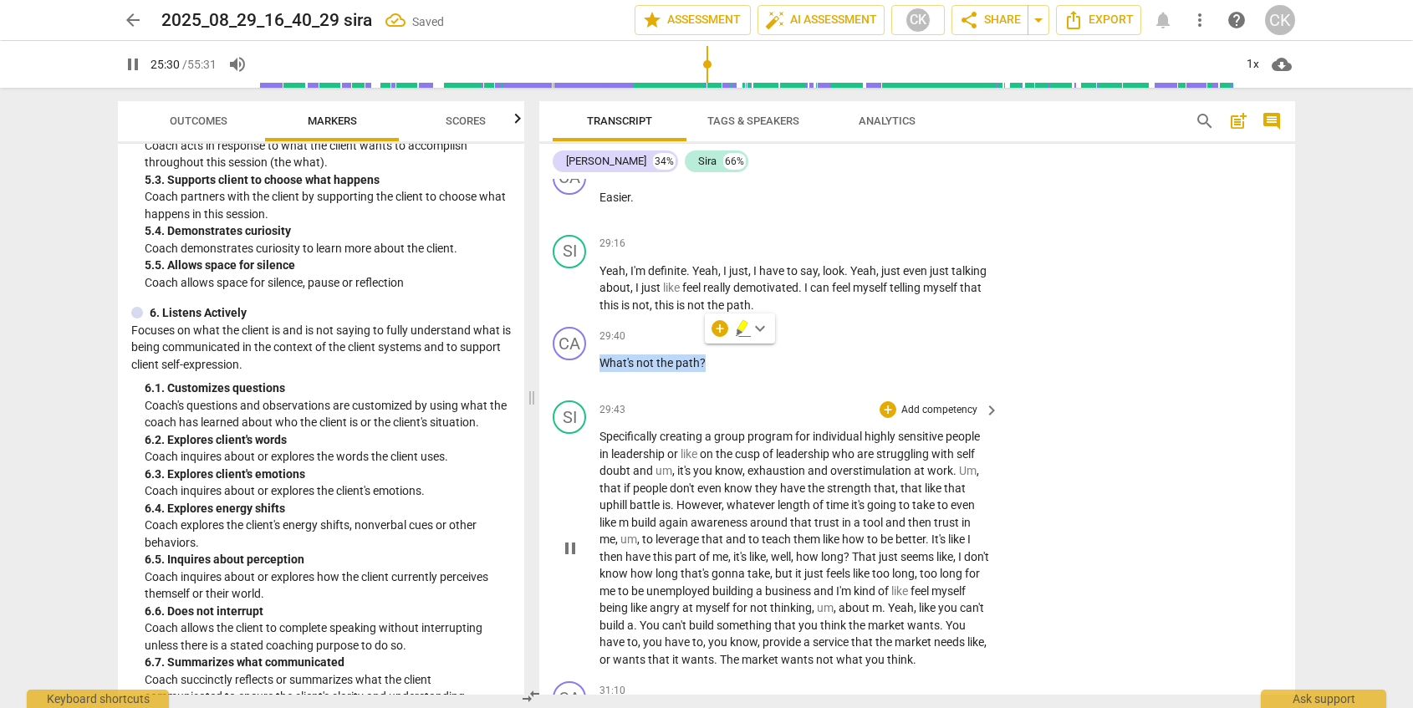
scroll to position [6571, 0]
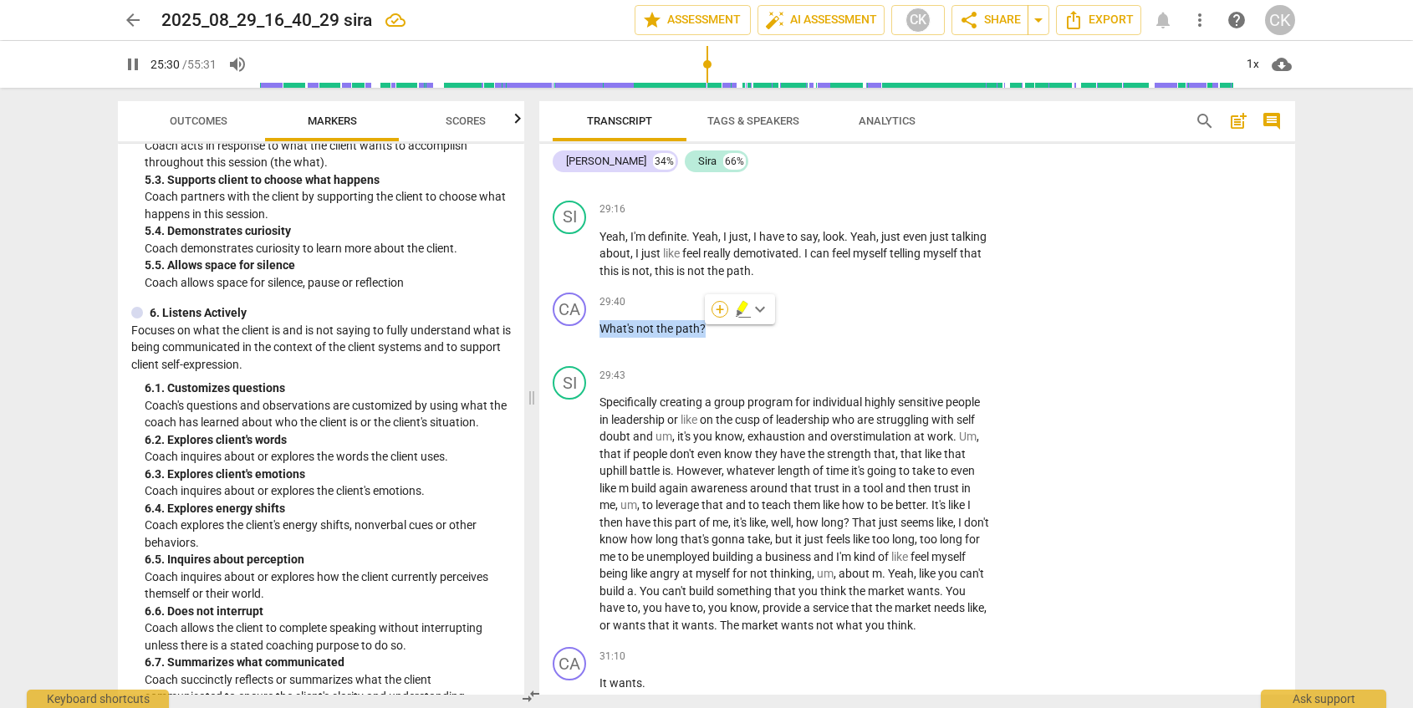
click at [716, 312] on div "+" at bounding box center [720, 309] width 17 height 17
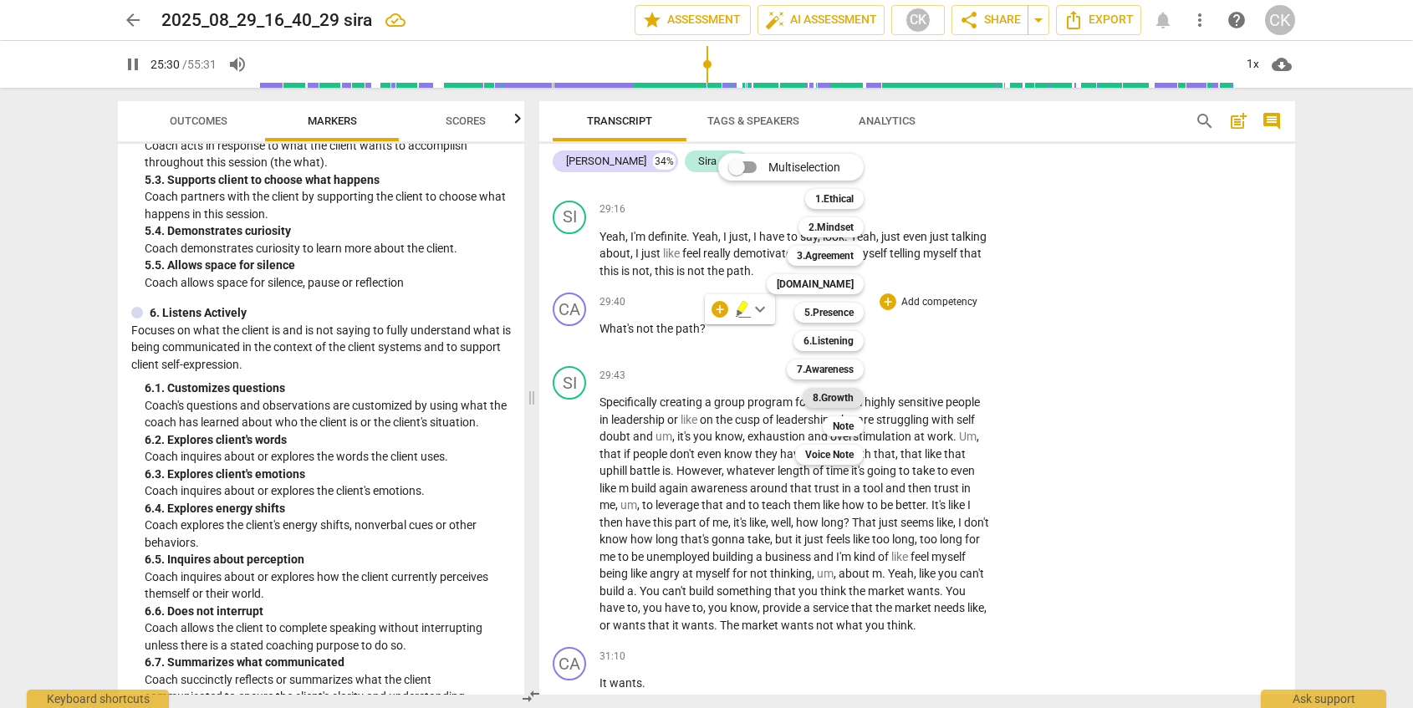
click at [834, 397] on b "8.Growth" at bounding box center [833, 398] width 41 height 20
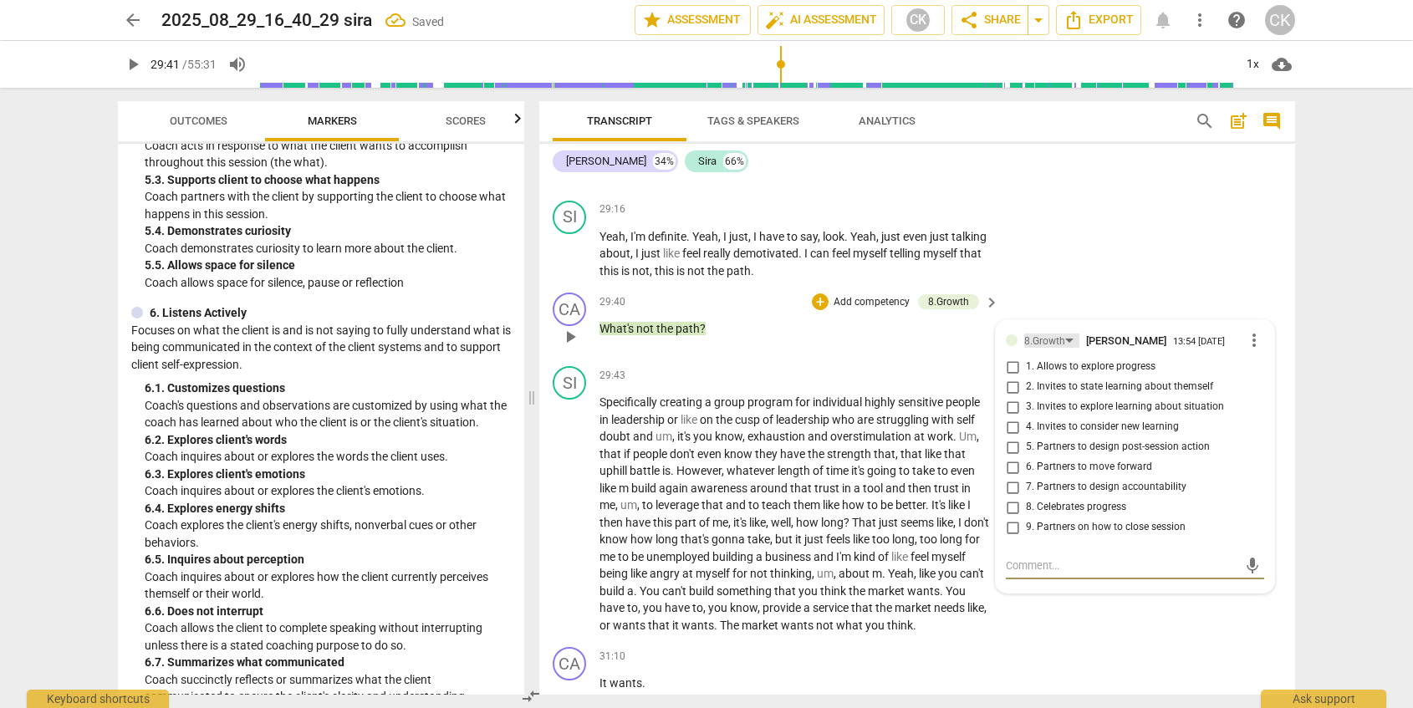
click at [1044, 342] on div "8.Growth" at bounding box center [1044, 342] width 41 height 16
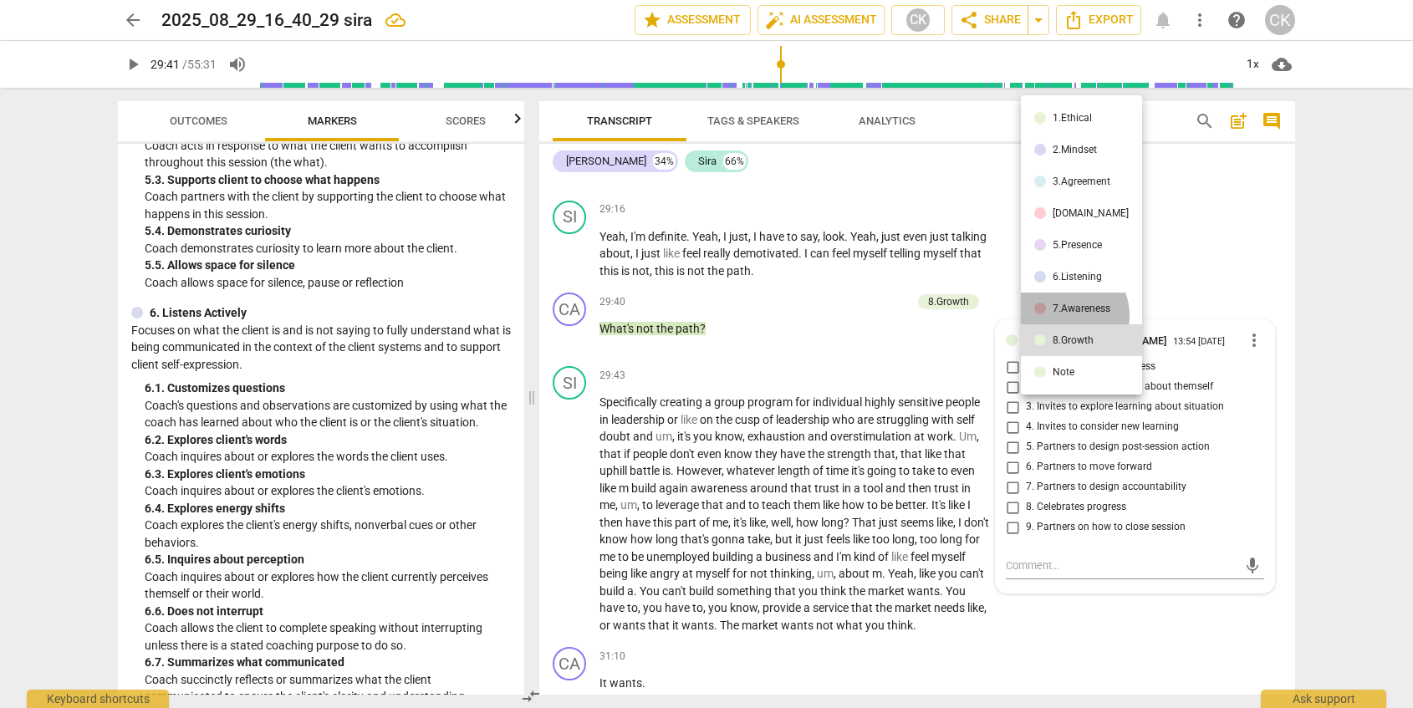
click at [1062, 315] on li "7.Awareness" at bounding box center [1081, 309] width 121 height 32
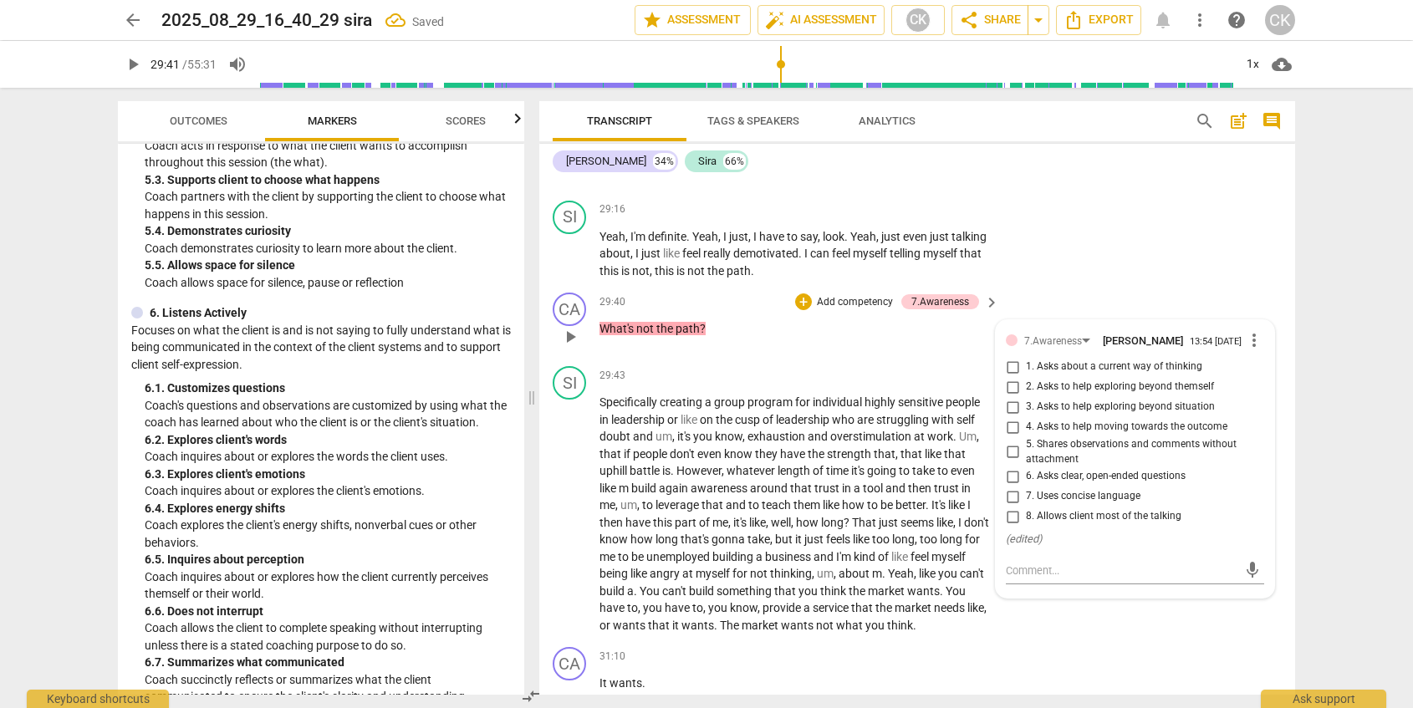
click at [1108, 410] on span "3. Asks to help exploring beyond situation" at bounding box center [1120, 407] width 189 height 15
click at [1026, 410] on input "3. Asks to help exploring beyond situation" at bounding box center [1012, 407] width 27 height 20
click at [851, 513] on p "Specifically creating a group program for individual highly sensitive people in…" at bounding box center [795, 514] width 391 height 240
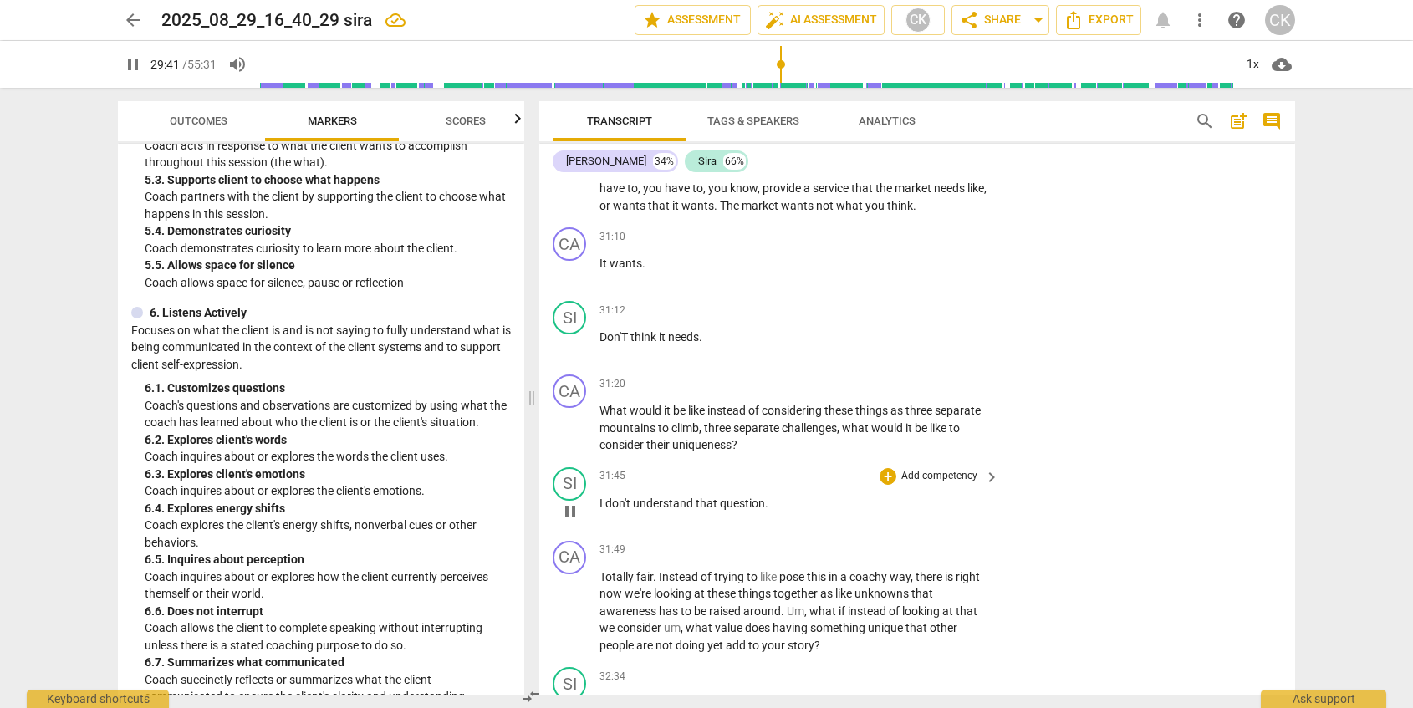
scroll to position [6997, 0]
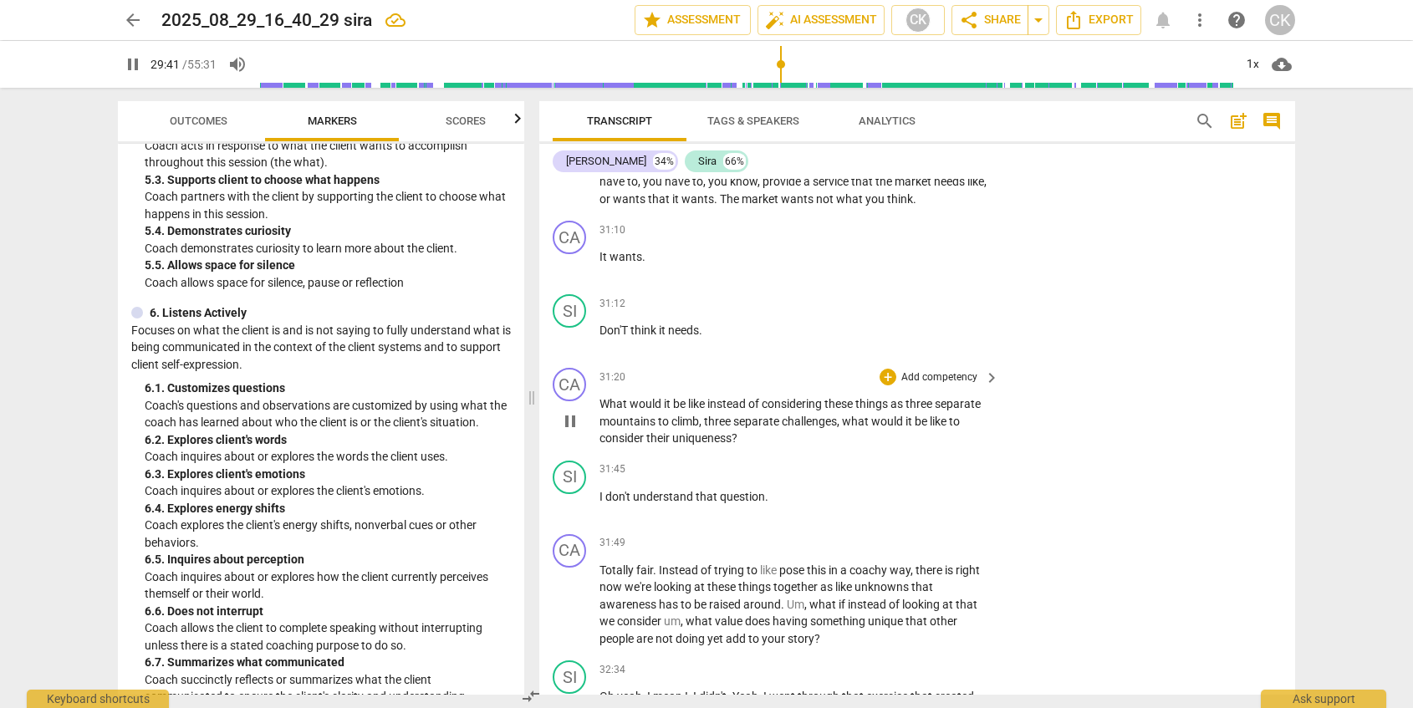
click at [681, 428] on span "climb" at bounding box center [686, 421] width 28 height 13
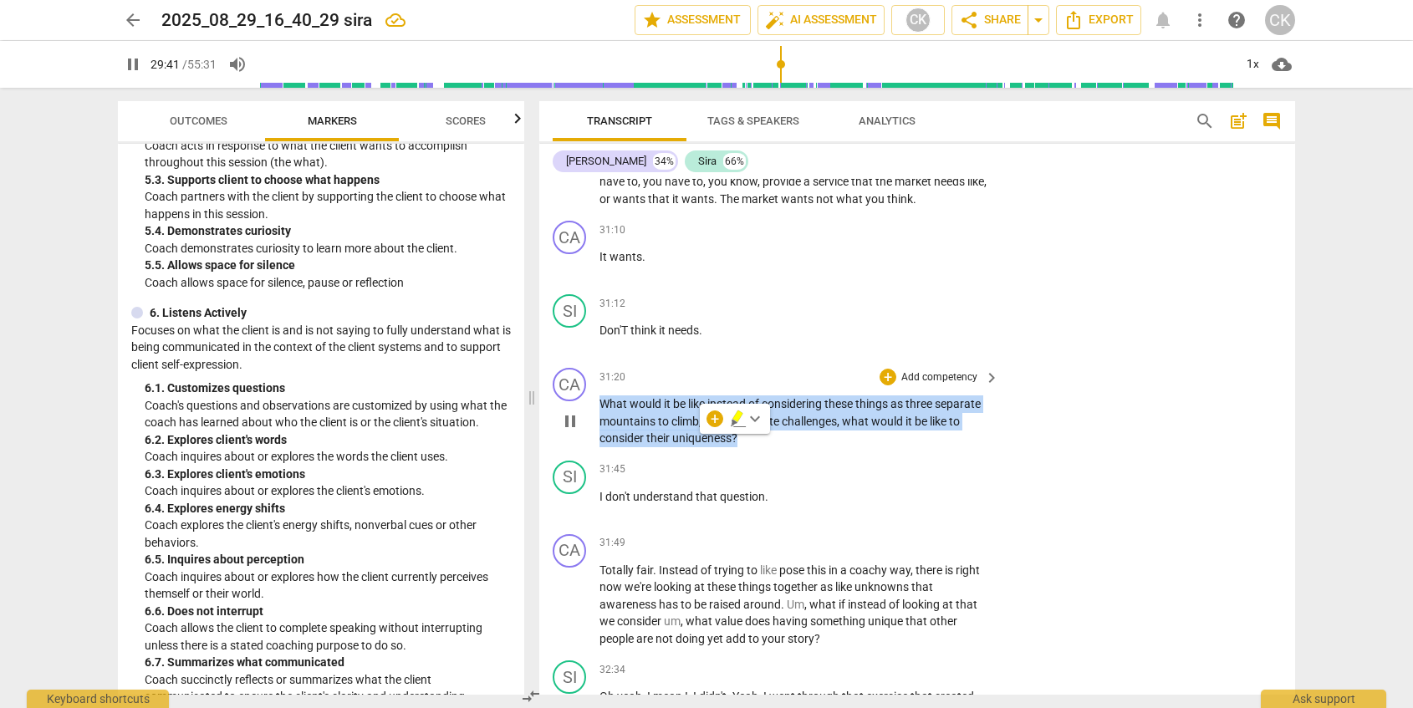
click at [681, 428] on span "climb" at bounding box center [686, 421] width 28 height 13
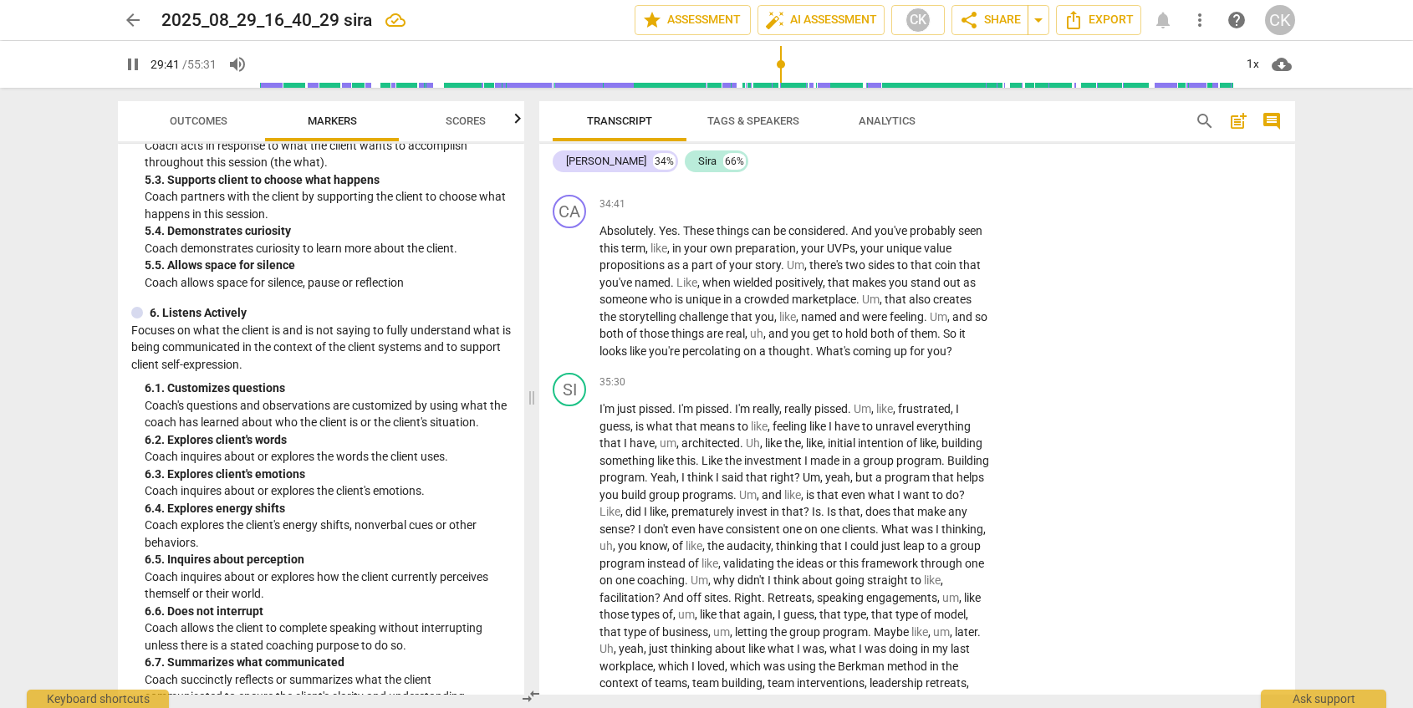
scroll to position [7973, 0]
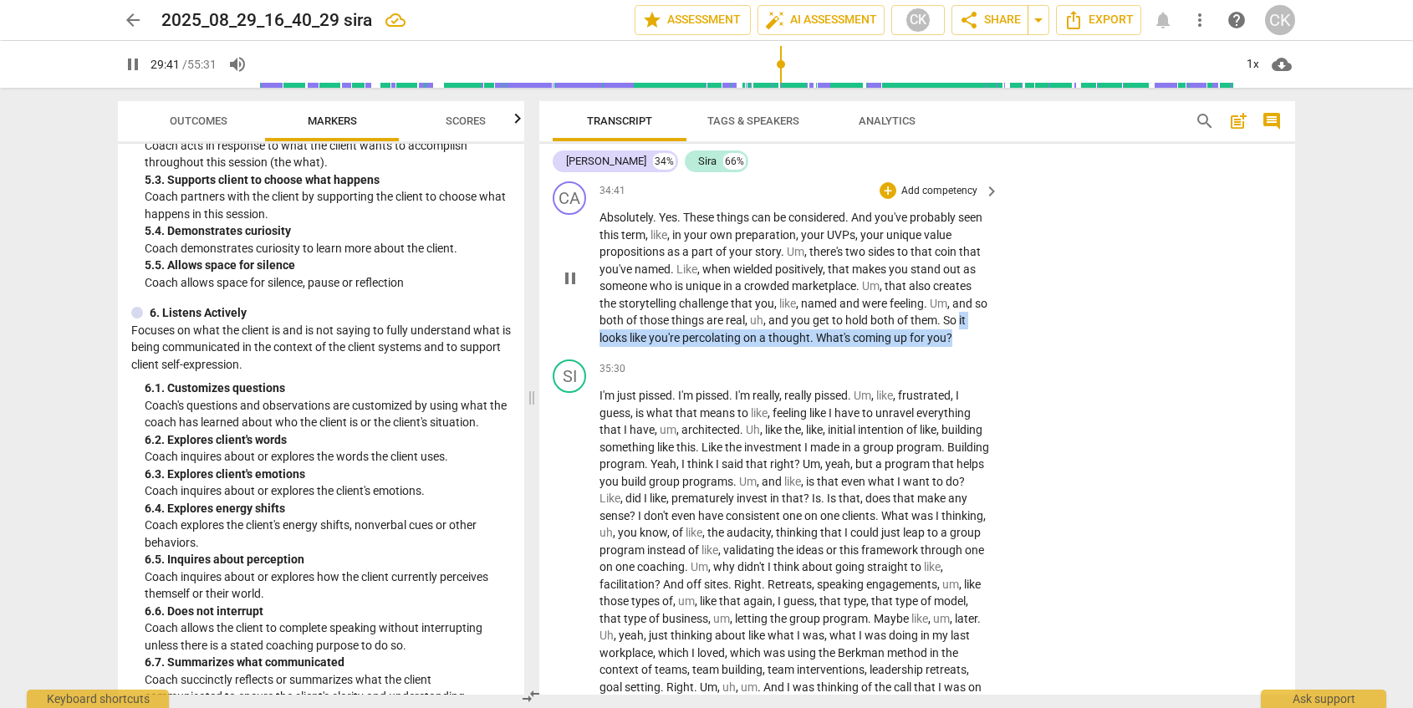
drag, startPoint x: 975, startPoint y: 340, endPoint x: 987, endPoint y: 356, distance: 19.7
click at [987, 346] on p "Absolutely . Yes . These things can be considered . And you've probably seen th…" at bounding box center [795, 277] width 391 height 137
click at [952, 199] on p "Add competency" at bounding box center [939, 191] width 79 height 15
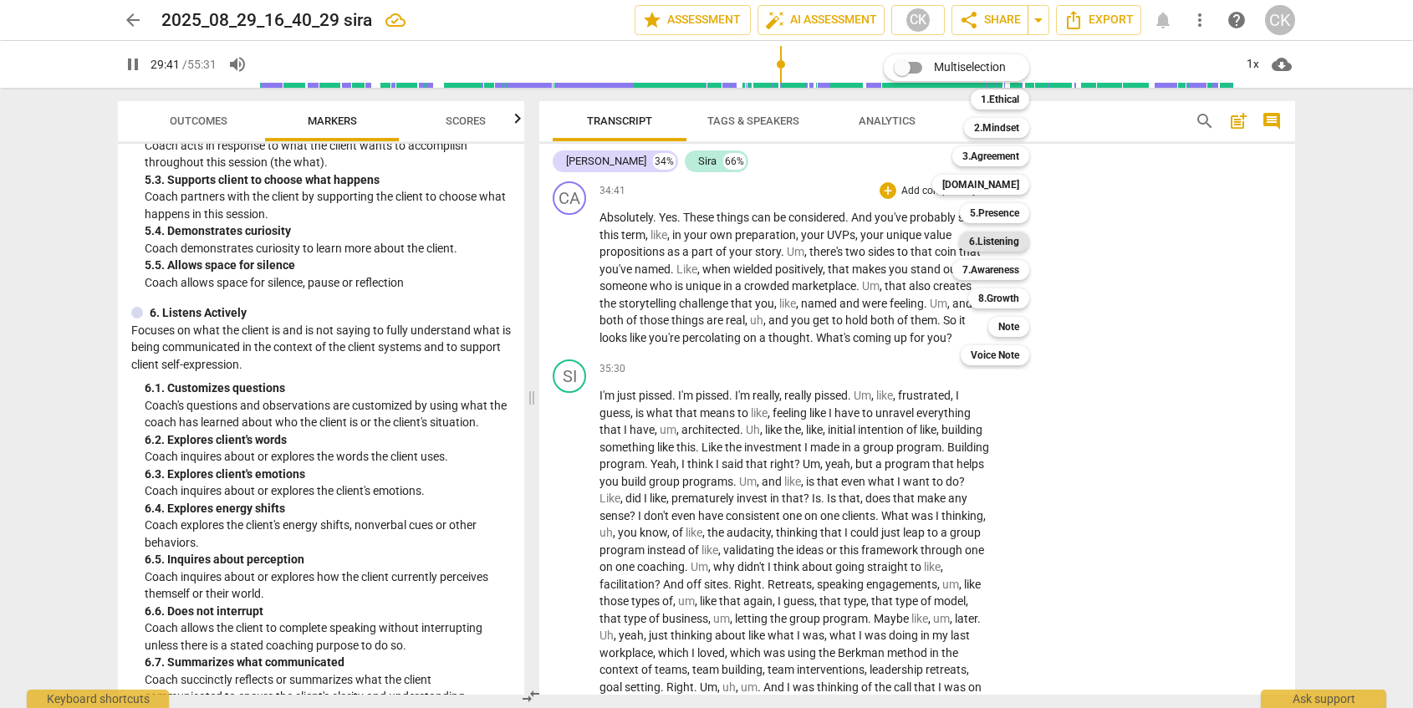
click at [1007, 247] on b "6.Listening" at bounding box center [994, 242] width 50 height 20
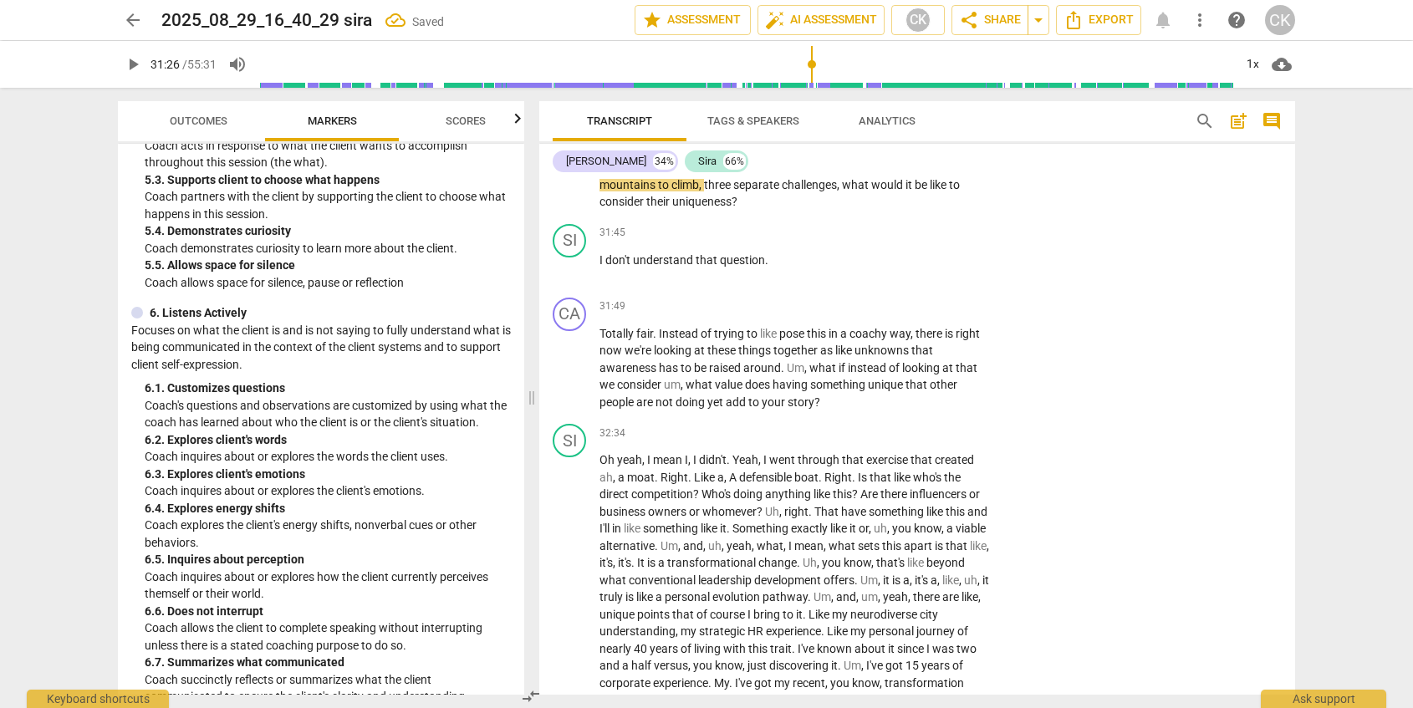
scroll to position [7976, 0]
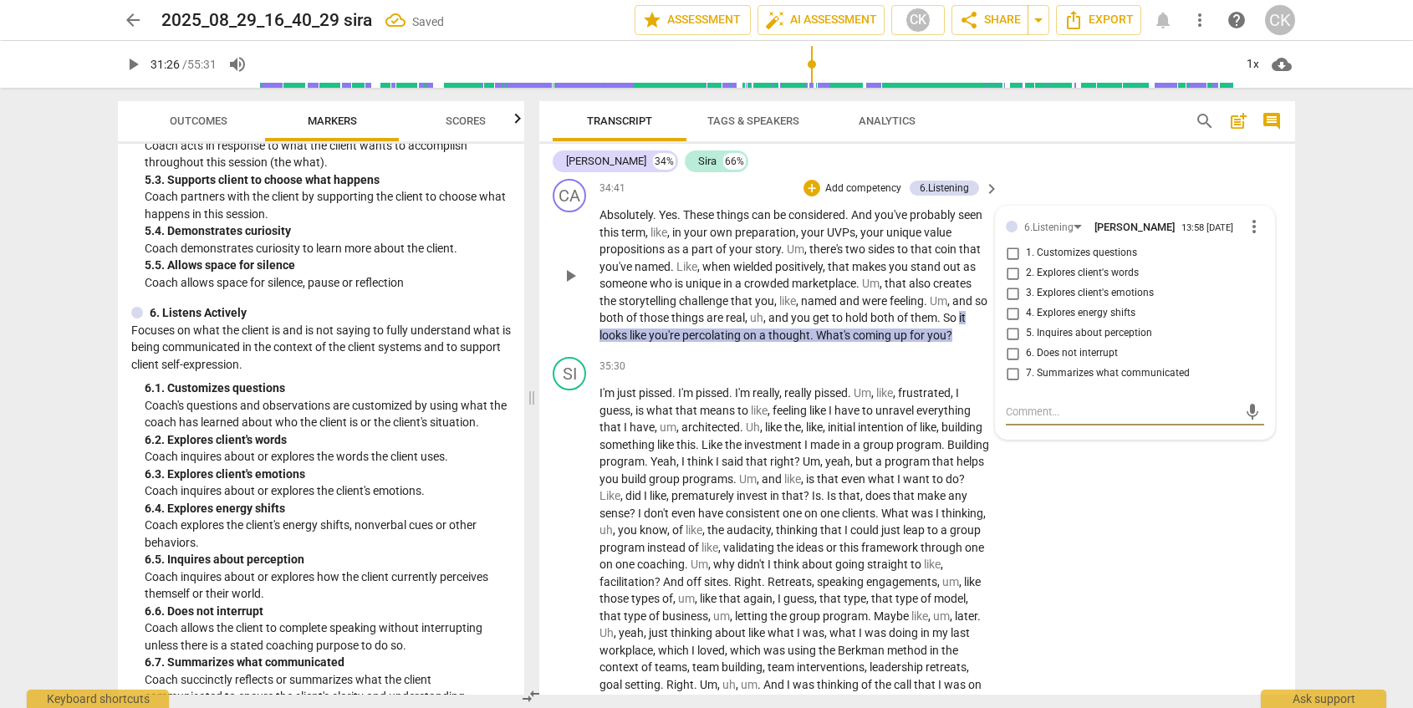
click at [1059, 321] on span "4. Explores energy shifts" at bounding box center [1081, 313] width 110 height 15
click at [1026, 324] on input "4. Explores energy shifts" at bounding box center [1012, 314] width 27 height 20
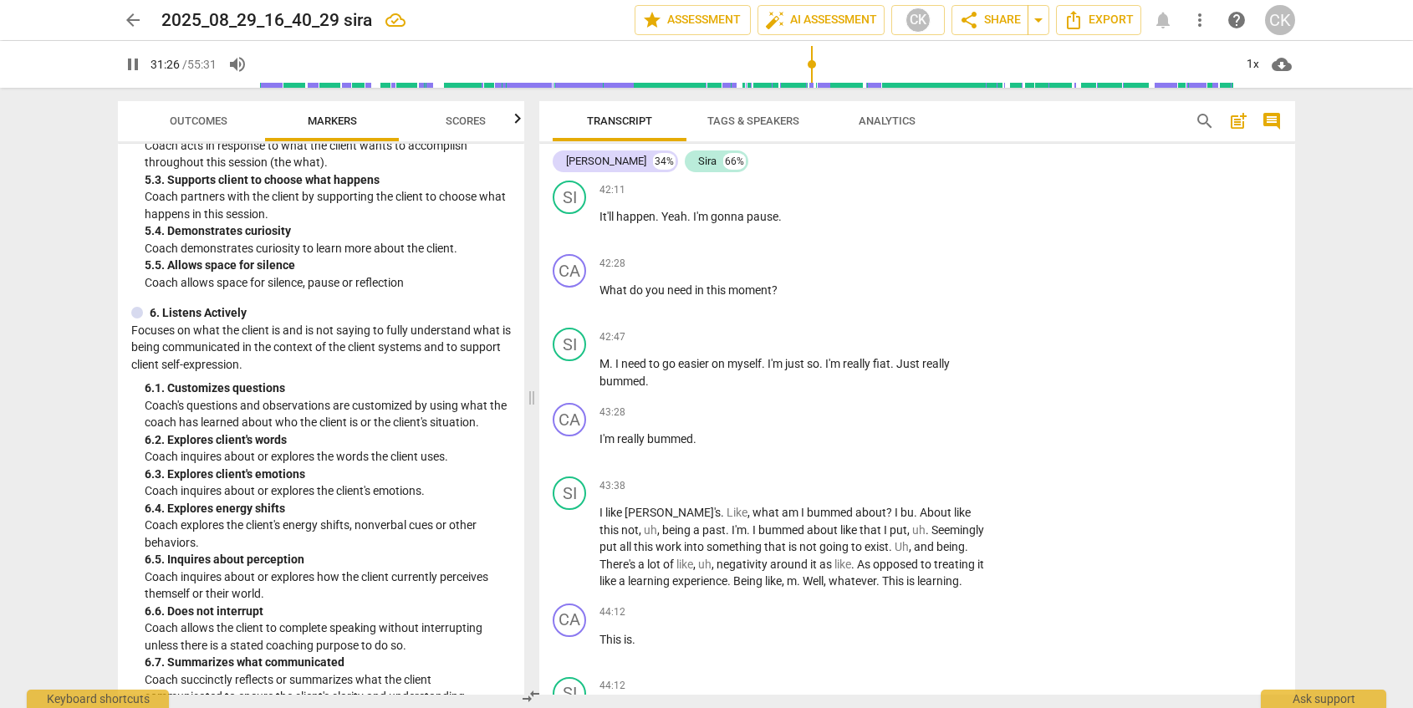
scroll to position [9458, 0]
click at [710, 293] on span "this" at bounding box center [718, 285] width 22 height 13
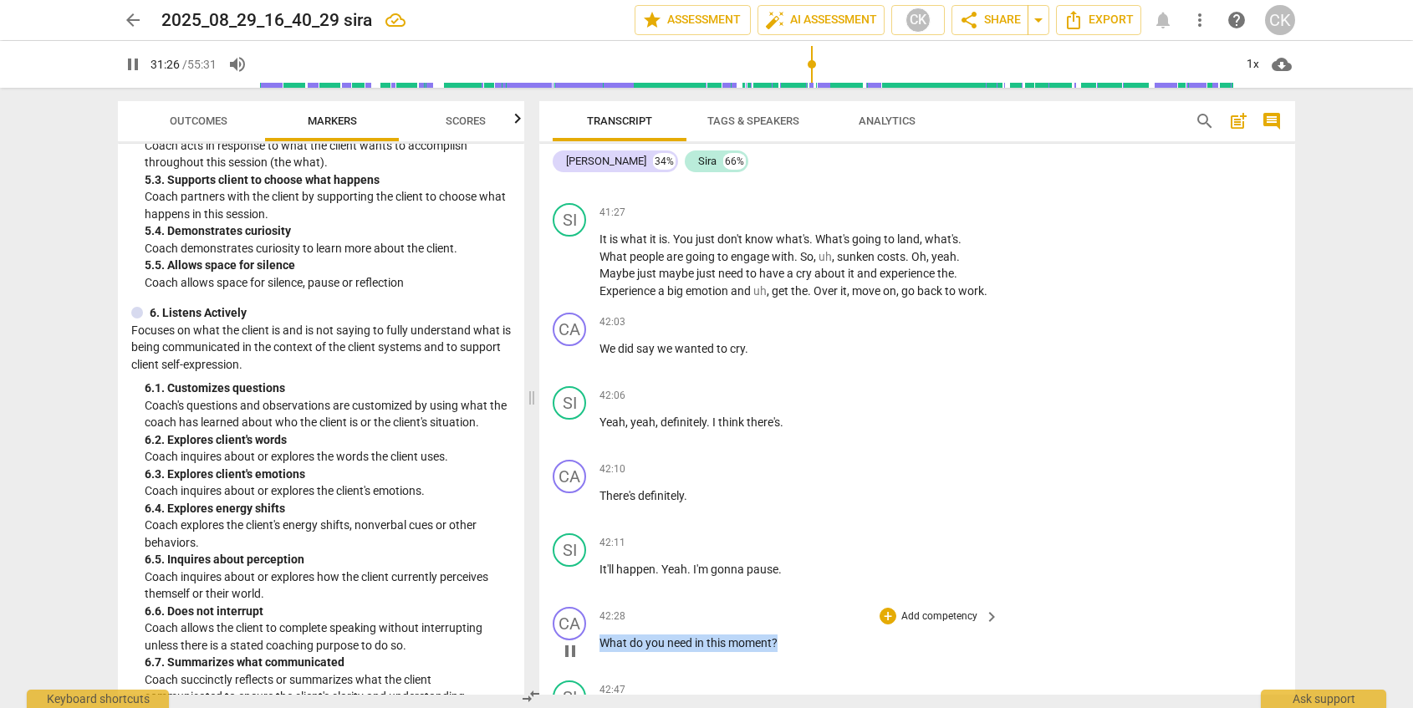
scroll to position [9071, 0]
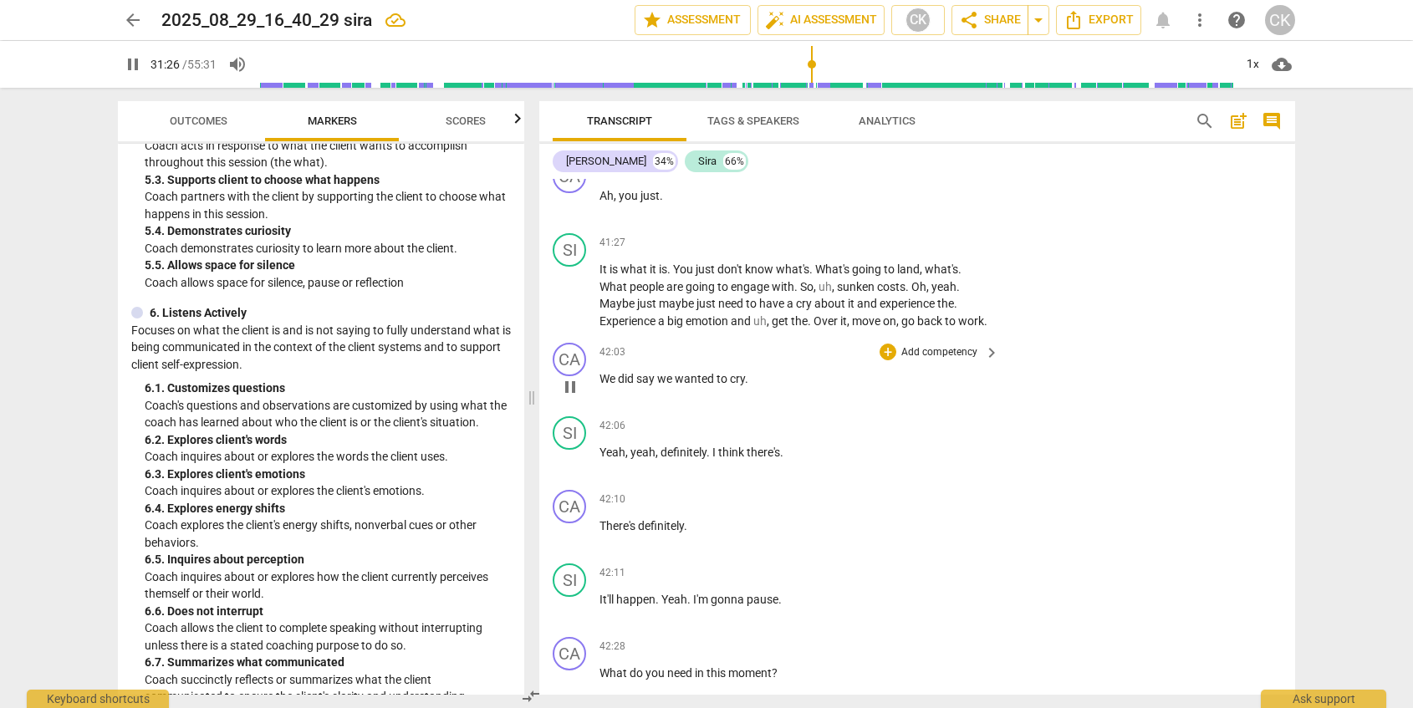
click at [674, 386] on span "we" at bounding box center [666, 378] width 18 height 13
click at [886, 360] on div "+" at bounding box center [888, 352] width 17 height 17
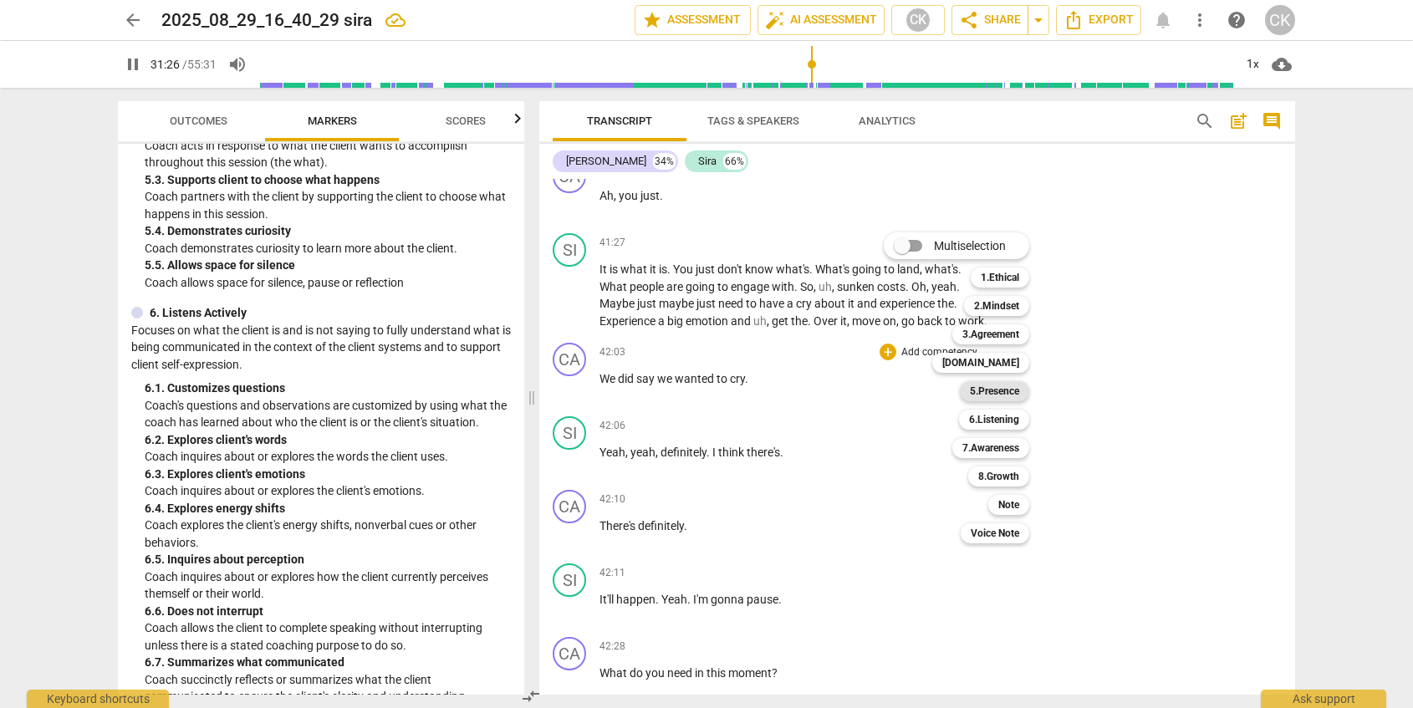
click at [1005, 392] on b "5.Presence" at bounding box center [994, 391] width 49 height 20
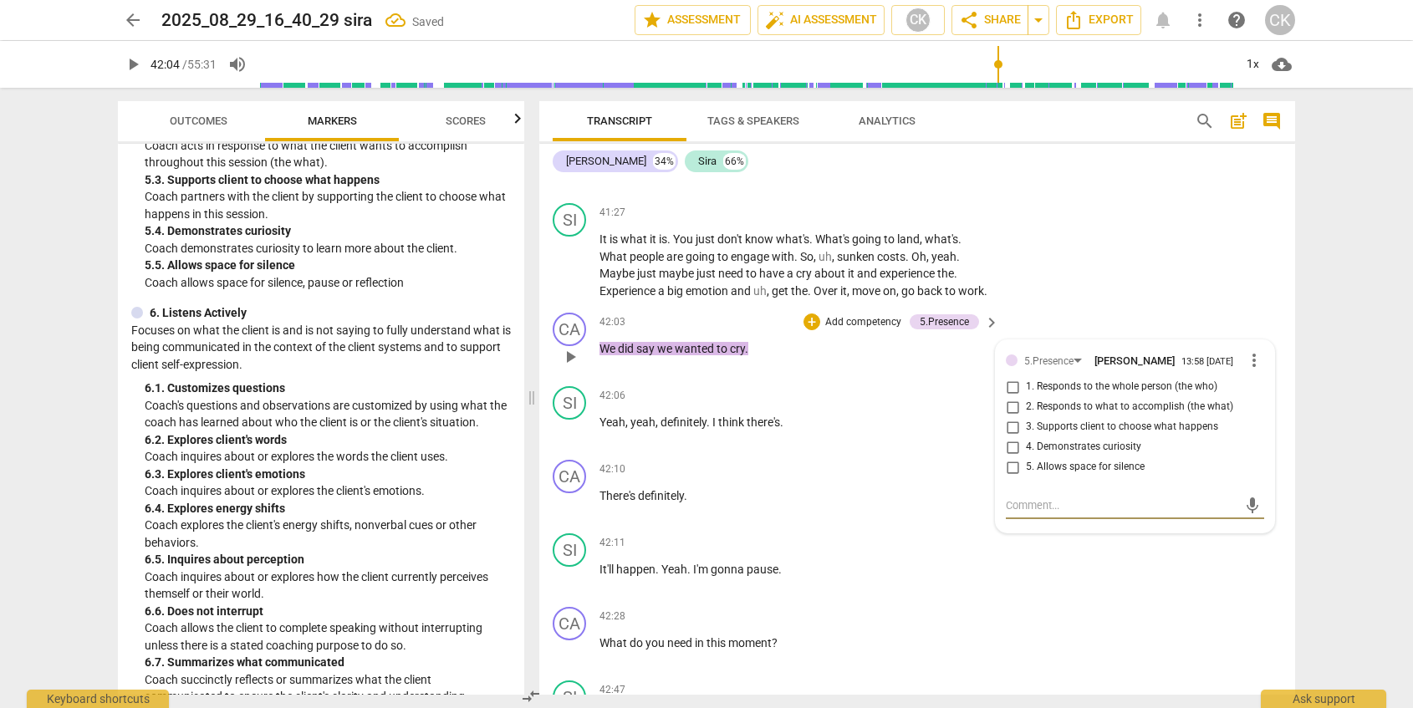
scroll to position [9104, 0]
click at [952, 327] on div "5.Presence" at bounding box center [944, 319] width 49 height 15
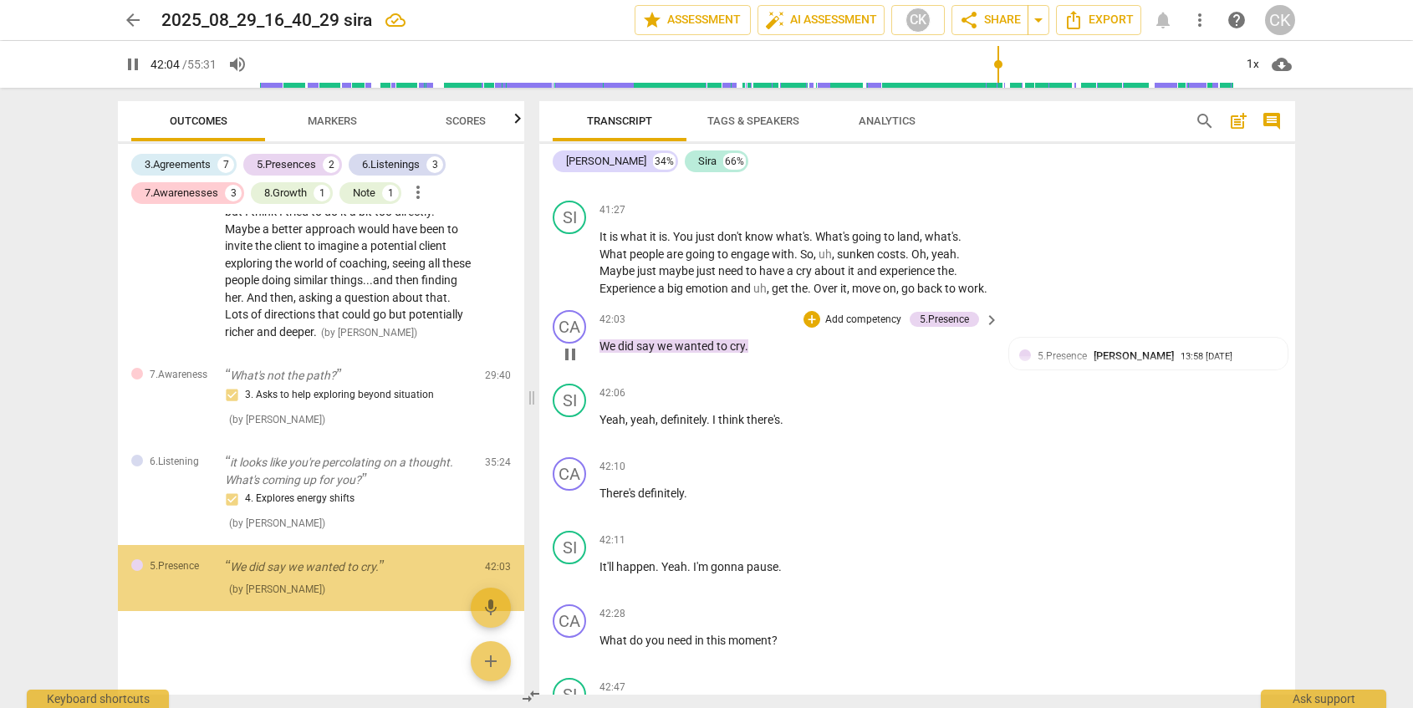
scroll to position [1990, 0]
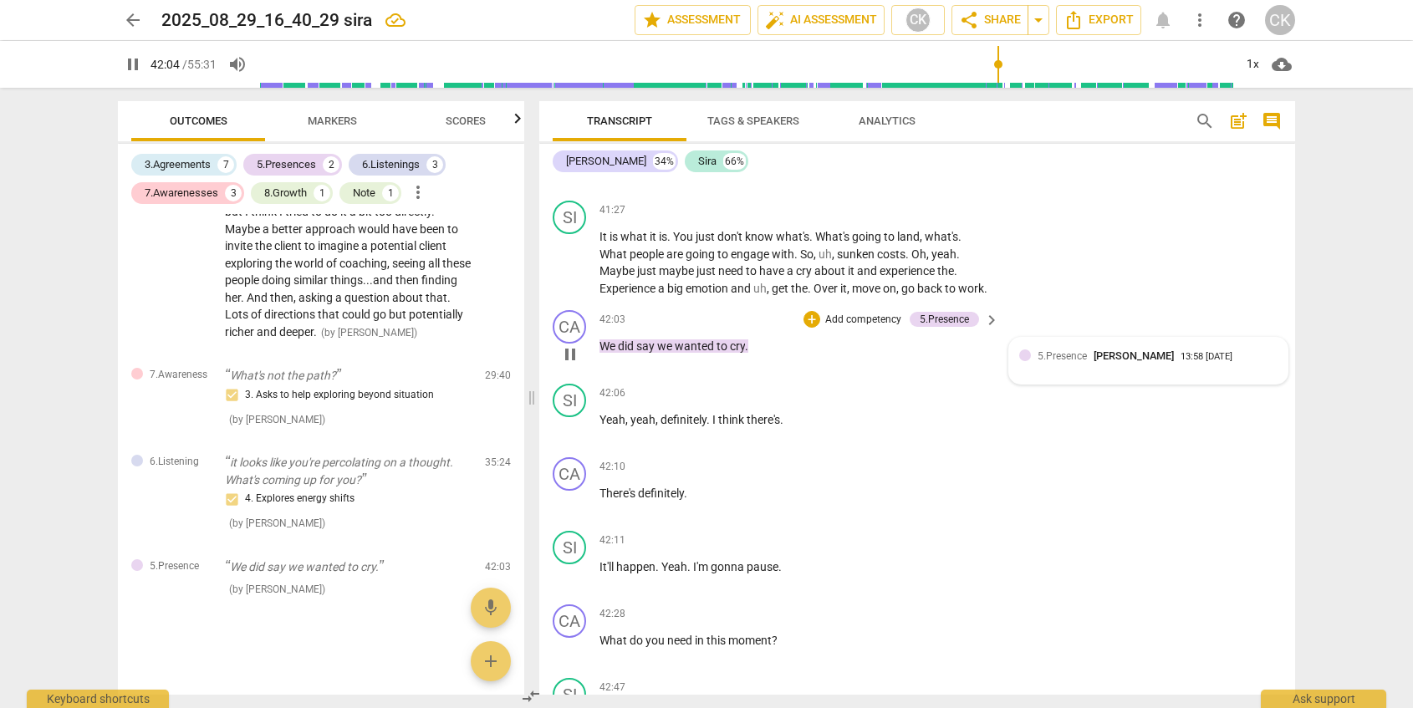
click at [1053, 362] on span "5.Presence" at bounding box center [1062, 356] width 49 height 12
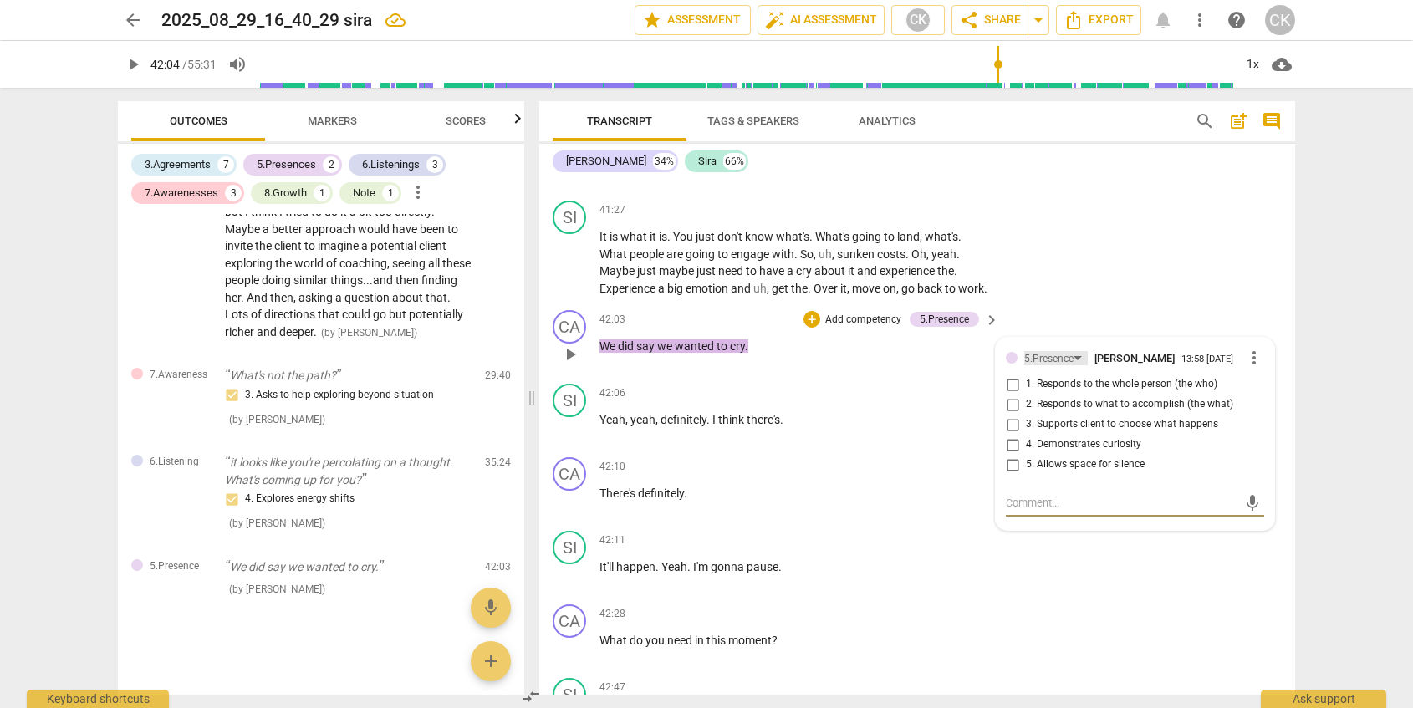
click at [1070, 367] on div "5.Presence" at bounding box center [1048, 359] width 49 height 16
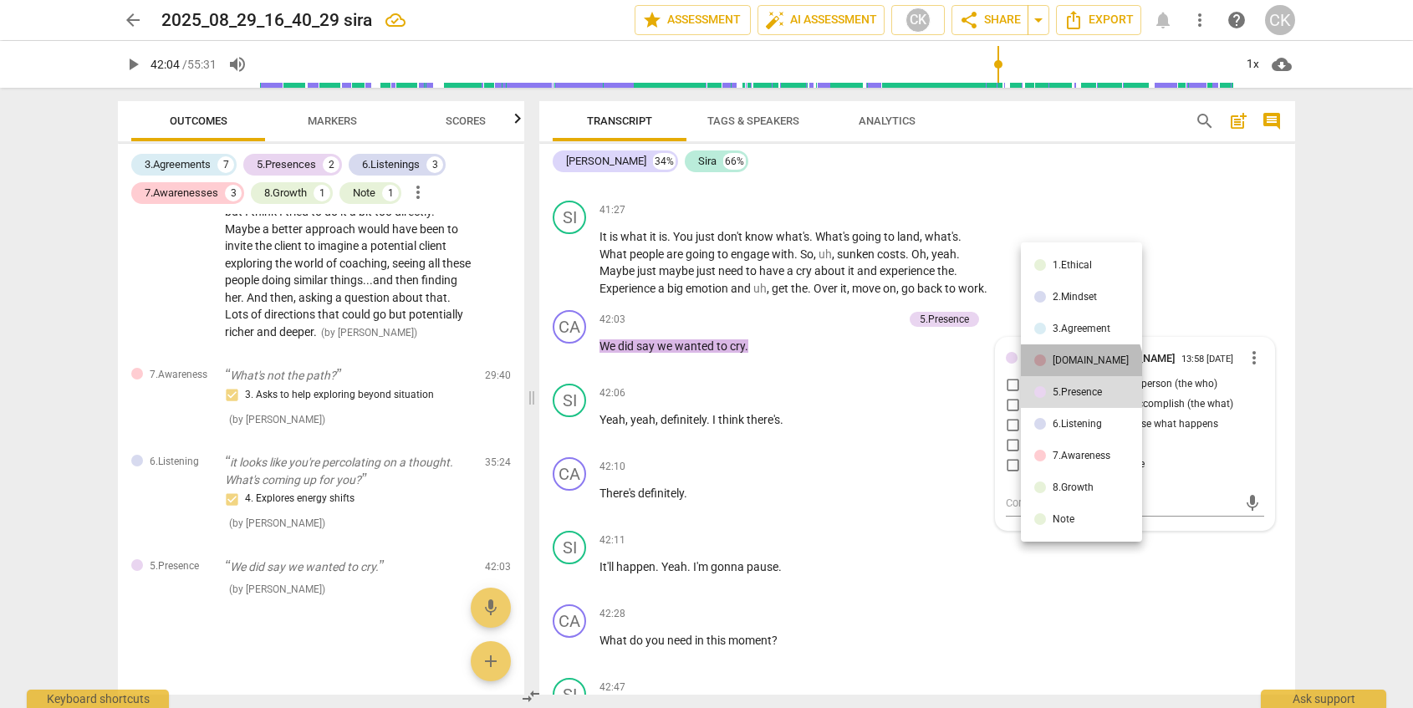
click at [1080, 366] on li "[DOMAIN_NAME]" at bounding box center [1081, 361] width 121 height 32
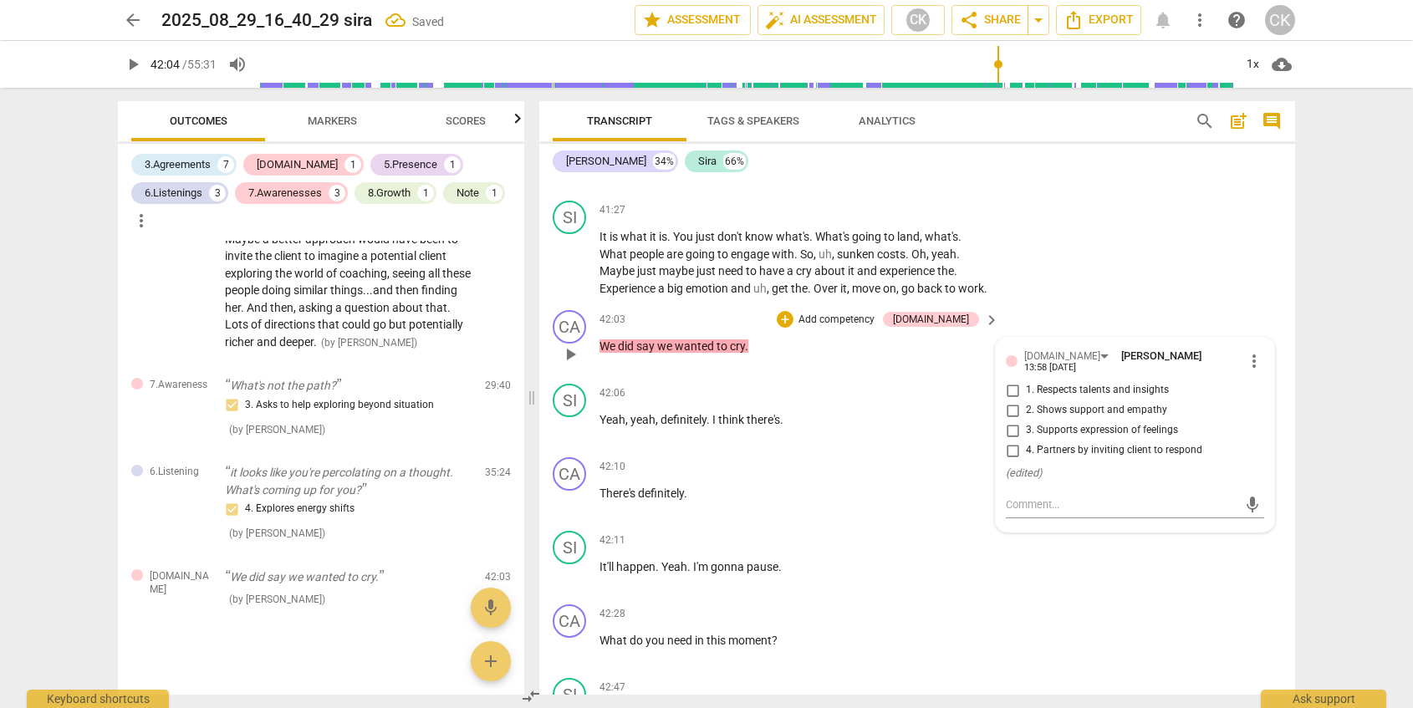
click at [1105, 438] on span "3. Supports expression of feelings" at bounding box center [1102, 430] width 152 height 15
click at [1026, 441] on input "3. Supports expression of feelings" at bounding box center [1012, 431] width 27 height 20
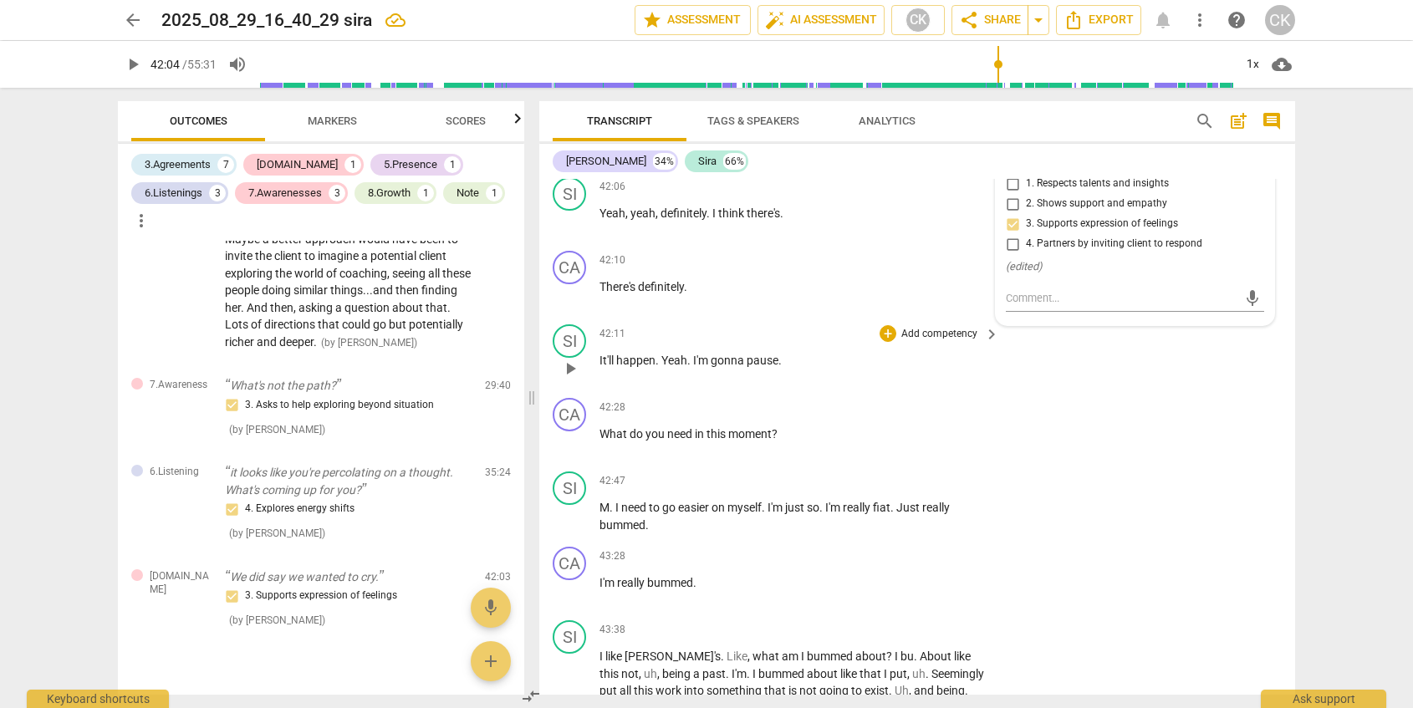
scroll to position [9320, 0]
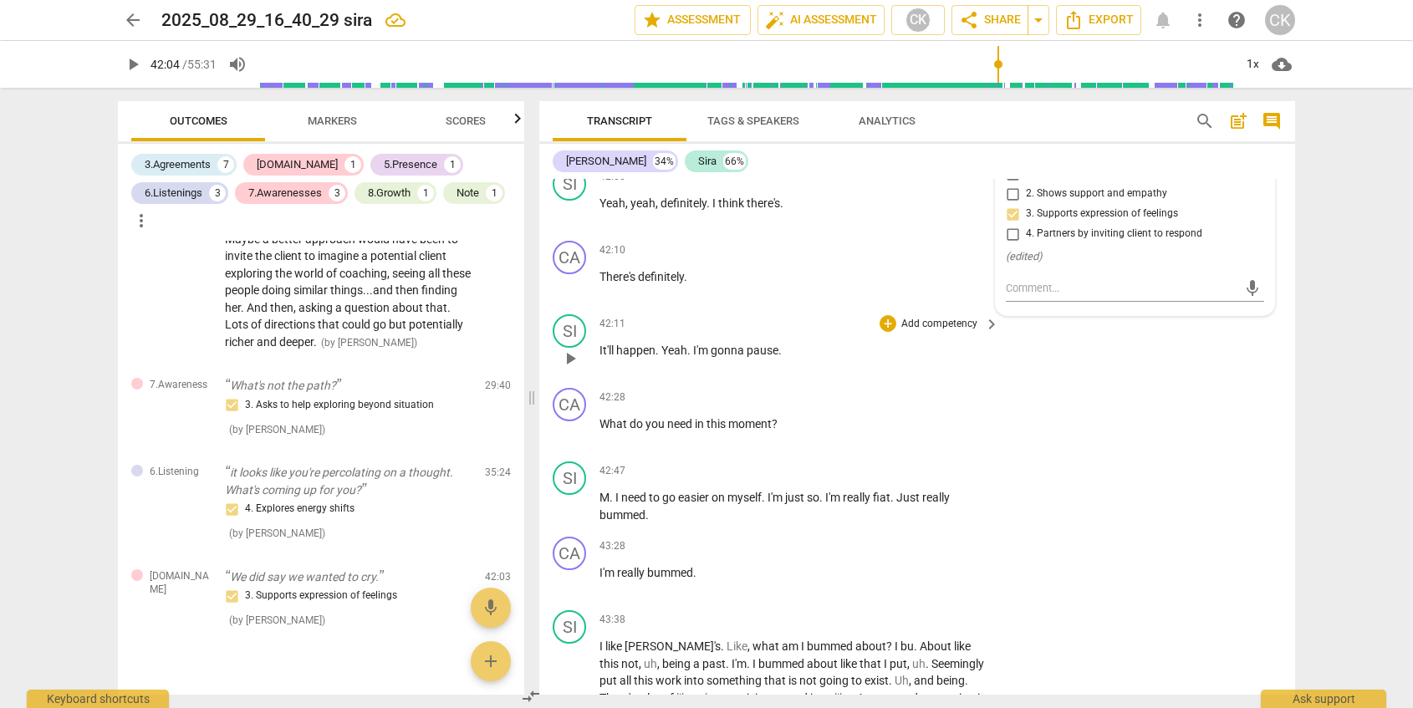
click at [715, 431] on span "this" at bounding box center [718, 423] width 22 height 13
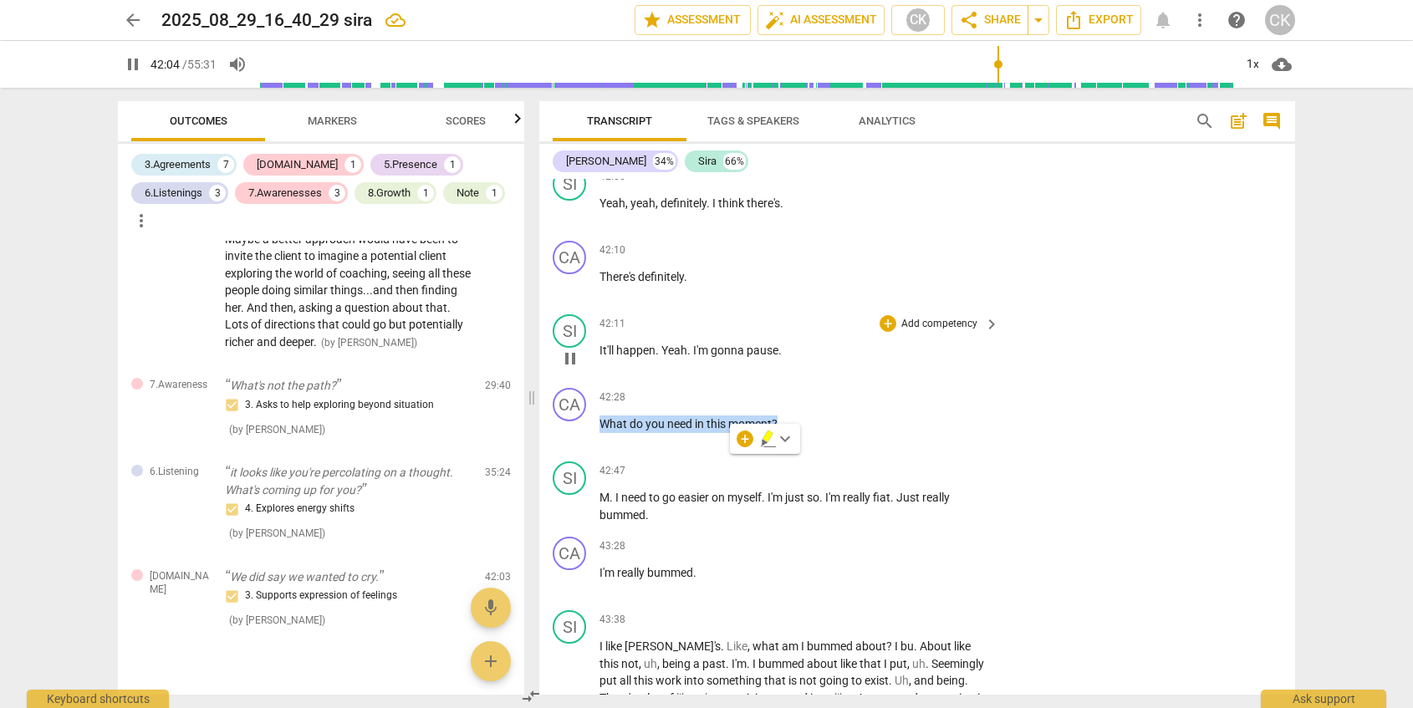
click at [715, 431] on span "this" at bounding box center [718, 423] width 22 height 13
click at [889, 406] on div "+" at bounding box center [888, 397] width 17 height 17
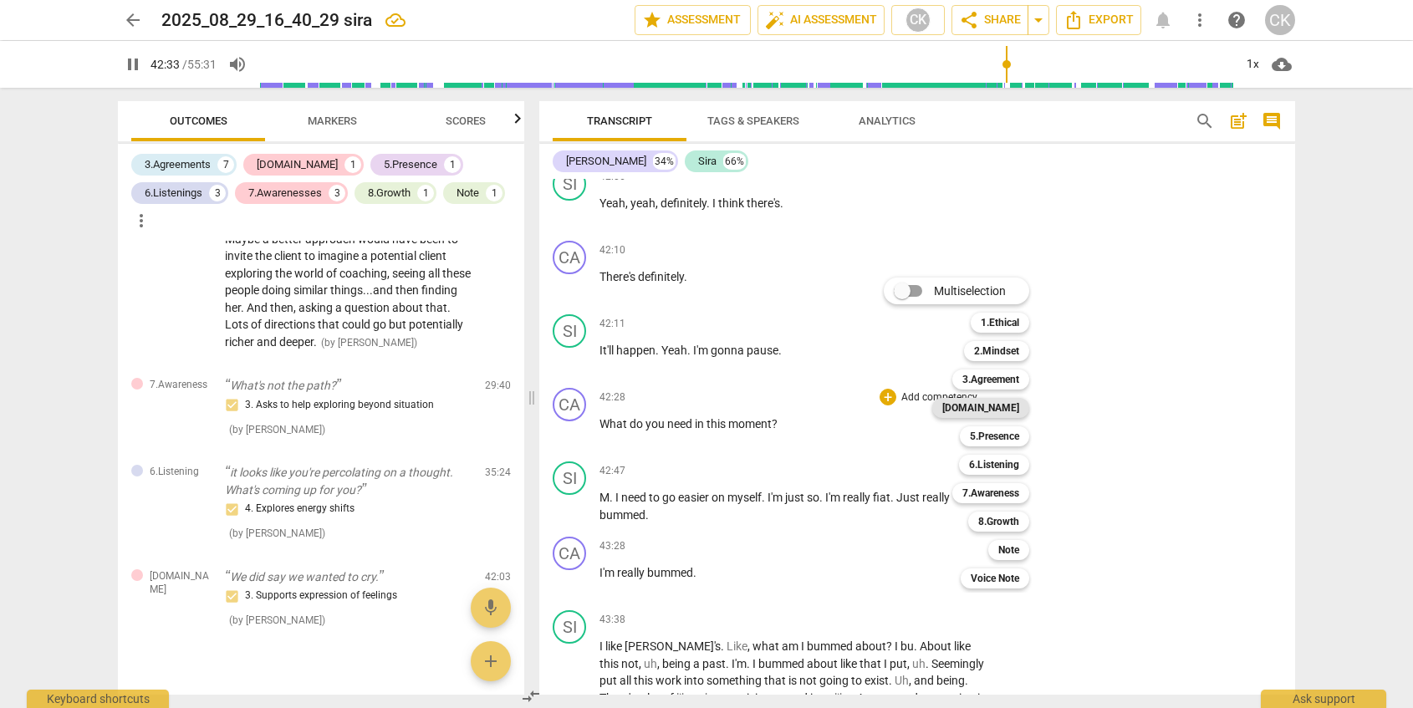
click at [1014, 408] on b "[DOMAIN_NAME]" at bounding box center [980, 408] width 77 height 20
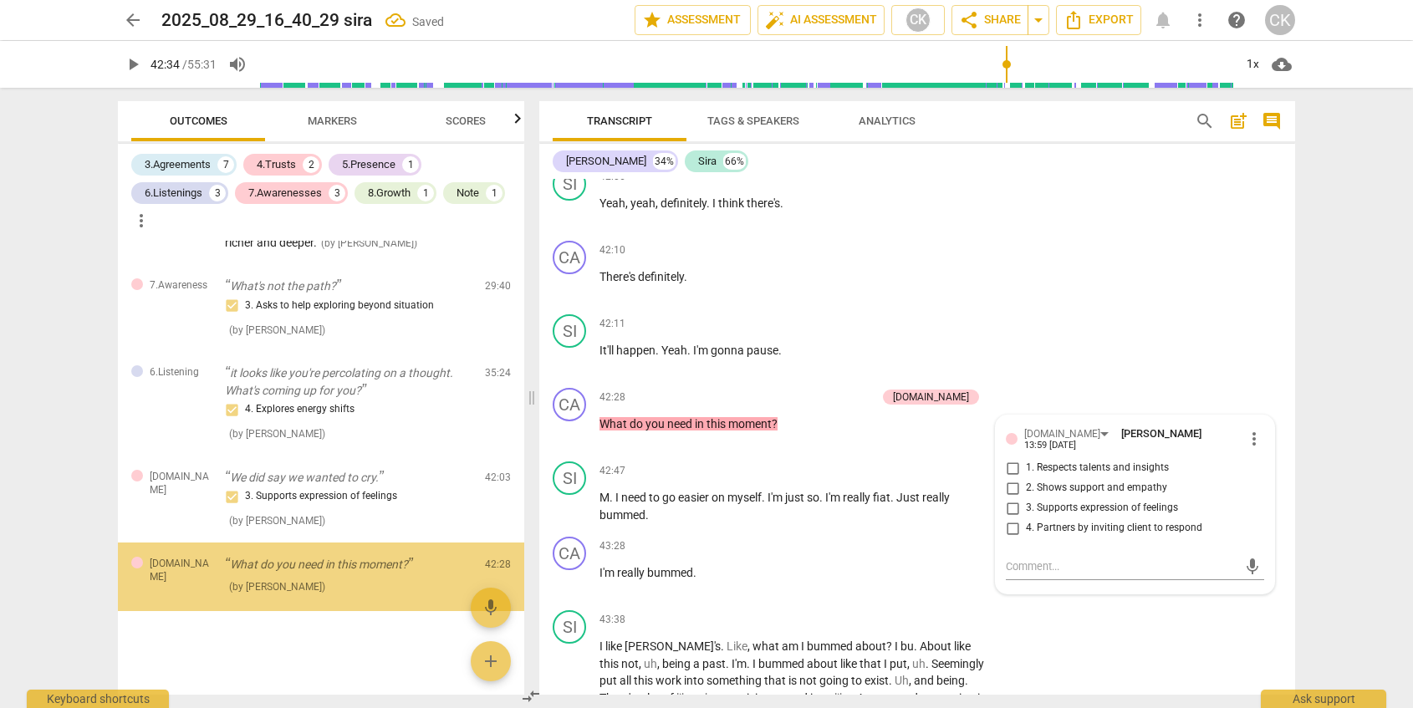
scroll to position [2104, 0]
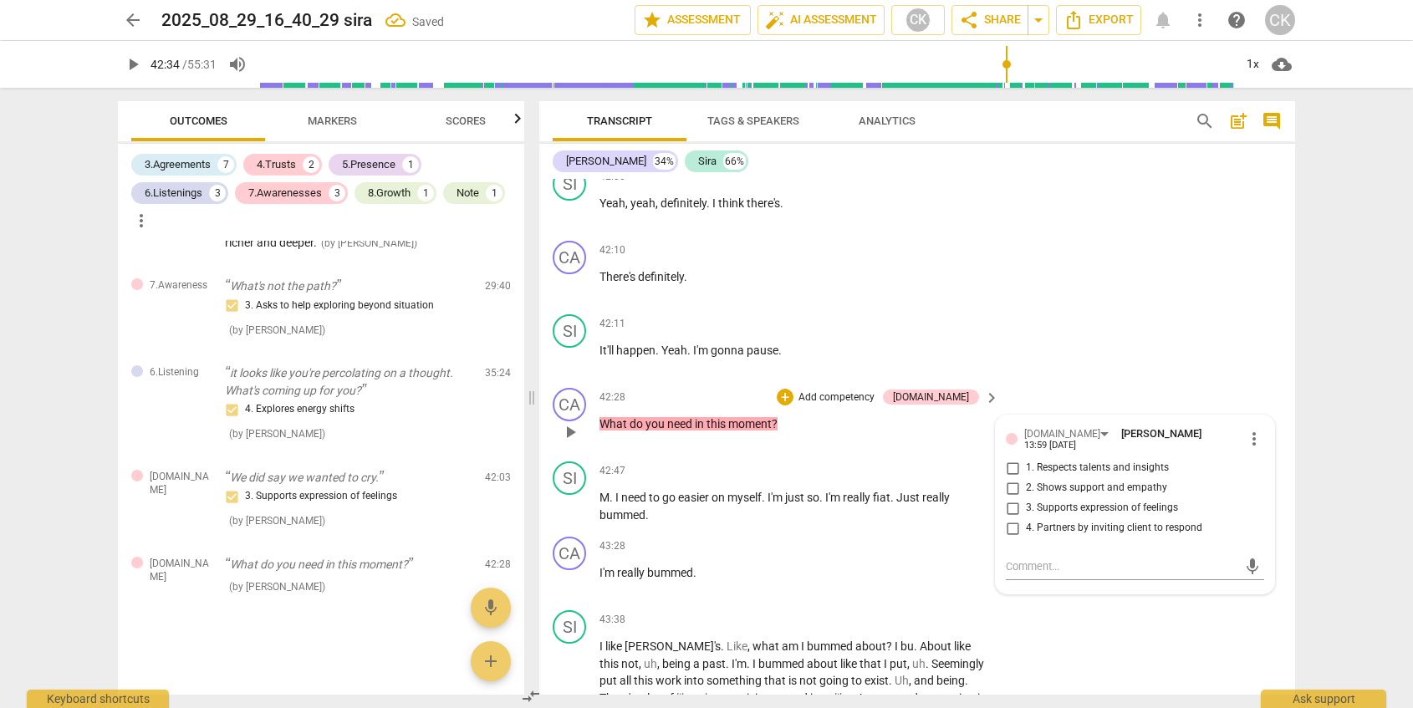
click at [1116, 536] on span "4. Partners by inviting client to respond" at bounding box center [1114, 528] width 176 height 15
click at [1026, 539] on input "4. Partners by inviting client to respond" at bounding box center [1012, 528] width 27 height 20
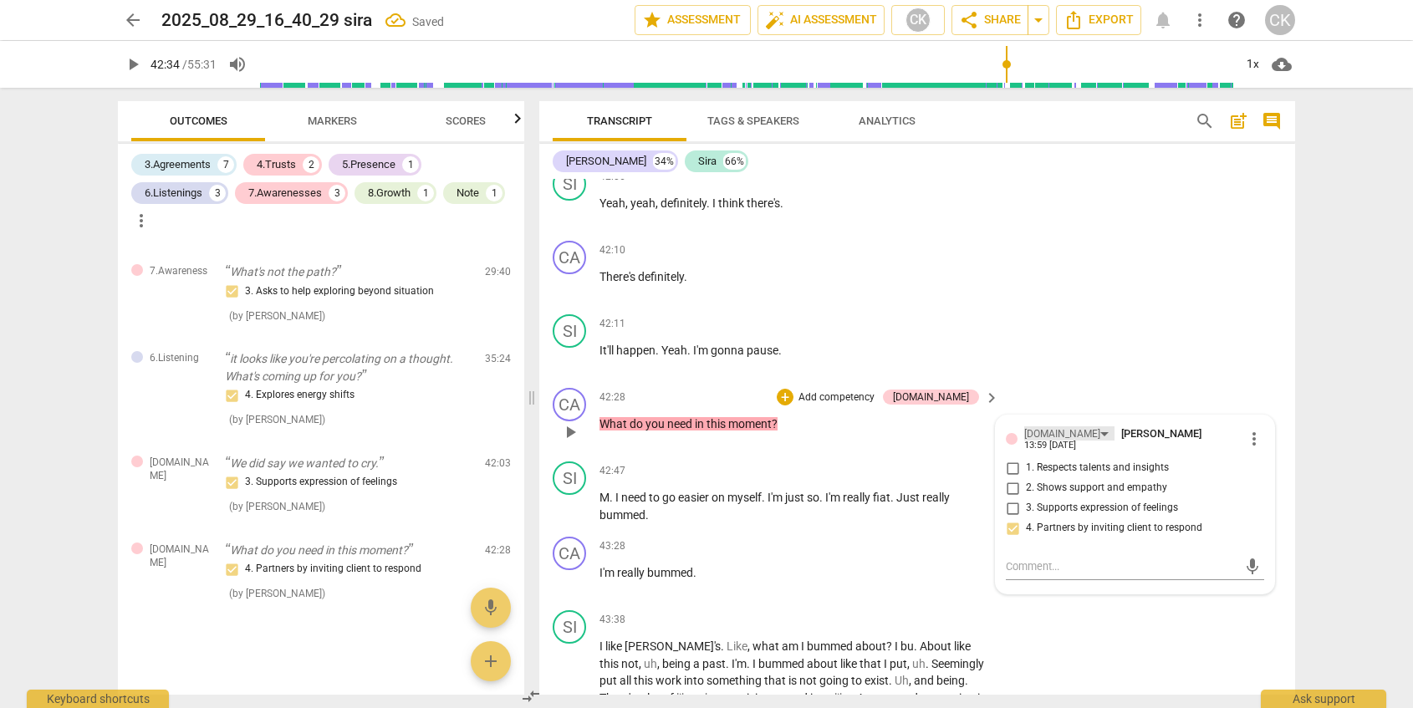
click at [1035, 442] on div "[DOMAIN_NAME]" at bounding box center [1062, 434] width 76 height 16
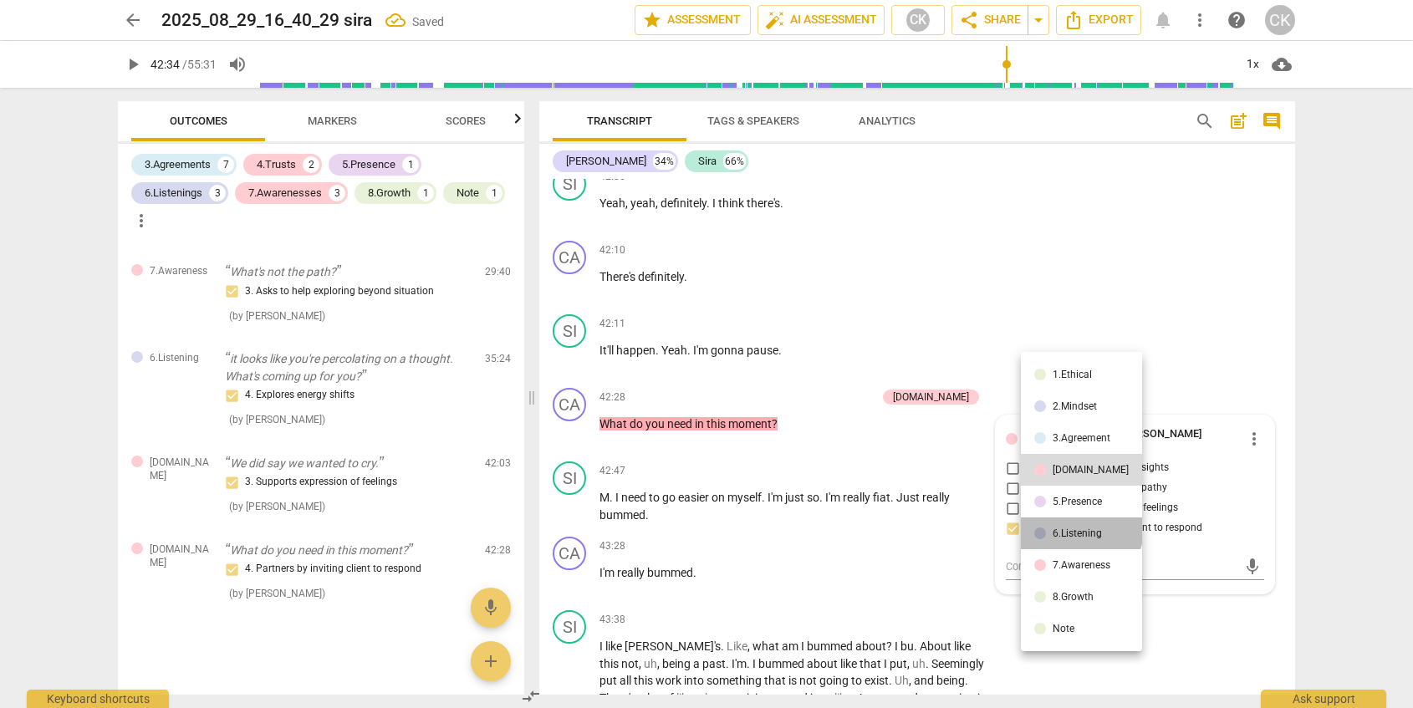
click at [1080, 529] on div "6.Listening" at bounding box center [1077, 534] width 49 height 10
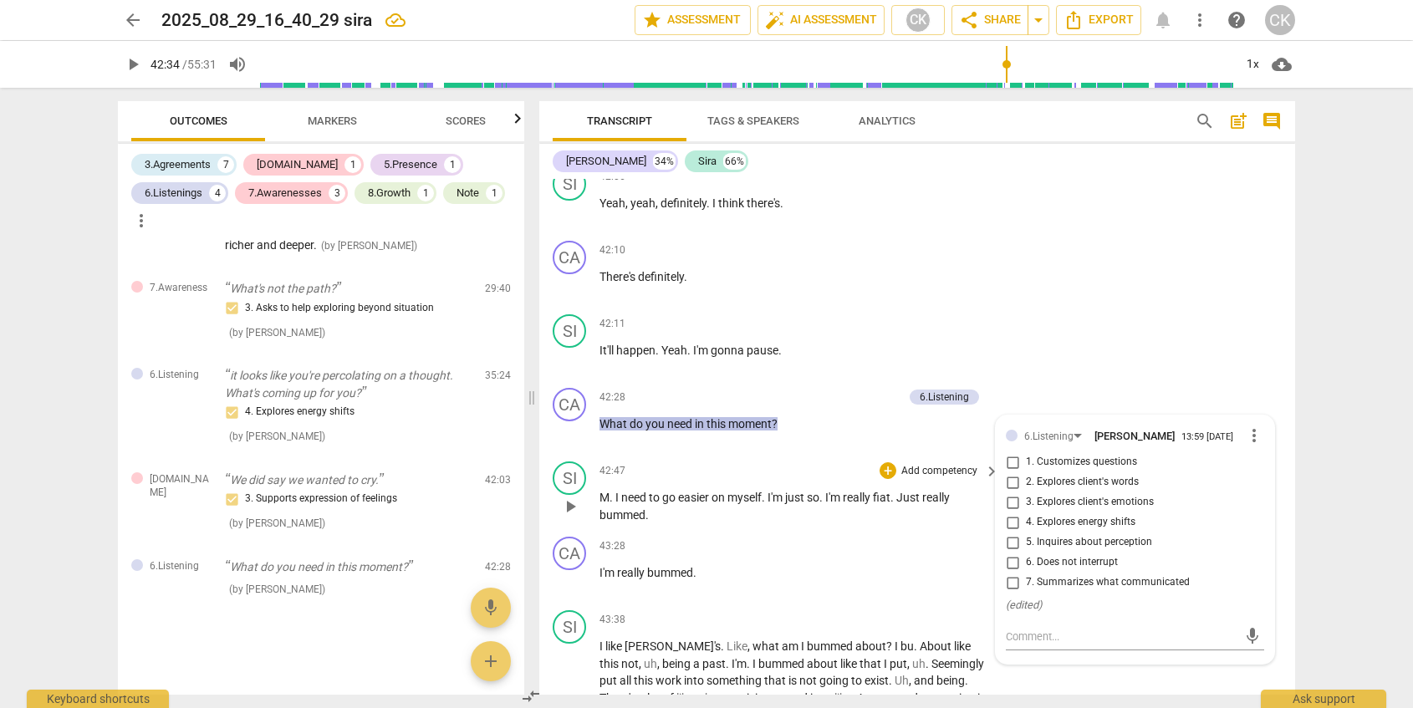
click at [759, 504] on span "myself" at bounding box center [745, 497] width 34 height 13
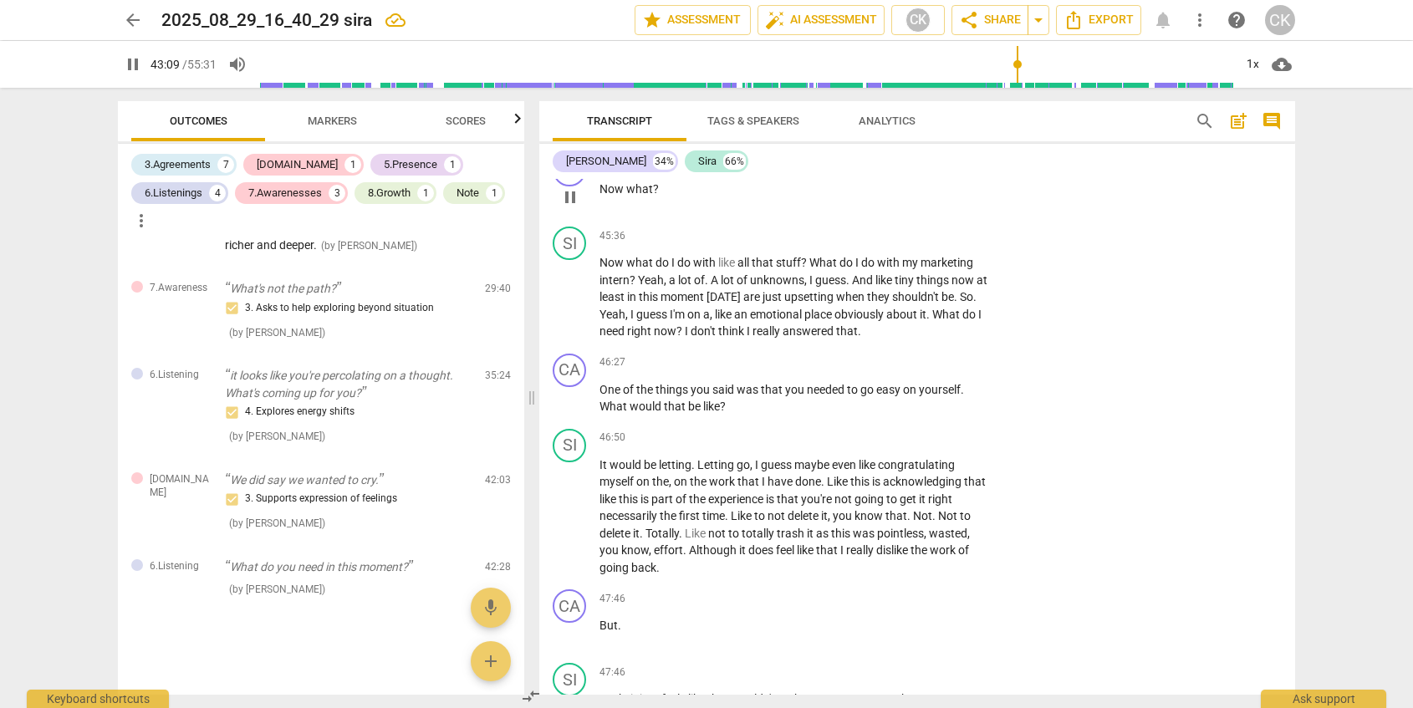
scroll to position [10472, 0]
click at [722, 394] on span "said" at bounding box center [725, 387] width 24 height 13
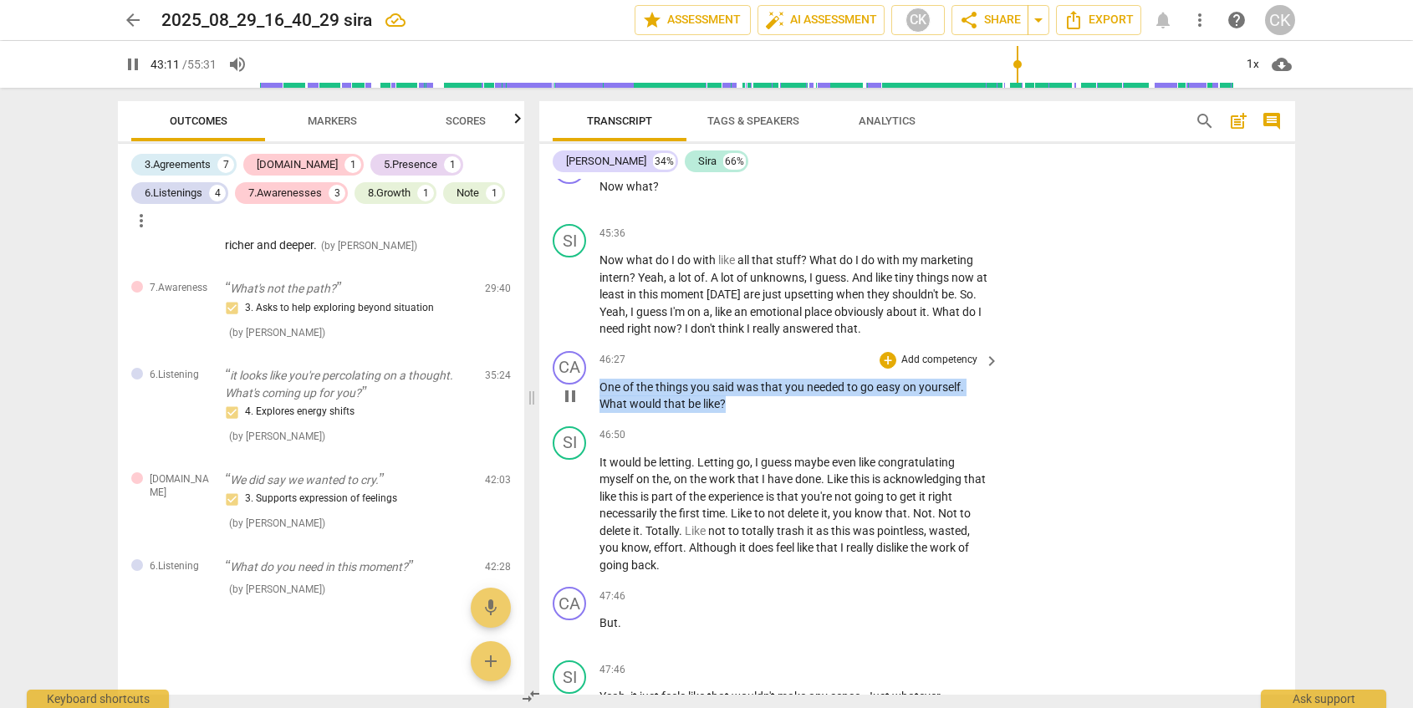
click at [722, 394] on span "said" at bounding box center [725, 387] width 24 height 13
click at [739, 421] on div "+" at bounding box center [741, 419] width 17 height 17
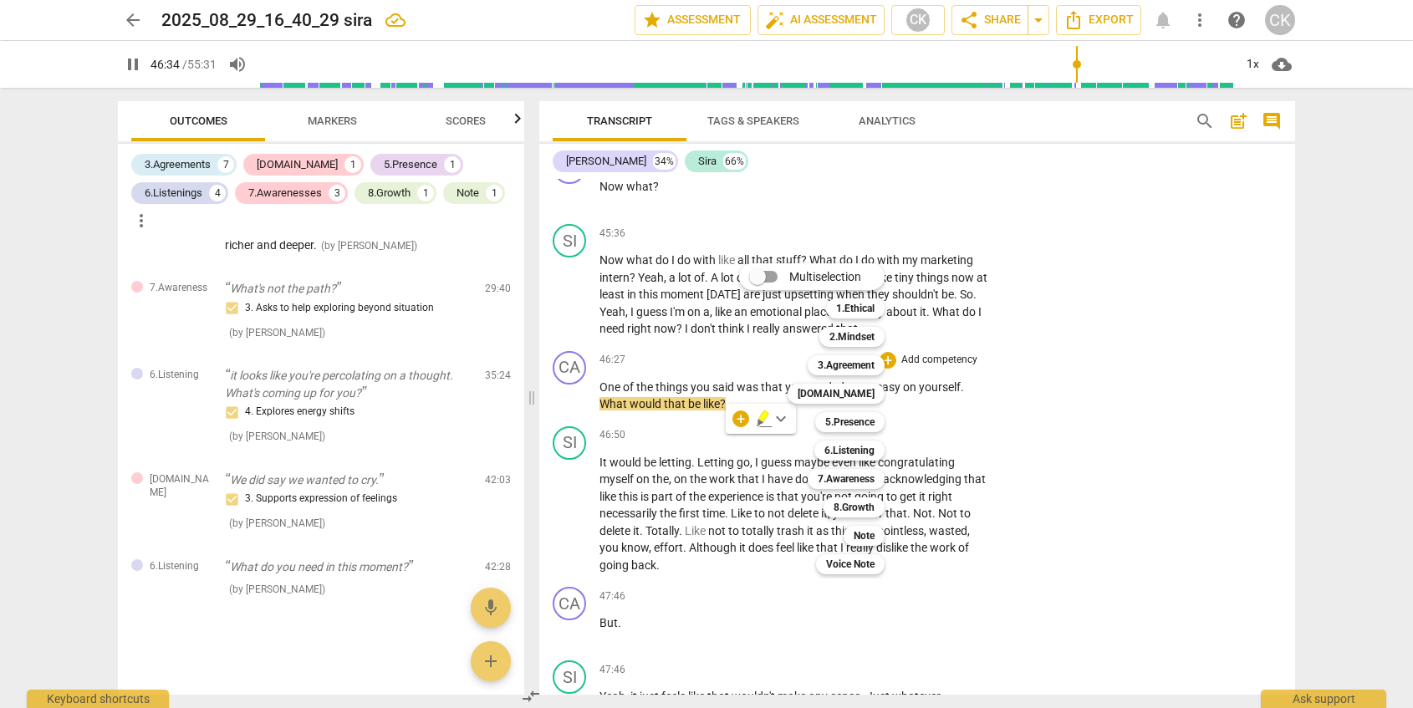
click at [994, 456] on div at bounding box center [706, 354] width 1413 height 708
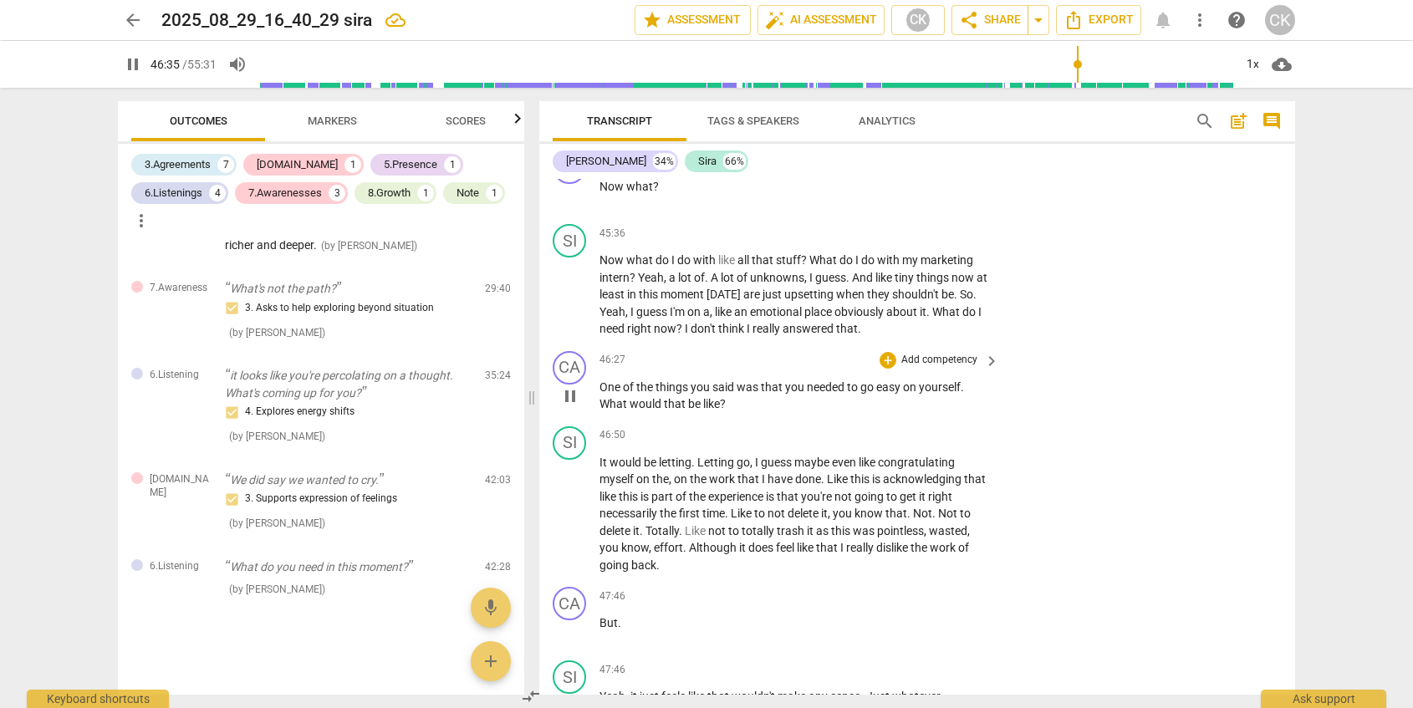
click at [771, 413] on p "One of the things you said was that you needed to go easy on yourself . What wo…" at bounding box center [795, 396] width 391 height 34
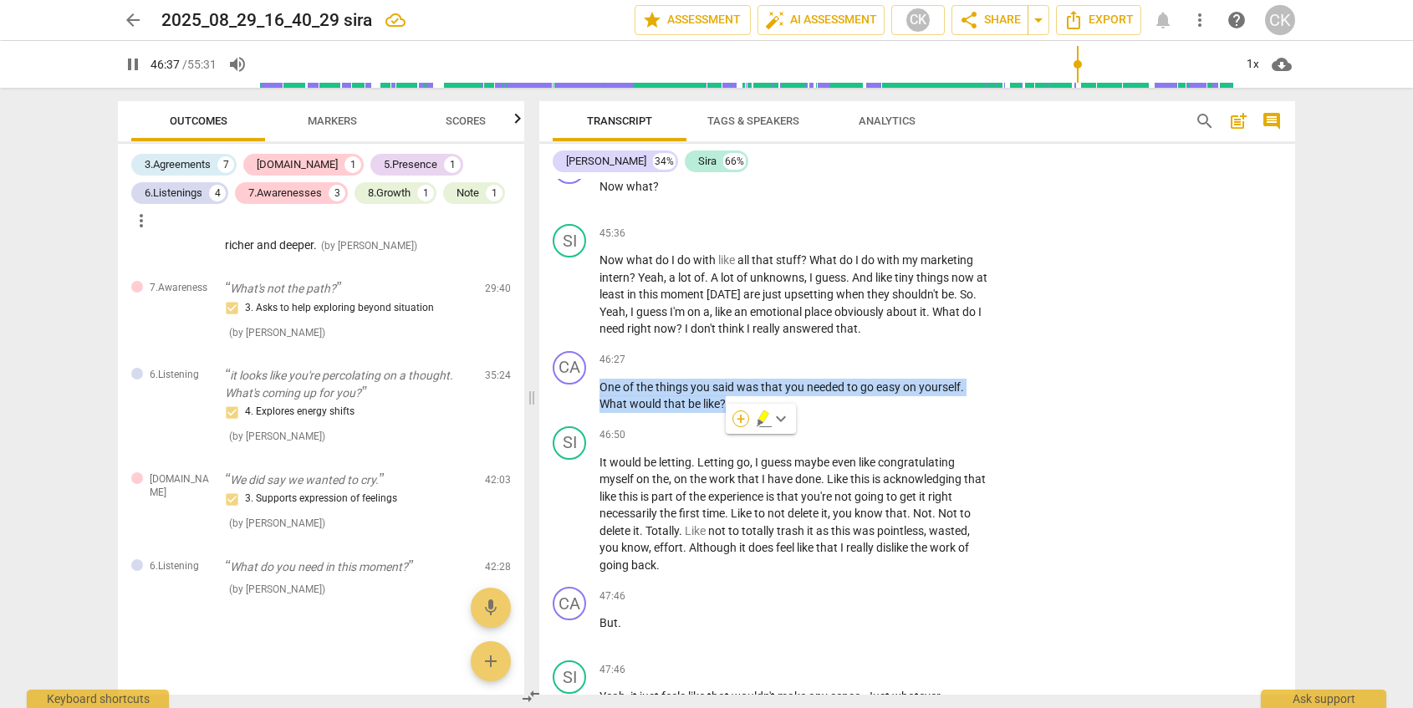
click at [743, 422] on div "+" at bounding box center [741, 419] width 17 height 17
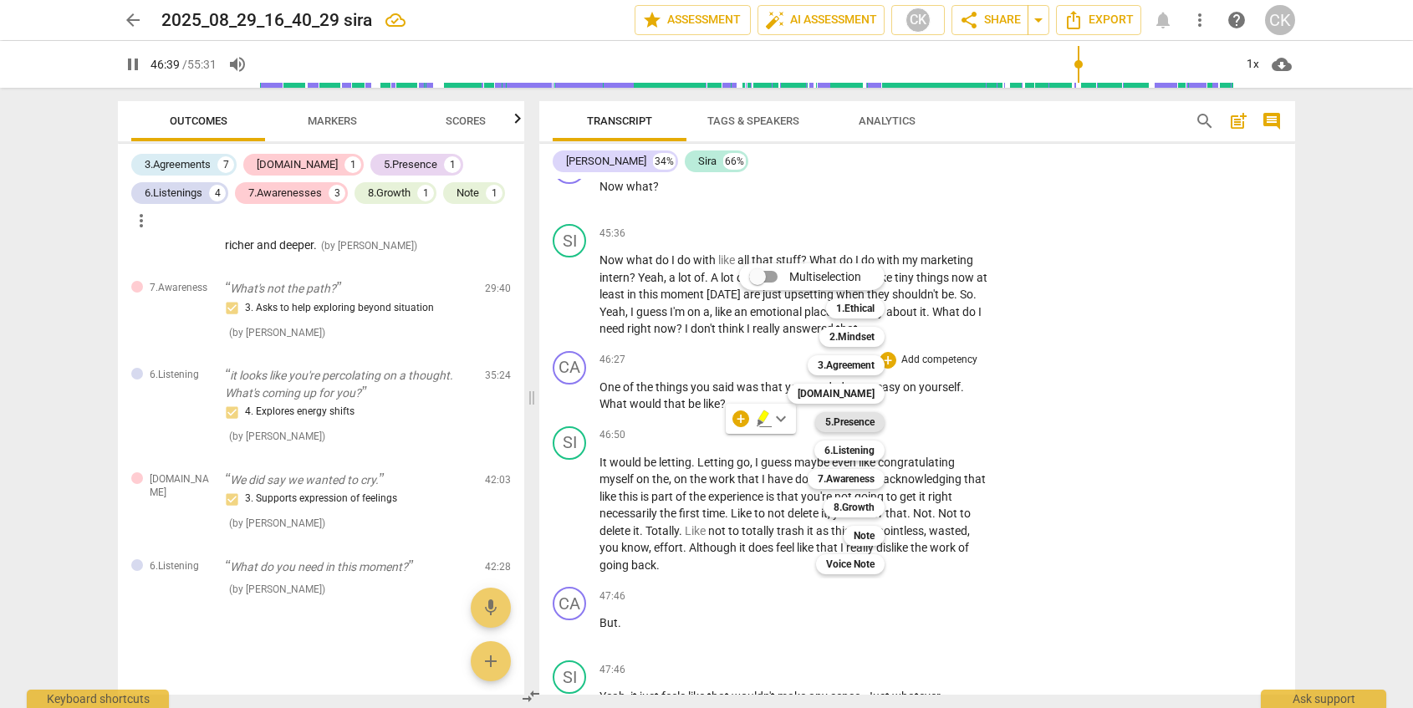
click at [859, 421] on b "5.Presence" at bounding box center [849, 422] width 49 height 20
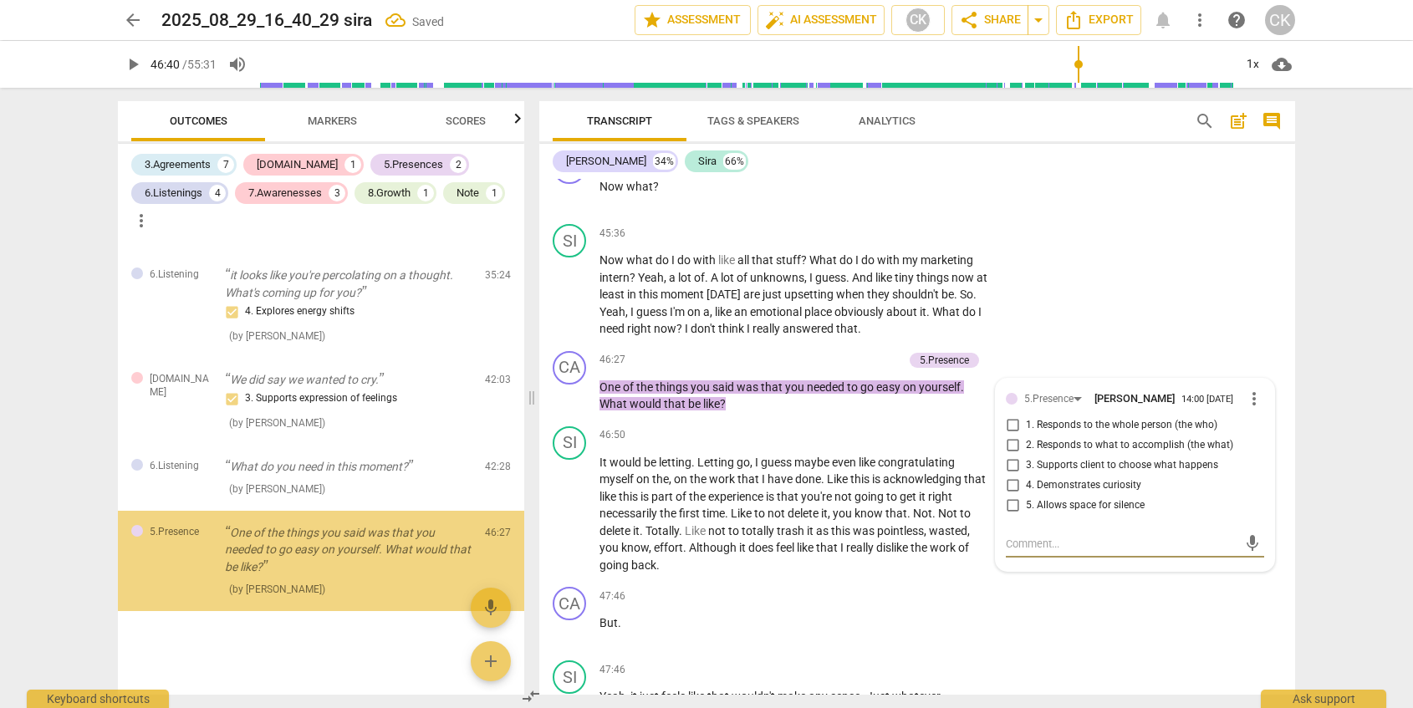
scroll to position [2204, 0]
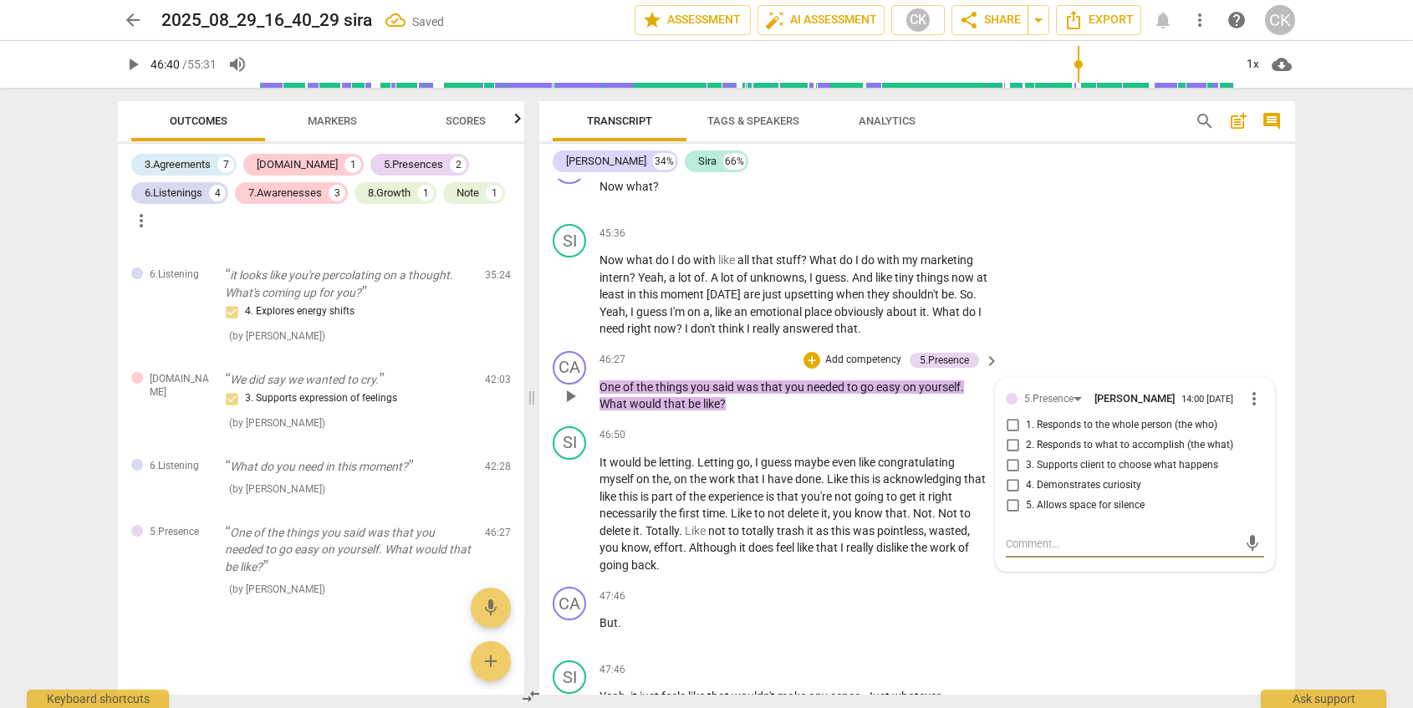
click at [1110, 433] on span "1. Responds to the whole person (the who)" at bounding box center [1122, 425] width 192 height 15
click at [1026, 436] on input "1. Responds to the whole person (the who)" at bounding box center [1012, 426] width 27 height 20
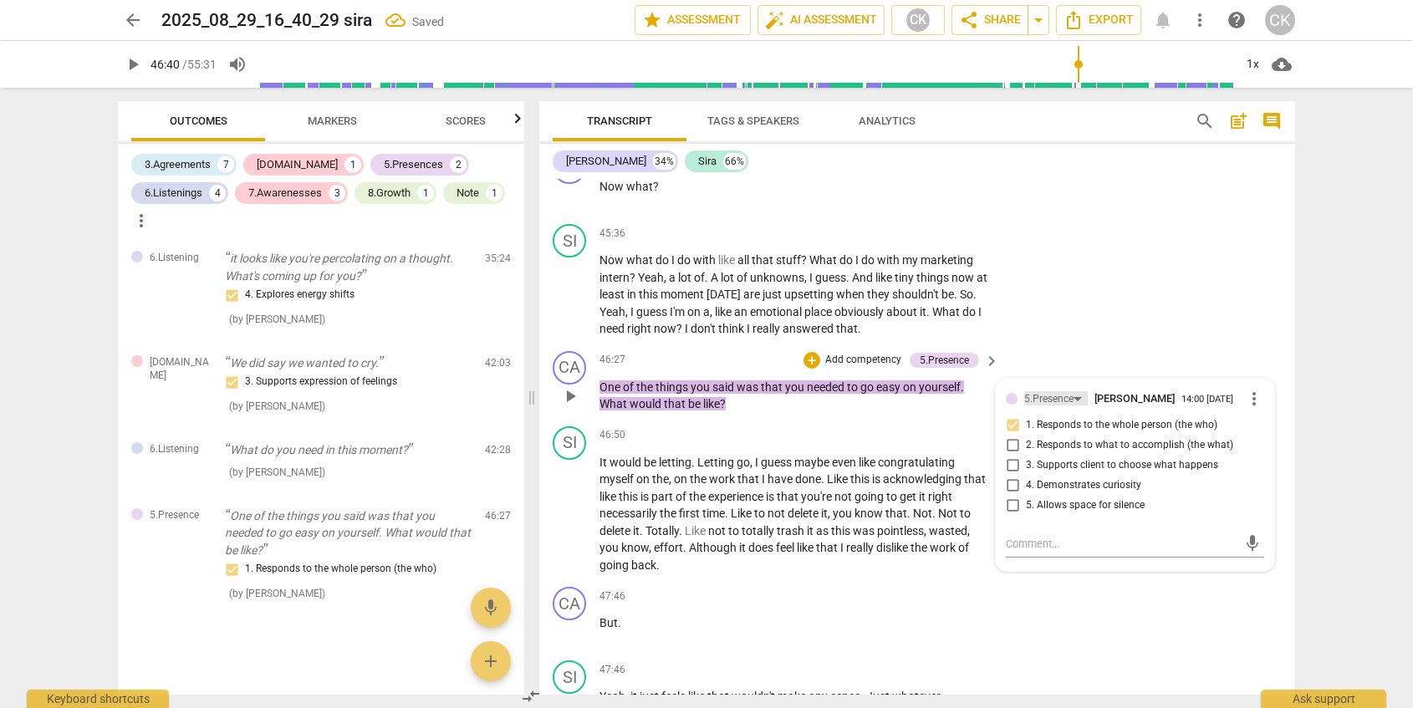
click at [1051, 407] on div "5.Presence" at bounding box center [1048, 399] width 49 height 16
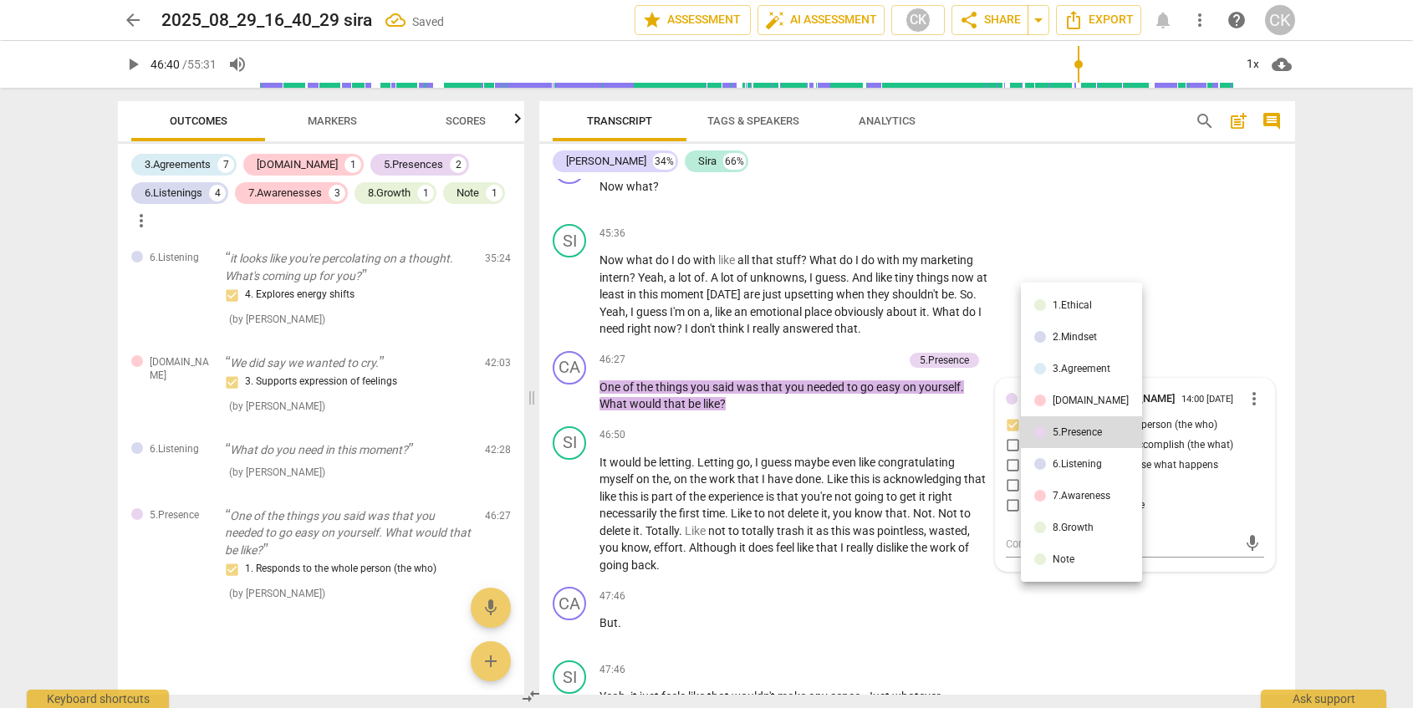
click at [1066, 411] on li "[DOMAIN_NAME]" at bounding box center [1081, 401] width 121 height 32
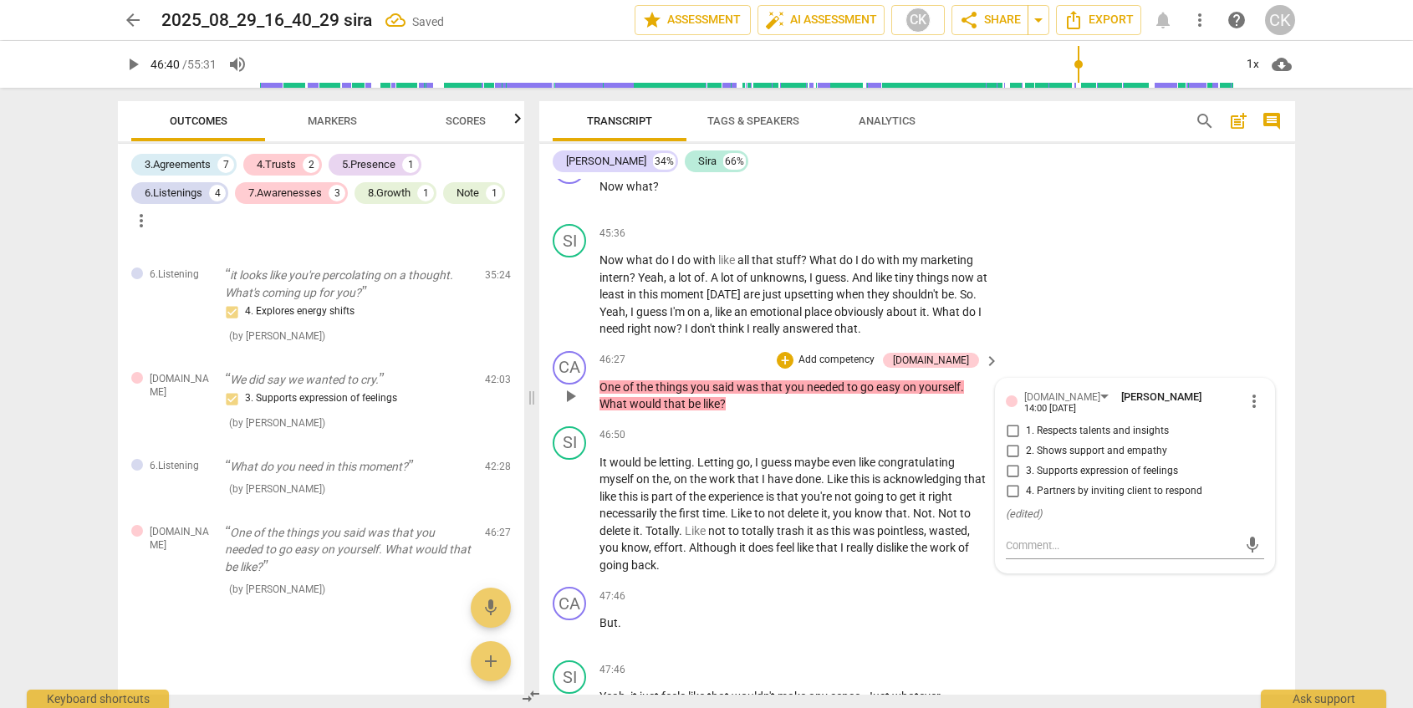
click at [1014, 482] on input "3. Supports expression of feelings" at bounding box center [1012, 472] width 27 height 20
click at [942, 469] on span "congratulating" at bounding box center [916, 462] width 77 height 13
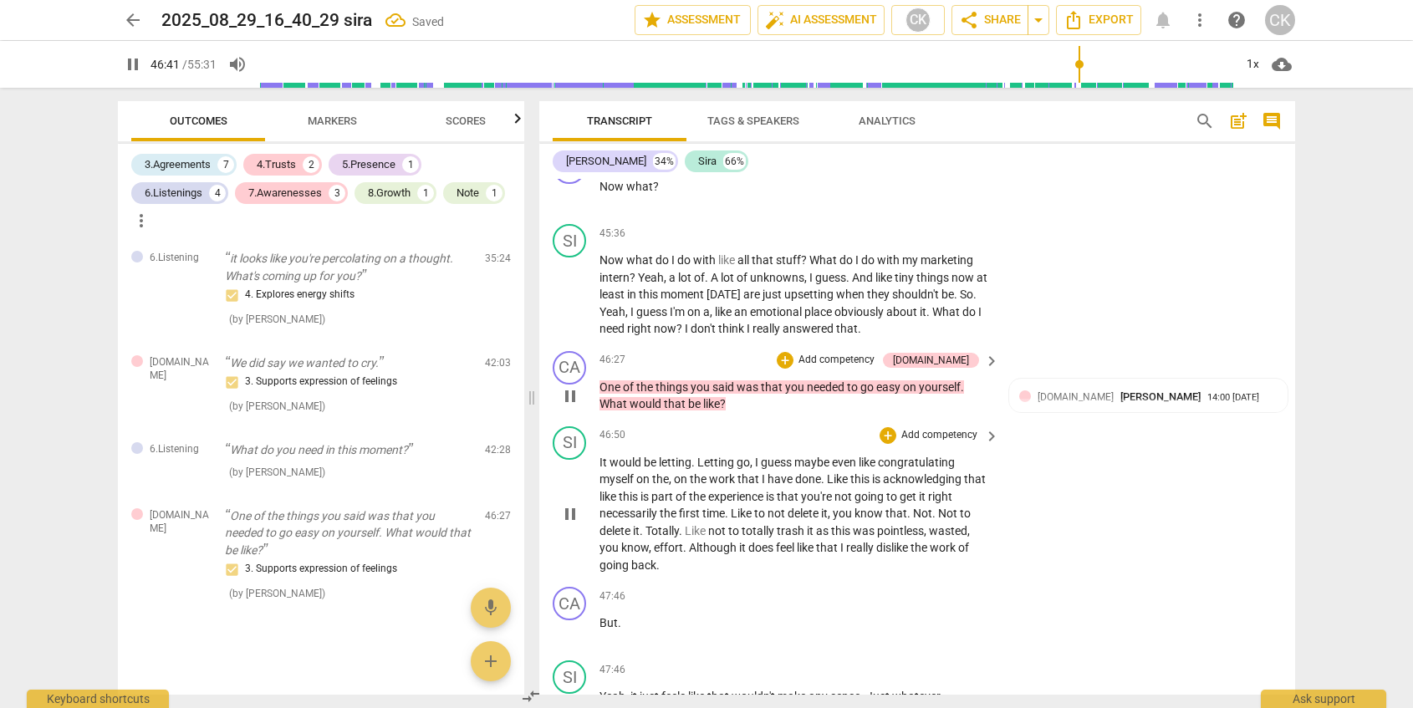
click at [876, 368] on p "Add competency" at bounding box center [836, 360] width 79 height 15
click at [932, 401] on b "5.Presence" at bounding box center [936, 400] width 49 height 20
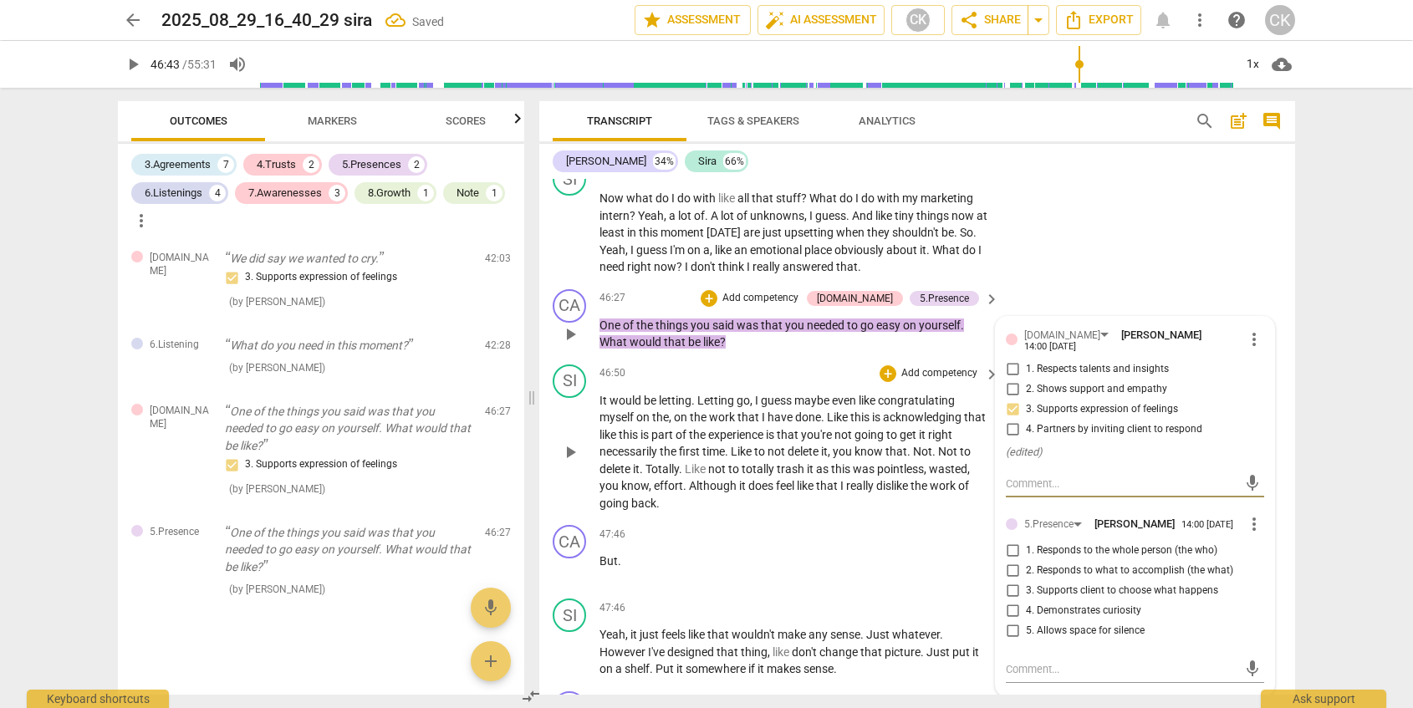
scroll to position [10547, 0]
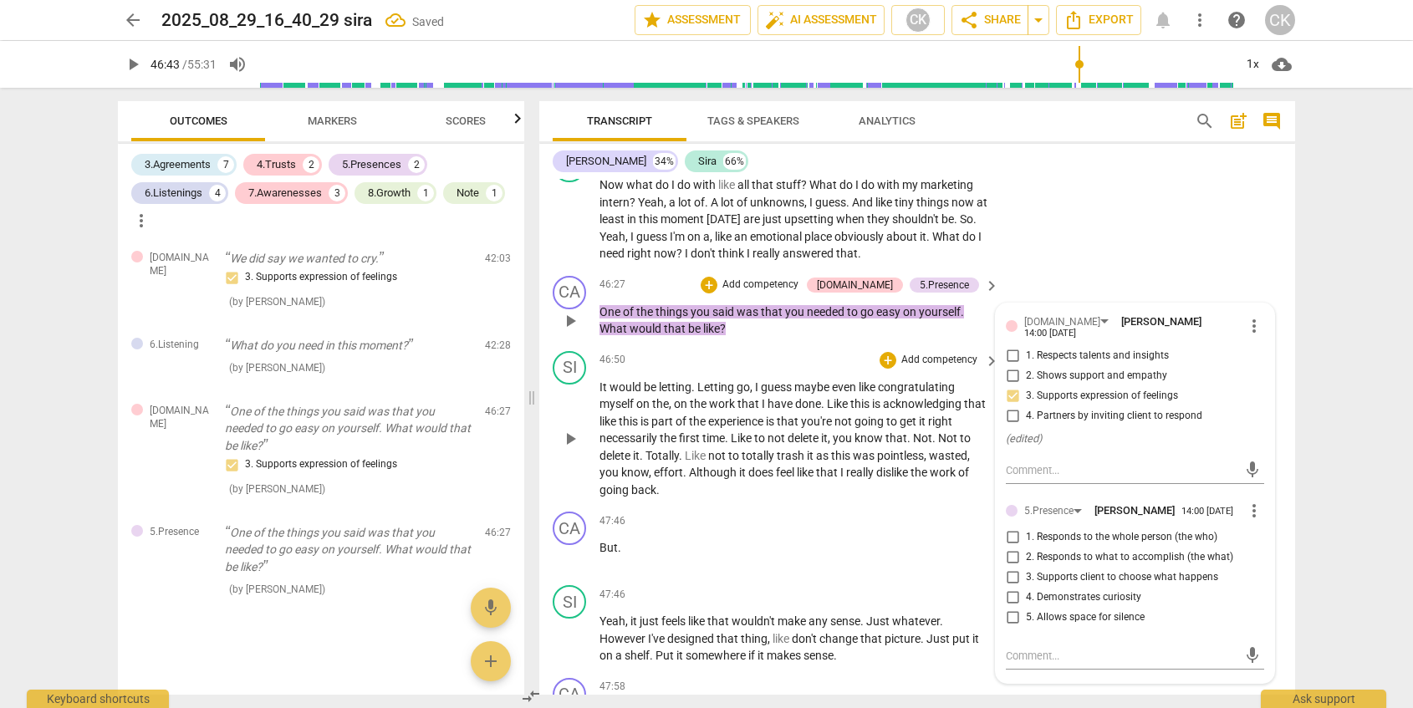
click at [1138, 545] on span "1. Responds to the whole person (the who)" at bounding box center [1122, 537] width 192 height 15
click at [1026, 548] on input "1. Responds to the whole person (the who)" at bounding box center [1012, 538] width 27 height 20
click at [789, 479] on span "feel" at bounding box center [786, 472] width 21 height 13
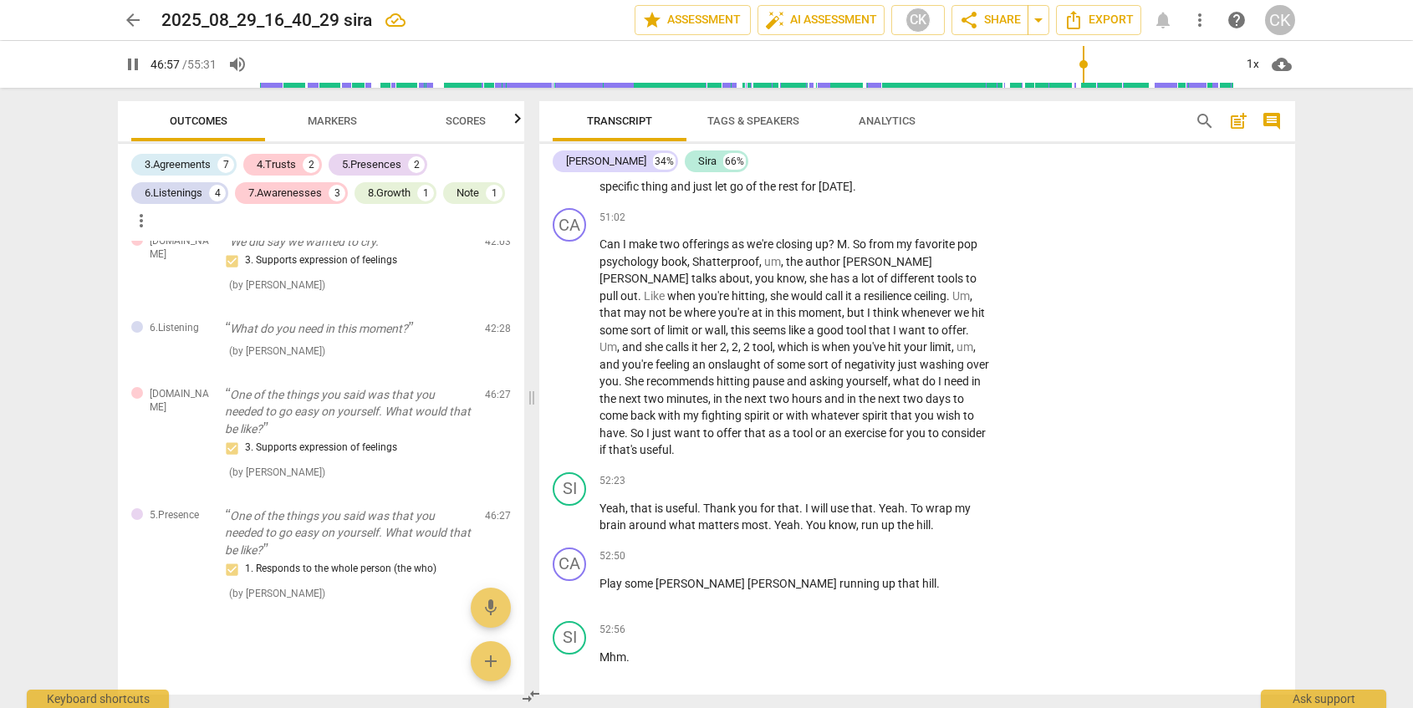
scroll to position [11543, 0]
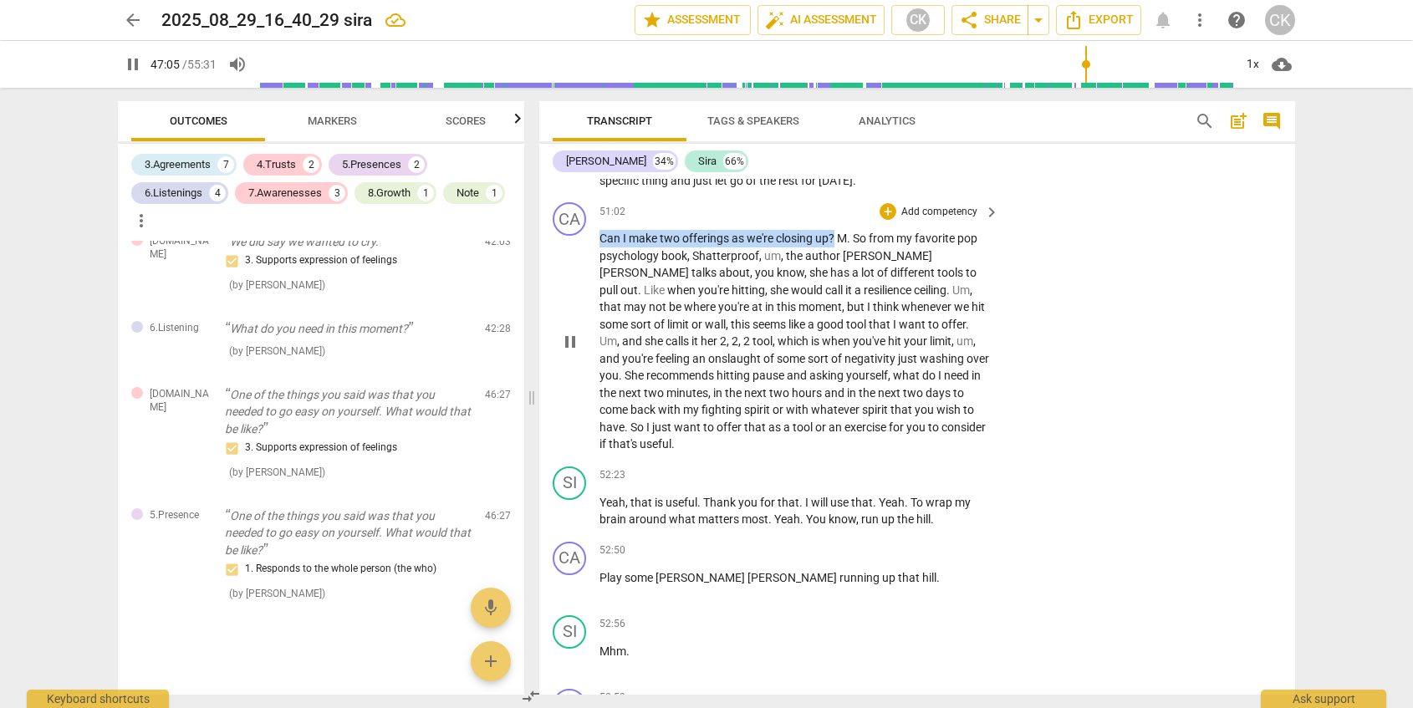
drag, startPoint x: 600, startPoint y: 273, endPoint x: 835, endPoint y: 273, distance: 235.8
click at [835, 273] on p "Can I make two offerings as we're closing up ? M . So from my favorite pop psyc…" at bounding box center [795, 341] width 391 height 223
click at [854, 255] on div "+" at bounding box center [854, 253] width 17 height 17
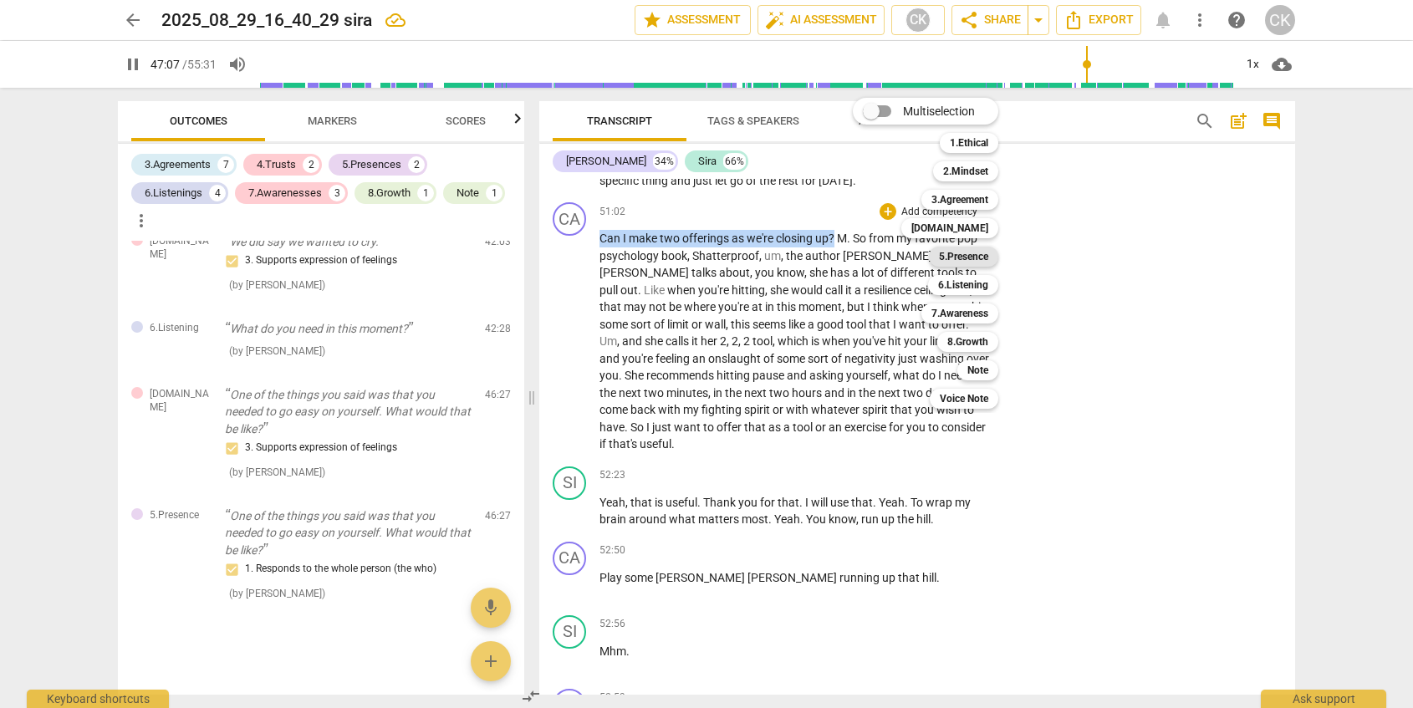
scroll to position [10784, 0]
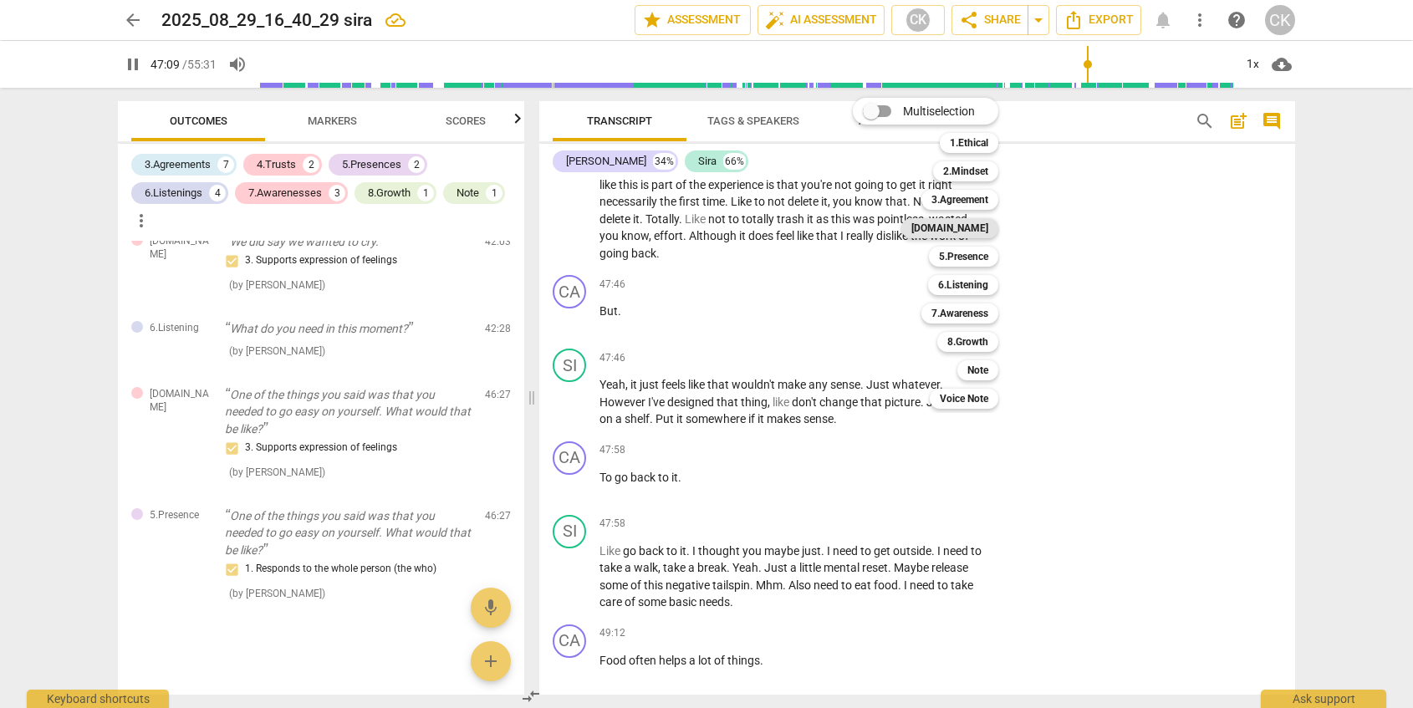
click at [975, 229] on b "[DOMAIN_NAME]" at bounding box center [950, 228] width 77 height 20
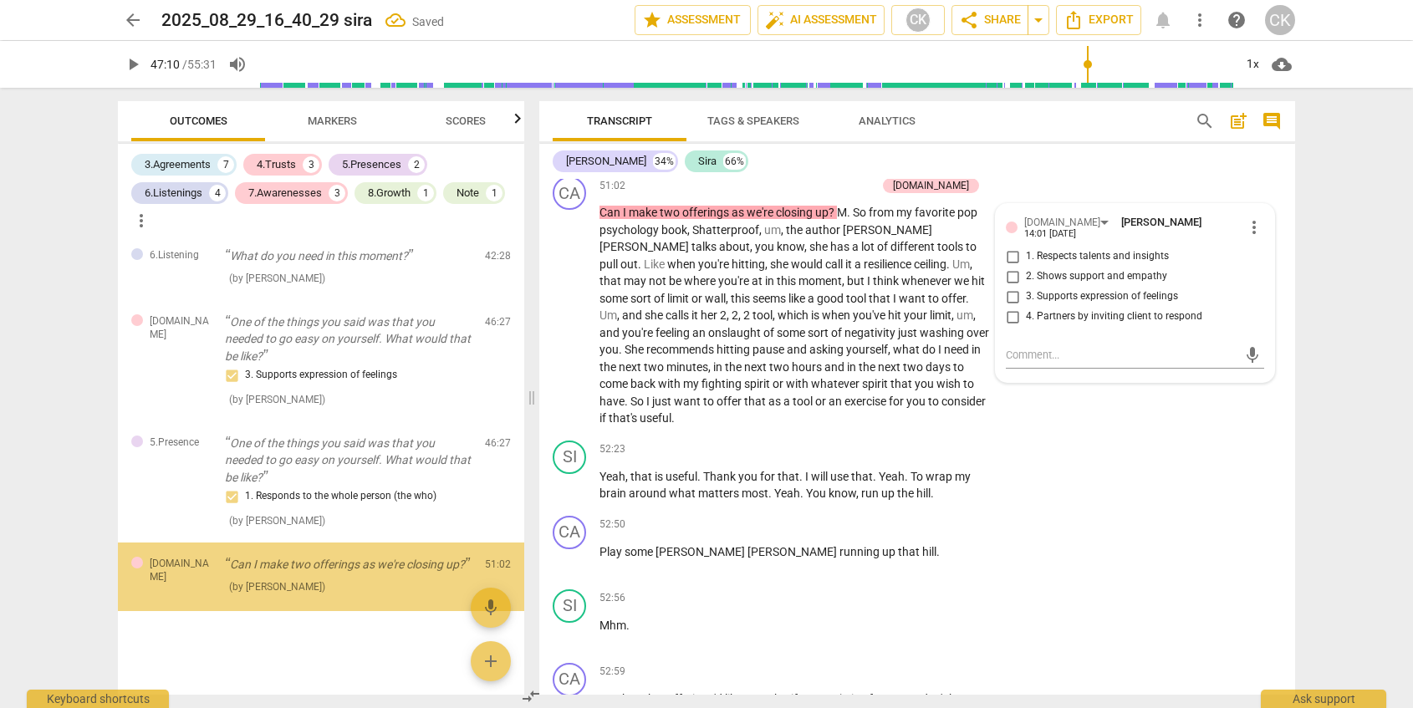
scroll to position [2429, 0]
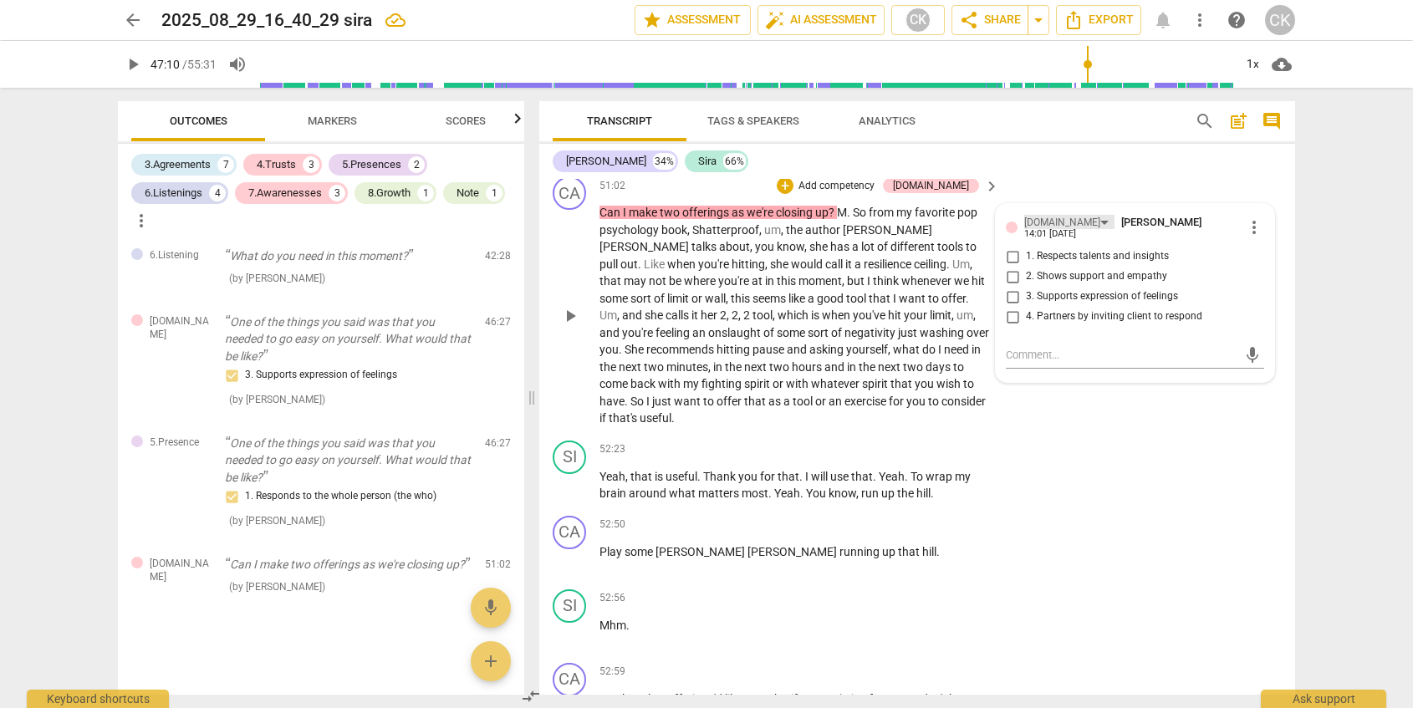
click at [1054, 229] on div "[DOMAIN_NAME]" at bounding box center [1069, 222] width 90 height 14
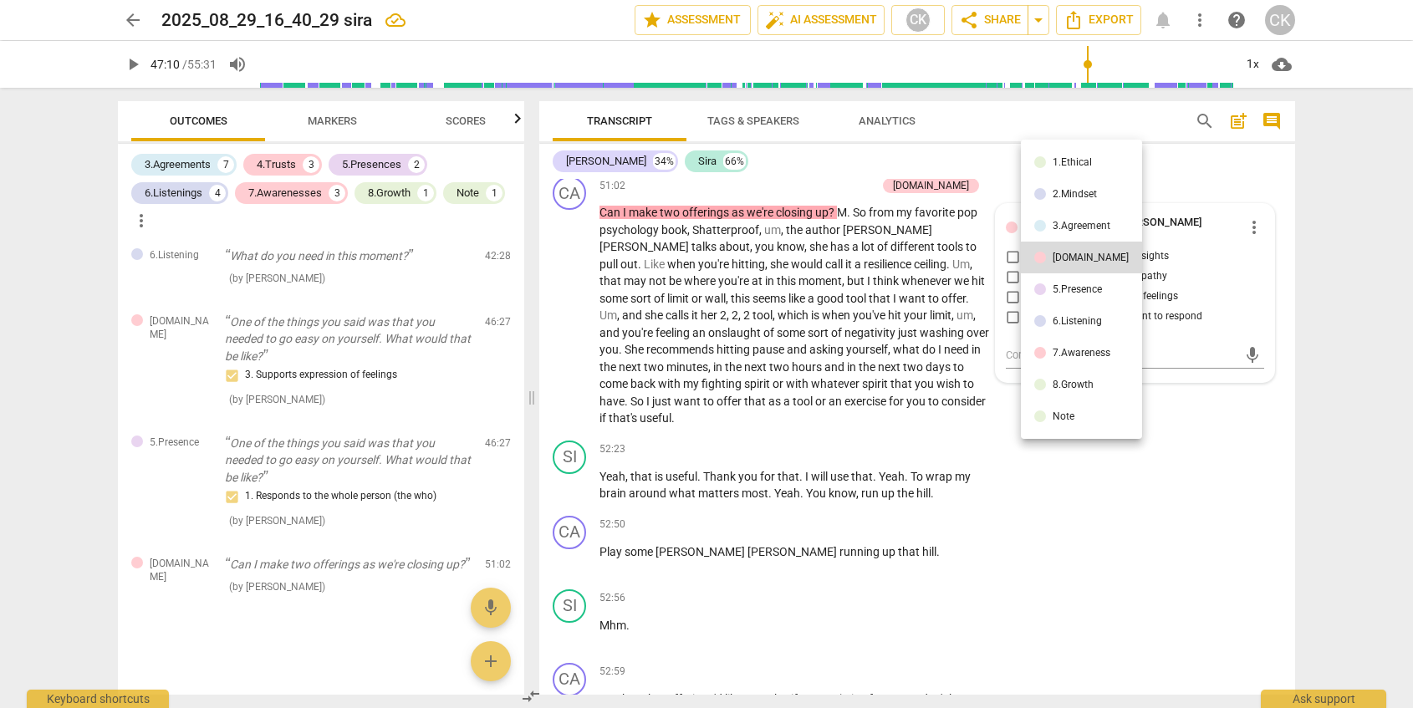
click at [1070, 294] on div "5.Presence" at bounding box center [1077, 289] width 49 height 10
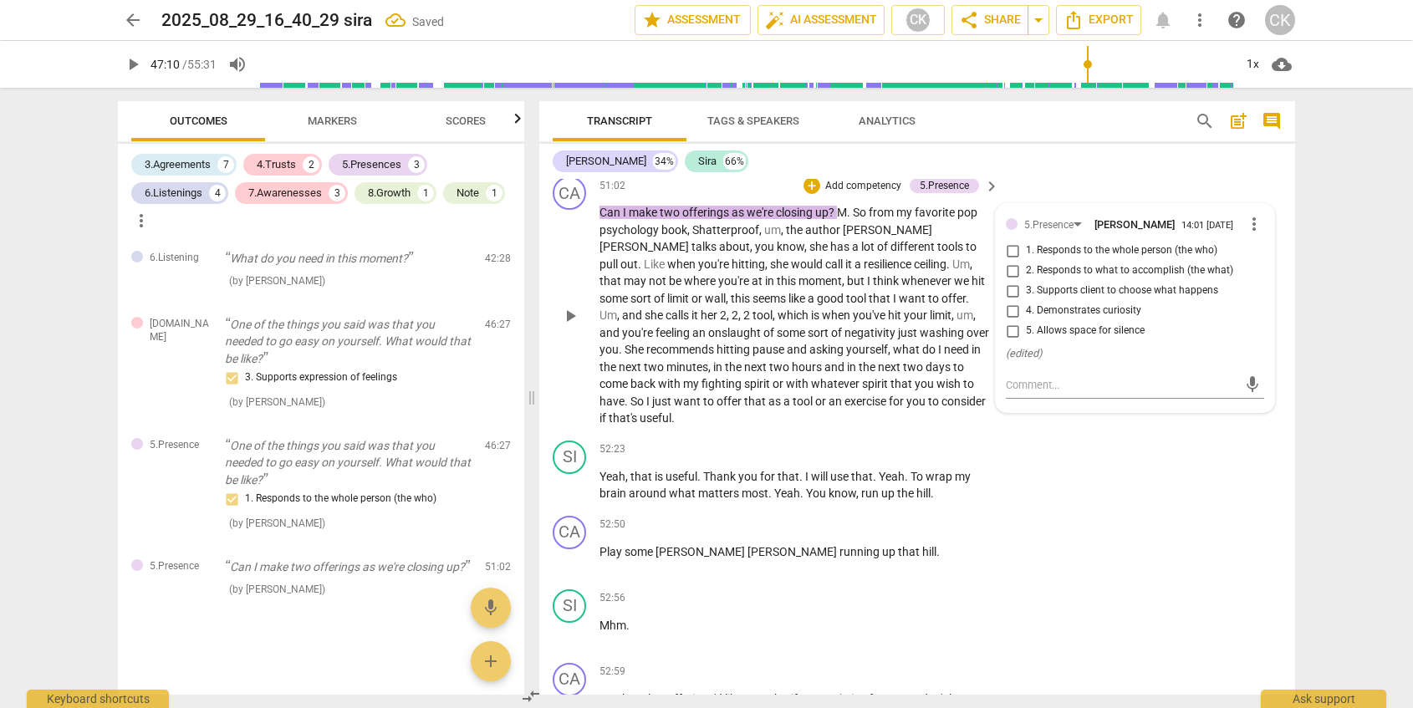
click at [1118, 258] on span "1. Responds to the whole person (the who)" at bounding box center [1122, 250] width 192 height 15
click at [1026, 261] on input "1. Responds to the whole person (the who)" at bounding box center [1012, 251] width 27 height 20
click at [1129, 299] on span "3. Supports client to choose what happens" at bounding box center [1122, 290] width 192 height 15
click at [1026, 301] on input "3. Supports client to choose what happens" at bounding box center [1012, 291] width 27 height 20
click at [625, 356] on span "." at bounding box center [622, 349] width 6 height 13
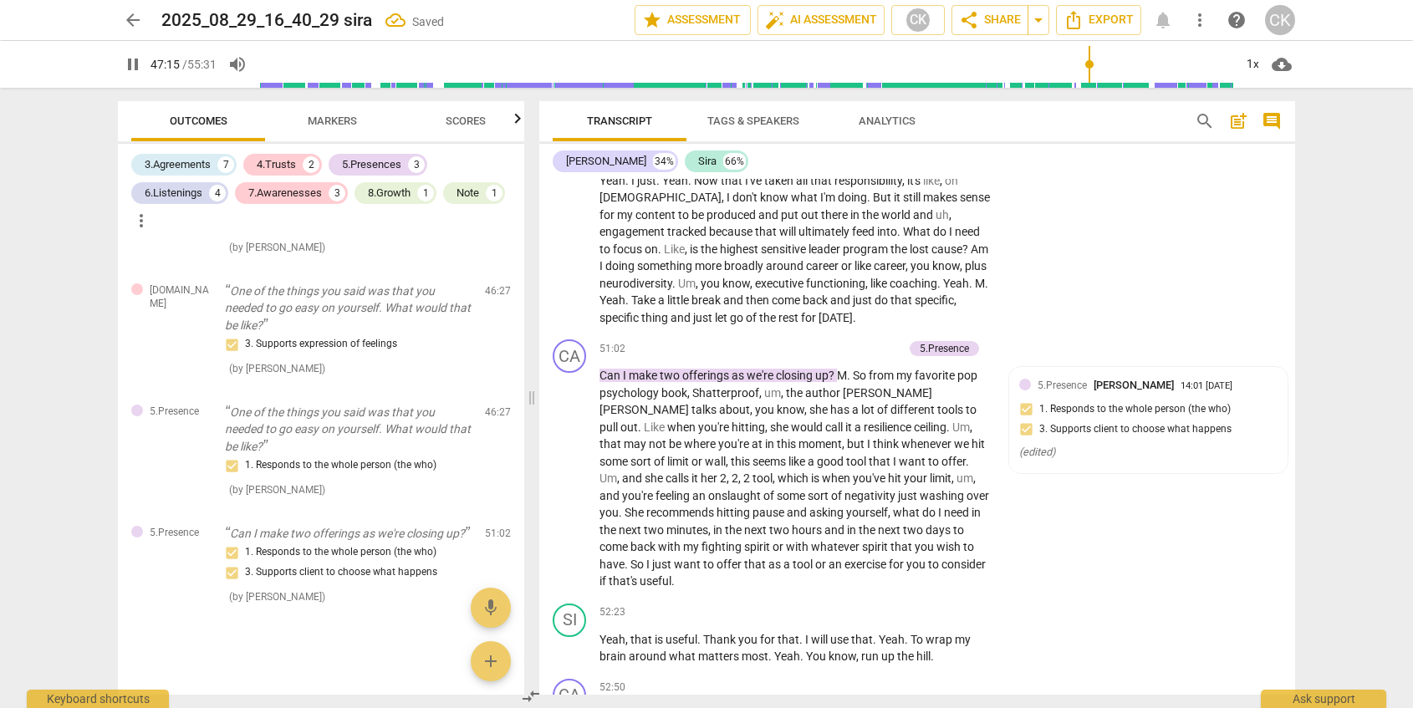
scroll to position [11433, 0]
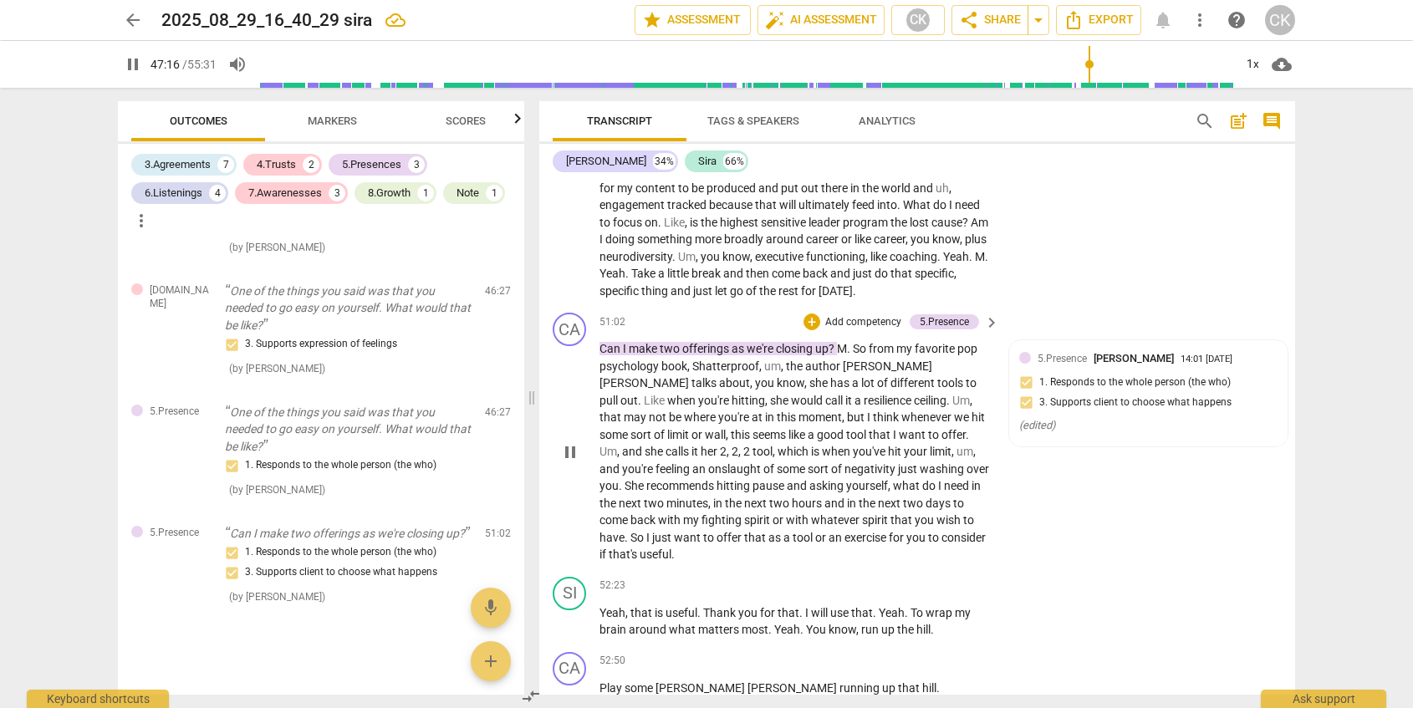
click at [692, 476] on span "feeling" at bounding box center [674, 468] width 37 height 13
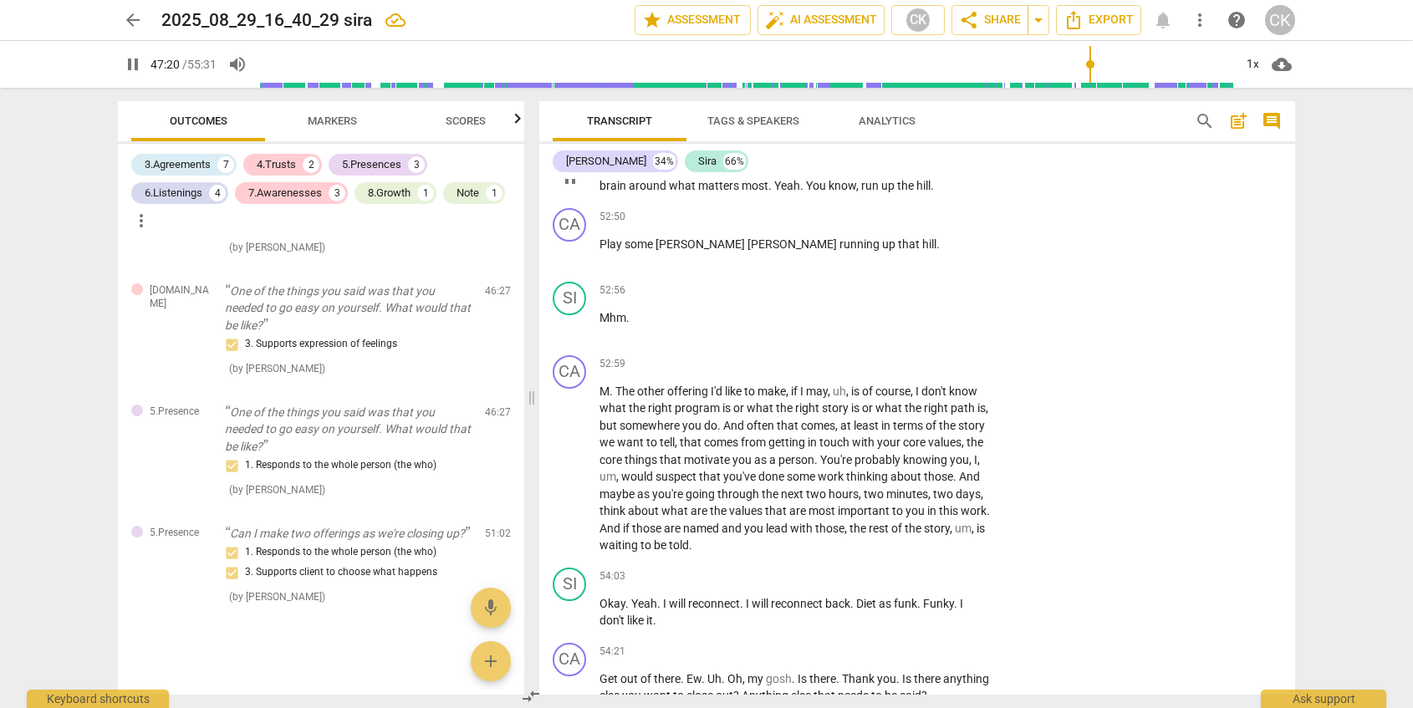
scroll to position [11879, 0]
drag, startPoint x: 804, startPoint y: 493, endPoint x: 745, endPoint y: 490, distance: 59.4
click at [745, 490] on p "M . The other offering I'd like to make , if I may , uh , is of course , I don'…" at bounding box center [795, 466] width 391 height 171
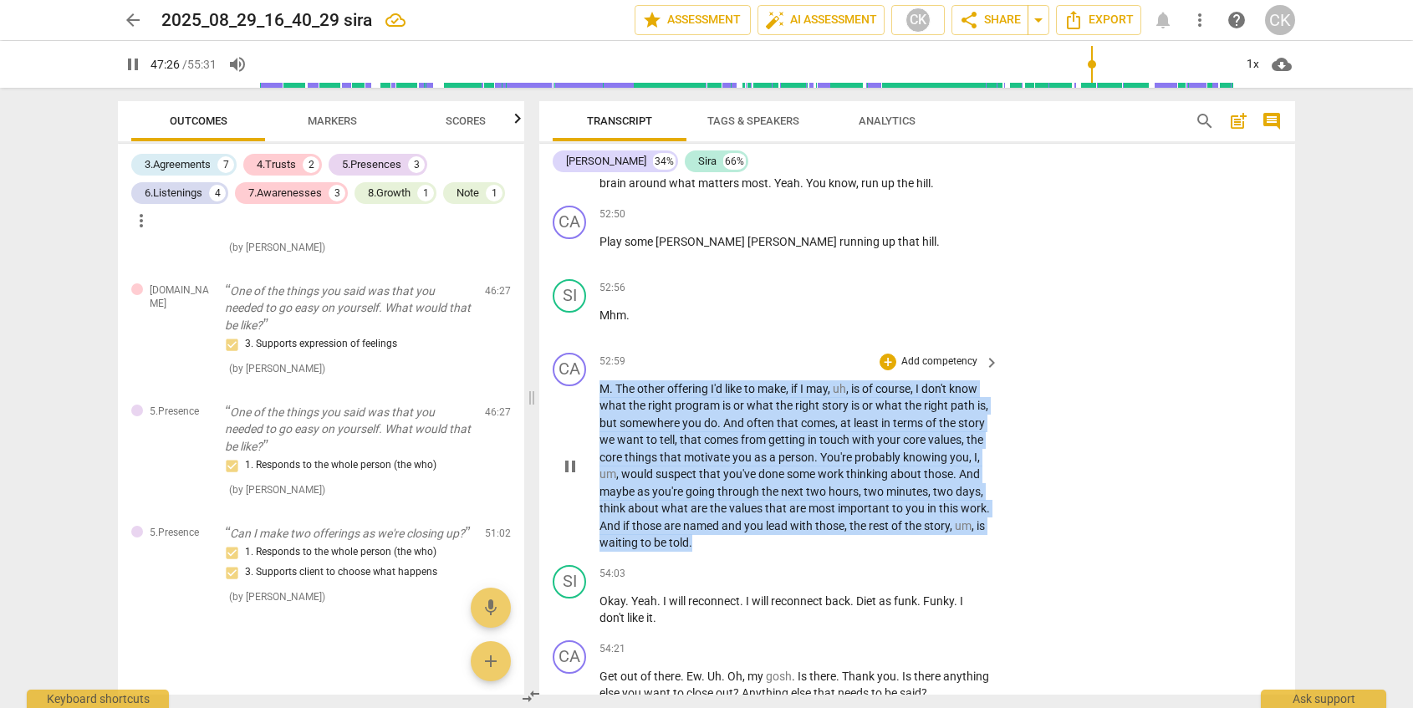
click at [745, 464] on span "you" at bounding box center [744, 457] width 22 height 13
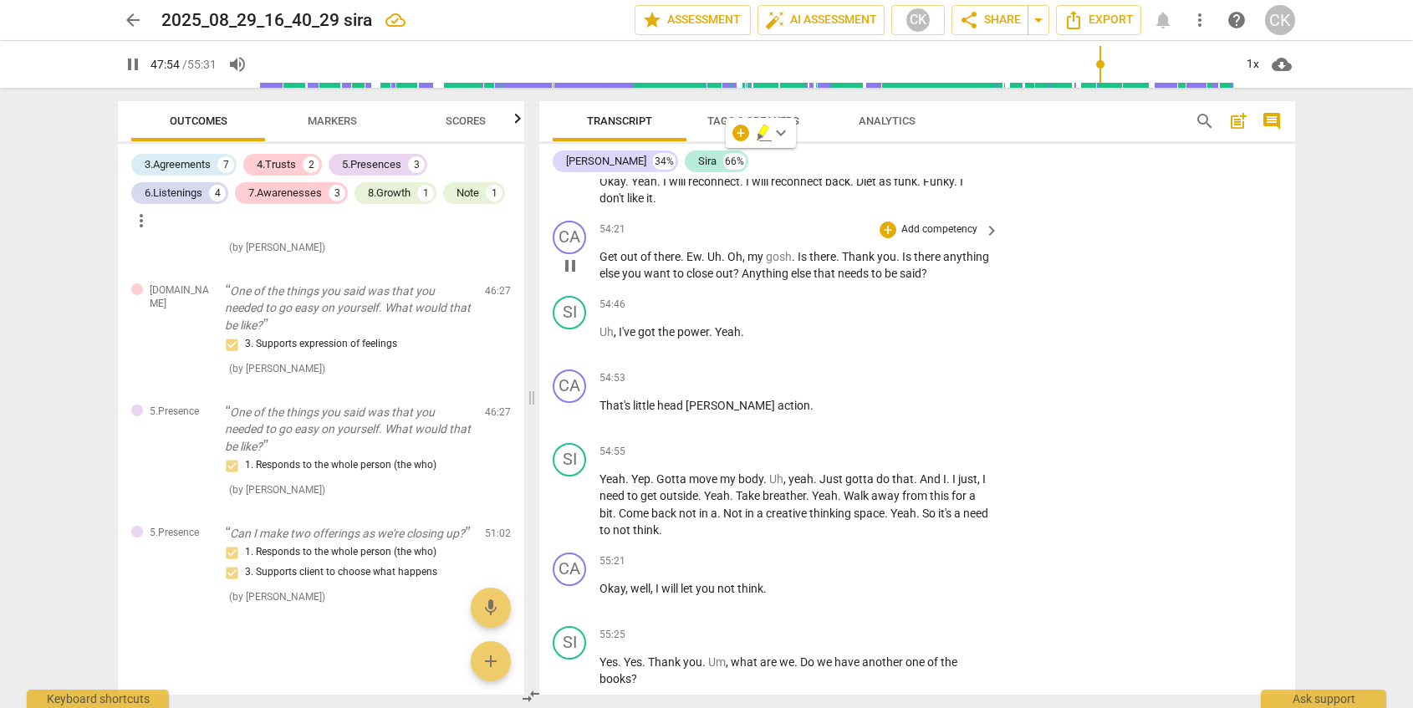
scroll to position [12297, 0]
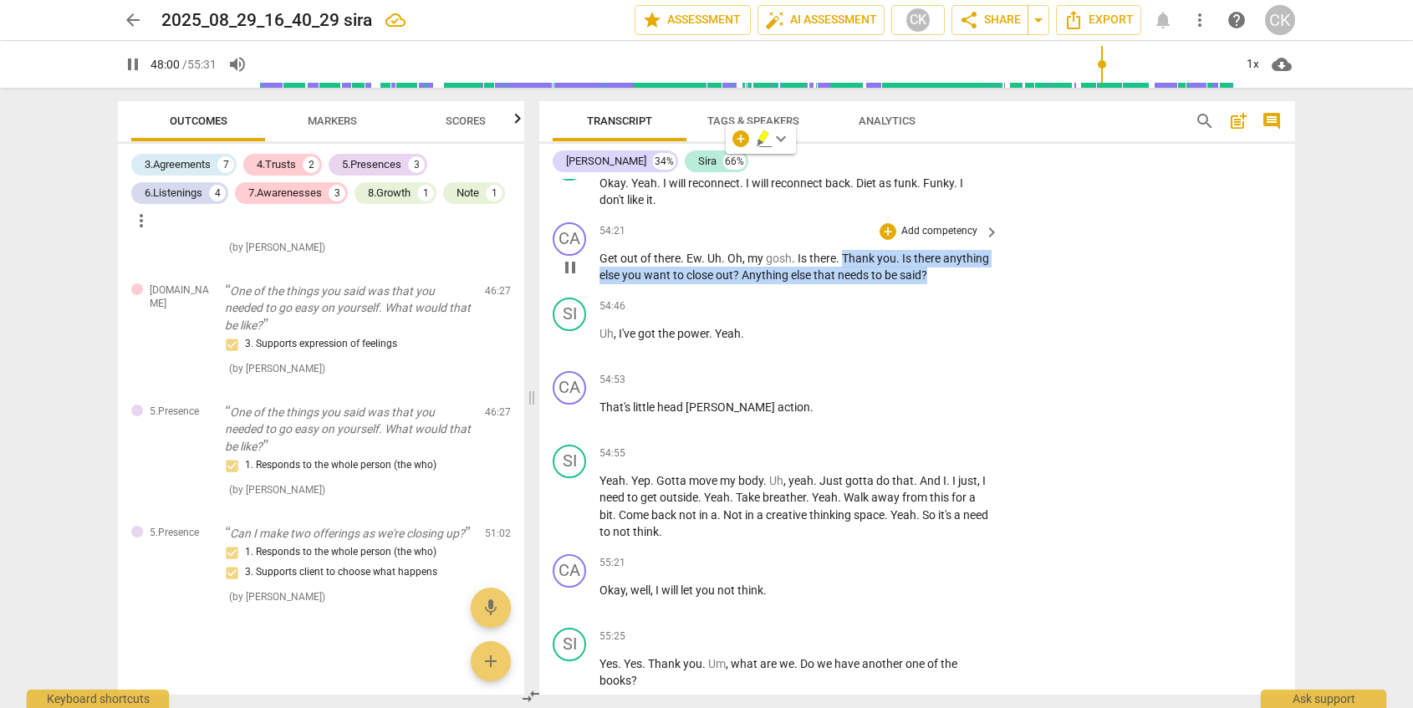
drag, startPoint x: 843, startPoint y: 294, endPoint x: 992, endPoint y: 309, distance: 149.5
click at [992, 284] on div "Get out of there . Ew . Uh . Oh , my gosh . Is there . Thank you . Is there any…" at bounding box center [800, 267] width 401 height 34
click at [886, 240] on div "+" at bounding box center [888, 231] width 17 height 17
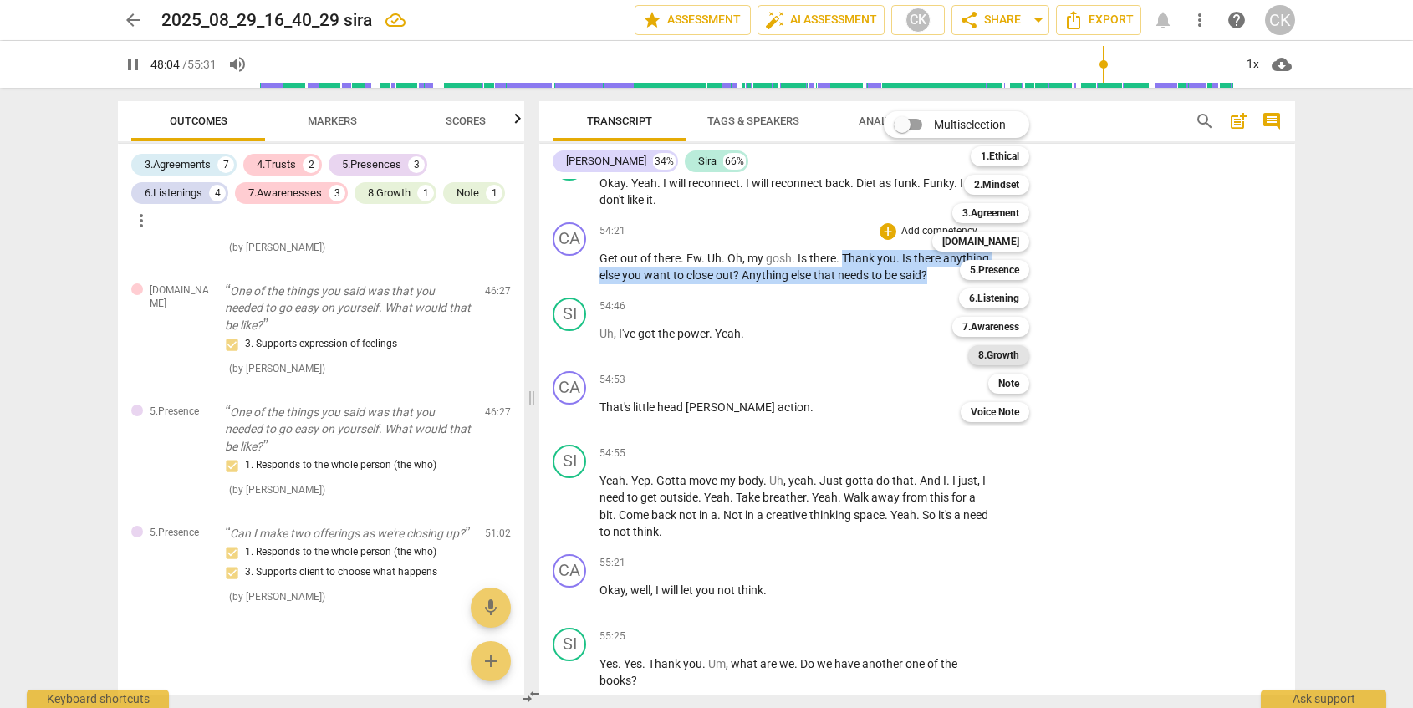
scroll to position [11184, 0]
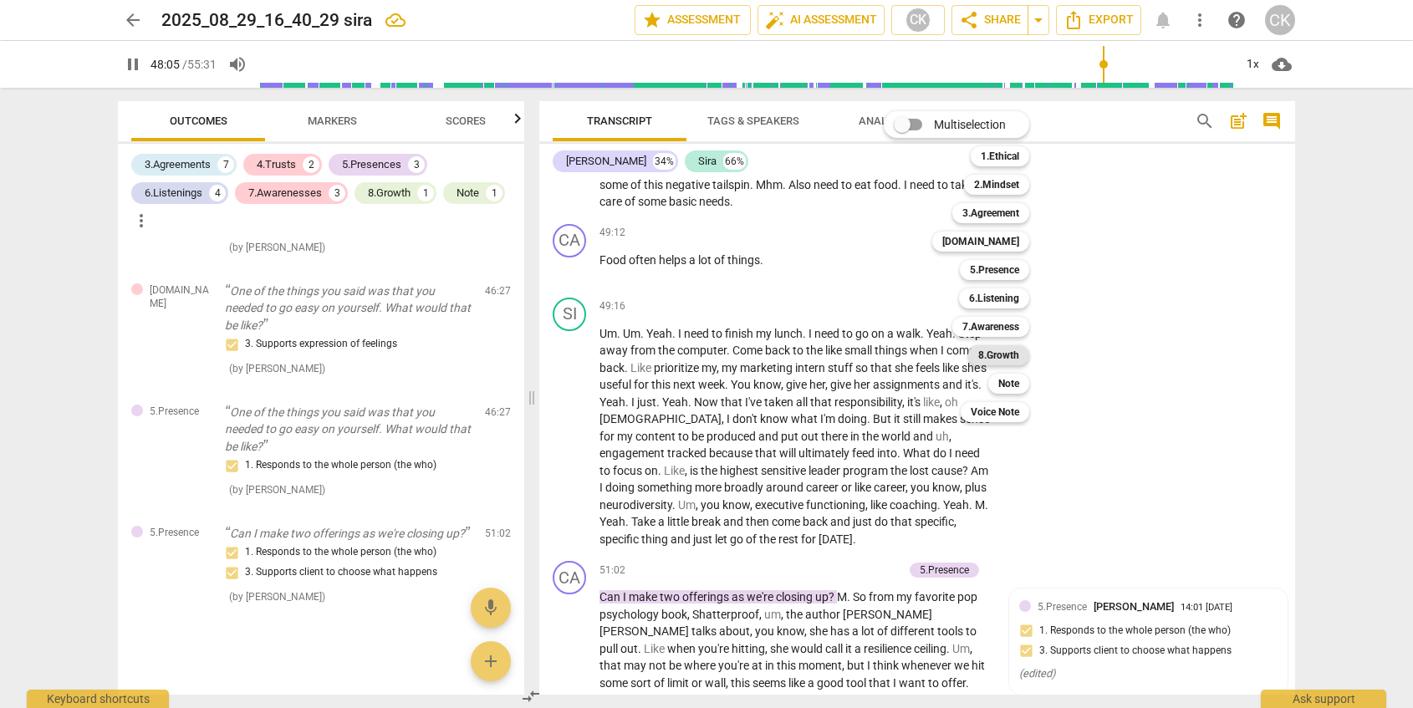
click at [1011, 351] on b "8.Growth" at bounding box center [998, 355] width 41 height 20
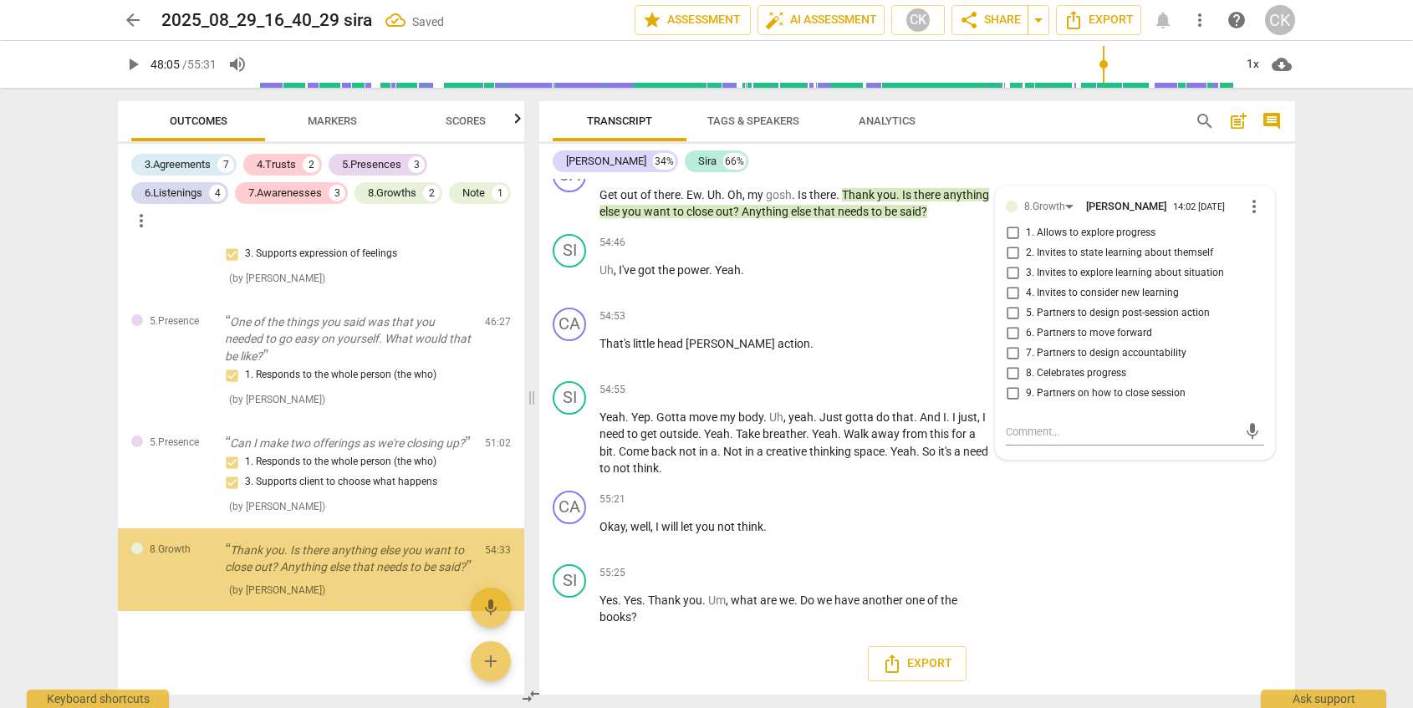
scroll to position [2571, 0]
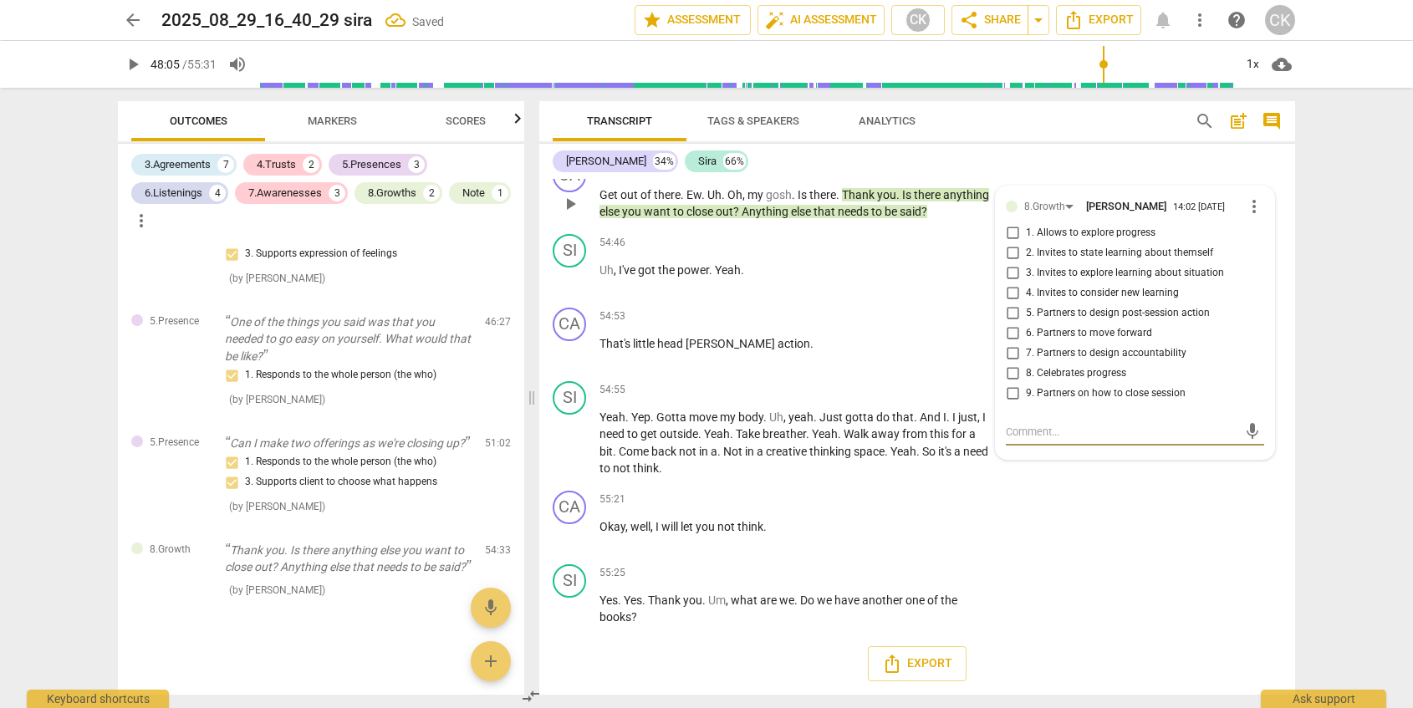
click at [1131, 401] on span "9. Partners on how to close session" at bounding box center [1106, 393] width 160 height 15
click at [1026, 401] on input "9. Partners on how to close session" at bounding box center [1012, 394] width 27 height 20
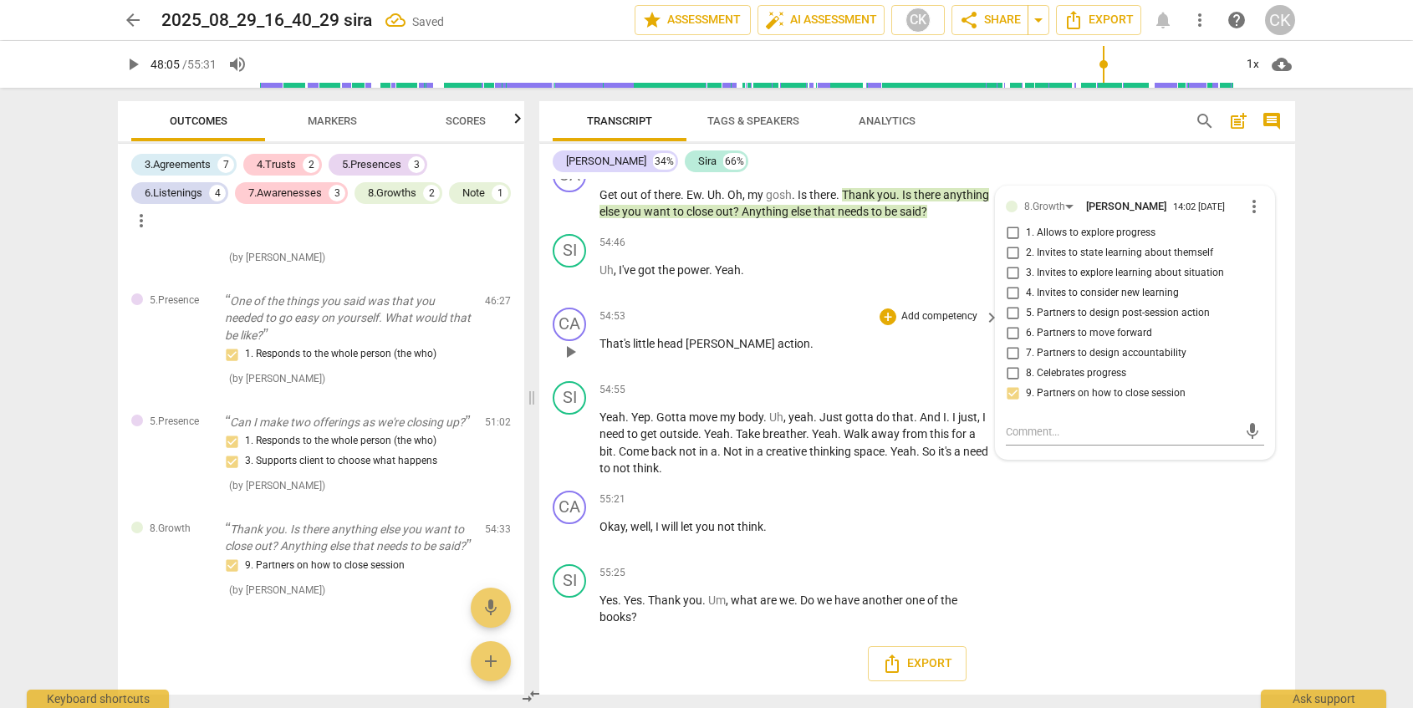
click at [687, 337] on span "[PERSON_NAME]" at bounding box center [732, 343] width 92 height 13
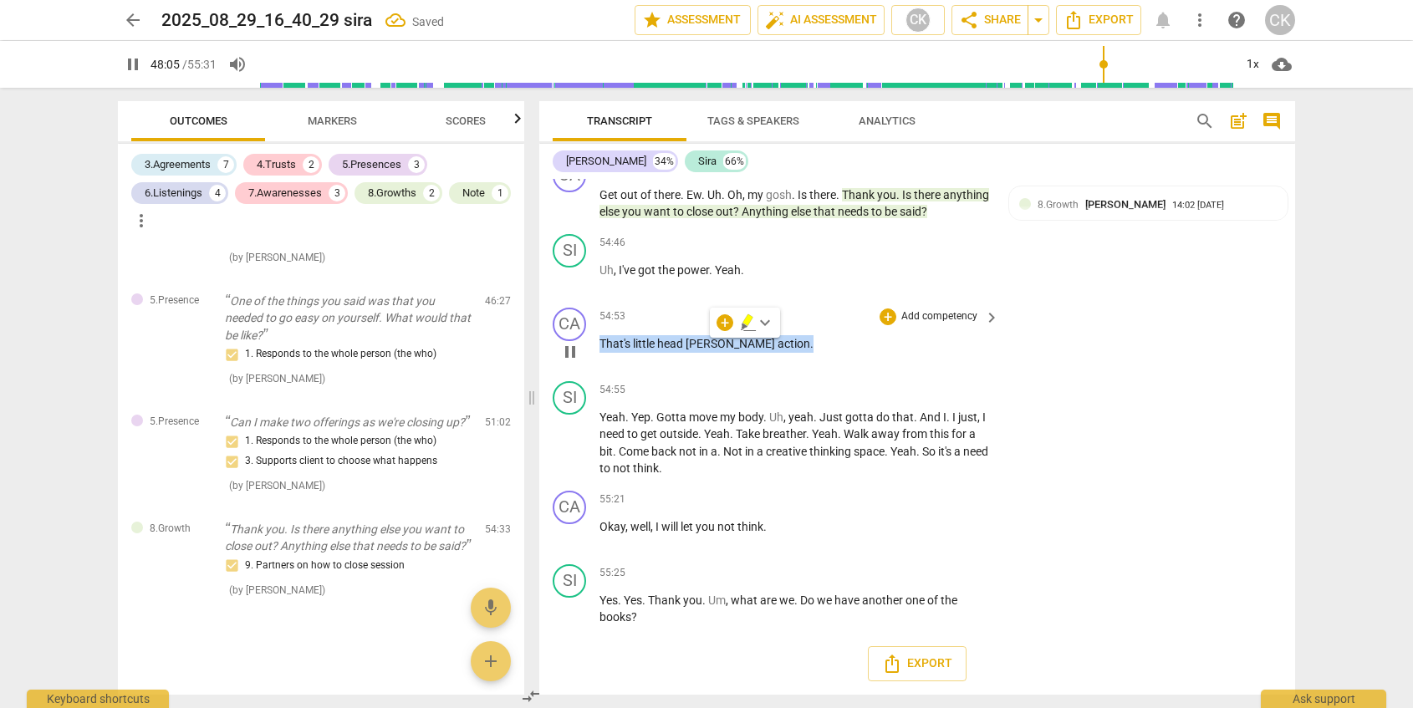
click at [687, 337] on p "That's little head [PERSON_NAME] action ." at bounding box center [795, 344] width 391 height 18
click at [883, 318] on div "+" at bounding box center [888, 317] width 17 height 17
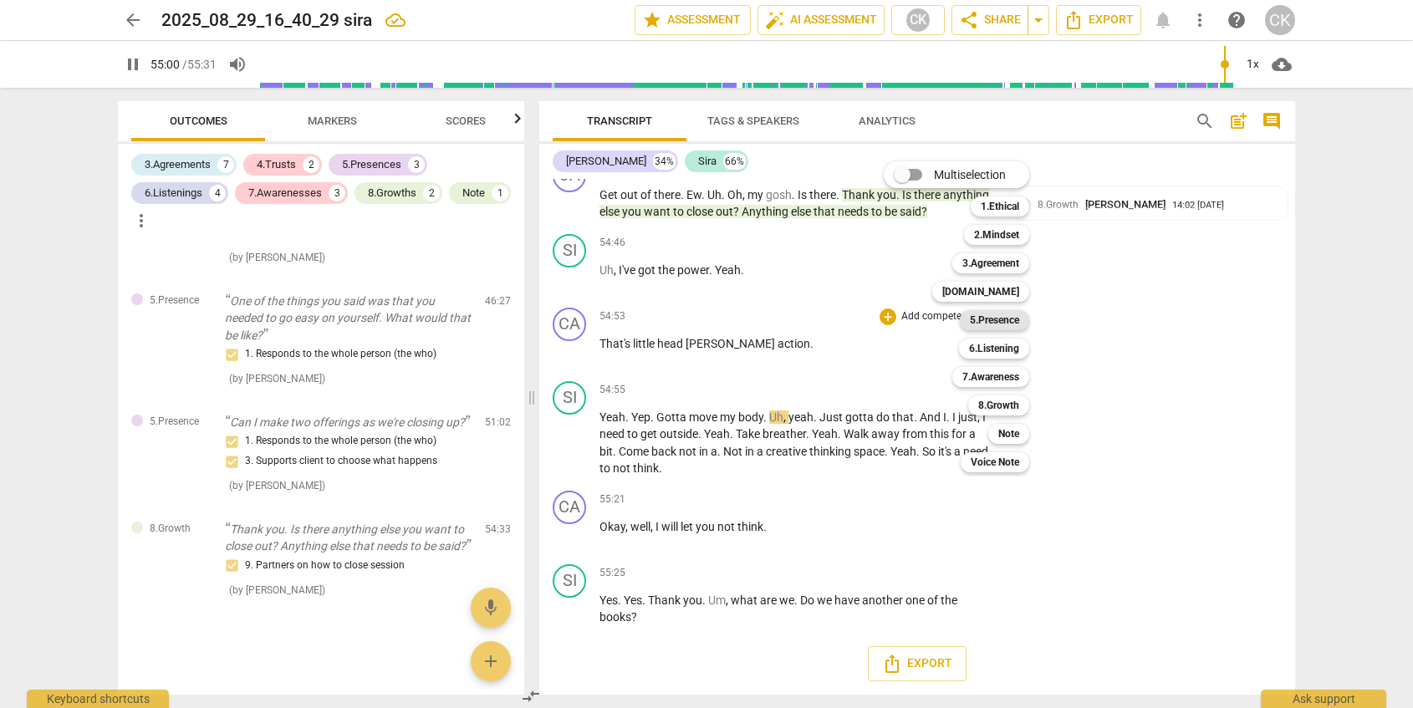
click at [1007, 318] on b "5.Presence" at bounding box center [994, 320] width 49 height 20
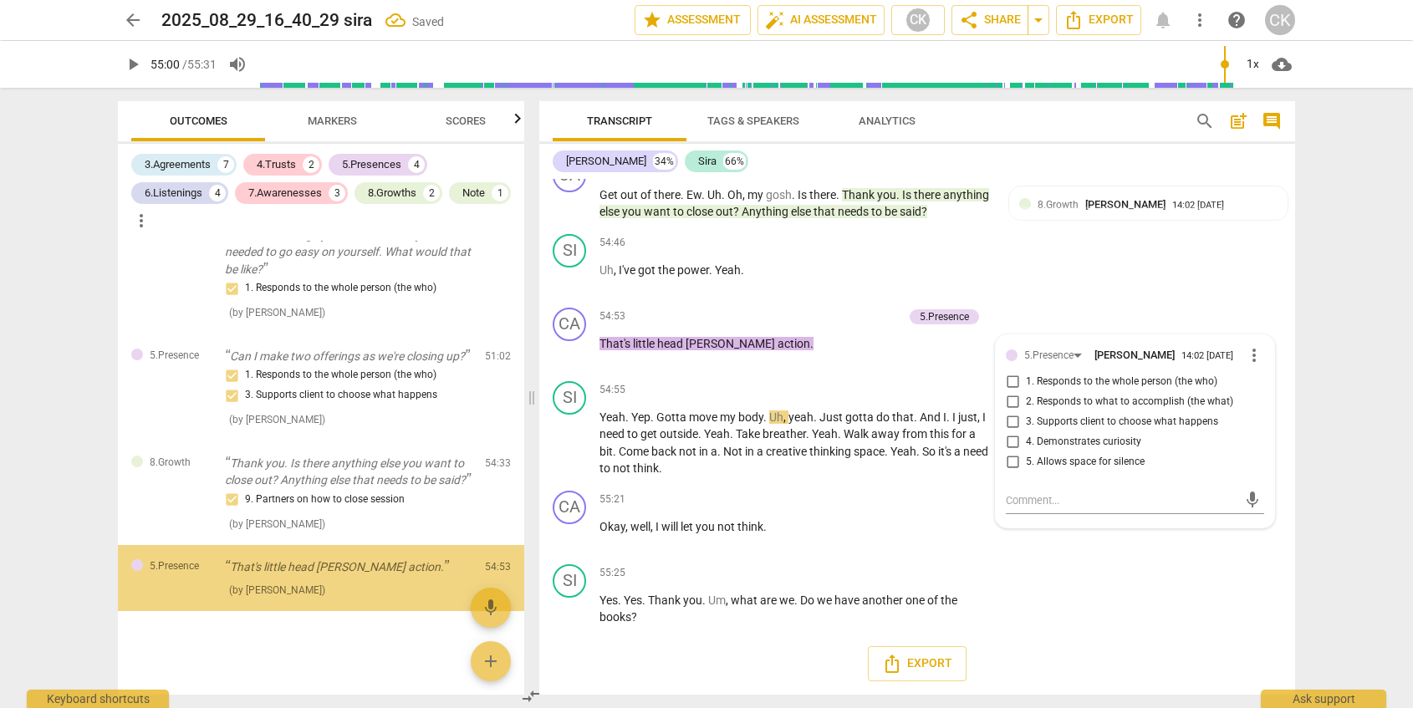
scroll to position [2658, 0]
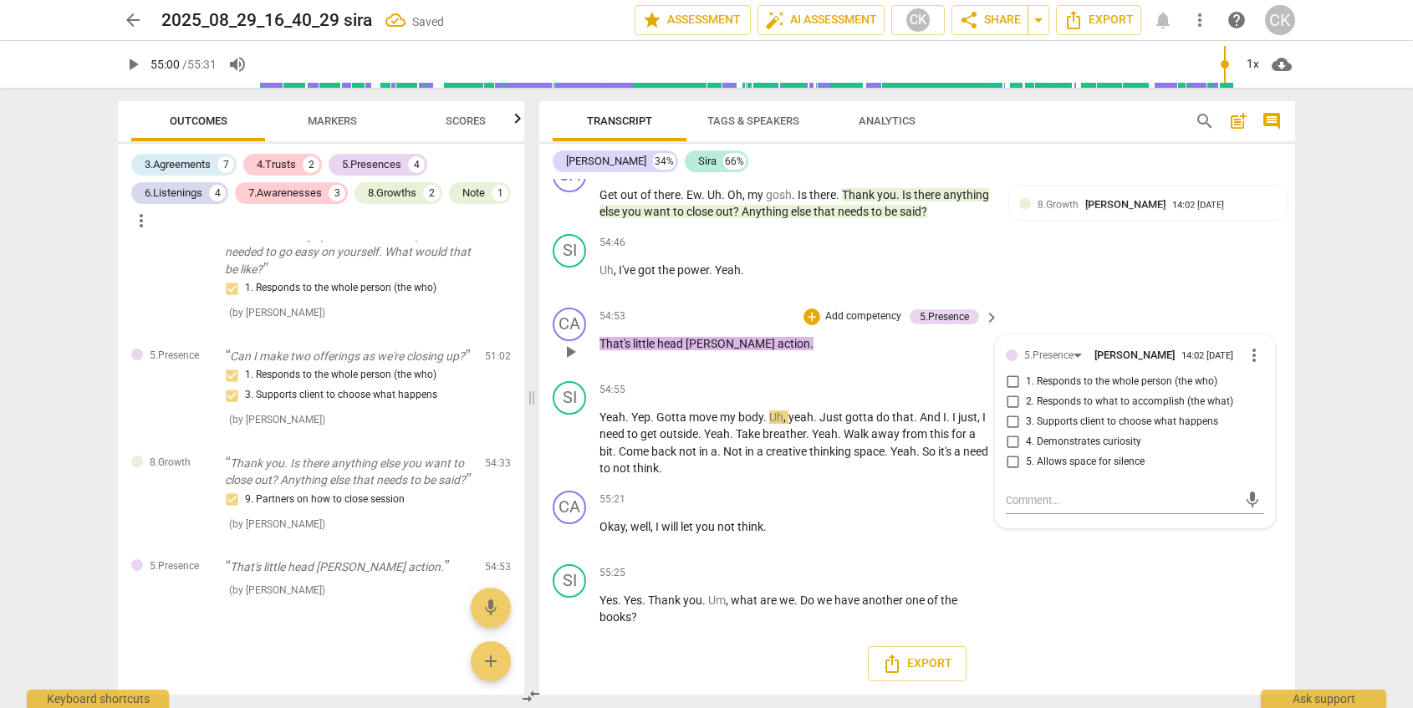
click at [1071, 386] on span "1. Responds to the whole person (the who)" at bounding box center [1122, 382] width 192 height 15
click at [1026, 386] on input "1. Responds to the whole person (the who)" at bounding box center [1012, 382] width 27 height 20
click at [919, 476] on p "Yeah . Yep . Gotta move my body . Uh , yeah . Just gotta do that . And I . I ju…" at bounding box center [795, 443] width 391 height 69
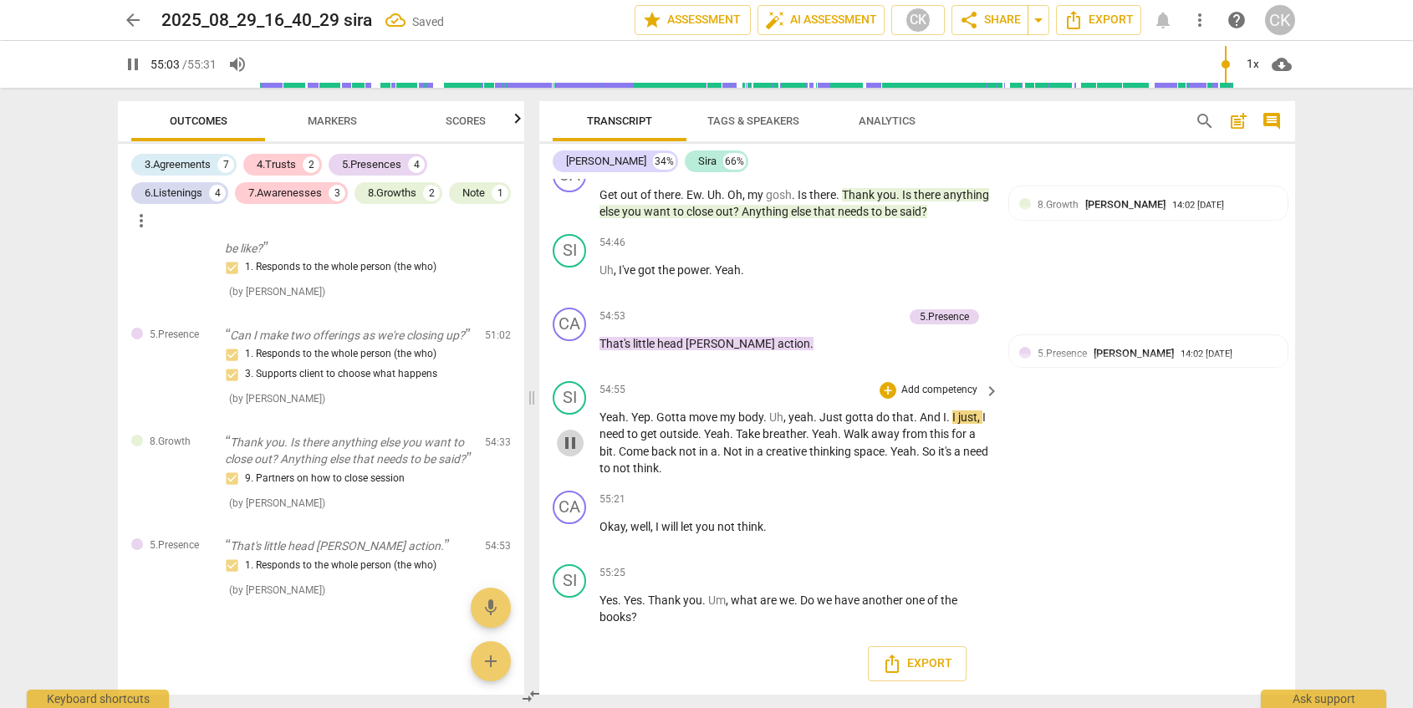
click at [569, 440] on span "pause" at bounding box center [570, 443] width 20 height 20
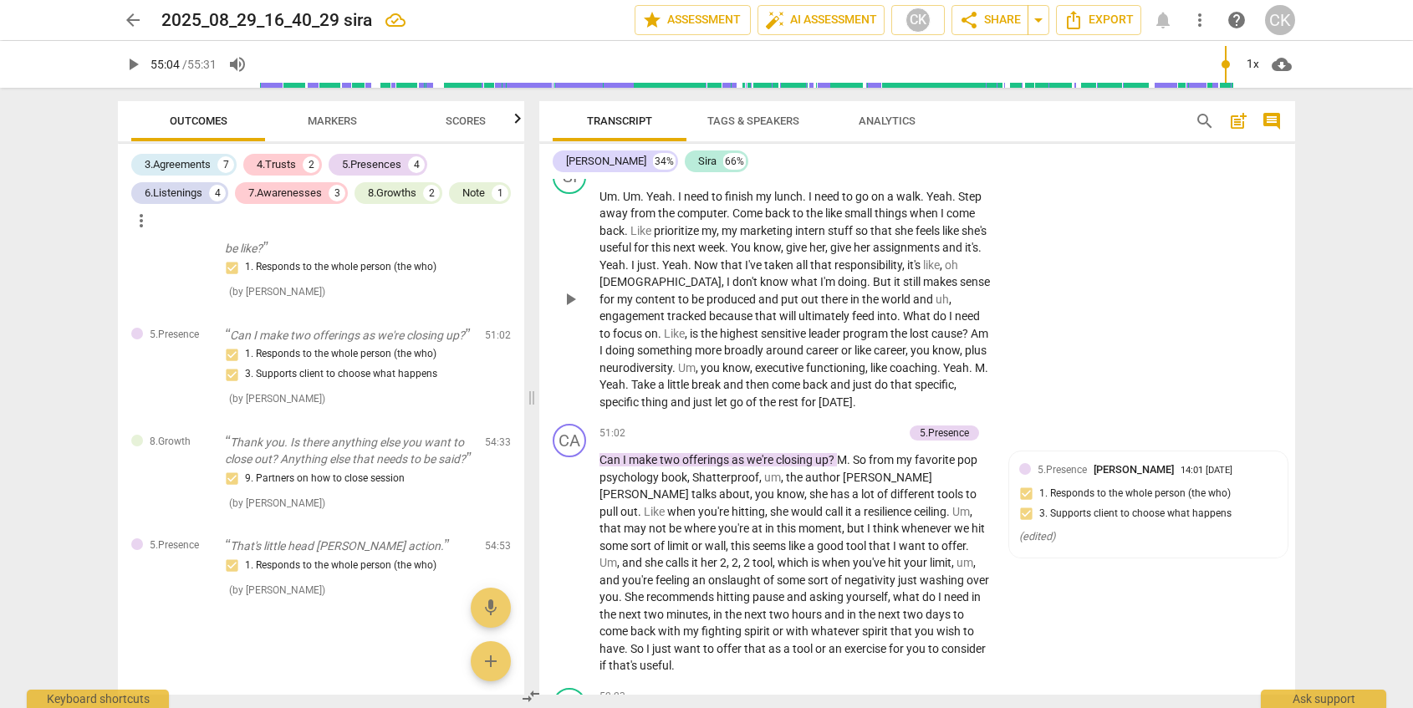
scroll to position [11326, 0]
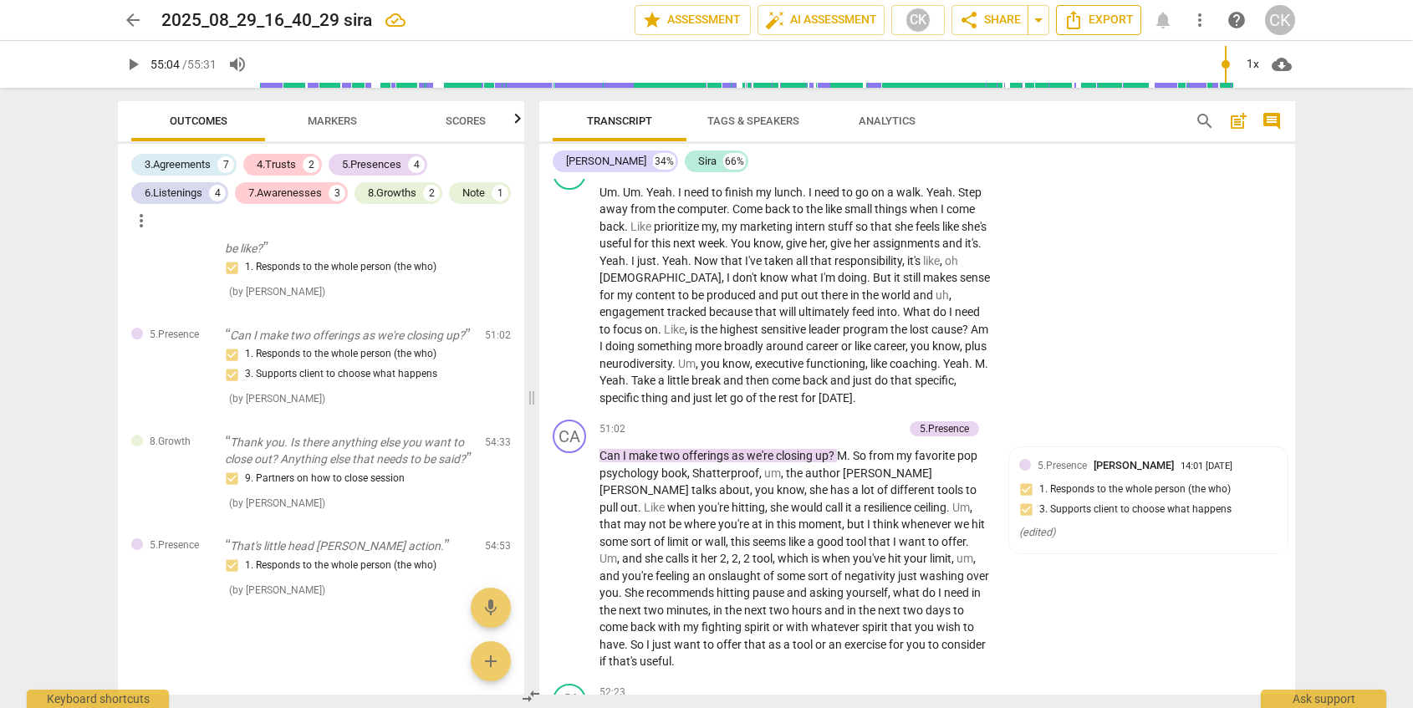
click at [1099, 26] on span "Export" at bounding box center [1099, 20] width 70 height 20
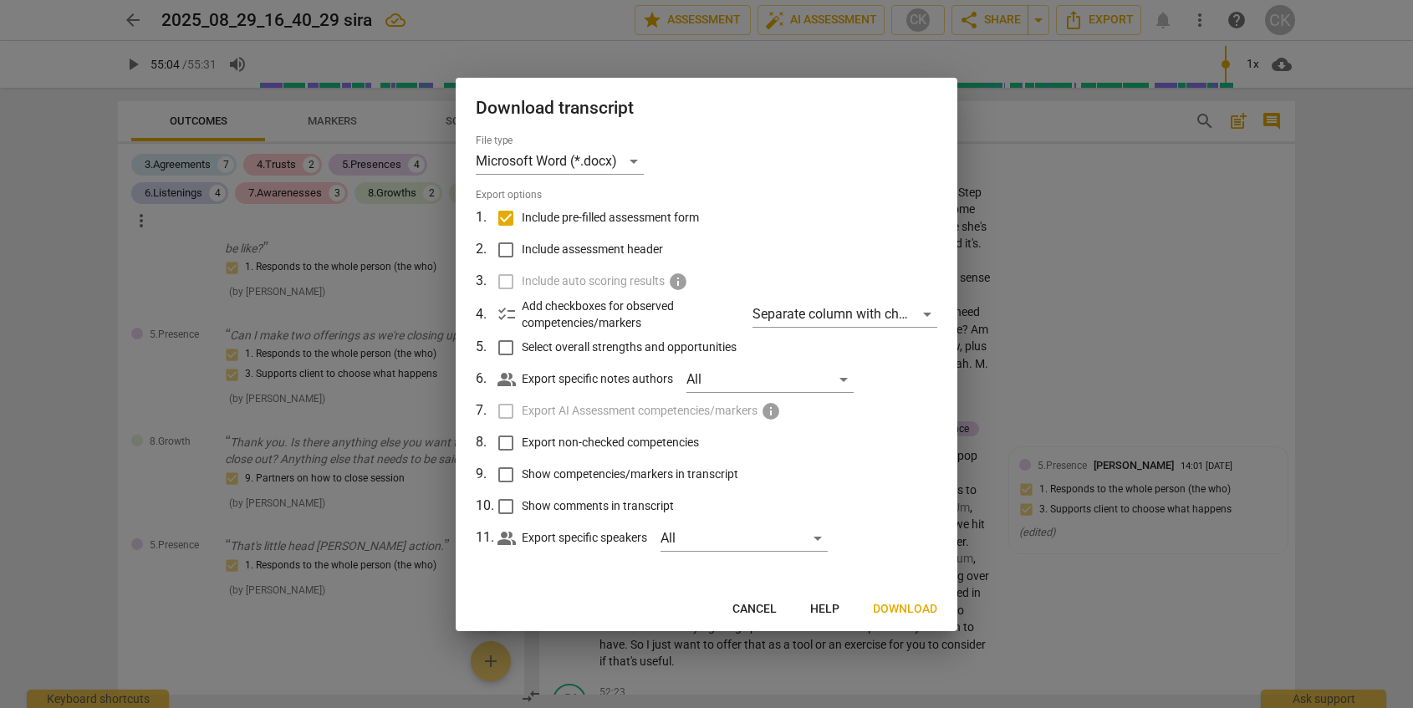
click at [903, 608] on span "Download" at bounding box center [905, 609] width 64 height 17
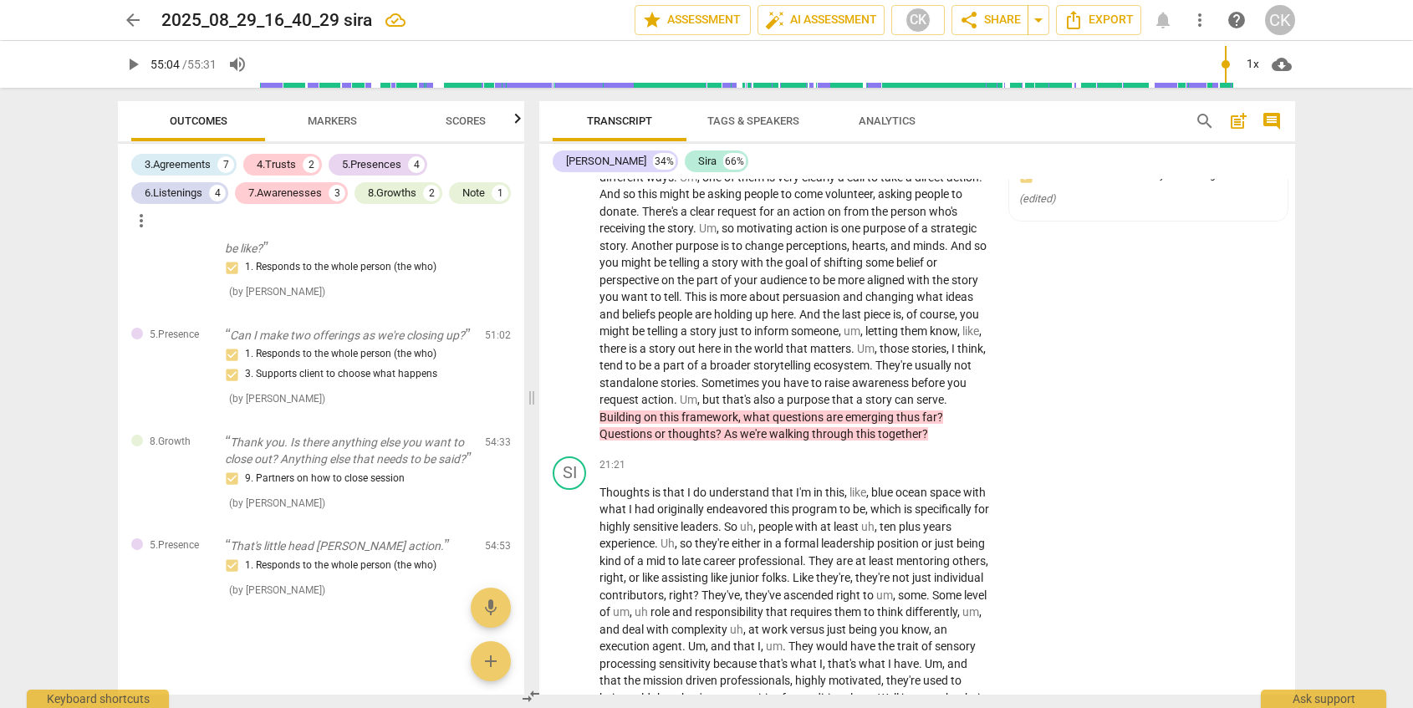
scroll to position [4363, 0]
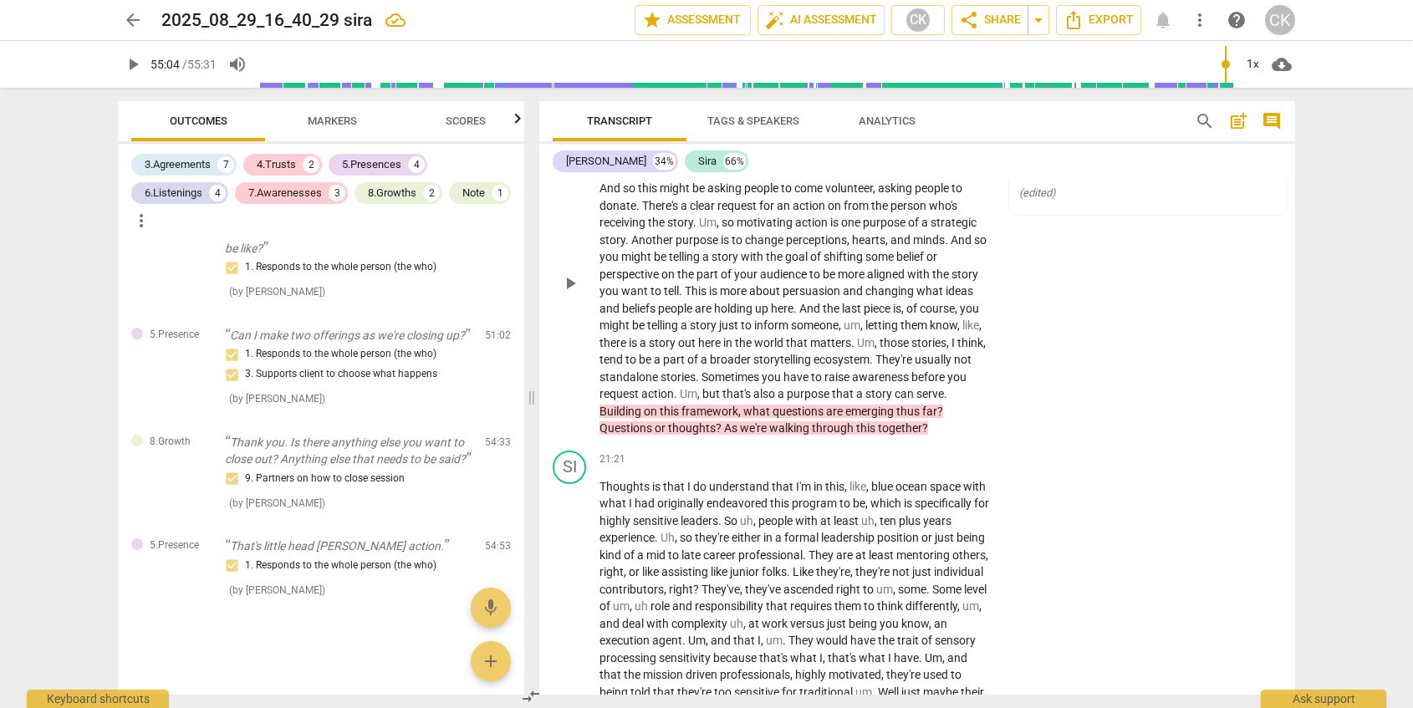
click at [856, 424] on span "through" at bounding box center [834, 427] width 44 height 13
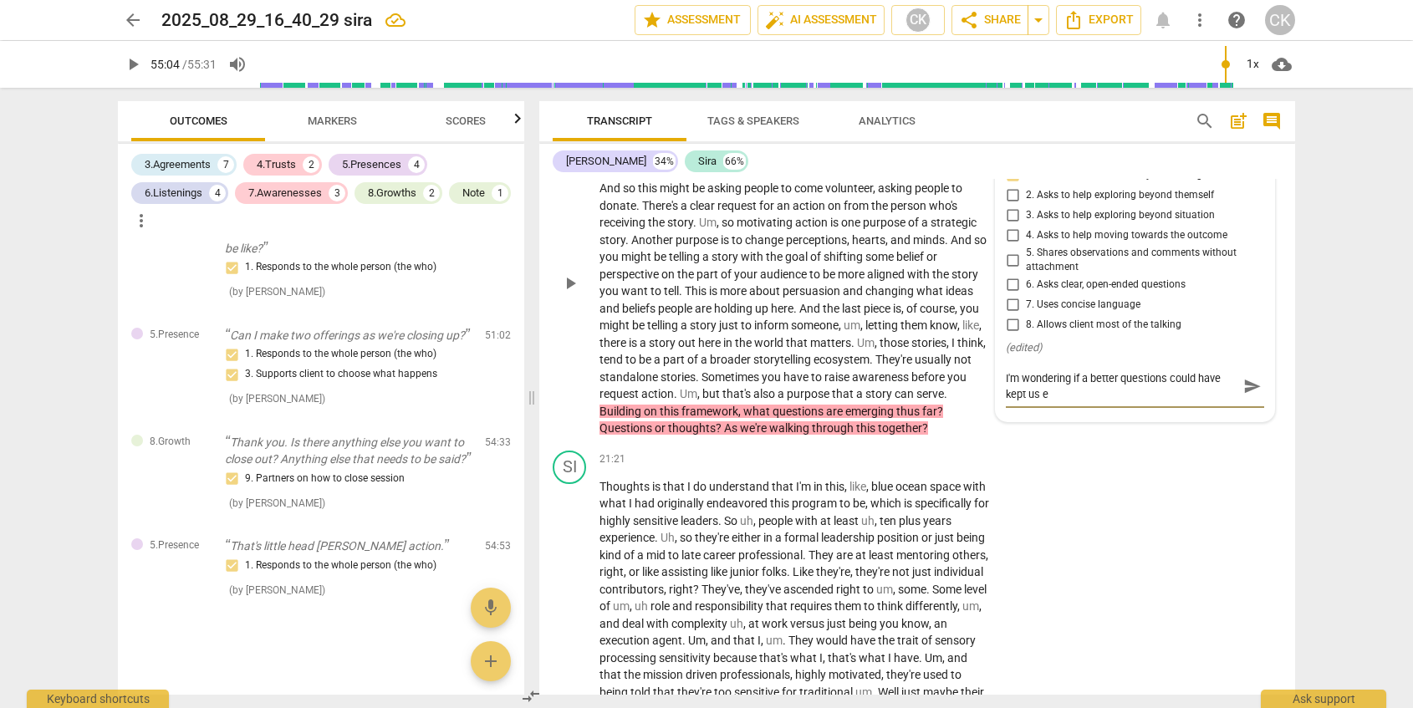
scroll to position [0, 0]
click at [1244, 396] on span "send" at bounding box center [1253, 387] width 18 height 18
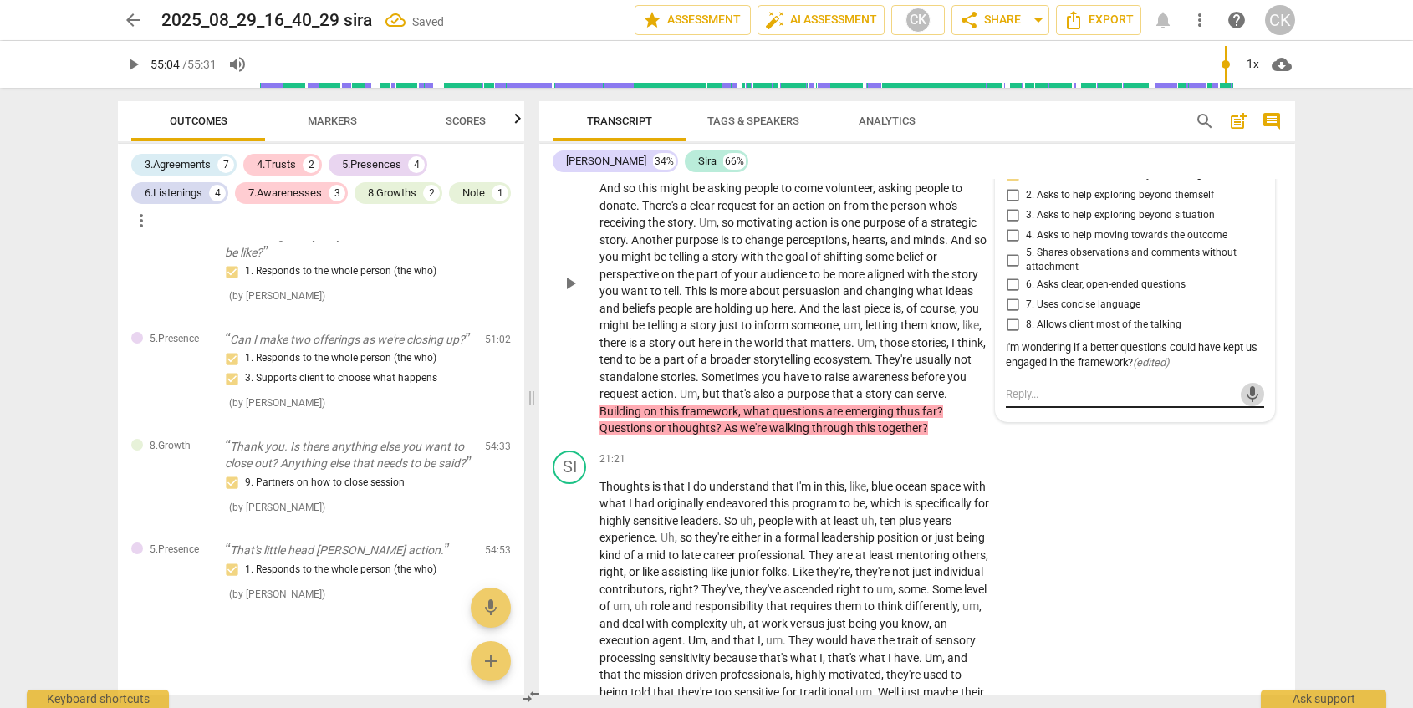
scroll to position [2692, 0]
